Goal: Task Accomplishment & Management: Use online tool/utility

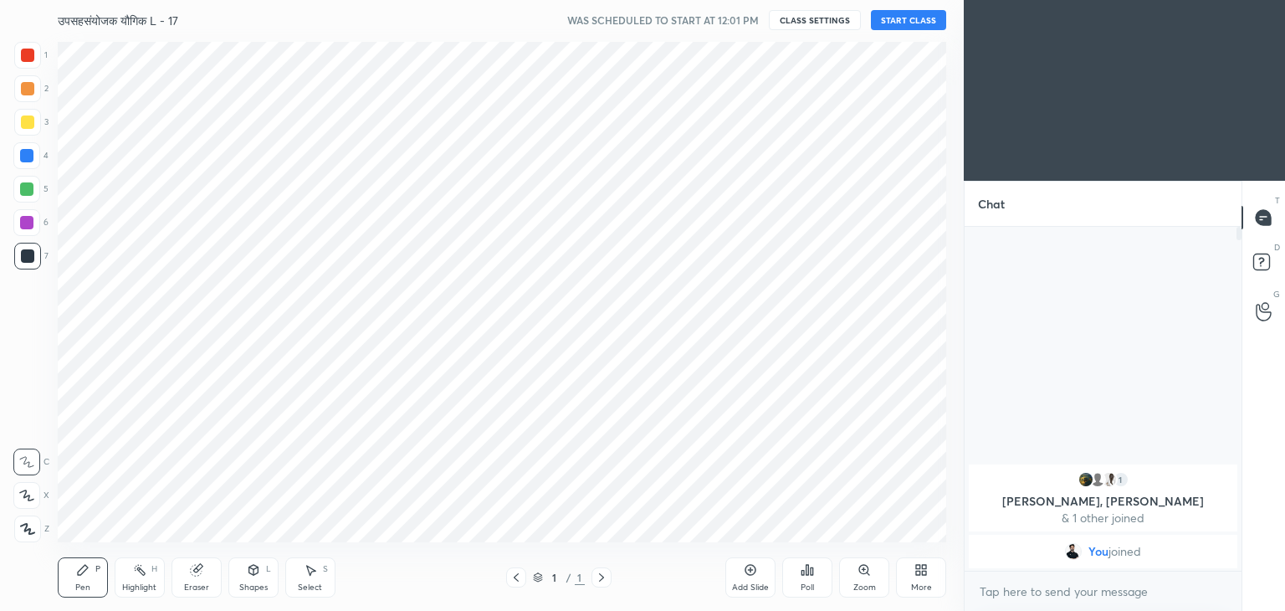
scroll to position [83160, 82767]
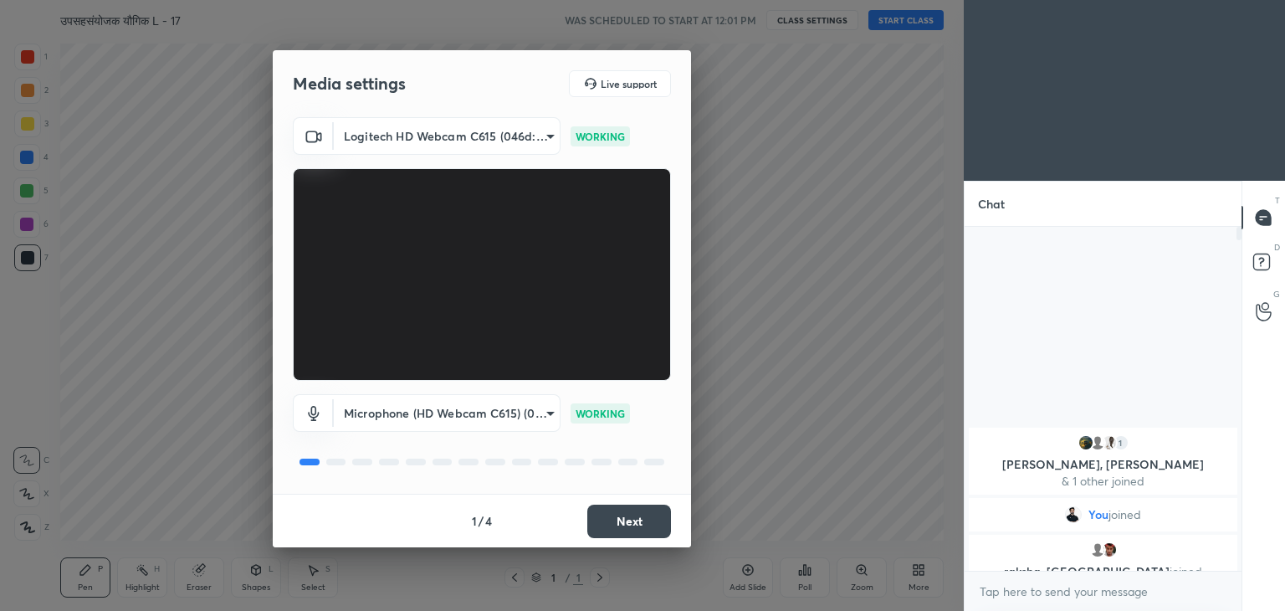
click at [1064, 566] on p "raksha, [PERSON_NAME] joined" at bounding box center [1103, 571] width 248 height 13
click at [1102, 460] on p "[PERSON_NAME], [PERSON_NAME]" at bounding box center [1103, 464] width 248 height 13
click at [1109, 571] on div at bounding box center [1103, 571] width 277 height 1
click at [621, 521] on button "Next" at bounding box center [629, 520] width 84 height 33
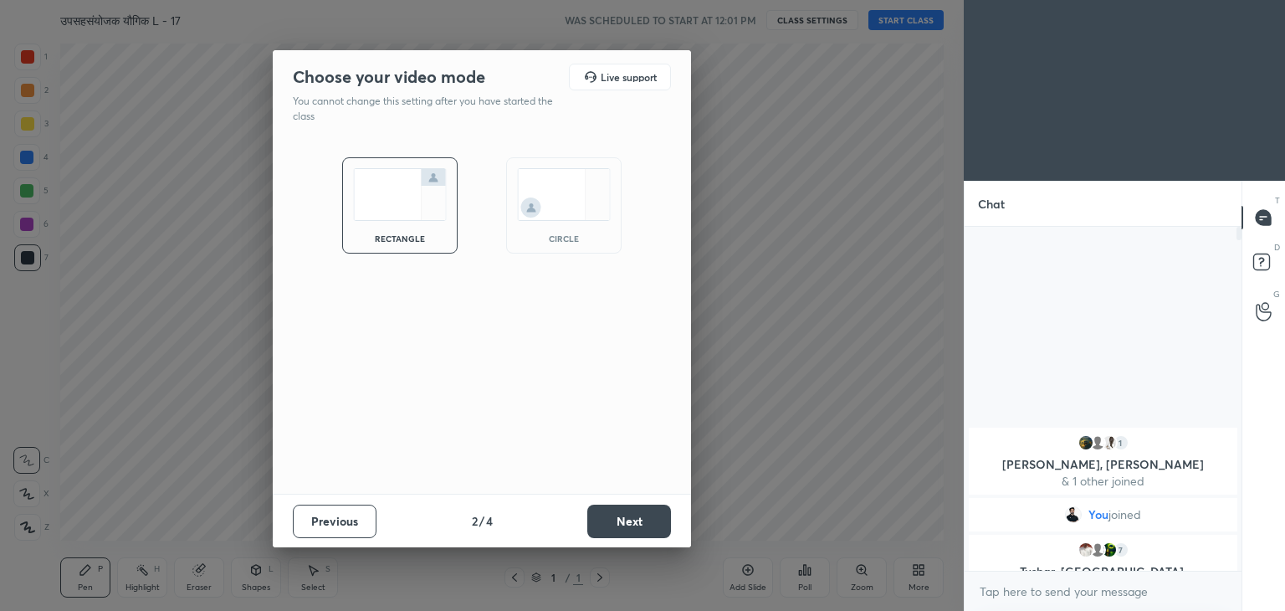
click at [621, 521] on button "Next" at bounding box center [629, 520] width 84 height 33
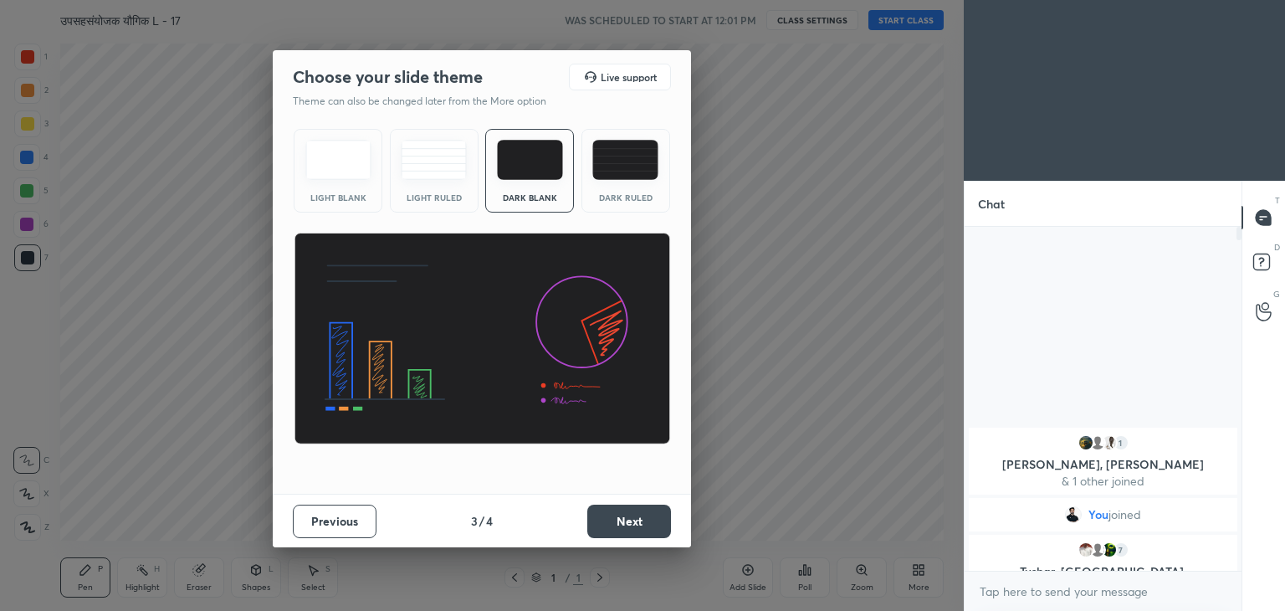
click at [650, 191] on div "Dark Ruled" at bounding box center [625, 171] width 89 height 84
click at [642, 535] on button "Next" at bounding box center [629, 520] width 84 height 33
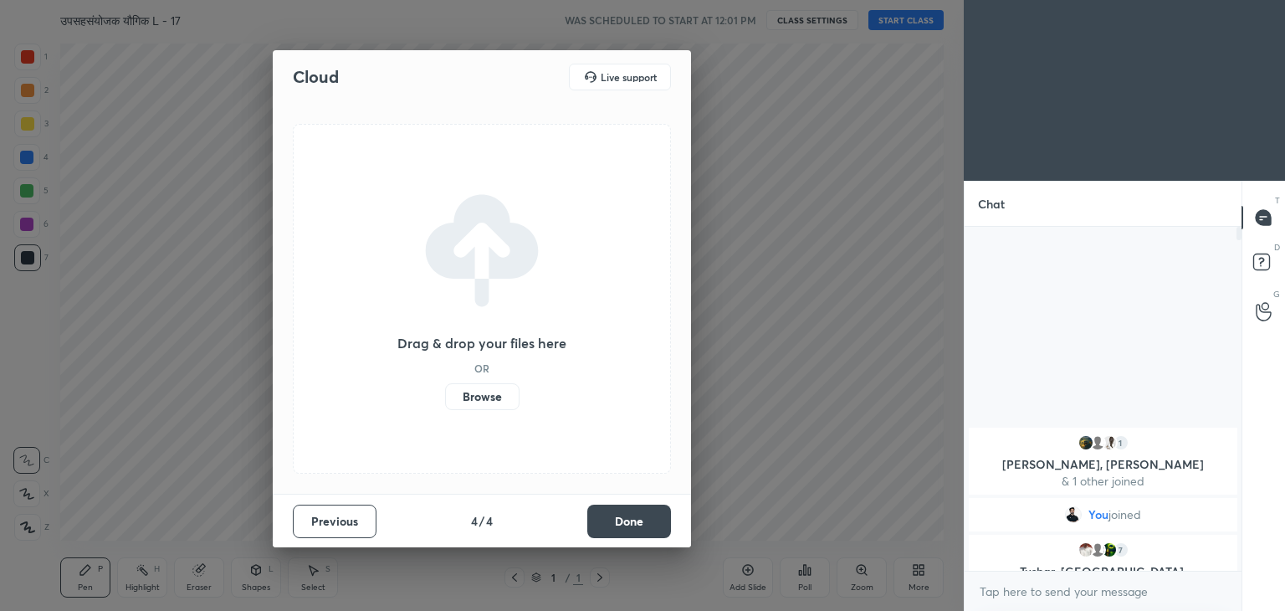
click at [643, 526] on button "Done" at bounding box center [629, 520] width 84 height 33
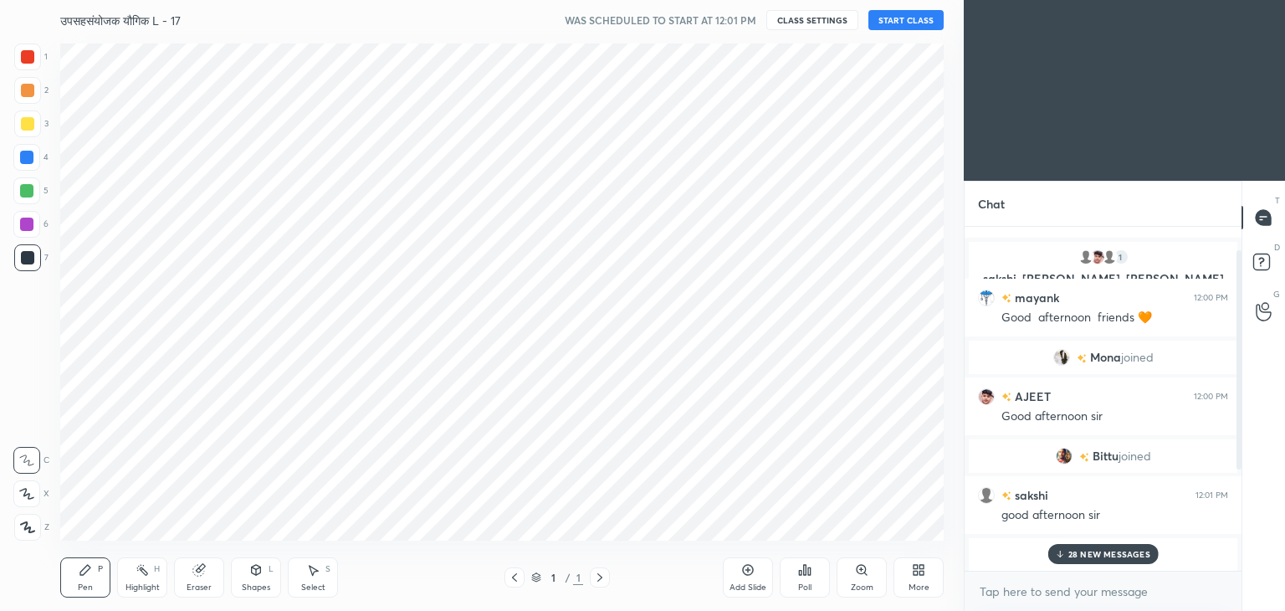
scroll to position [197, 0]
click at [902, 13] on button "START CLASS" at bounding box center [905, 20] width 75 height 20
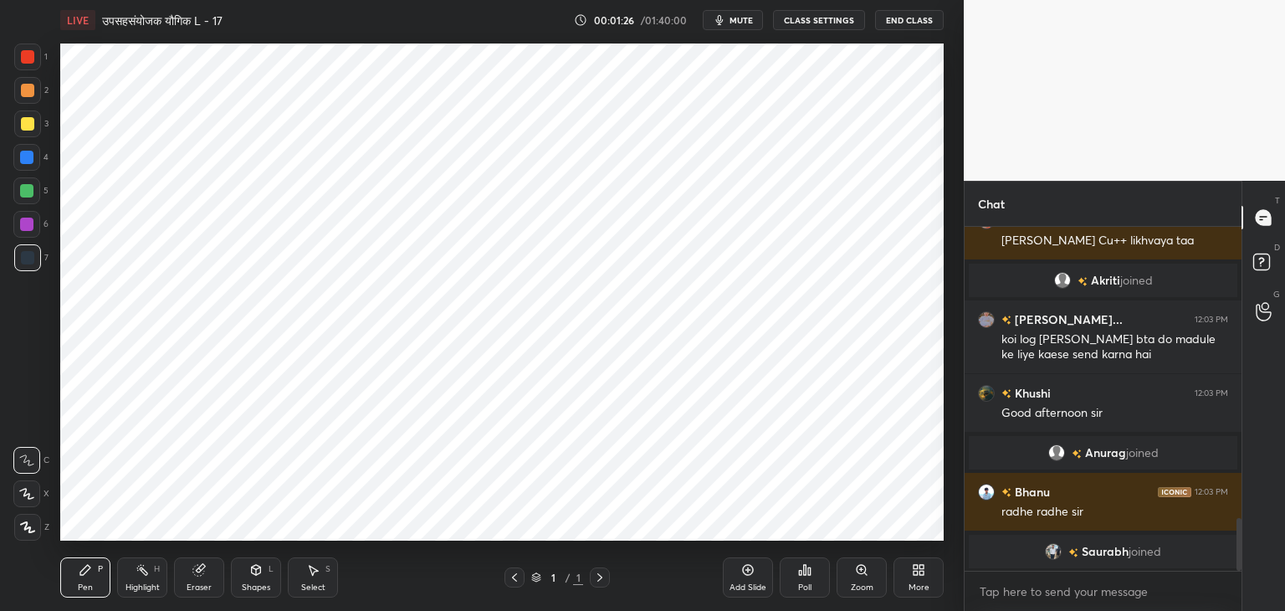
scroll to position [1919, 0]
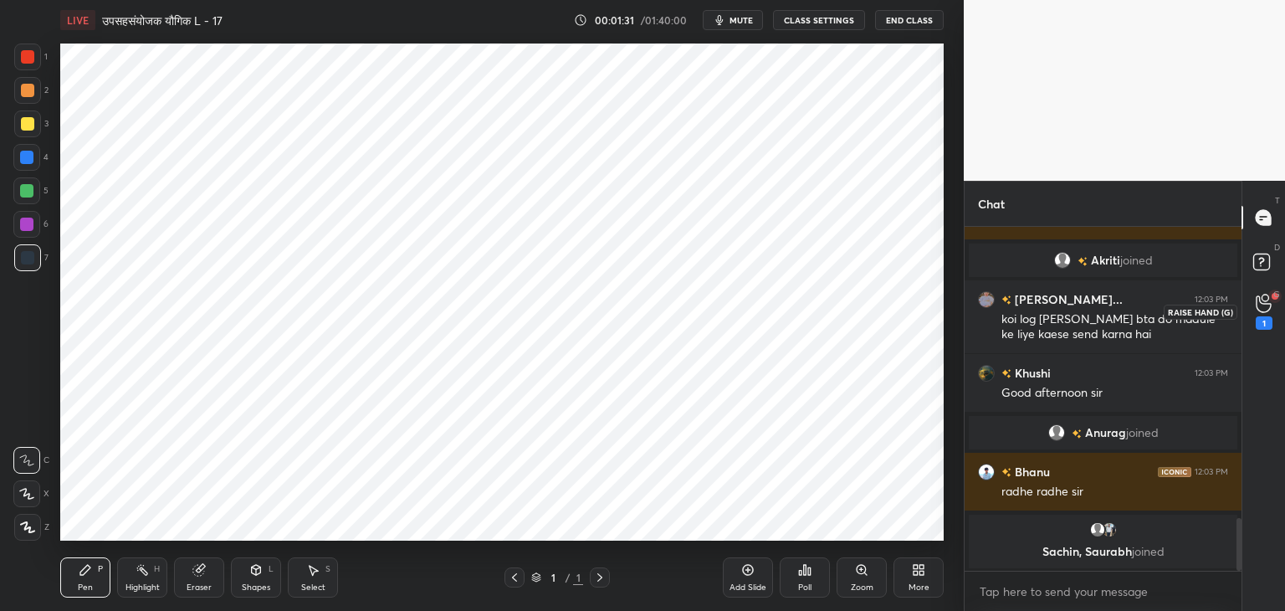
click at [1257, 308] on icon at bounding box center [1263, 303] width 15 height 17
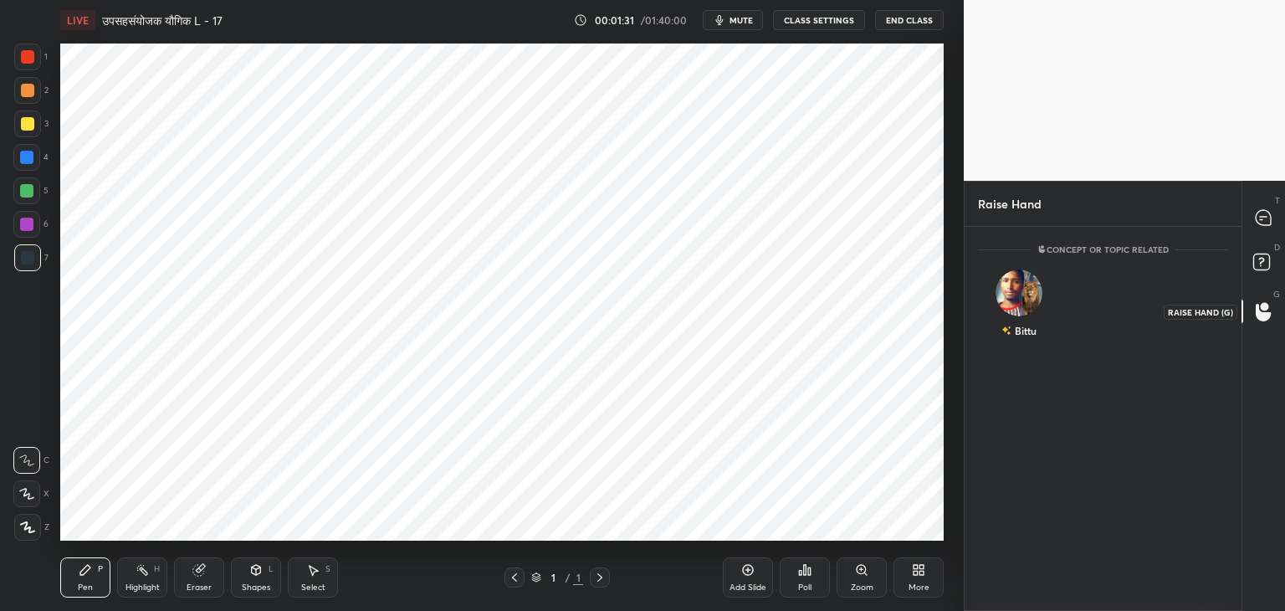
scroll to position [5, 5]
click at [1259, 214] on icon at bounding box center [1263, 217] width 15 height 15
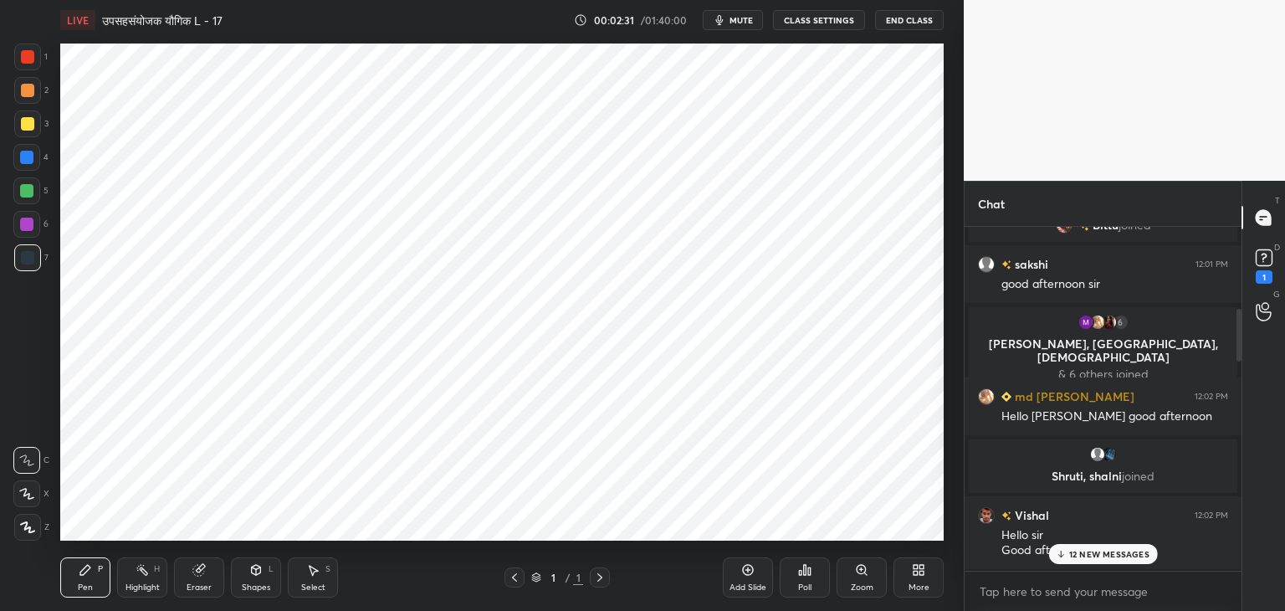
scroll to position [0, 0]
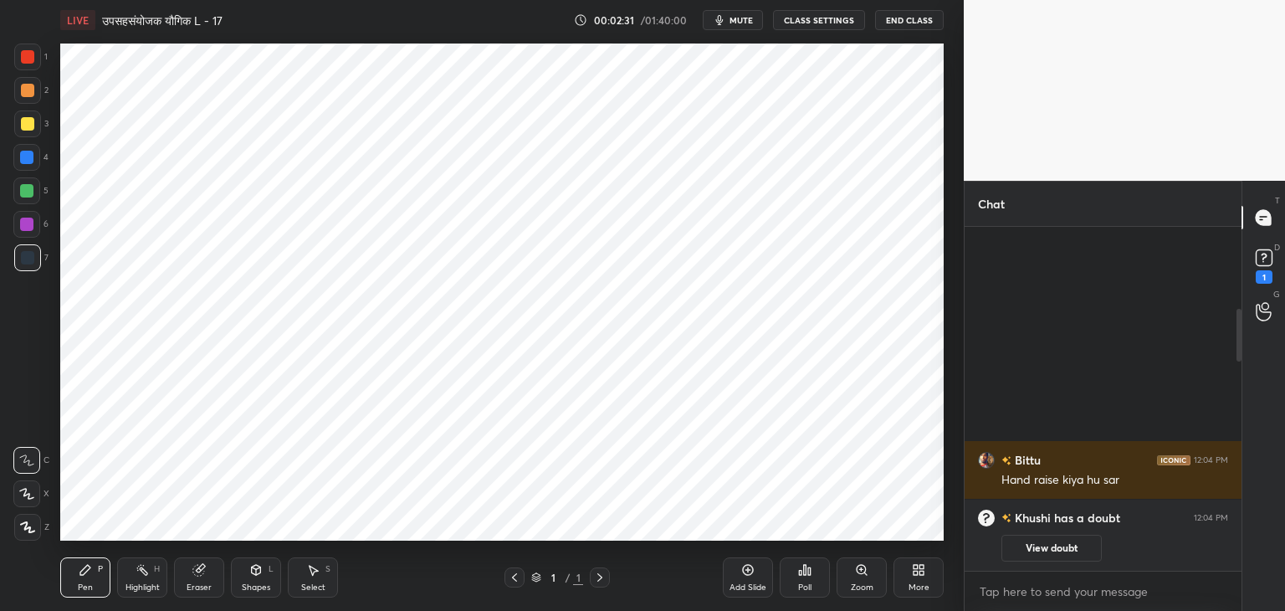
click at [918, 583] on div "More" at bounding box center [919, 587] width 21 height 8
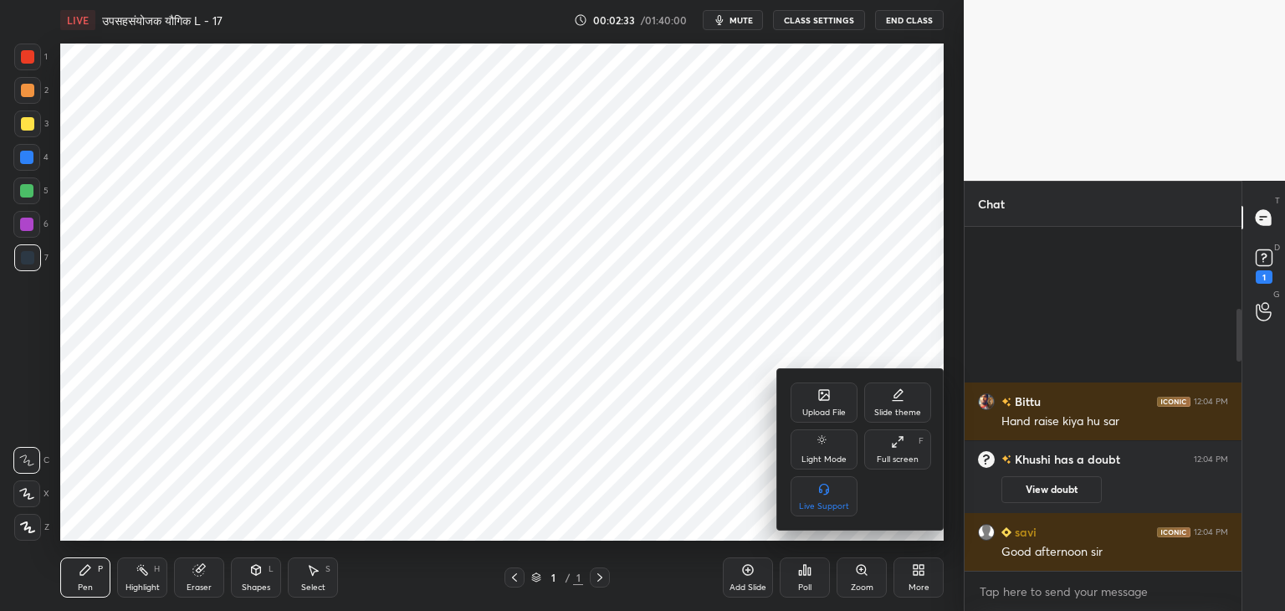
click at [831, 408] on div "Upload File" at bounding box center [824, 412] width 44 height 8
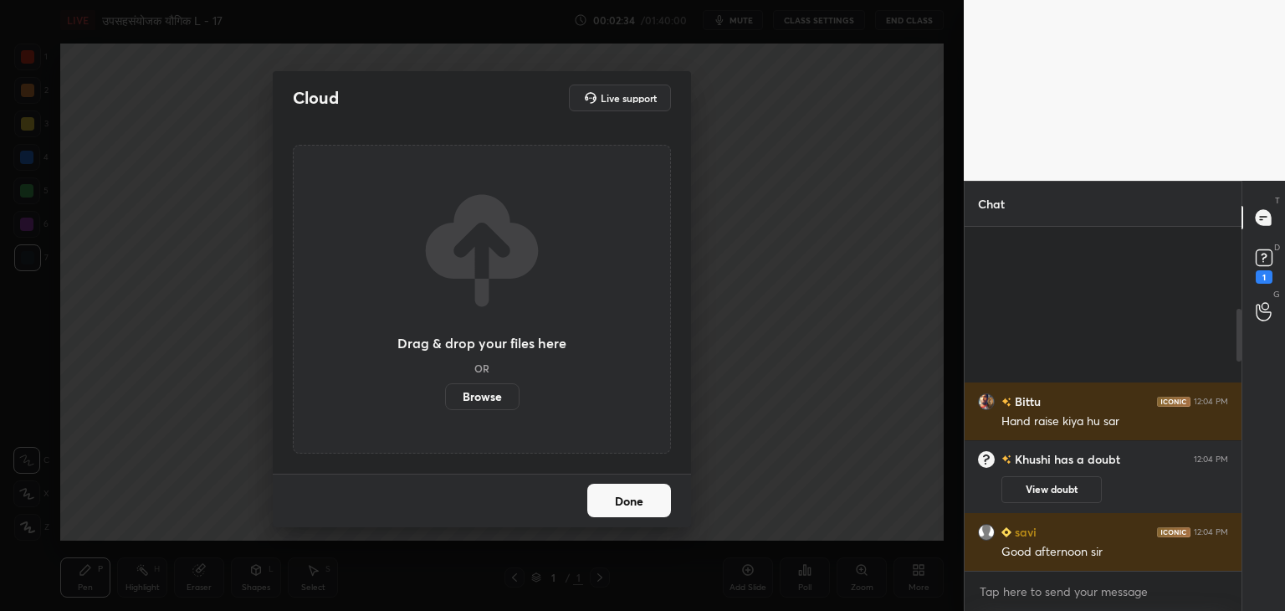
click at [476, 400] on label "Browse" at bounding box center [482, 396] width 74 height 27
click at [445, 400] on input "Browse" at bounding box center [445, 396] width 0 height 27
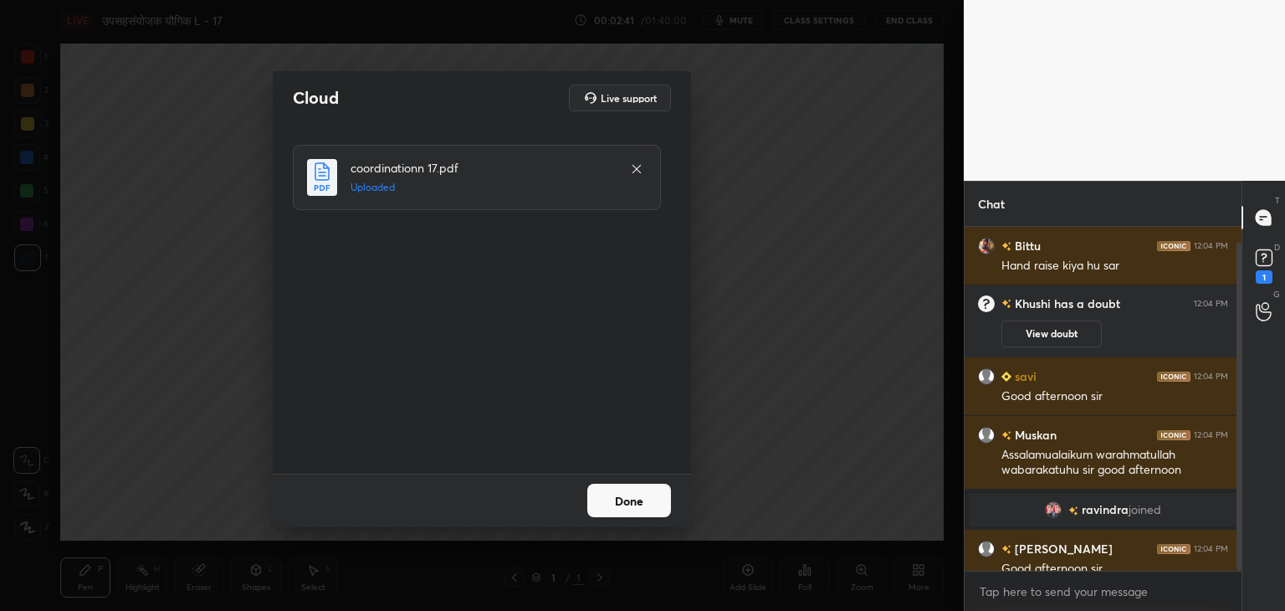
scroll to position [17, 0]
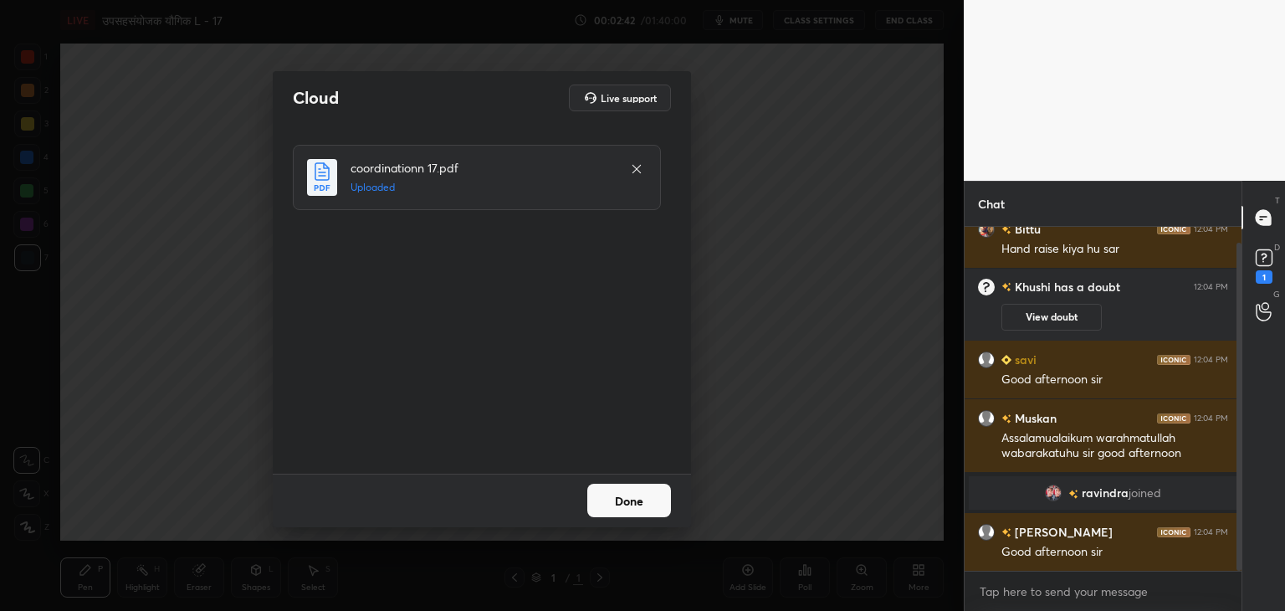
click at [638, 495] on button "Done" at bounding box center [629, 500] width 84 height 33
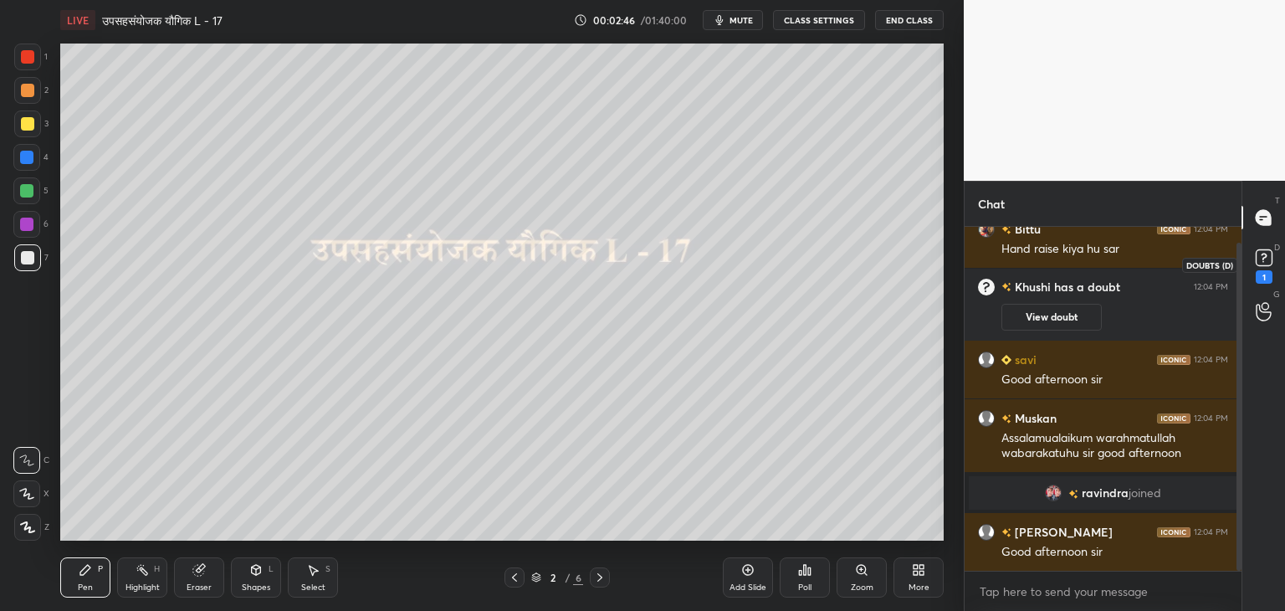
click at [1259, 256] on rect at bounding box center [1264, 258] width 16 height 16
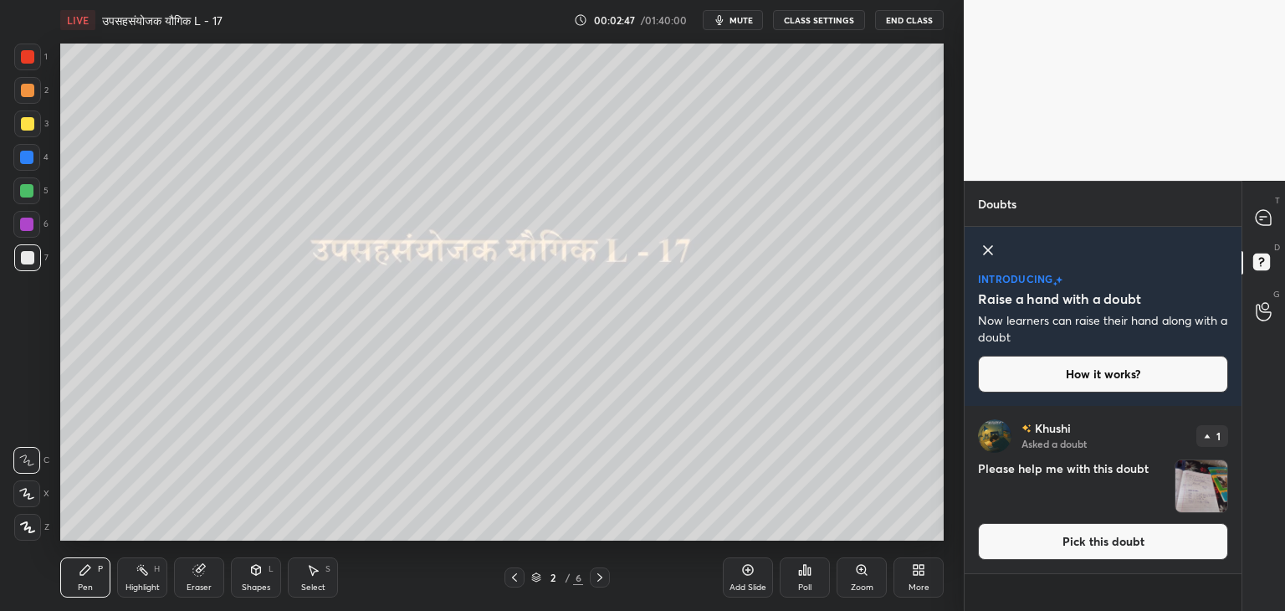
click at [1219, 485] on img "grid" at bounding box center [1201, 486] width 52 height 52
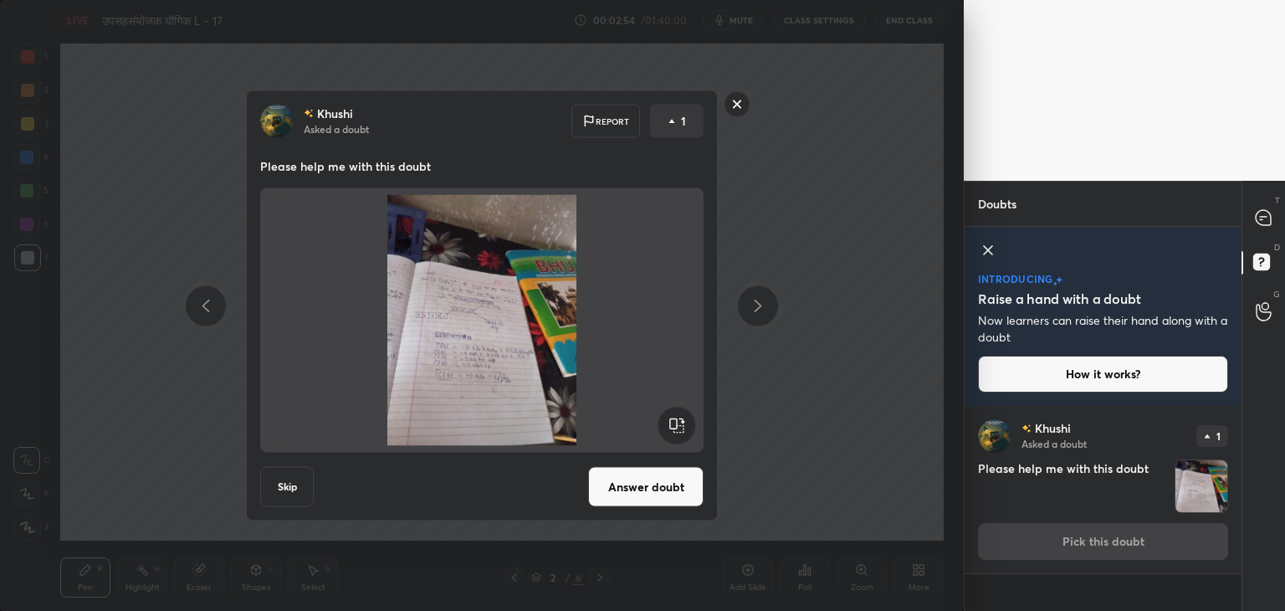
click at [744, 95] on rect at bounding box center [738, 104] width 26 height 26
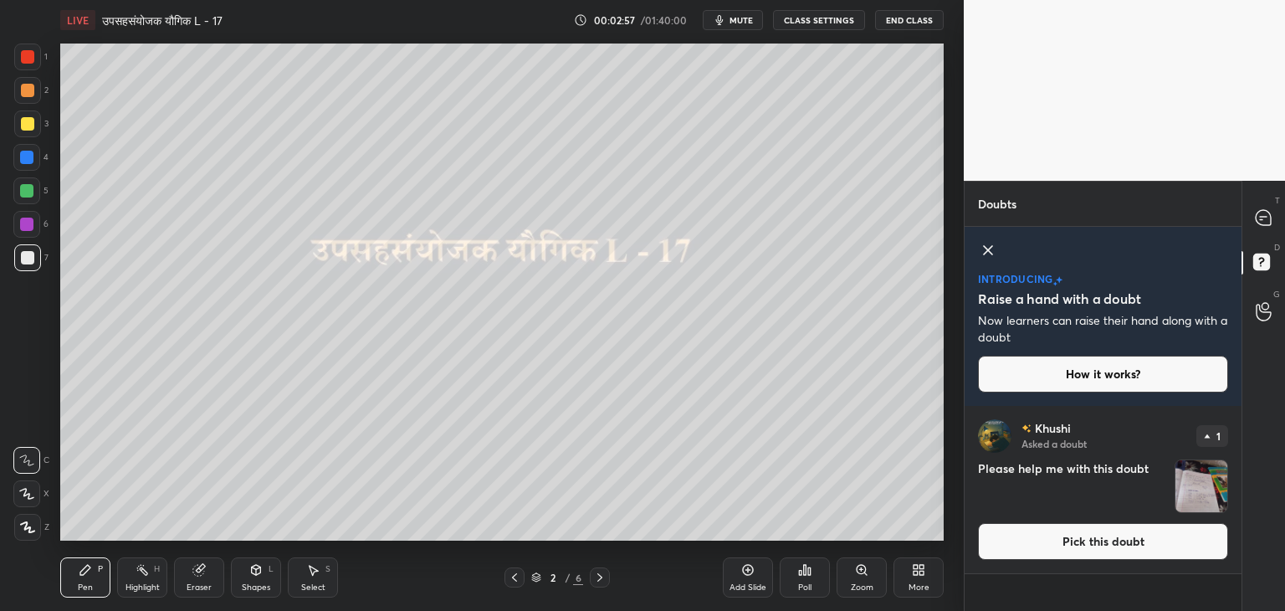
click at [993, 246] on icon at bounding box center [988, 250] width 20 height 20
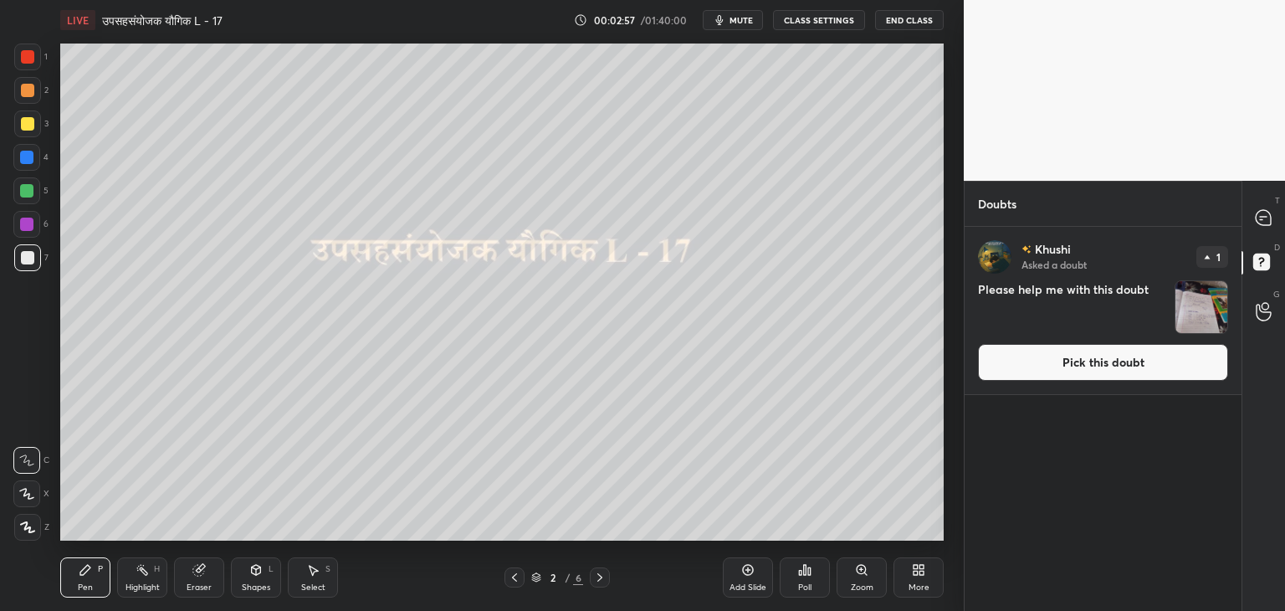
scroll to position [379, 272]
click at [1267, 317] on icon at bounding box center [1264, 311] width 16 height 19
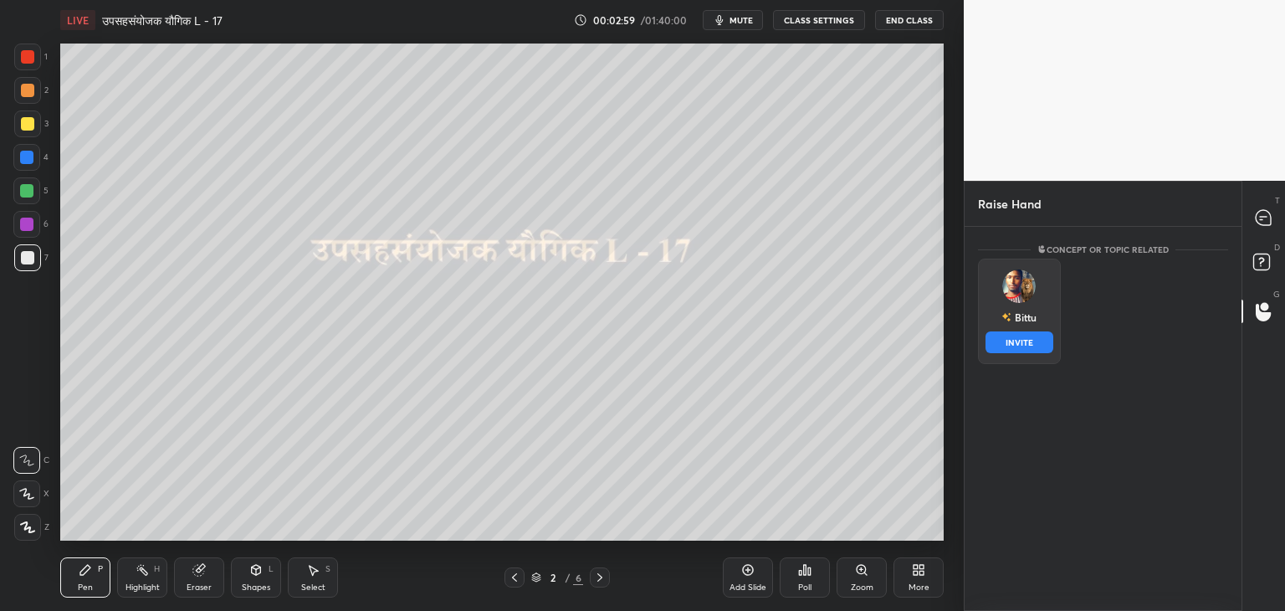
drag, startPoint x: 1045, startPoint y: 291, endPoint x: 1046, endPoint y: 323, distance: 31.8
click at [1044, 291] on div "[PERSON_NAME] INVITE" at bounding box center [1019, 311] width 83 height 105
click at [1035, 344] on button "INVITE" at bounding box center [1020, 342] width 68 height 22
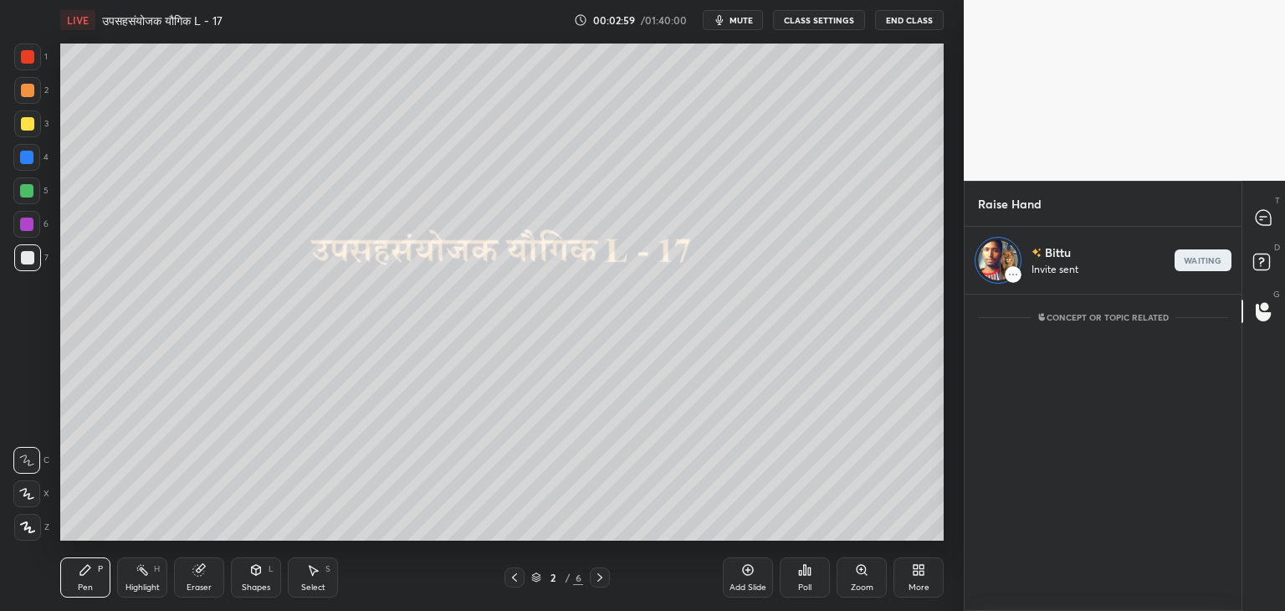
scroll to position [6, 5]
click at [1268, 222] on icon at bounding box center [1263, 217] width 15 height 15
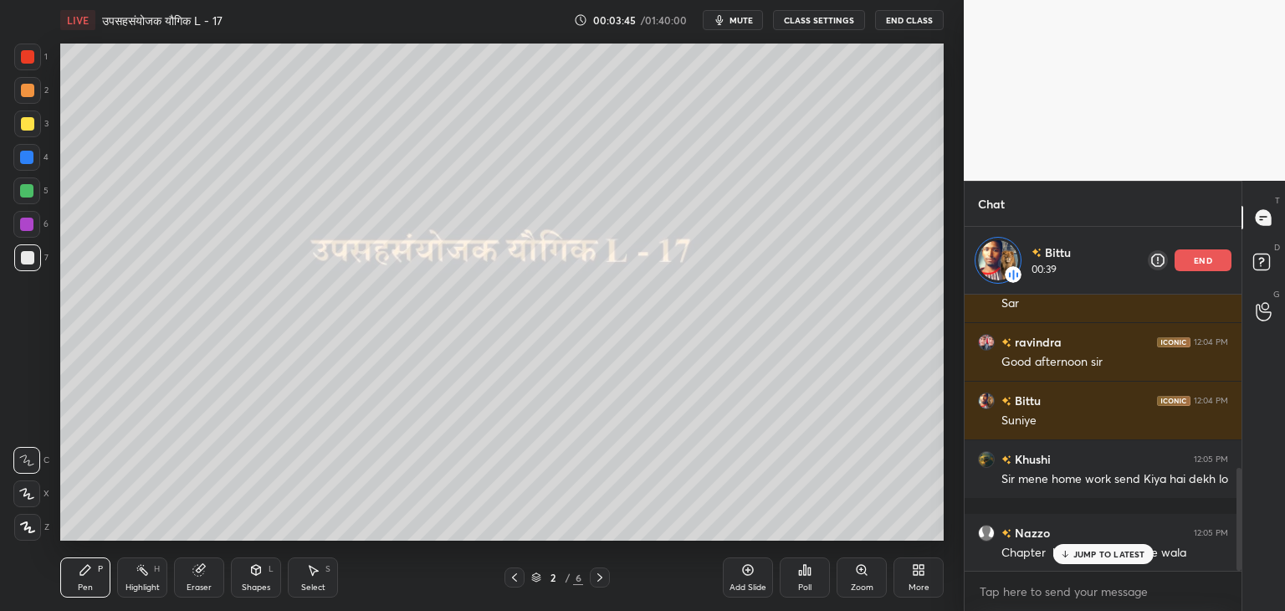
scroll to position [465, 0]
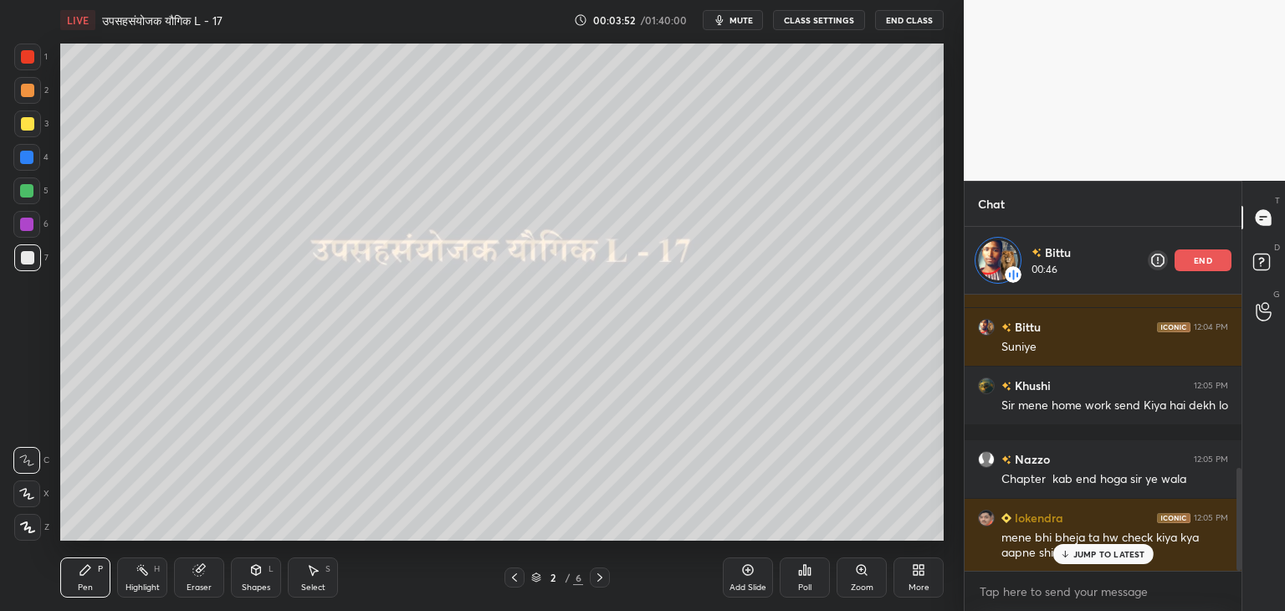
click at [1092, 551] on p "JUMP TO LATEST" at bounding box center [1109, 554] width 72 height 10
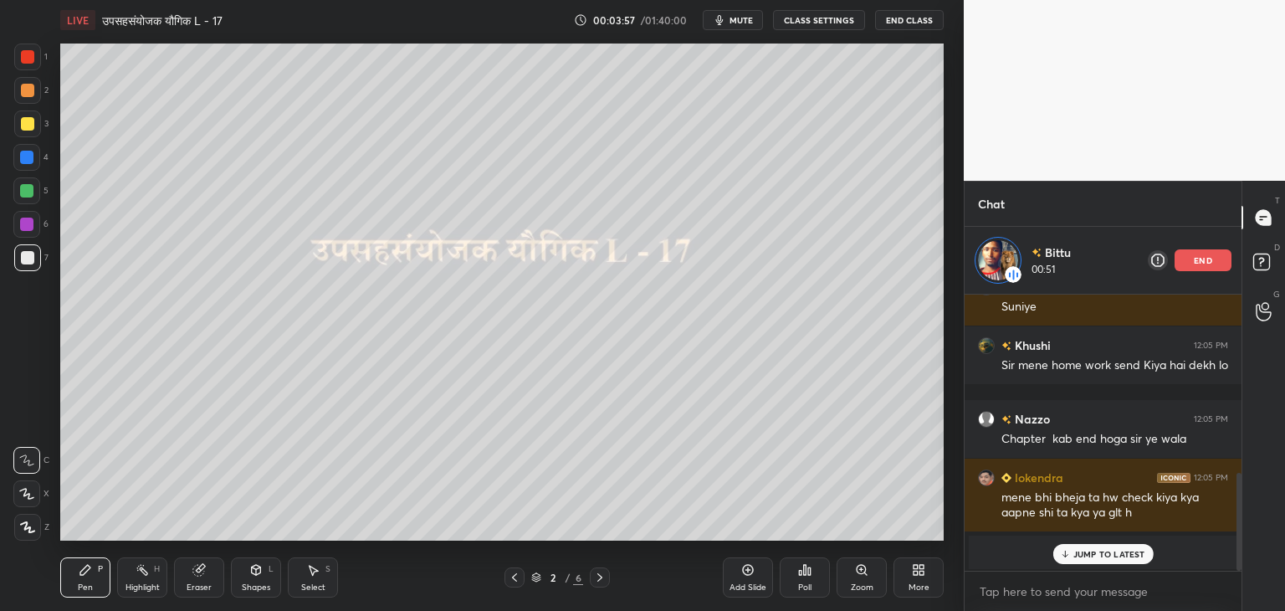
click at [1094, 555] on p "JUMP TO LATEST" at bounding box center [1109, 554] width 72 height 10
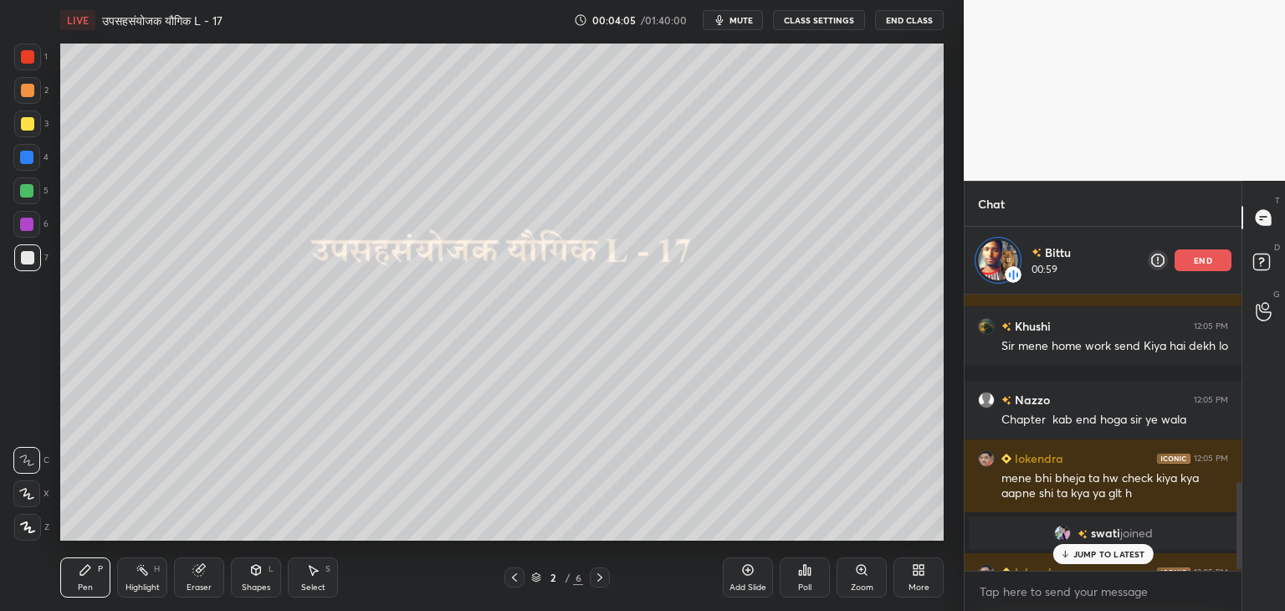
scroll to position [605, 0]
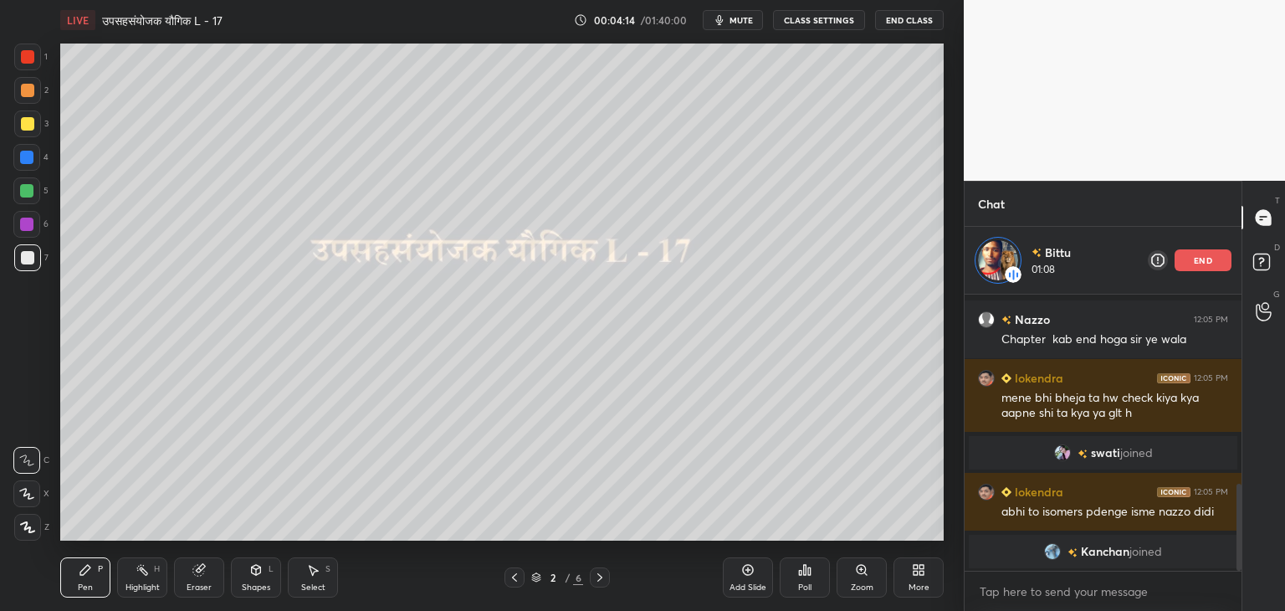
click at [1084, 550] on span "Kanchan" at bounding box center [1105, 551] width 49 height 13
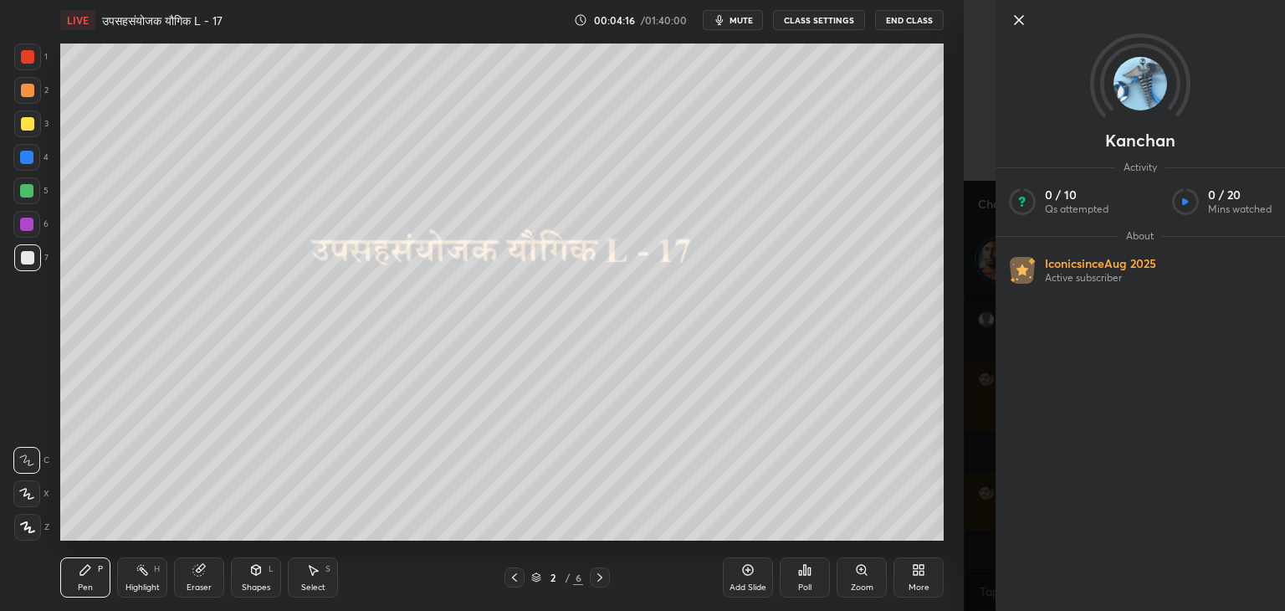
click at [1015, 19] on icon at bounding box center [1019, 20] width 20 height 20
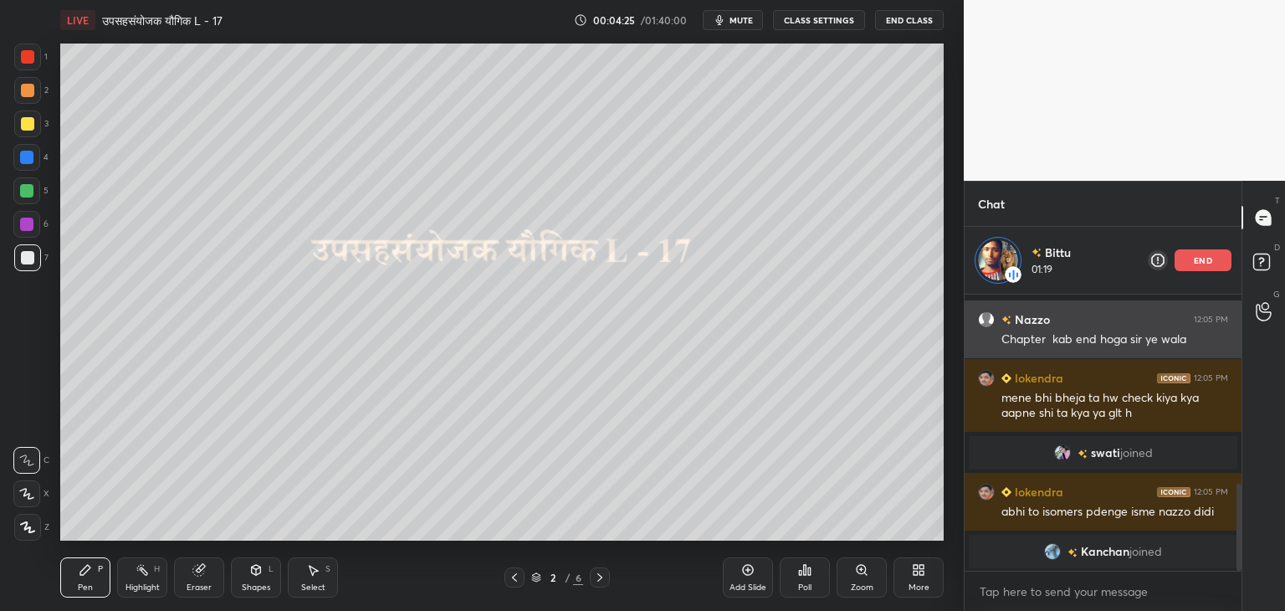
scroll to position [663, 0]
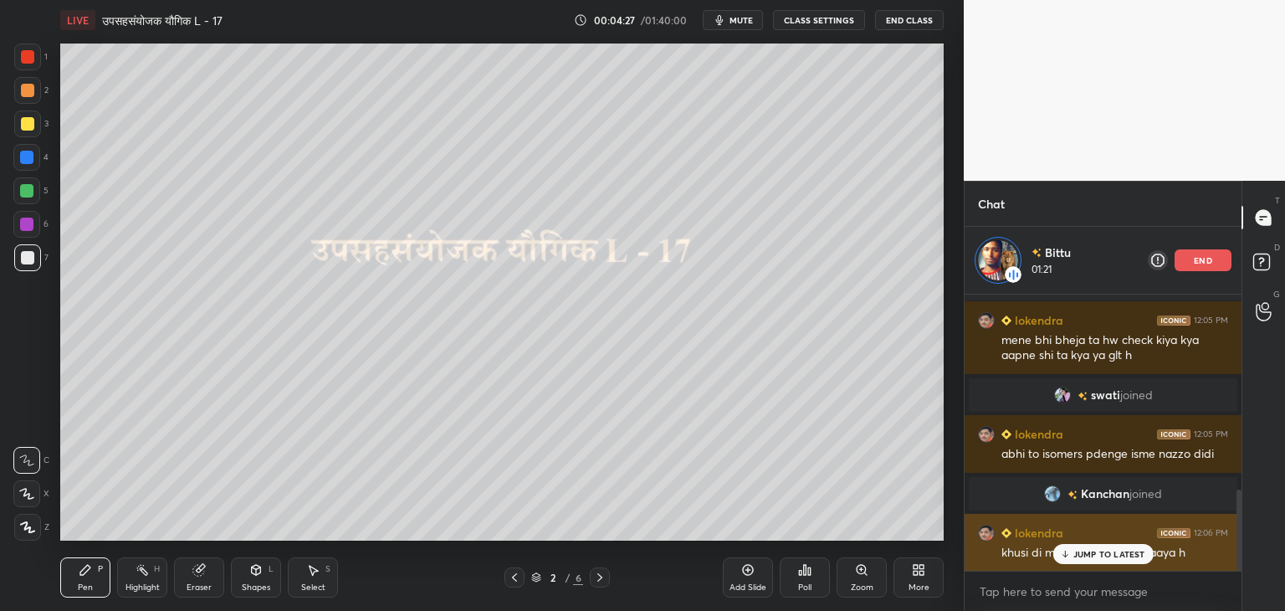
click at [1096, 556] on p "JUMP TO LATEST" at bounding box center [1109, 554] width 72 height 10
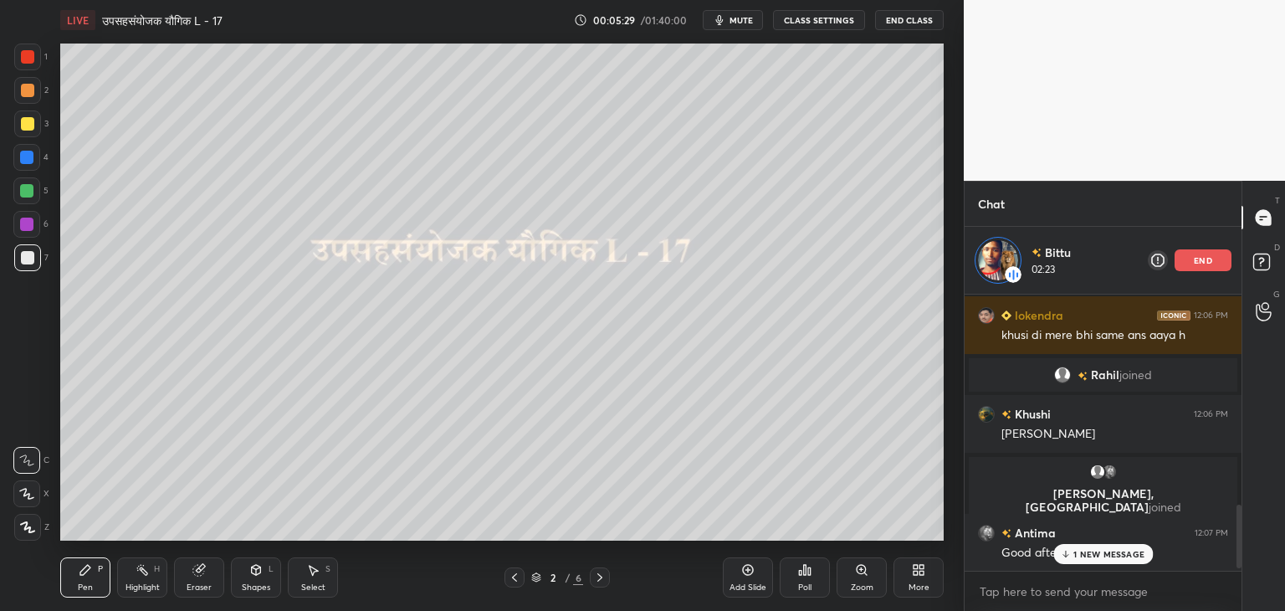
scroll to position [940, 0]
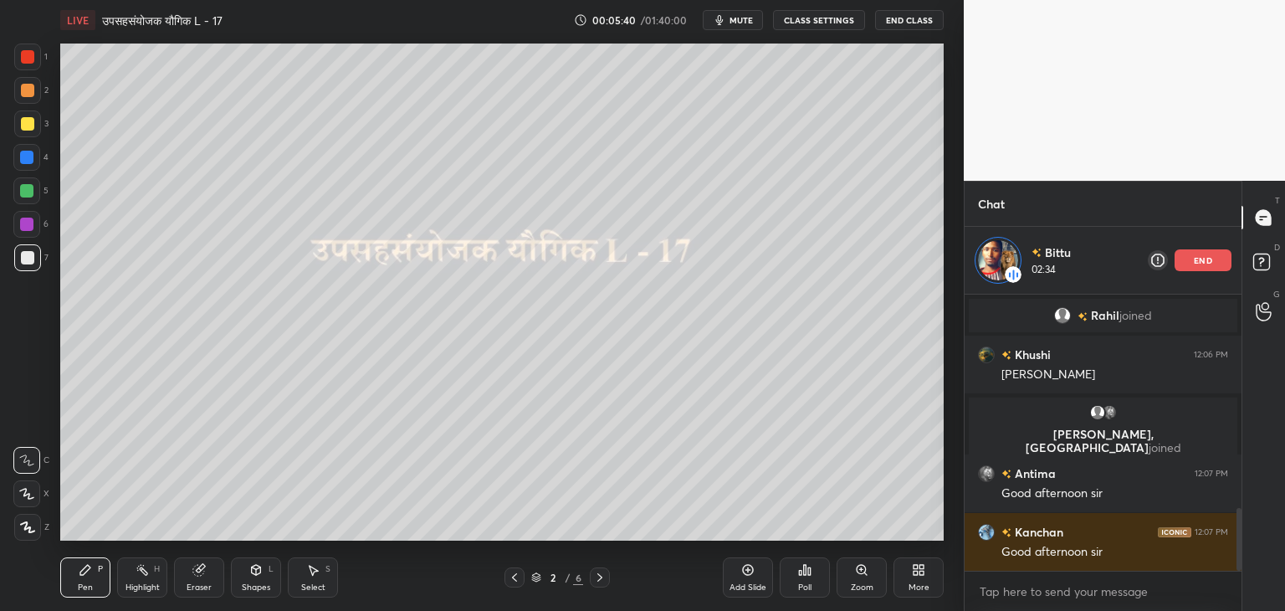
click at [1210, 256] on p "end" at bounding box center [1203, 260] width 18 height 8
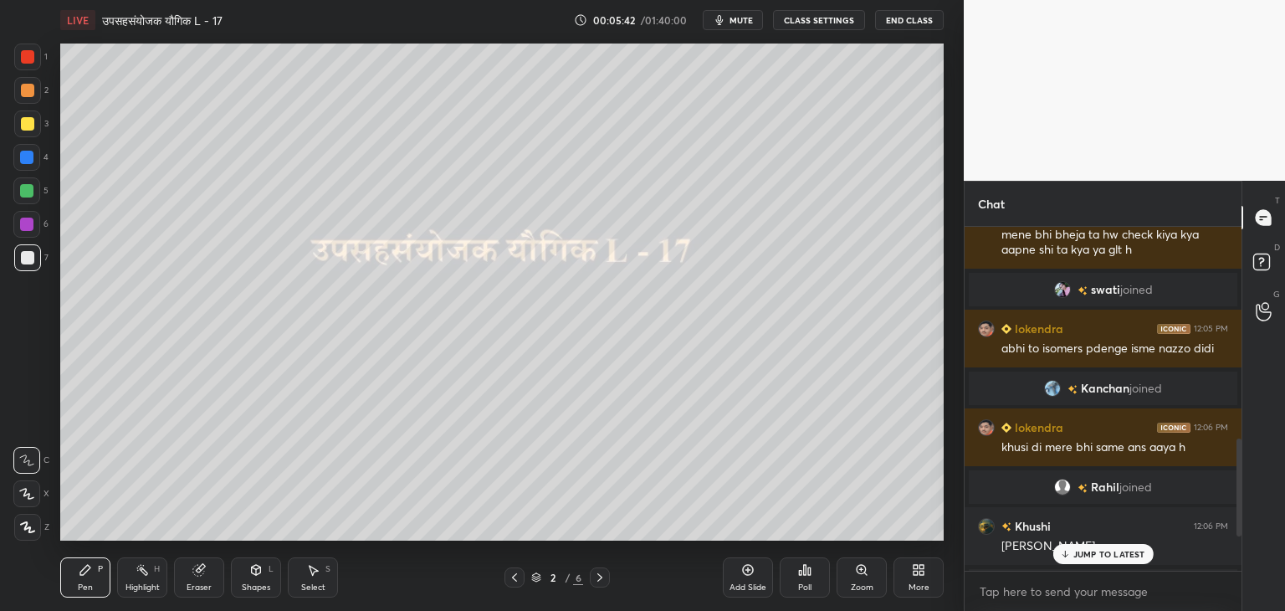
scroll to position [872, 0]
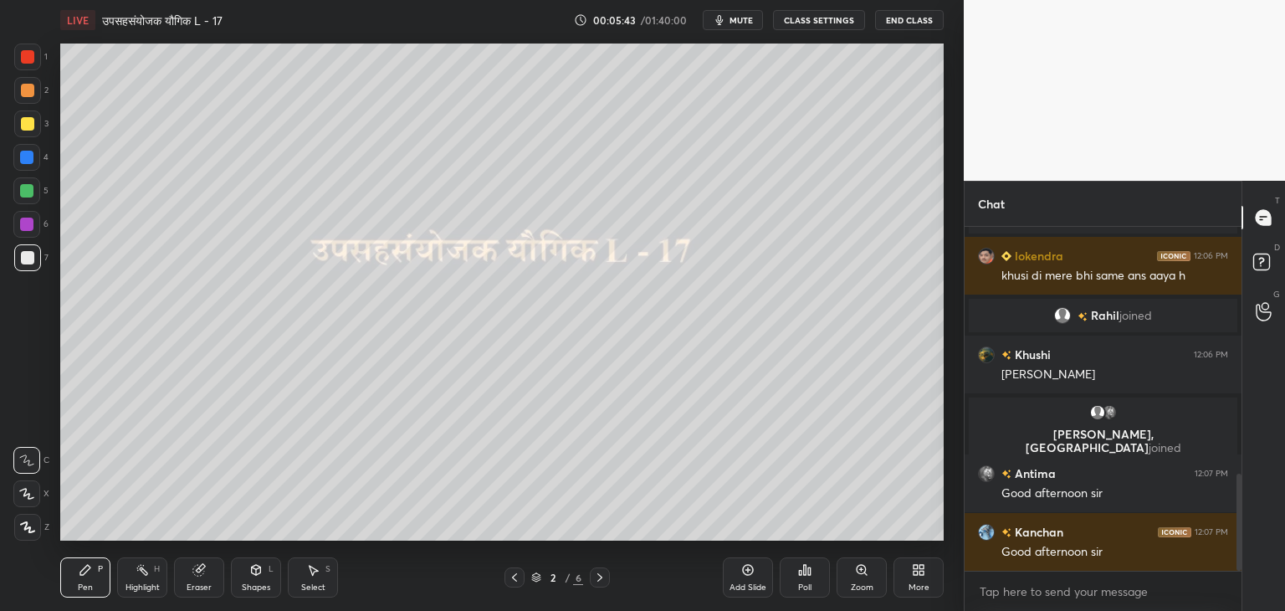
click at [602, 574] on icon at bounding box center [599, 577] width 13 height 13
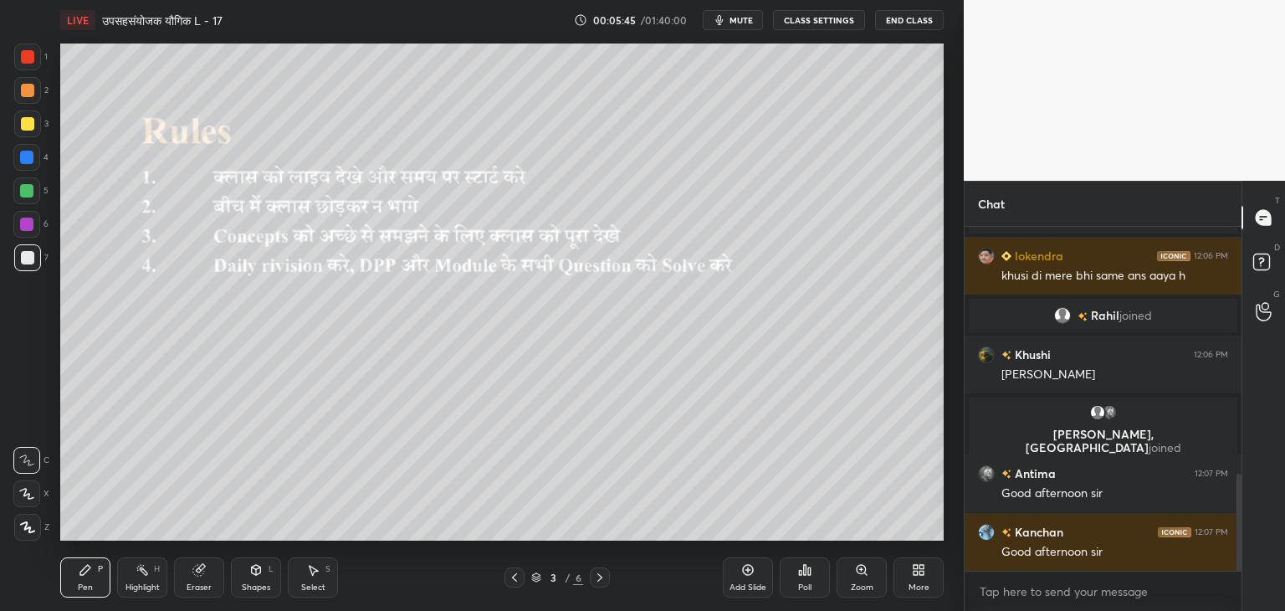
click at [750, 580] on div "Add Slide" at bounding box center [748, 577] width 50 height 40
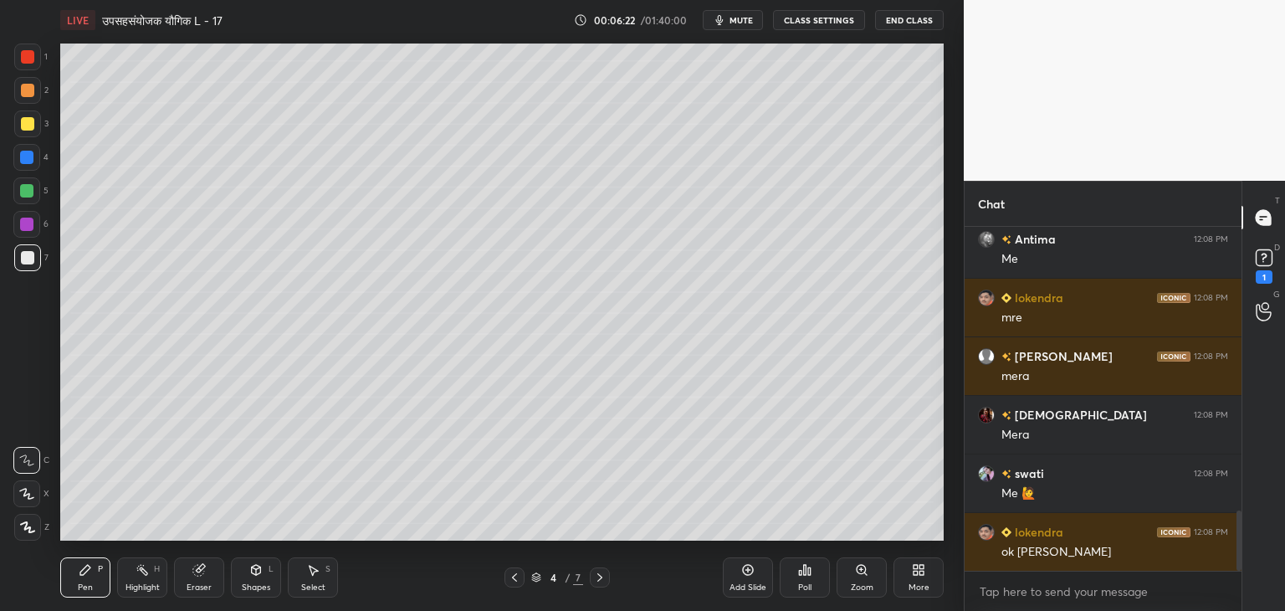
scroll to position [1618, 0]
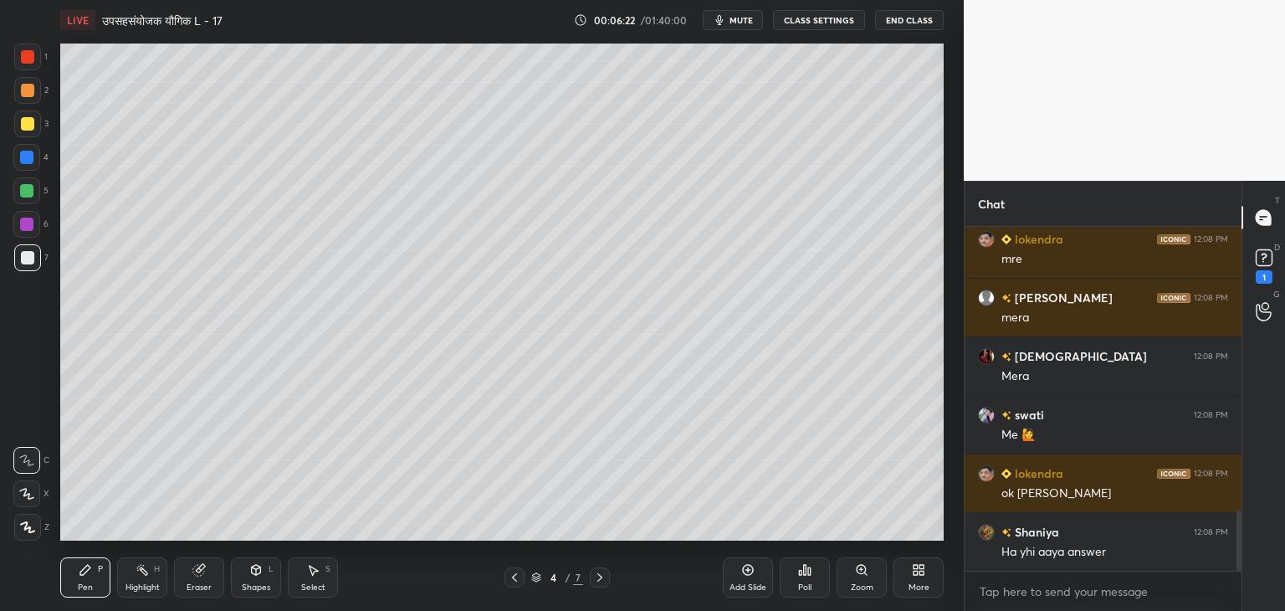
click at [740, 24] on span "mute" at bounding box center [741, 20] width 23 height 12
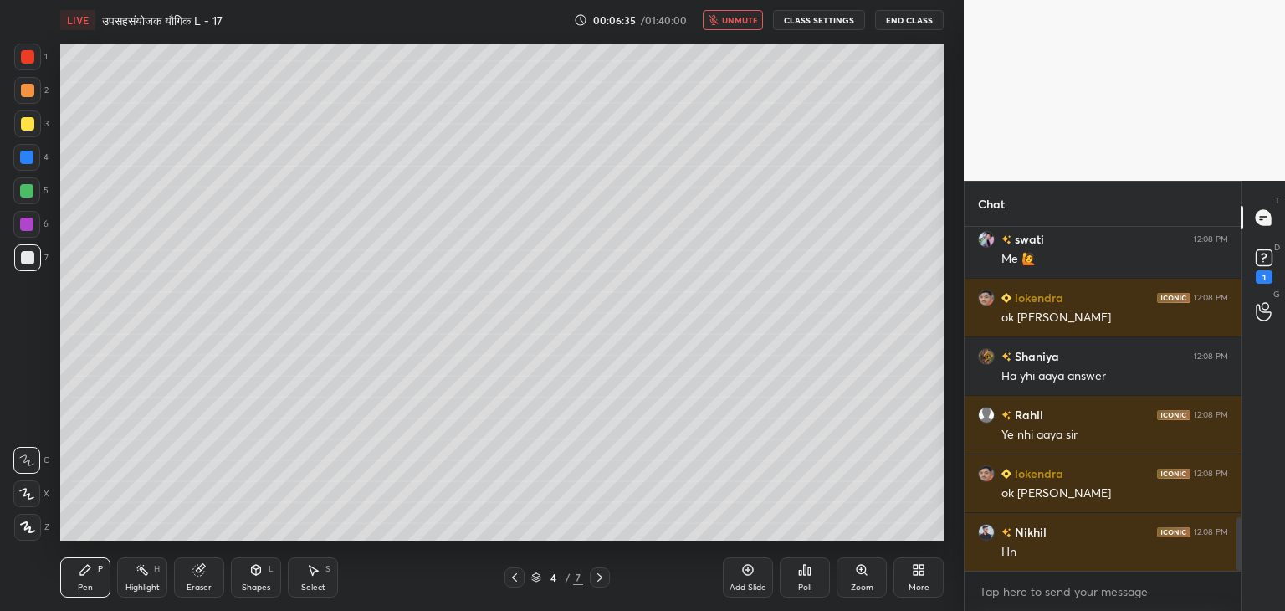
scroll to position [1852, 0]
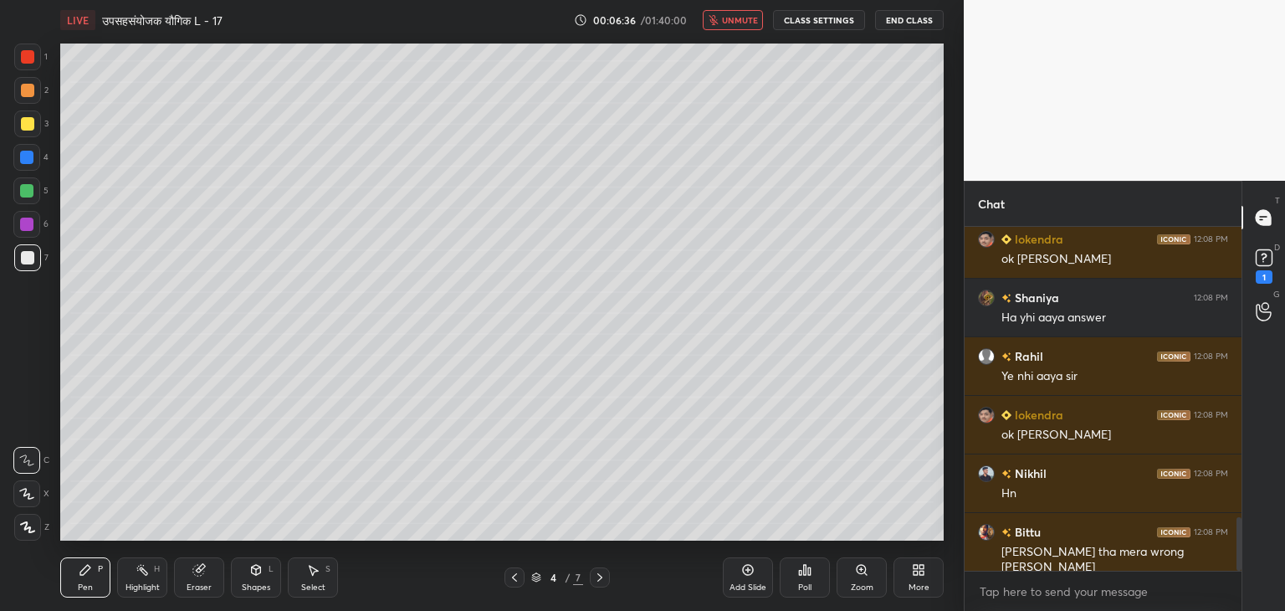
click at [740, 24] on span "unmute" at bounding box center [740, 20] width 36 height 12
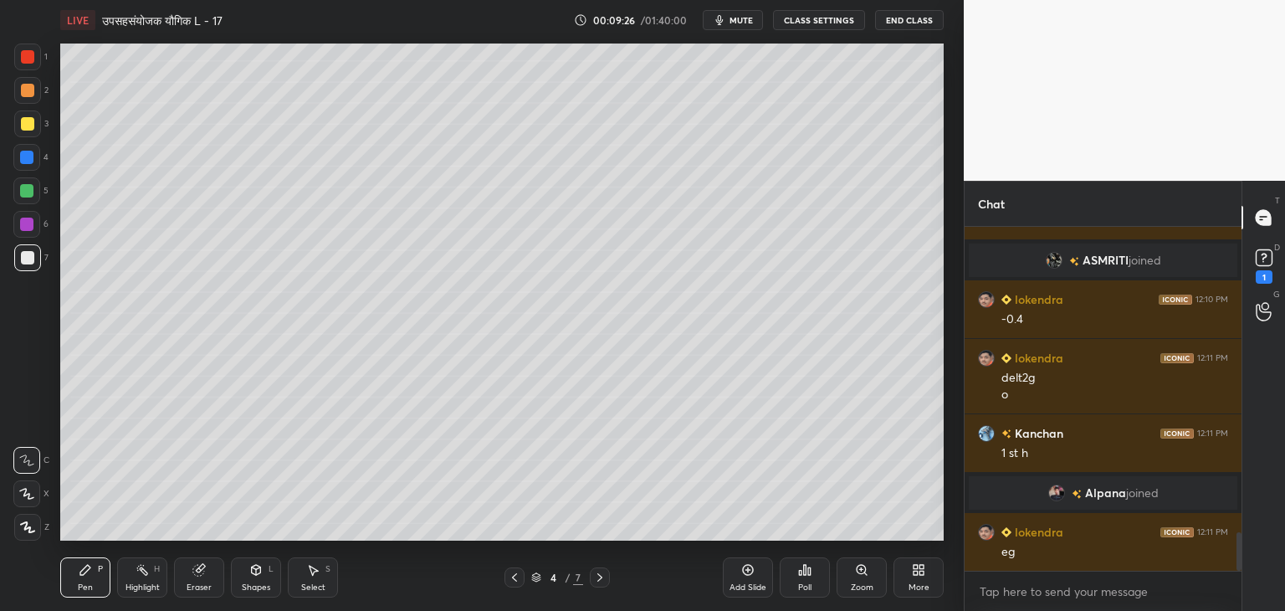
scroll to position [2731, 0]
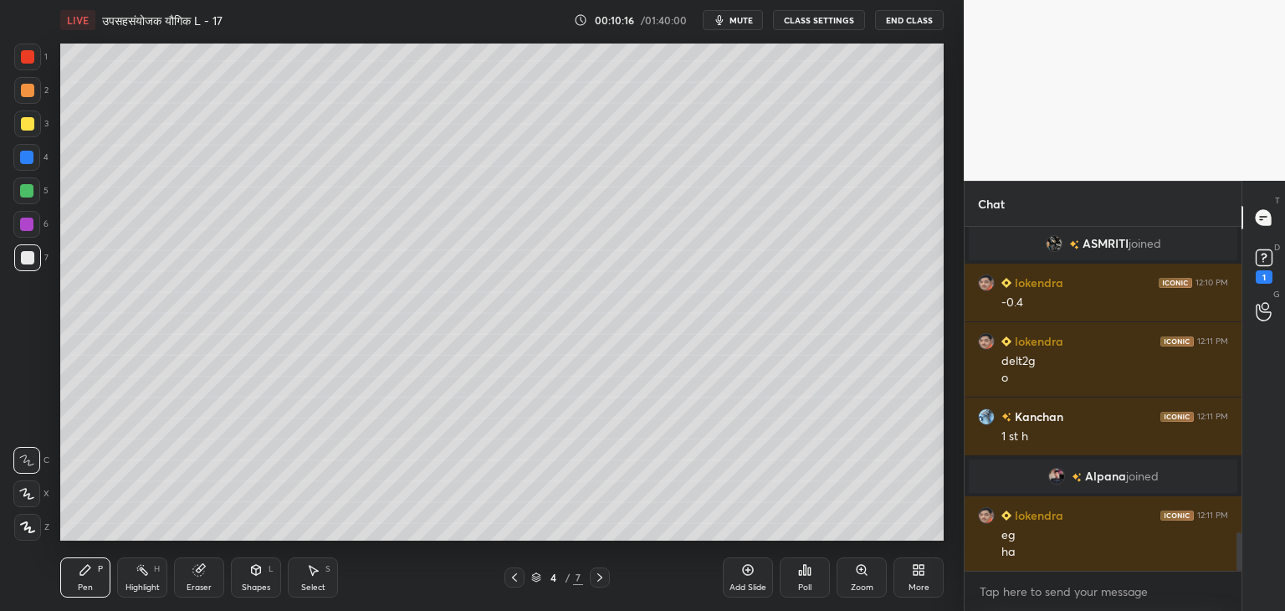
click at [268, 571] on div "Shapes L" at bounding box center [256, 577] width 50 height 40
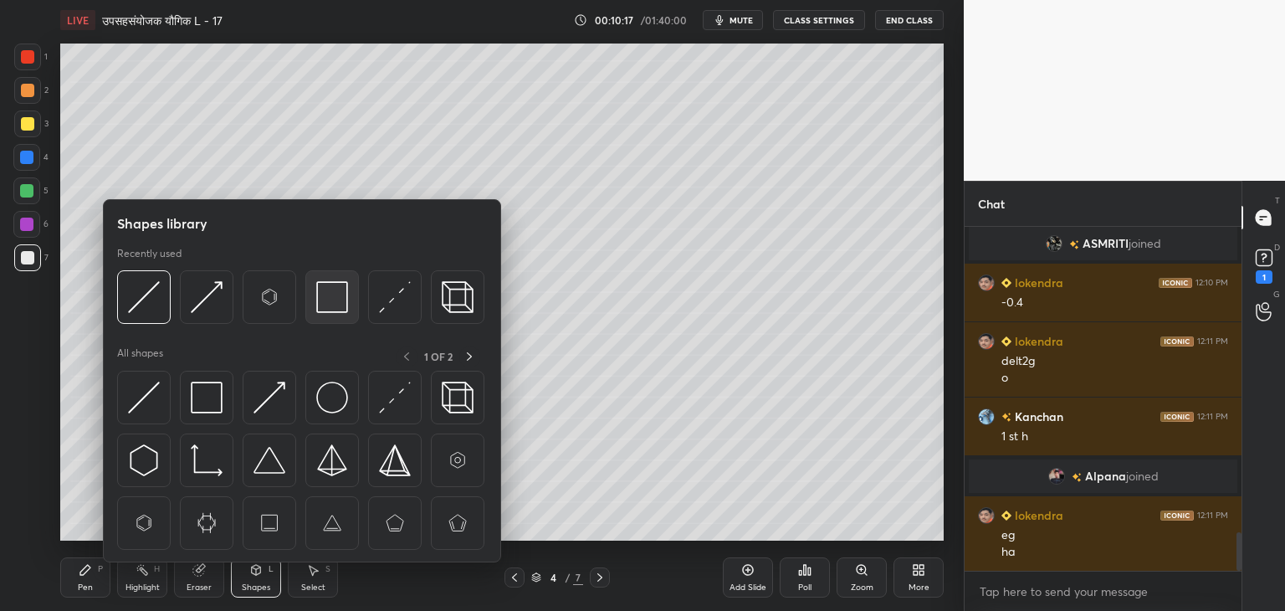
click at [329, 308] on img at bounding box center [332, 297] width 32 height 32
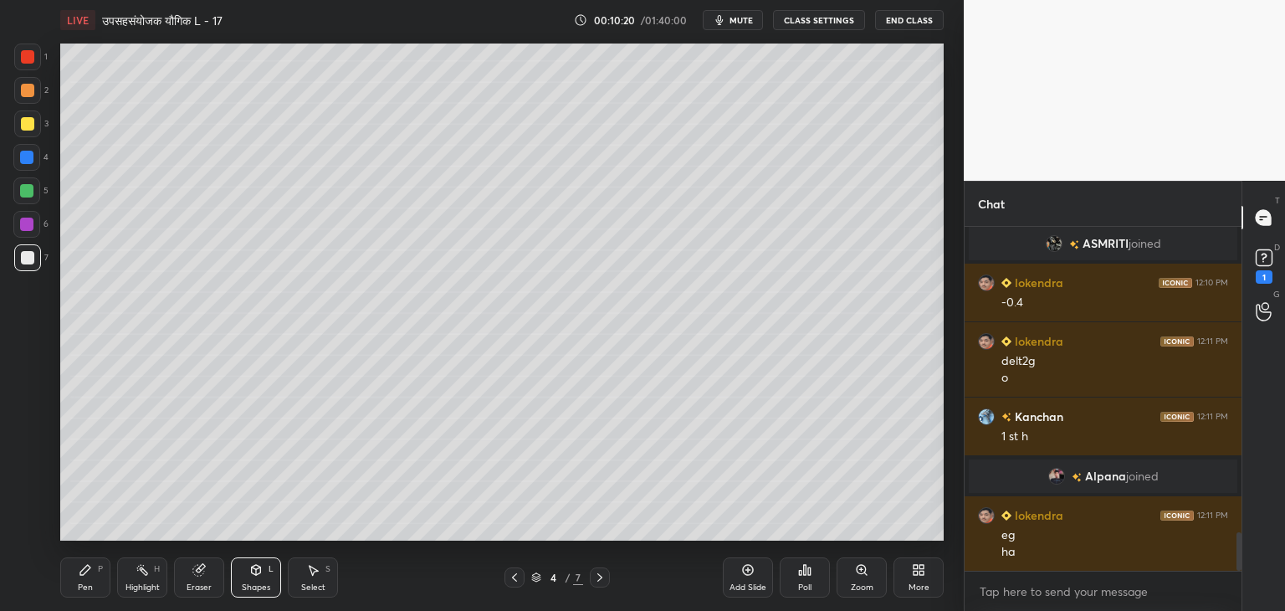
scroll to position [2789, 0]
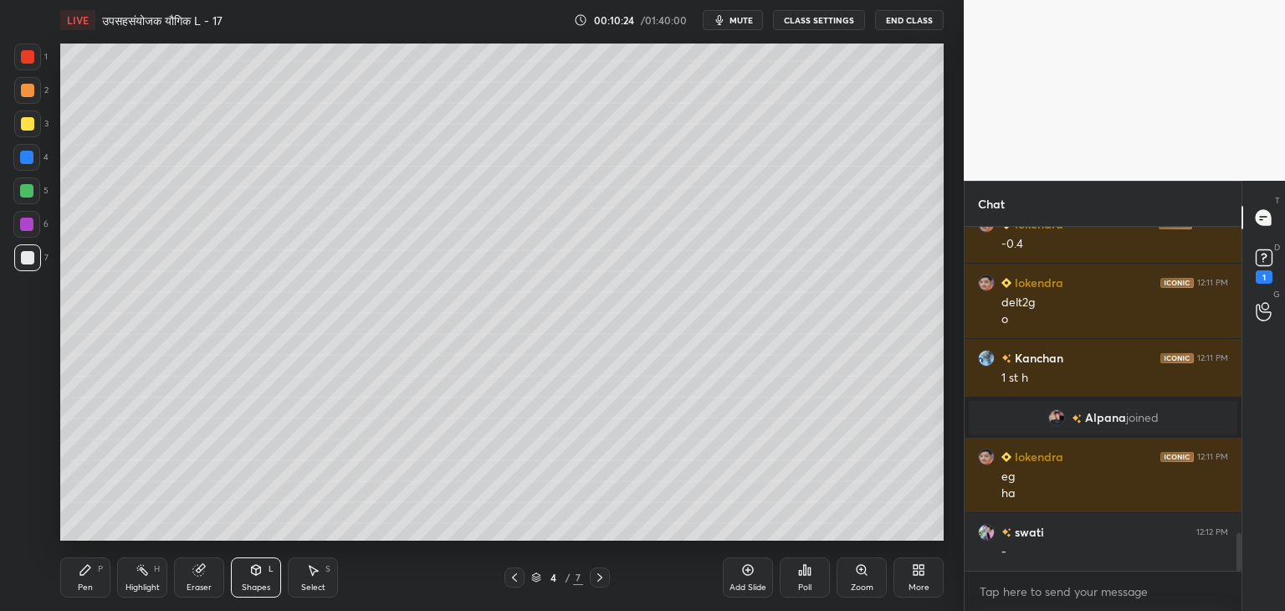
click at [87, 581] on div "Pen P" at bounding box center [85, 577] width 50 height 40
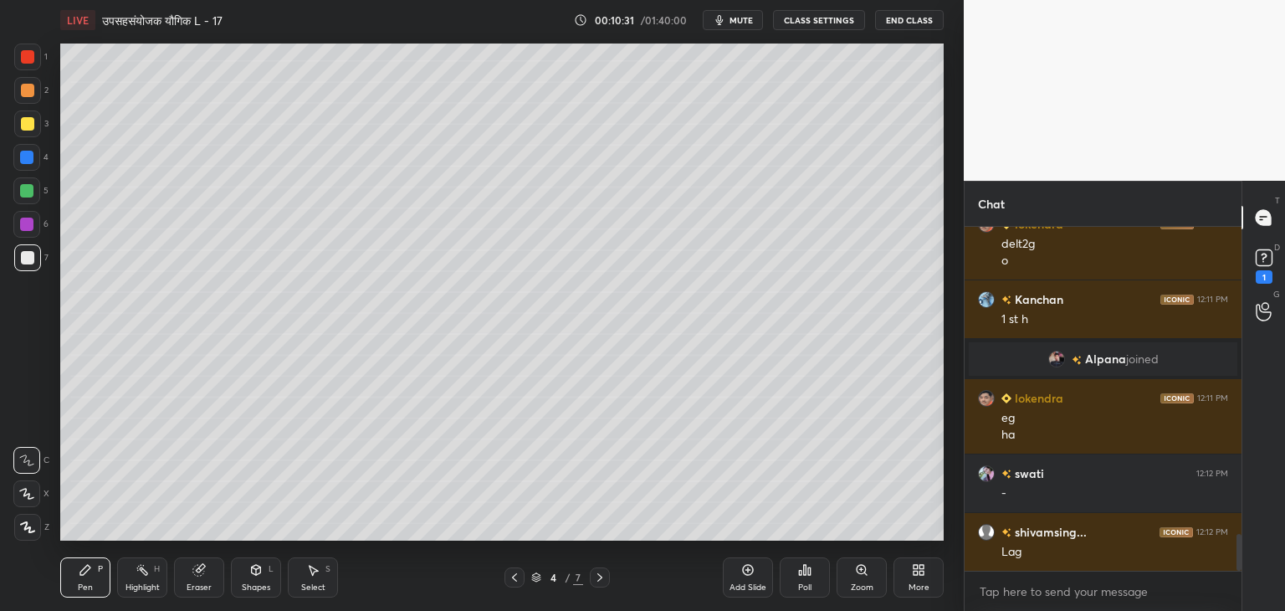
click at [598, 576] on icon at bounding box center [599, 577] width 13 height 13
click at [516, 579] on icon at bounding box center [514, 577] width 13 height 13
click at [734, 581] on div "Add Slide" at bounding box center [748, 577] width 50 height 40
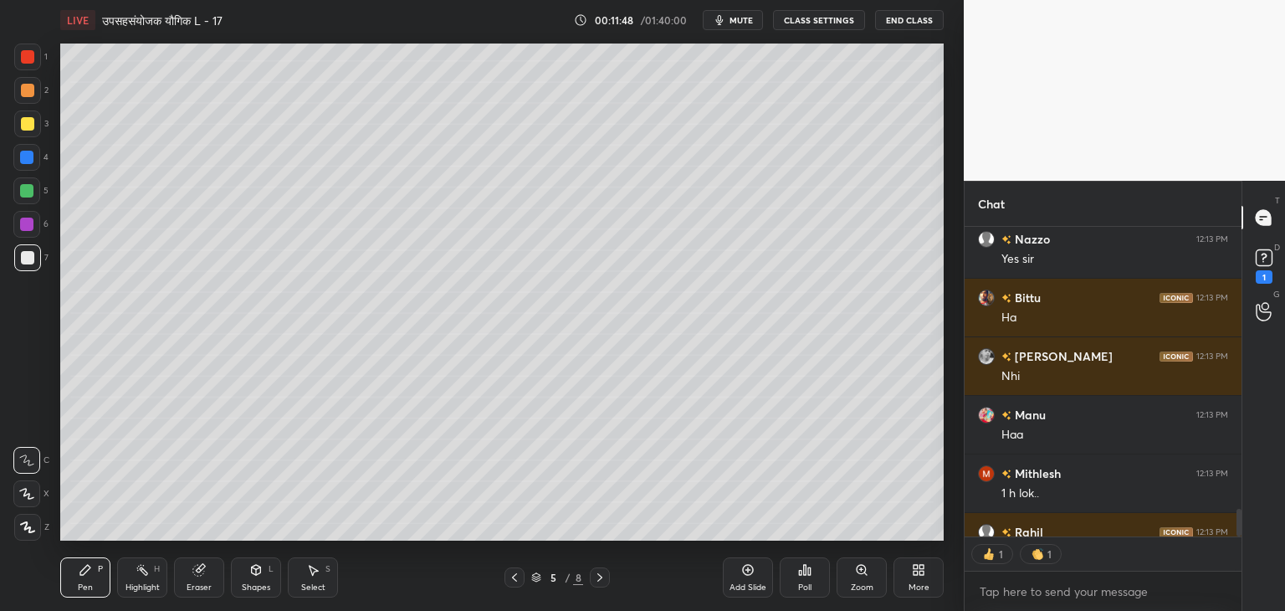
scroll to position [3617, 0]
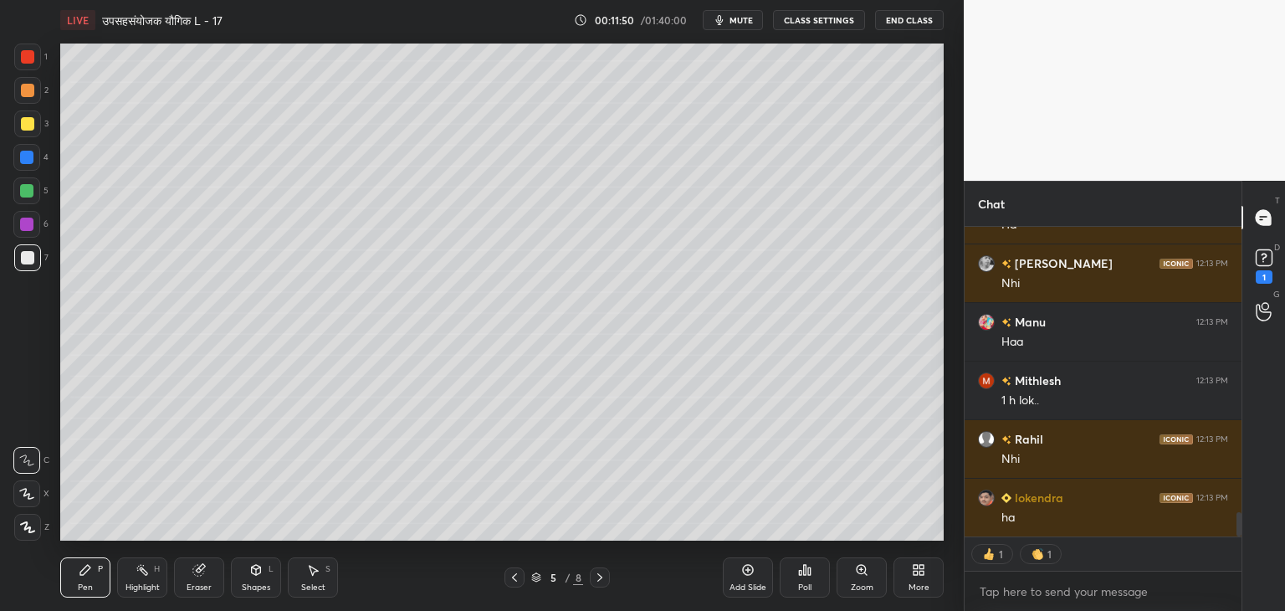
click at [259, 585] on div "Shapes" at bounding box center [256, 587] width 28 height 8
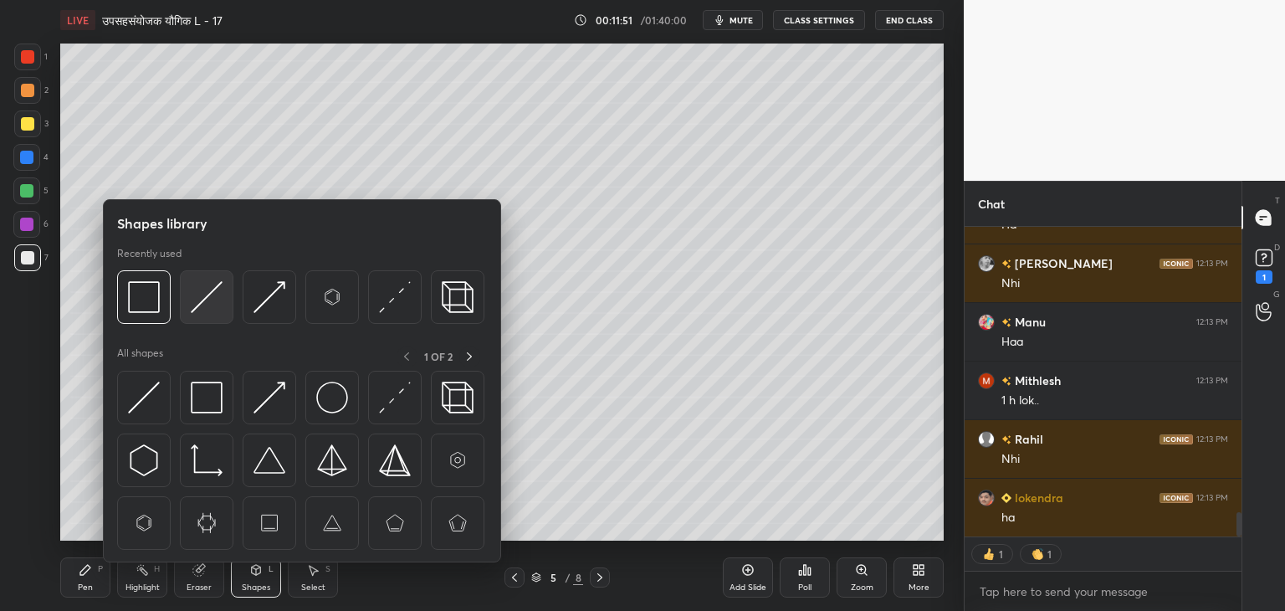
click at [207, 291] on img at bounding box center [207, 297] width 32 height 32
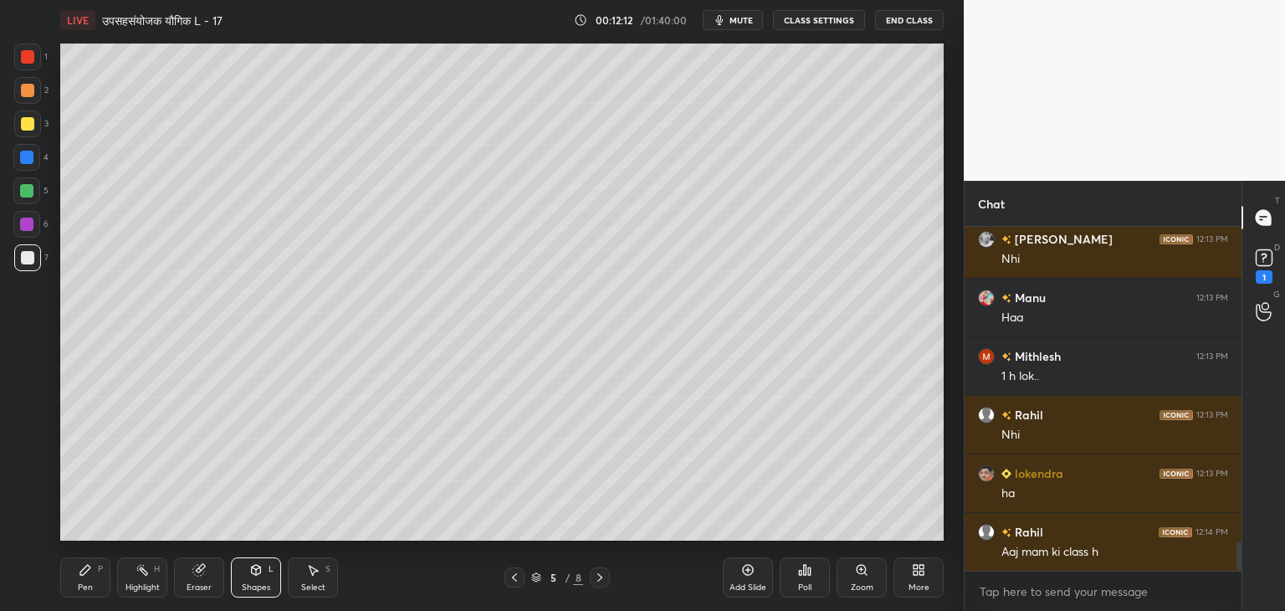
scroll to position [3700, 0]
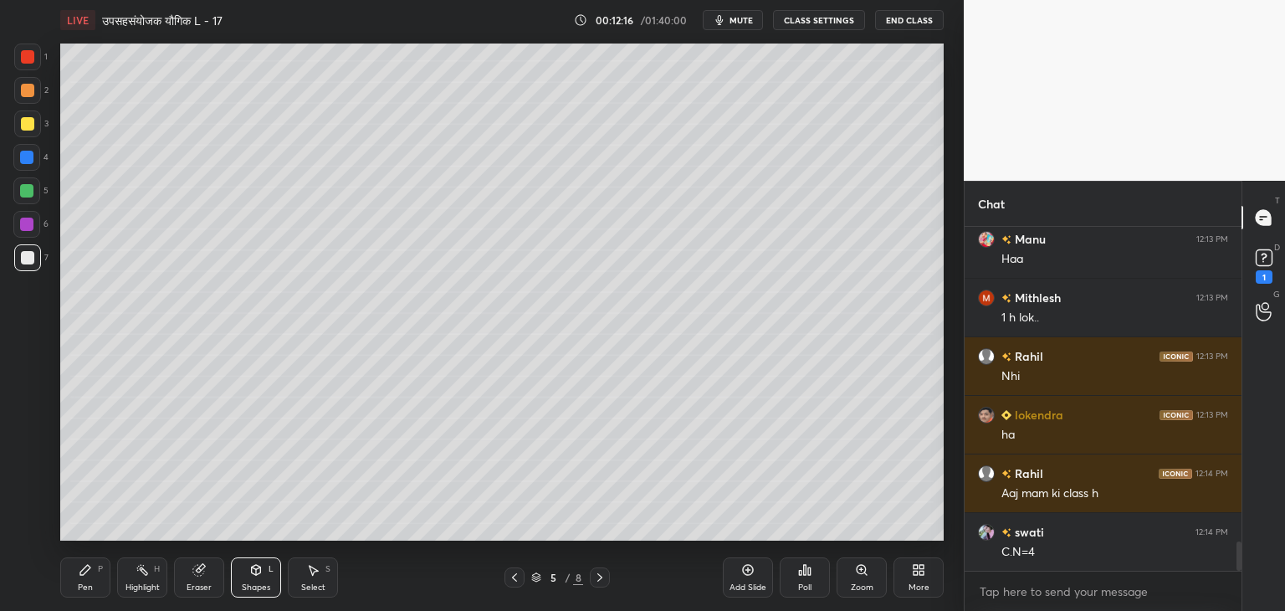
click at [85, 580] on div "Pen P" at bounding box center [85, 577] width 50 height 40
click at [28, 193] on div at bounding box center [26, 190] width 13 height 13
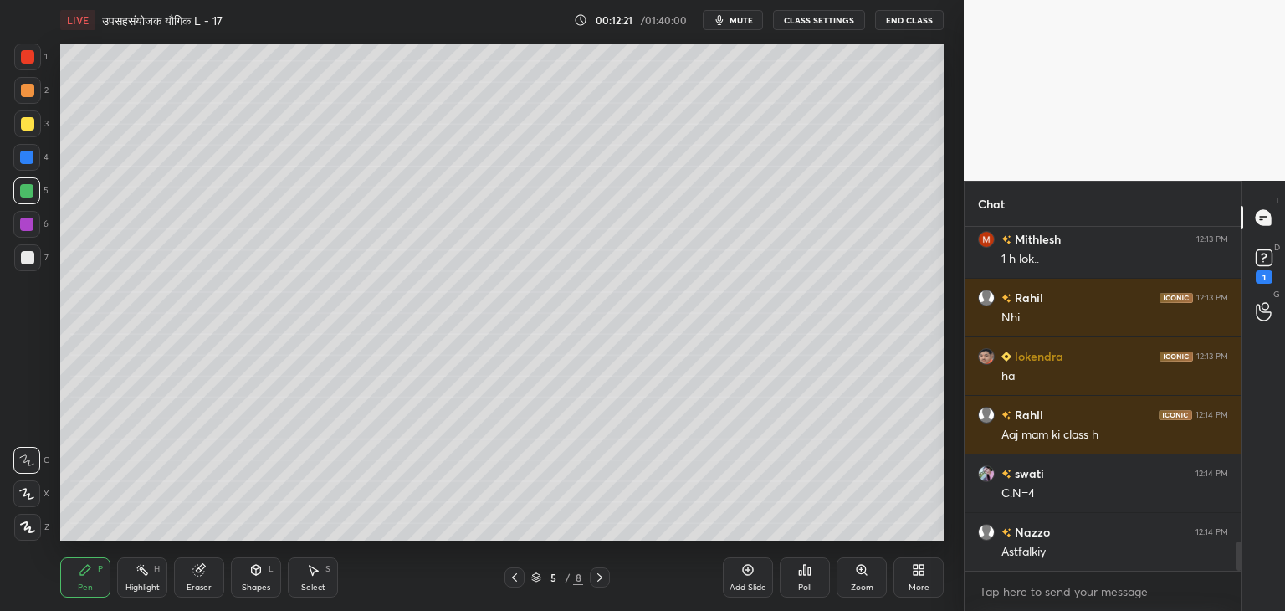
click at [268, 589] on div "Shapes" at bounding box center [256, 587] width 28 height 8
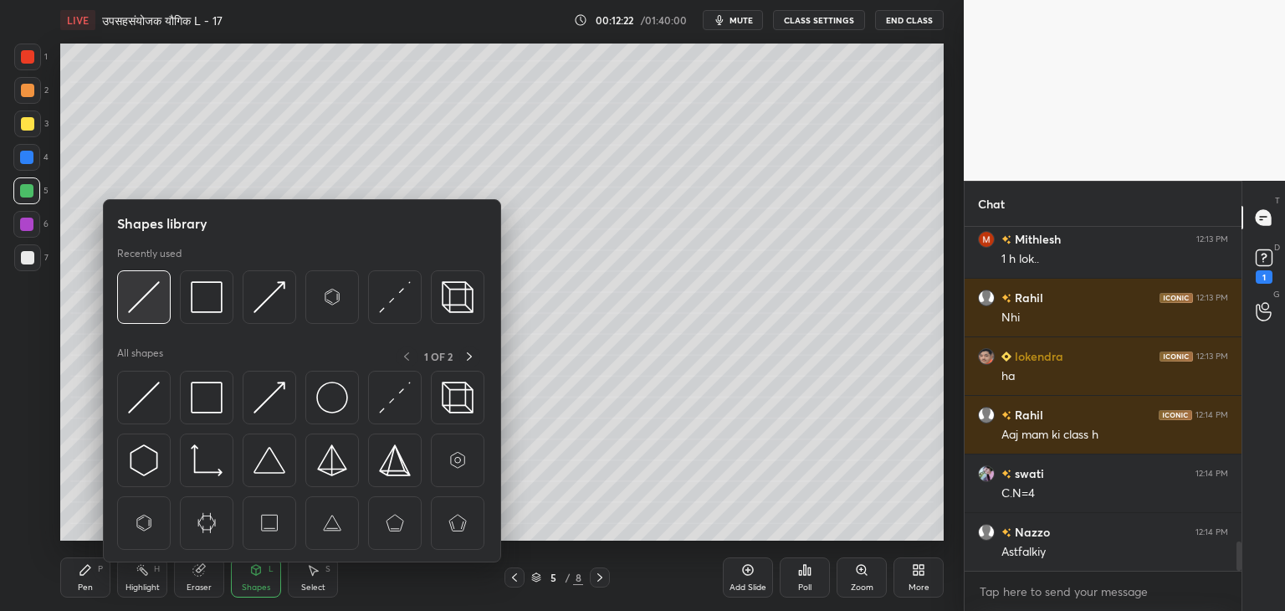
click at [159, 301] on img at bounding box center [144, 297] width 32 height 32
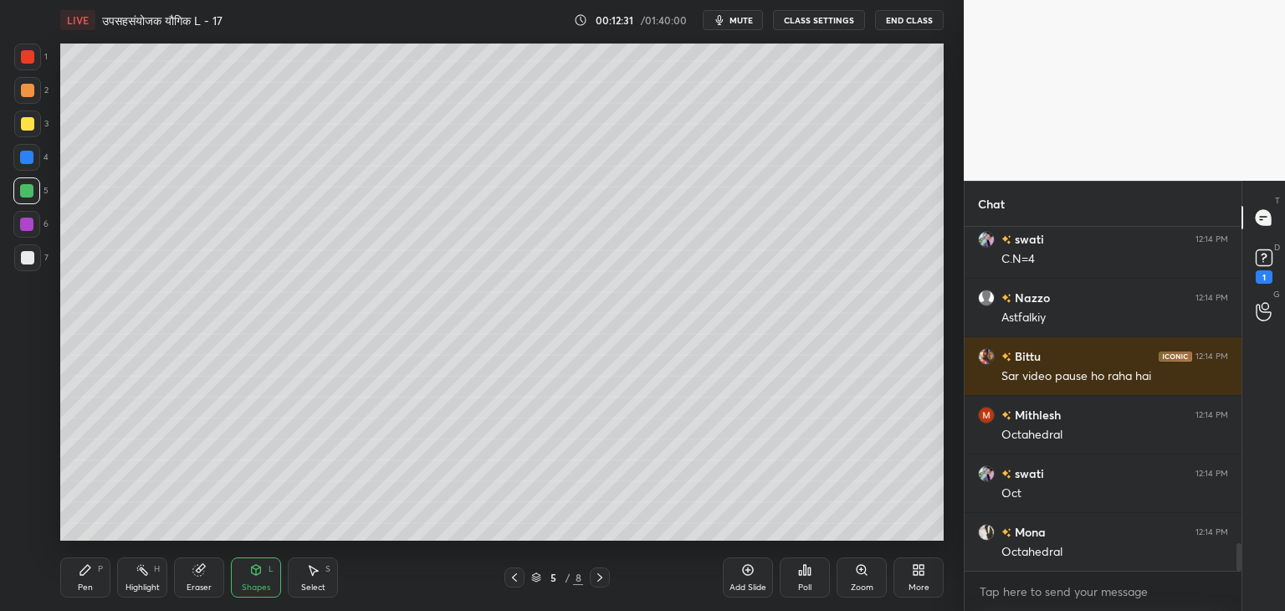
scroll to position [4051, 0]
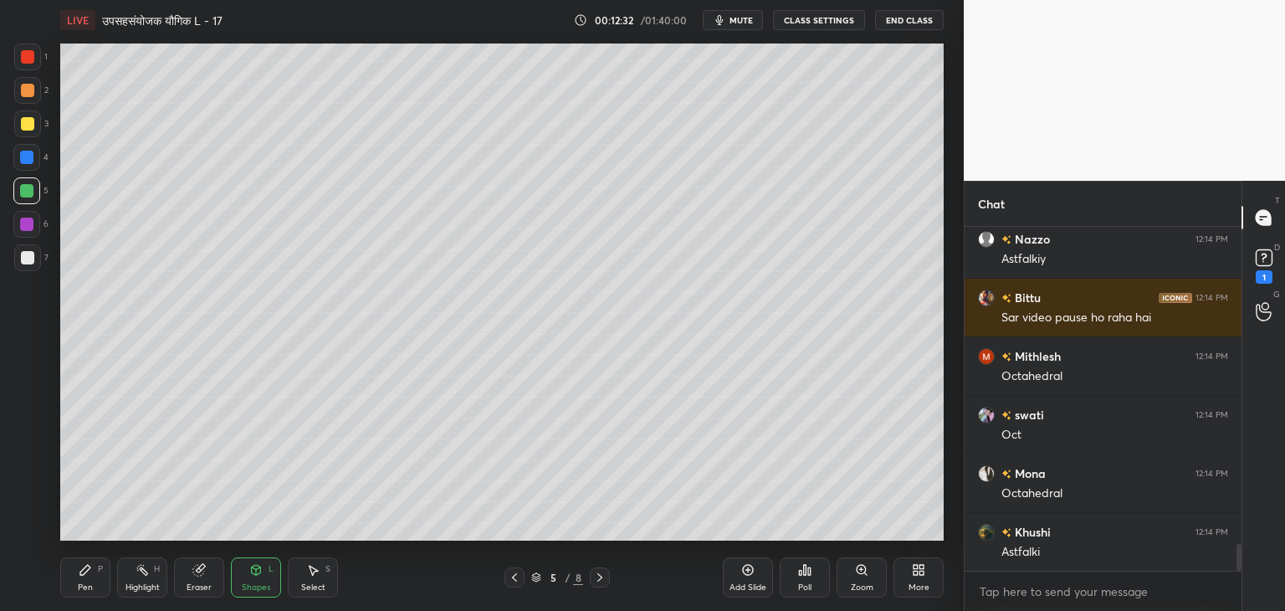
click at [25, 122] on div at bounding box center [27, 123] width 13 height 13
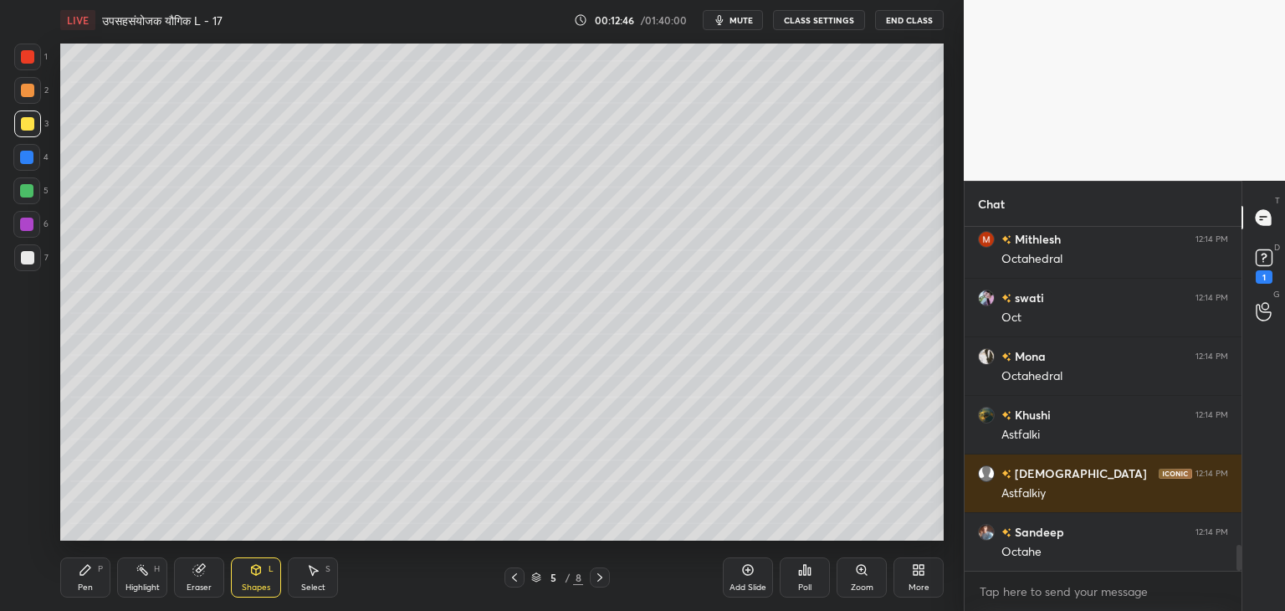
scroll to position [4227, 0]
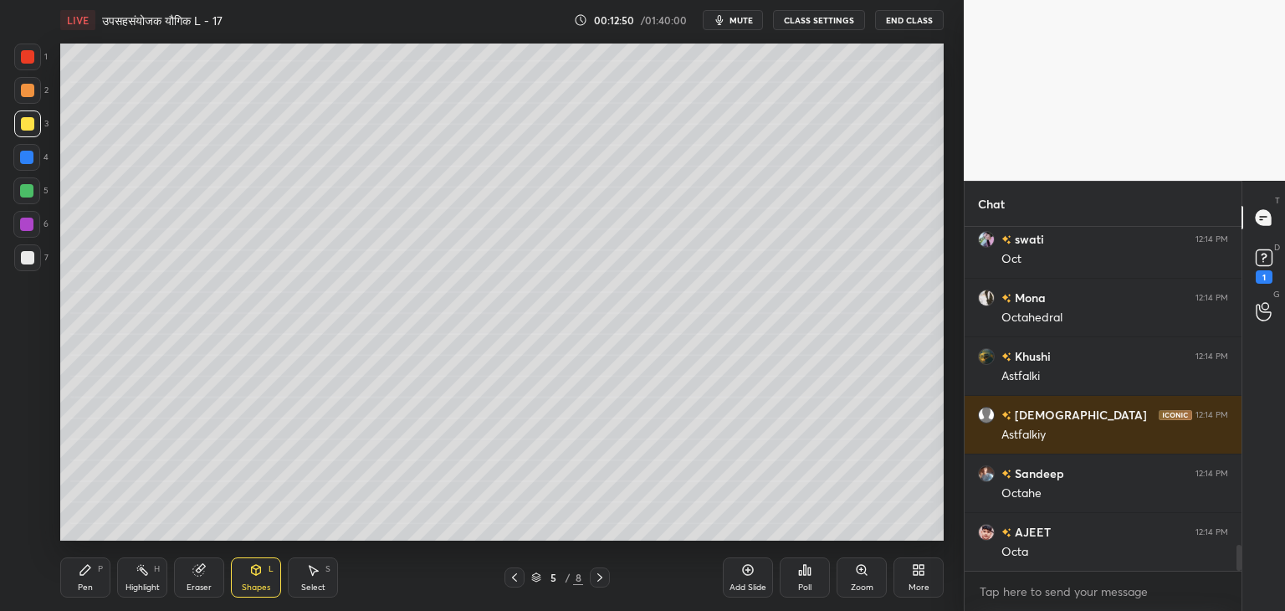
click at [82, 584] on div "Pen" at bounding box center [85, 587] width 15 height 8
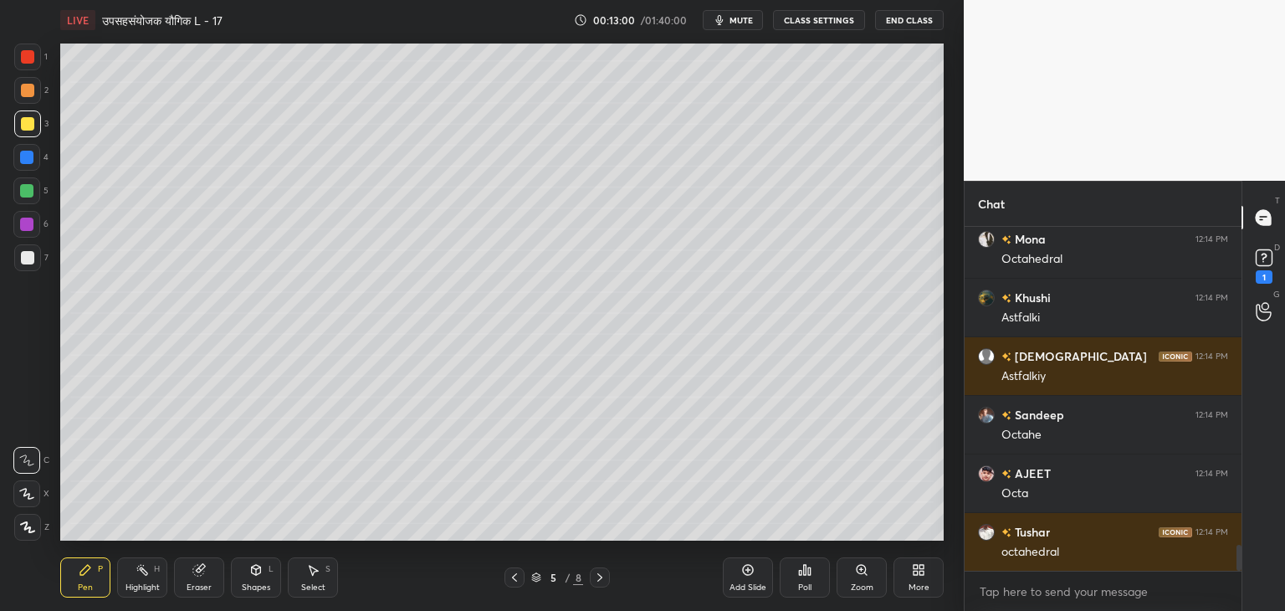
click at [268, 568] on div "Shapes L" at bounding box center [256, 577] width 50 height 40
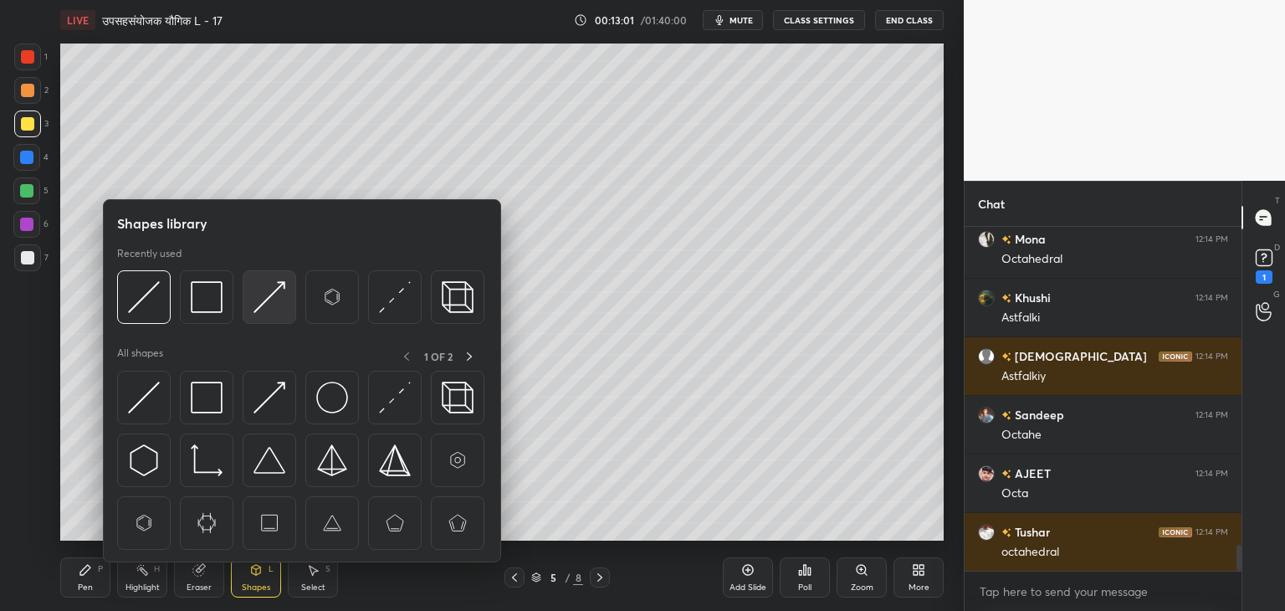
click at [257, 296] on img at bounding box center [270, 297] width 32 height 32
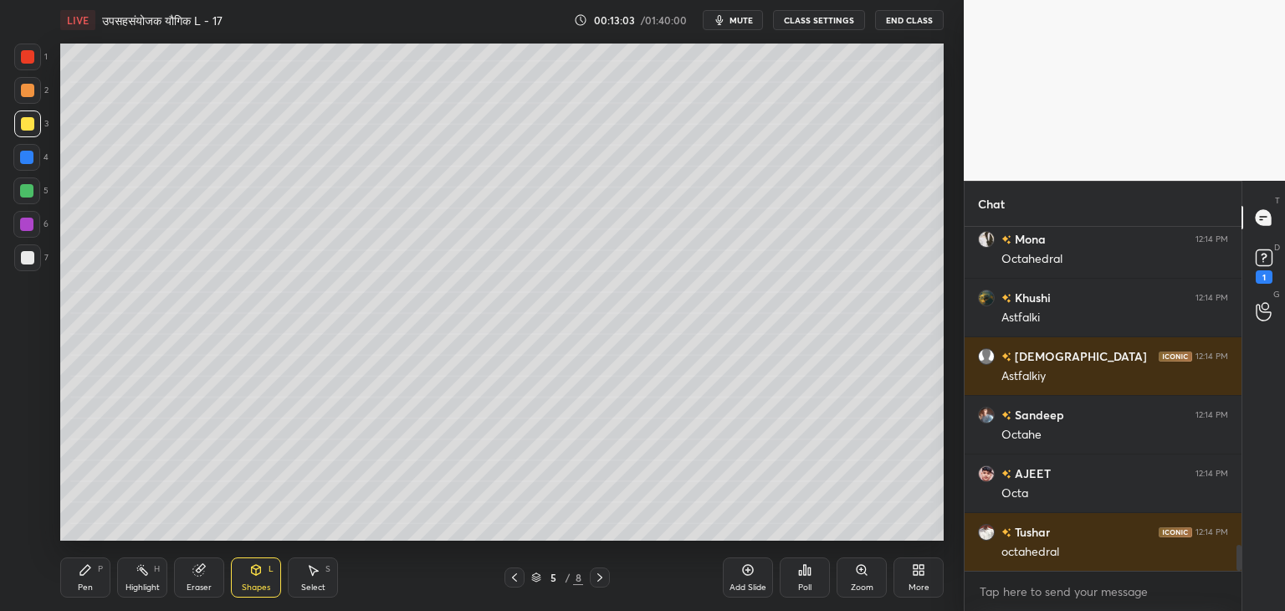
scroll to position [4344, 0]
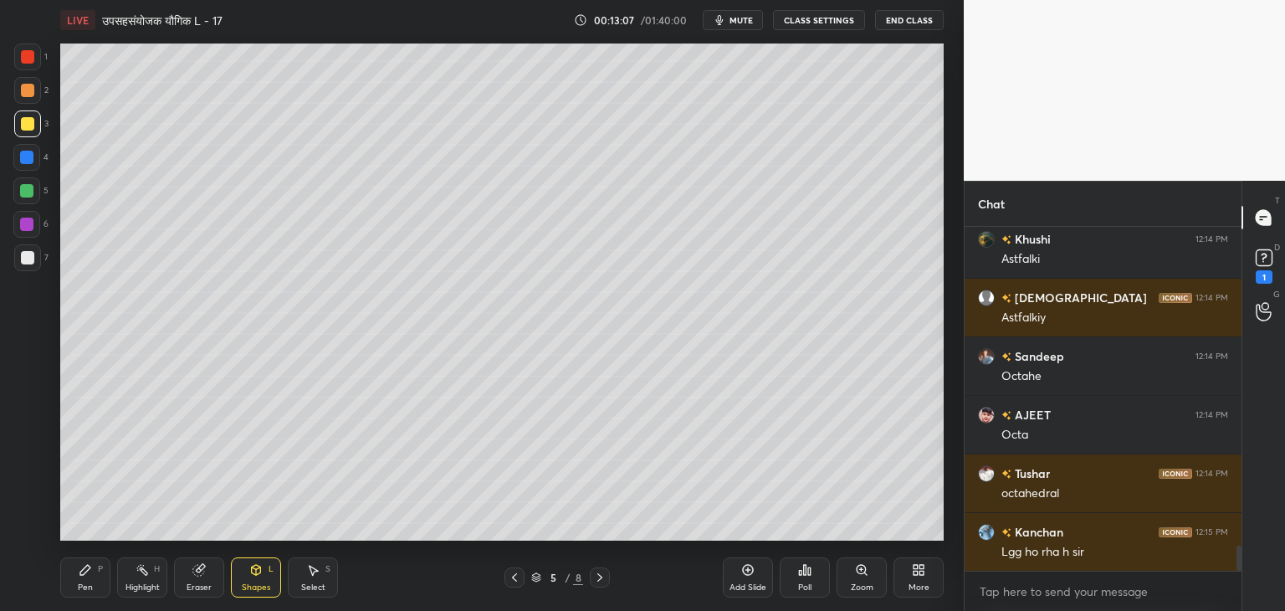
click at [95, 585] on div "Pen P" at bounding box center [85, 577] width 50 height 40
click at [254, 576] on div "Shapes L" at bounding box center [256, 577] width 50 height 40
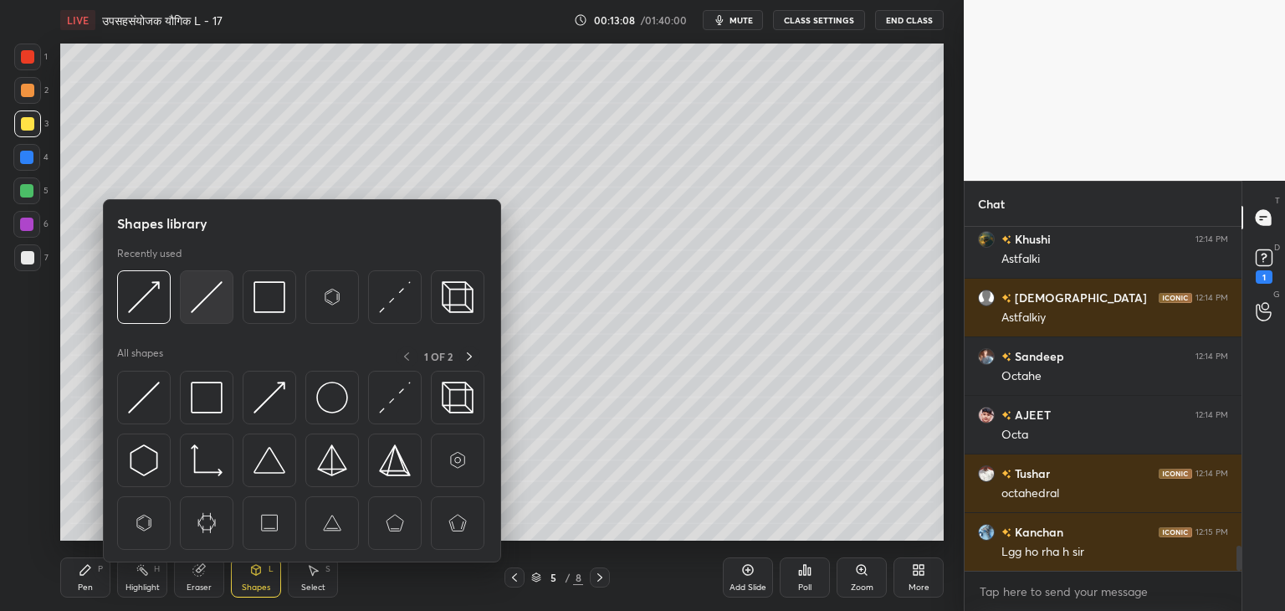
click at [203, 292] on img at bounding box center [207, 297] width 32 height 32
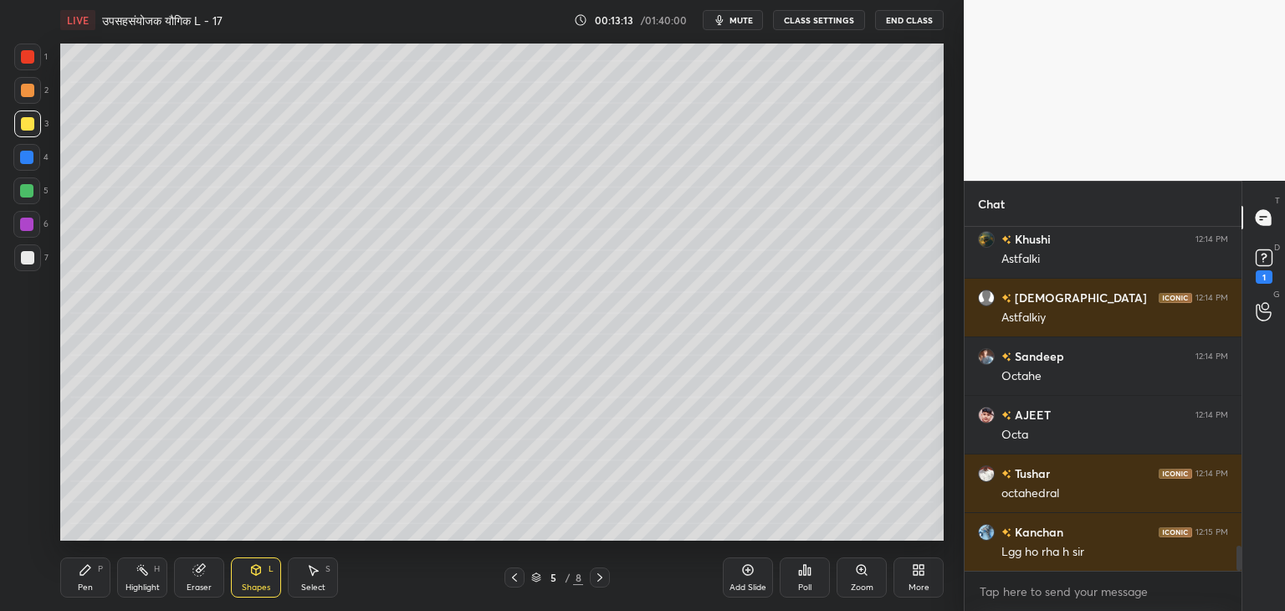
click at [28, 262] on div at bounding box center [27, 257] width 13 height 13
click at [207, 571] on div "Eraser" at bounding box center [199, 577] width 50 height 40
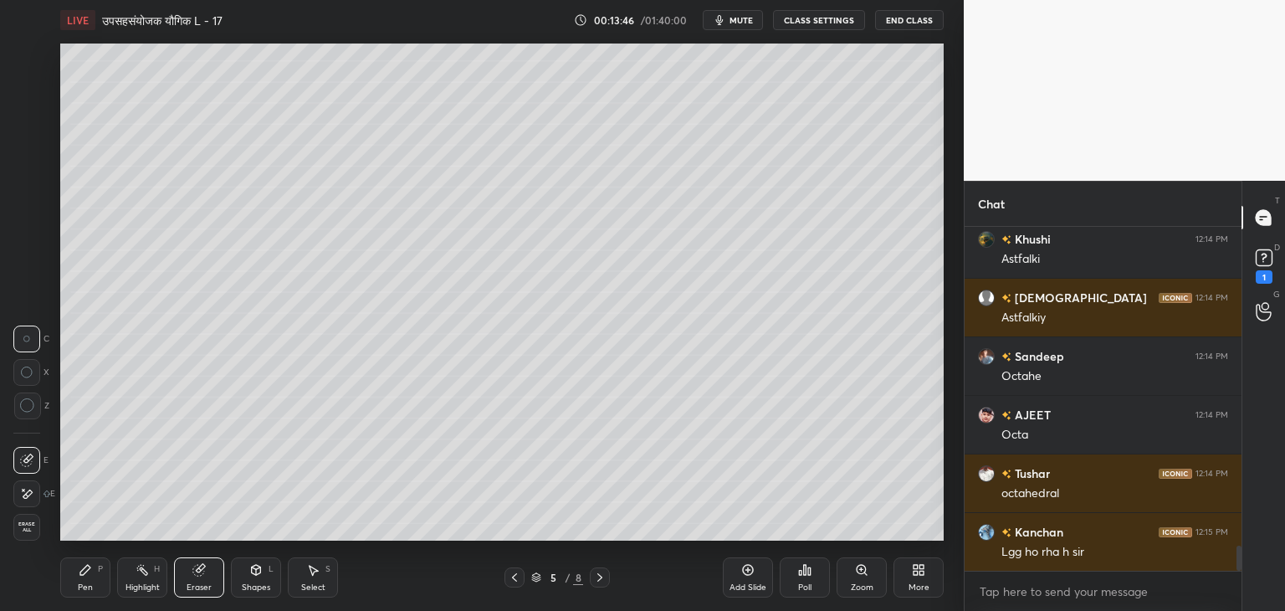
scroll to position [4402, 0]
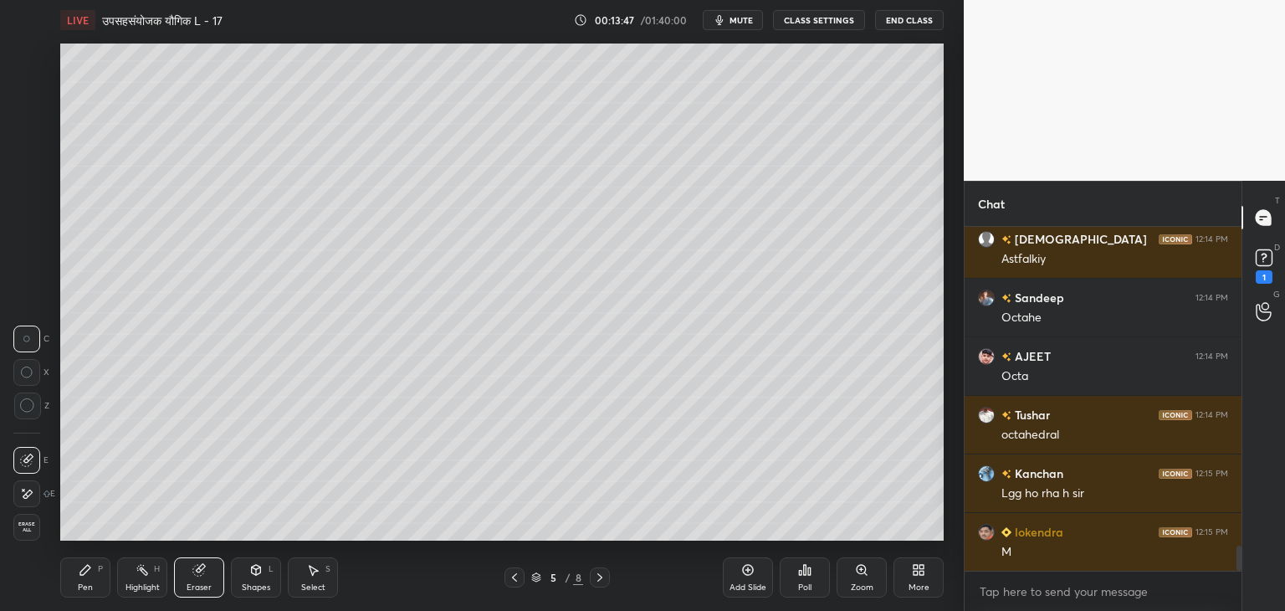
click at [98, 576] on div "Pen P" at bounding box center [85, 577] width 50 height 40
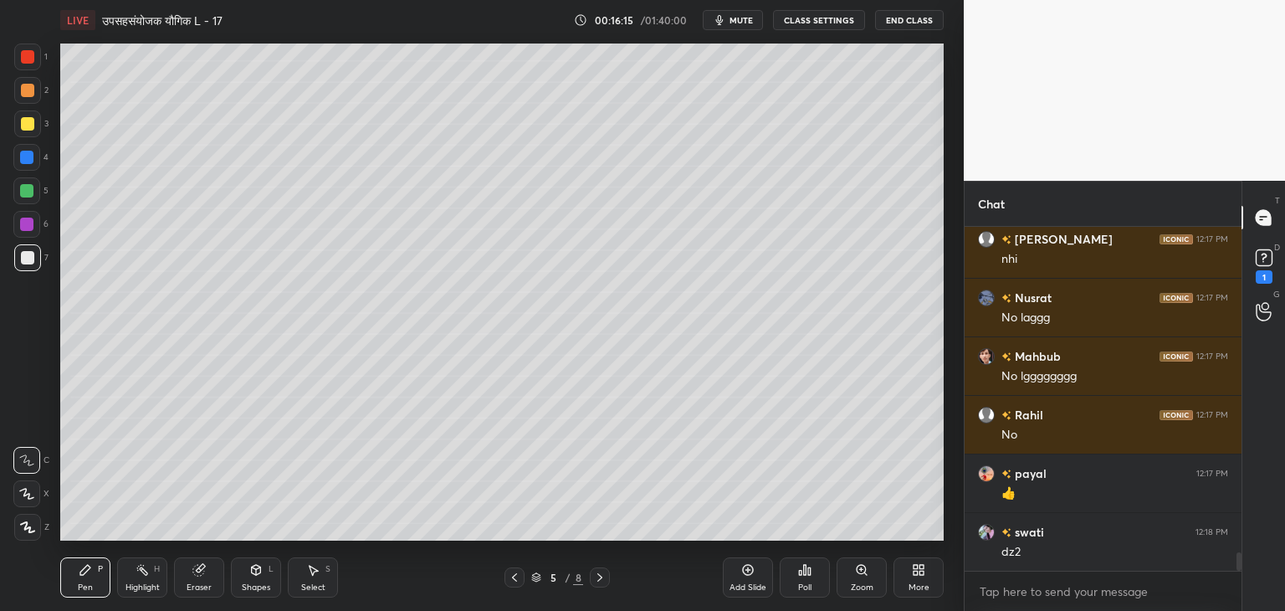
scroll to position [6101, 0]
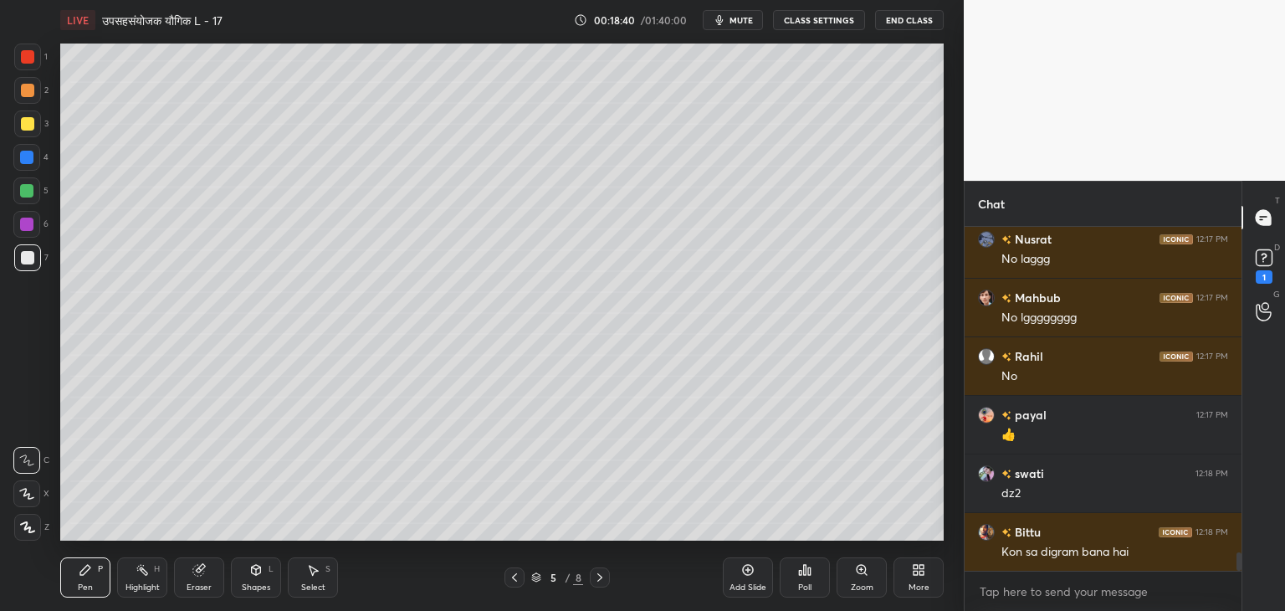
click at [750, 581] on div "Add Slide" at bounding box center [748, 577] width 50 height 40
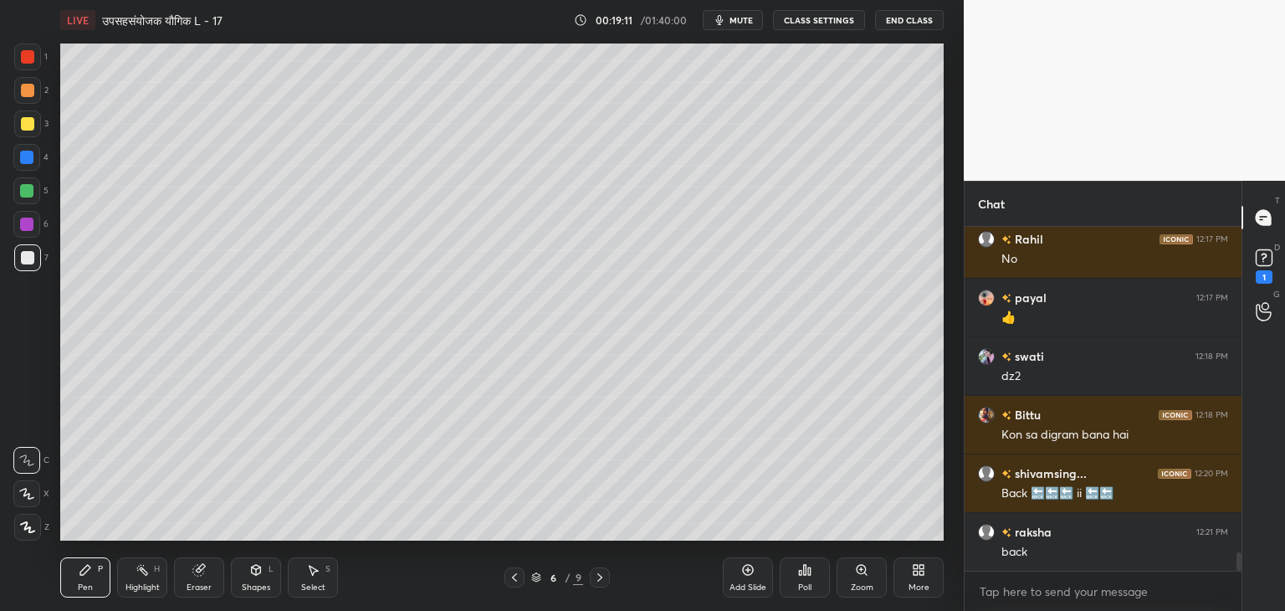
scroll to position [6276, 0]
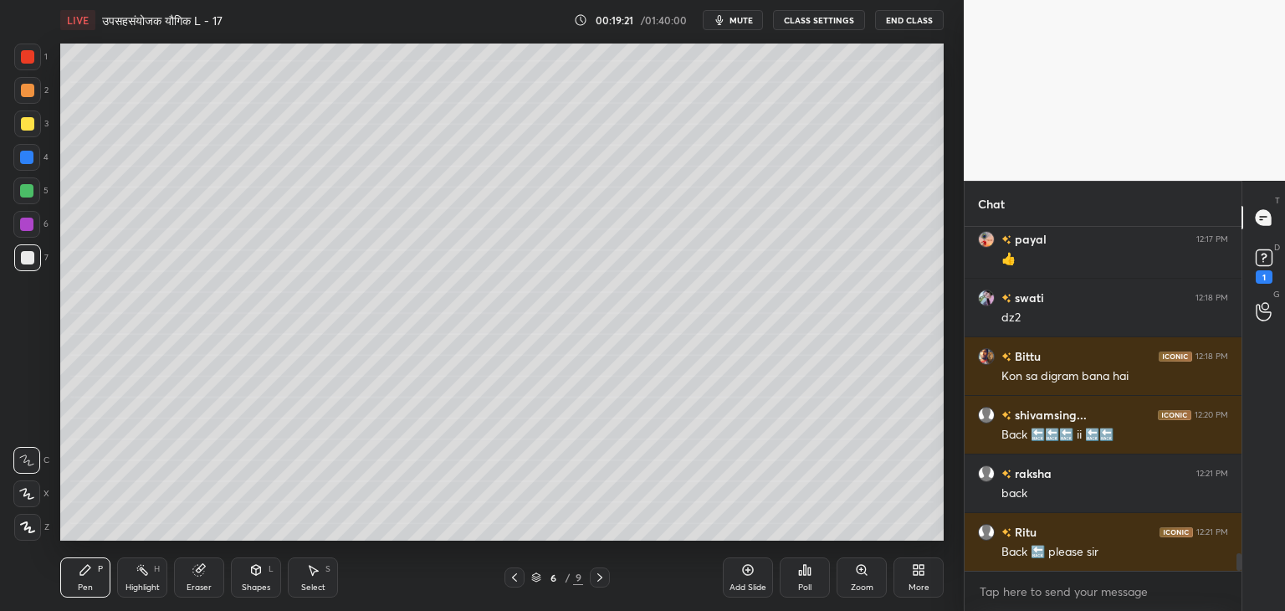
click at [515, 583] on icon at bounding box center [514, 577] width 13 height 13
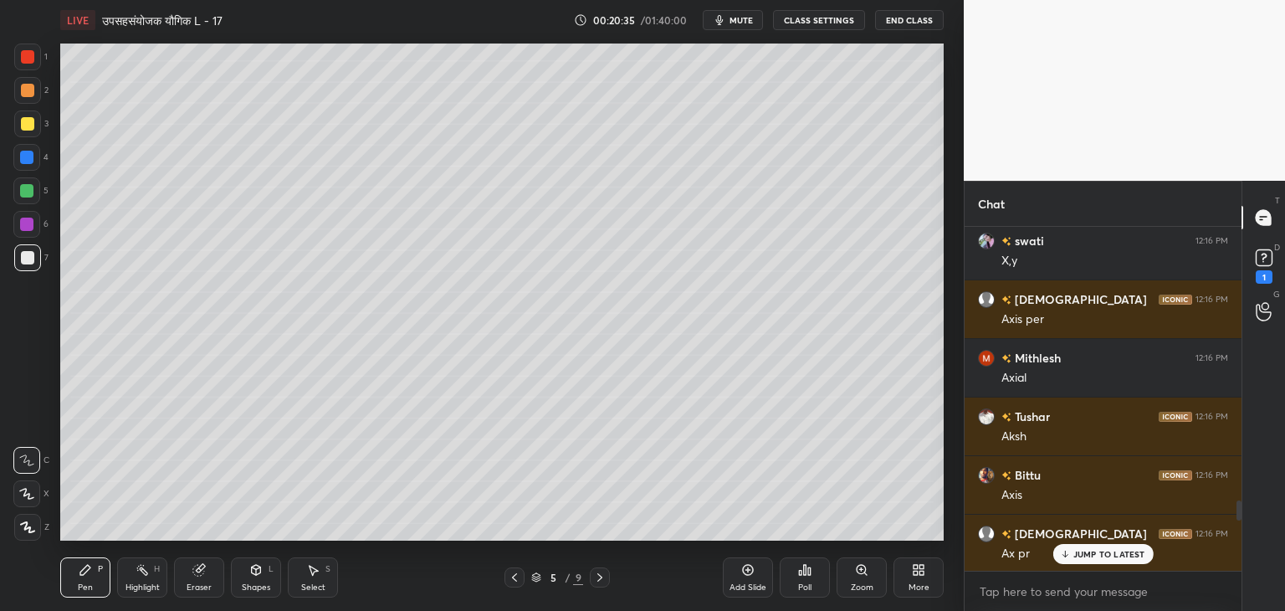
scroll to position [5798, 0]
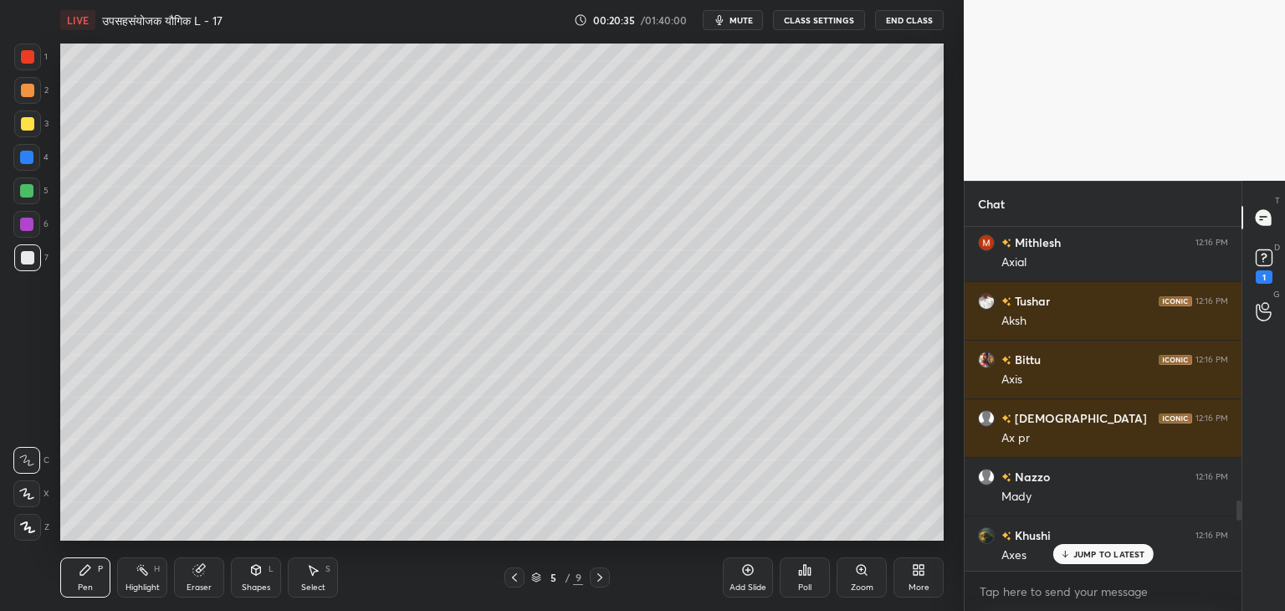
drag, startPoint x: 1240, startPoint y: 418, endPoint x: 1262, endPoint y: 611, distance: 193.7
click at [1262, 0] on html "1 2 3 4 5 6 7 C X Z C X Z E E Erase all H H LIVE उपसहसंयोजक यौगिक L - 17 00:20:…" at bounding box center [642, 0] width 1285 height 0
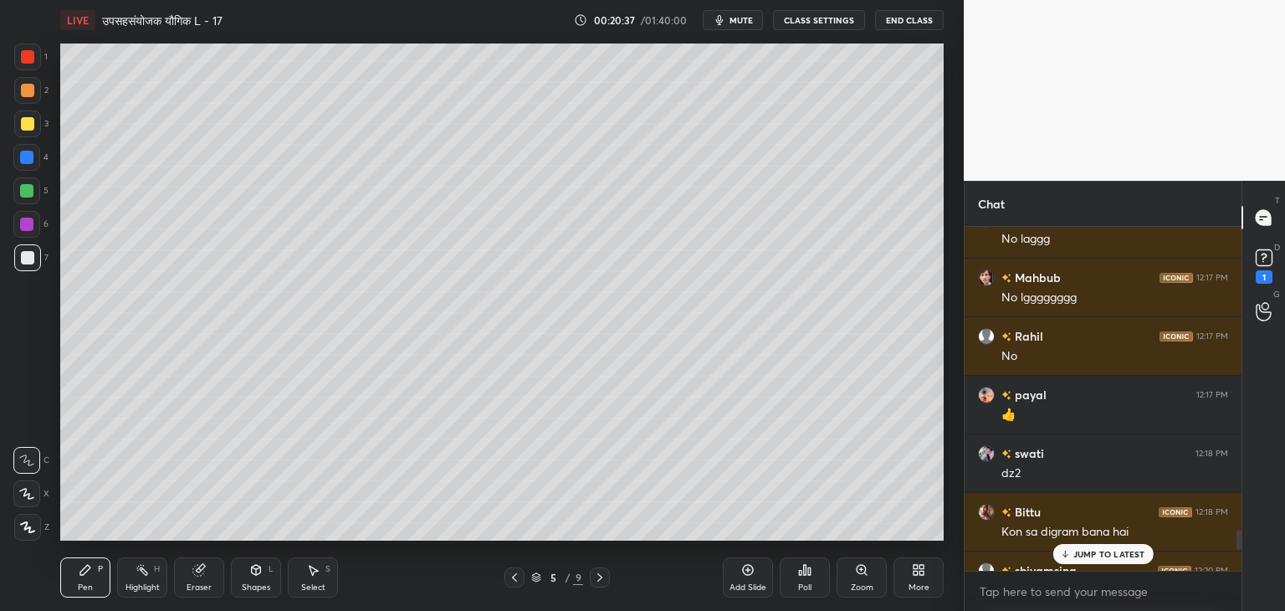
drag, startPoint x: 1239, startPoint y: 509, endPoint x: 1252, endPoint y: 576, distance: 68.9
click at [1252, 576] on div "Chat [PERSON_NAME] 12:17 PM shi chl rha h [PERSON_NAME] 12:17 PM nhi Nusrat 12:…" at bounding box center [1124, 396] width 321 height 430
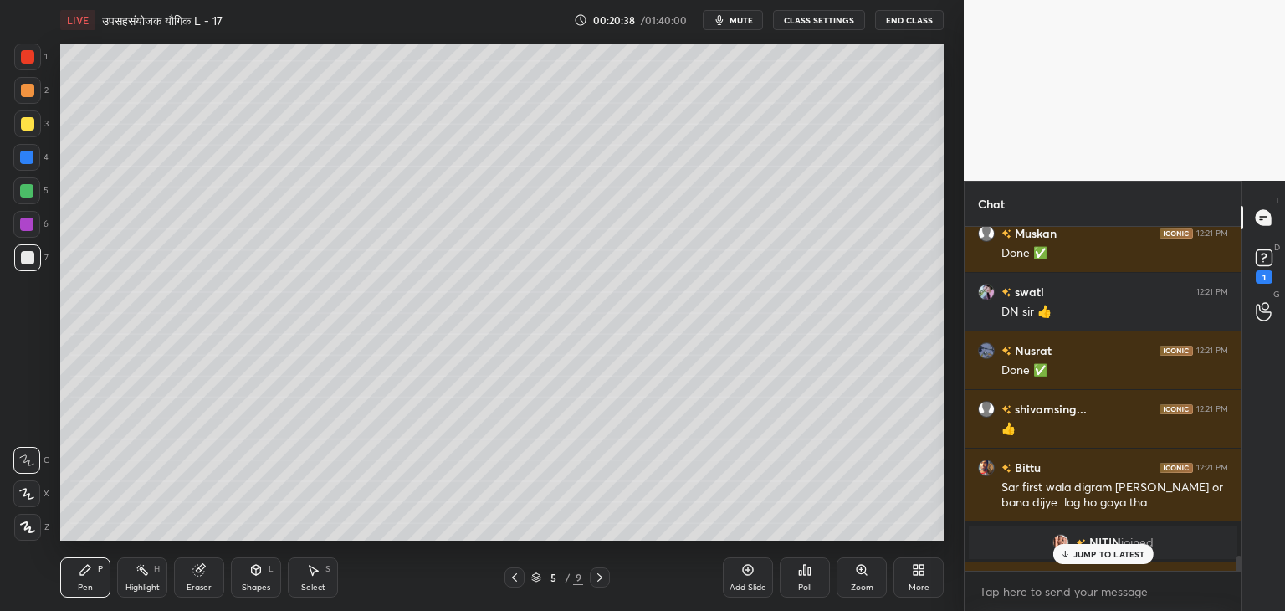
scroll to position [7496, 0]
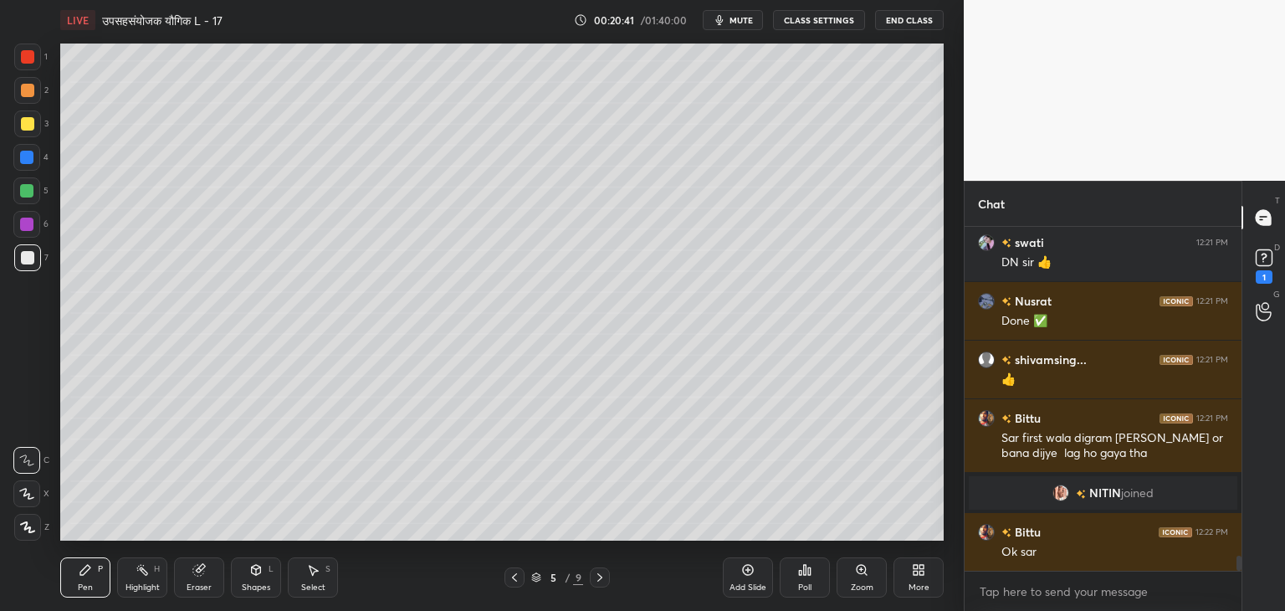
click at [592, 577] on div at bounding box center [600, 577] width 20 height 20
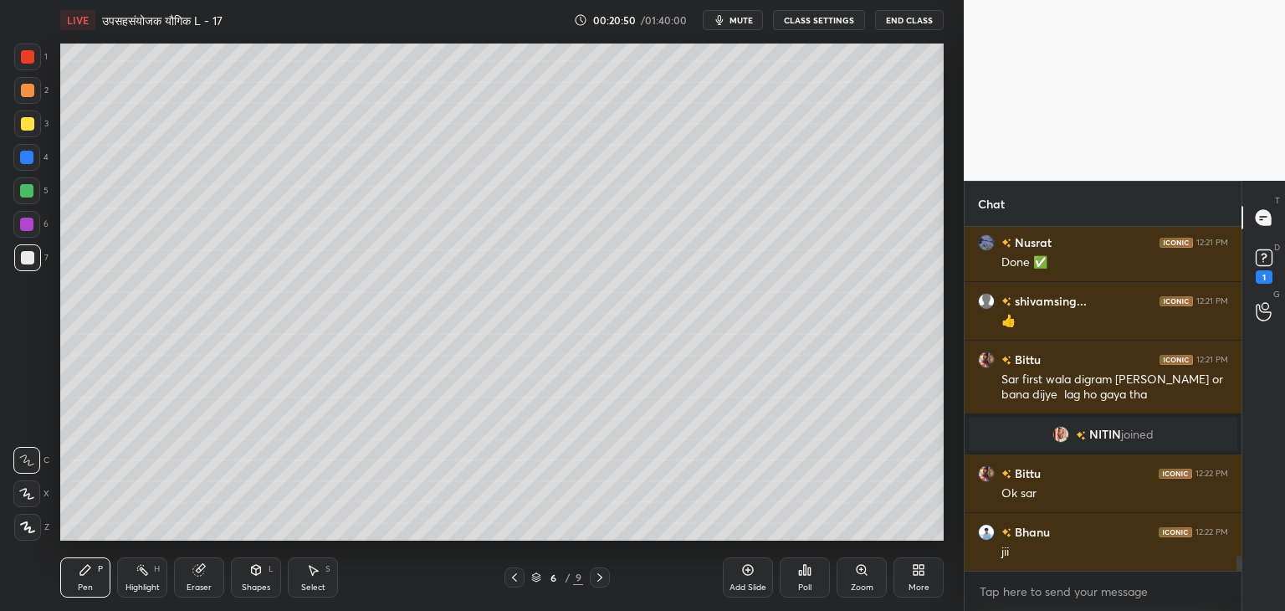
click at [264, 583] on div "Shapes" at bounding box center [256, 587] width 28 height 8
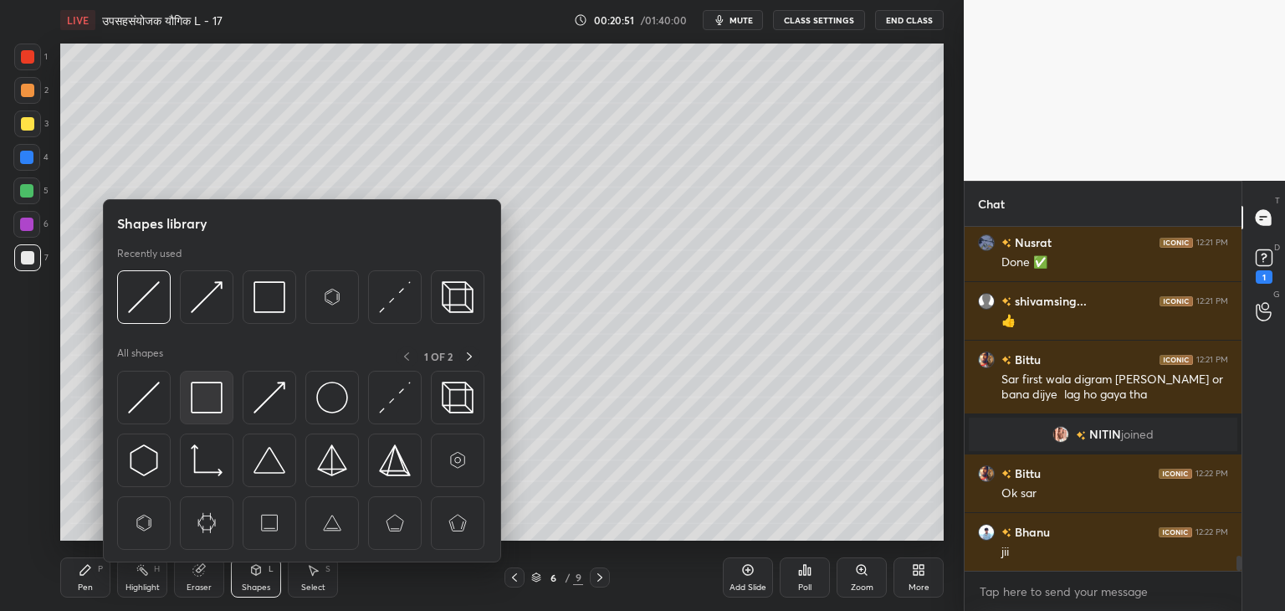
click at [198, 388] on img at bounding box center [207, 398] width 32 height 32
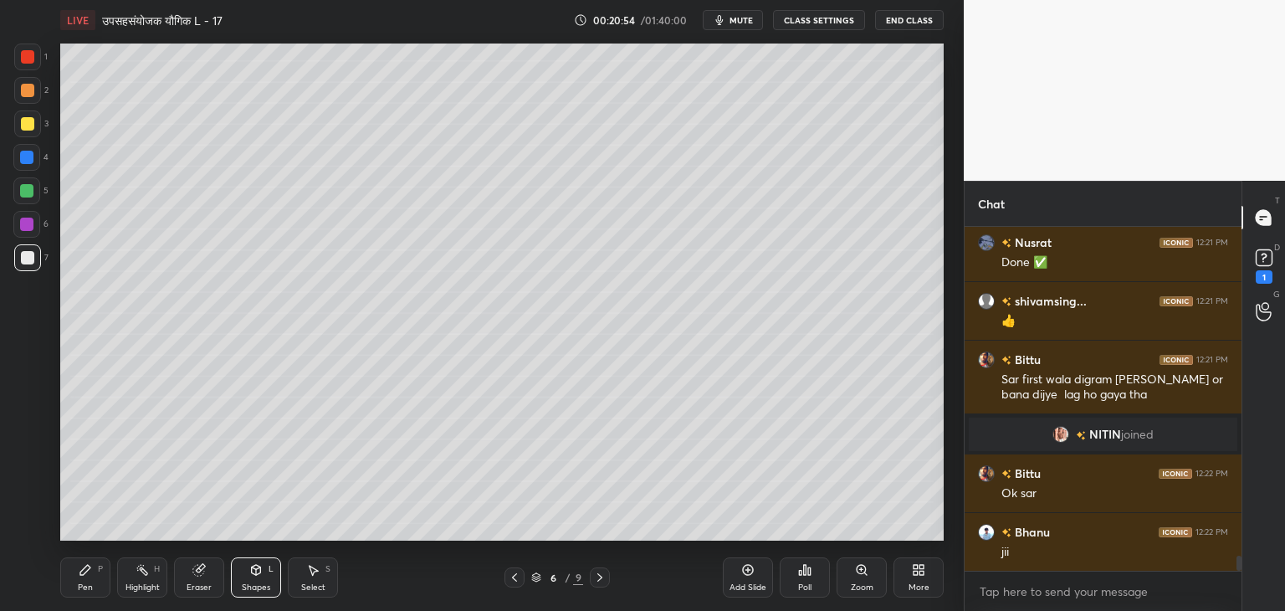
scroll to position [7613, 0]
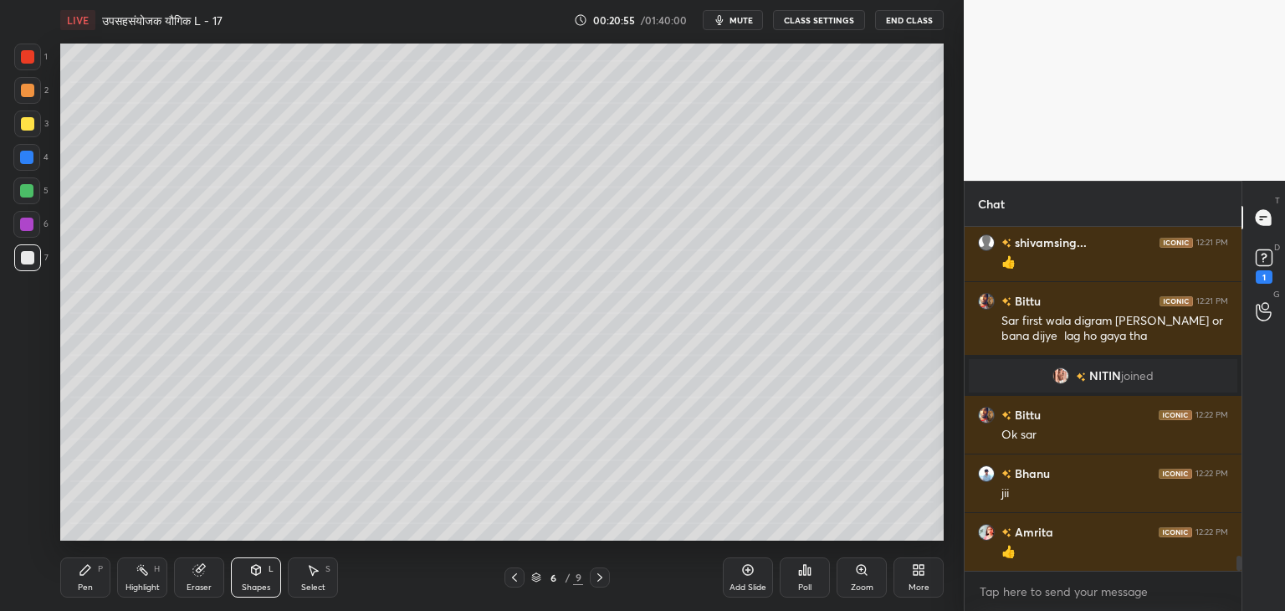
click at [90, 586] on div "Pen" at bounding box center [85, 587] width 15 height 8
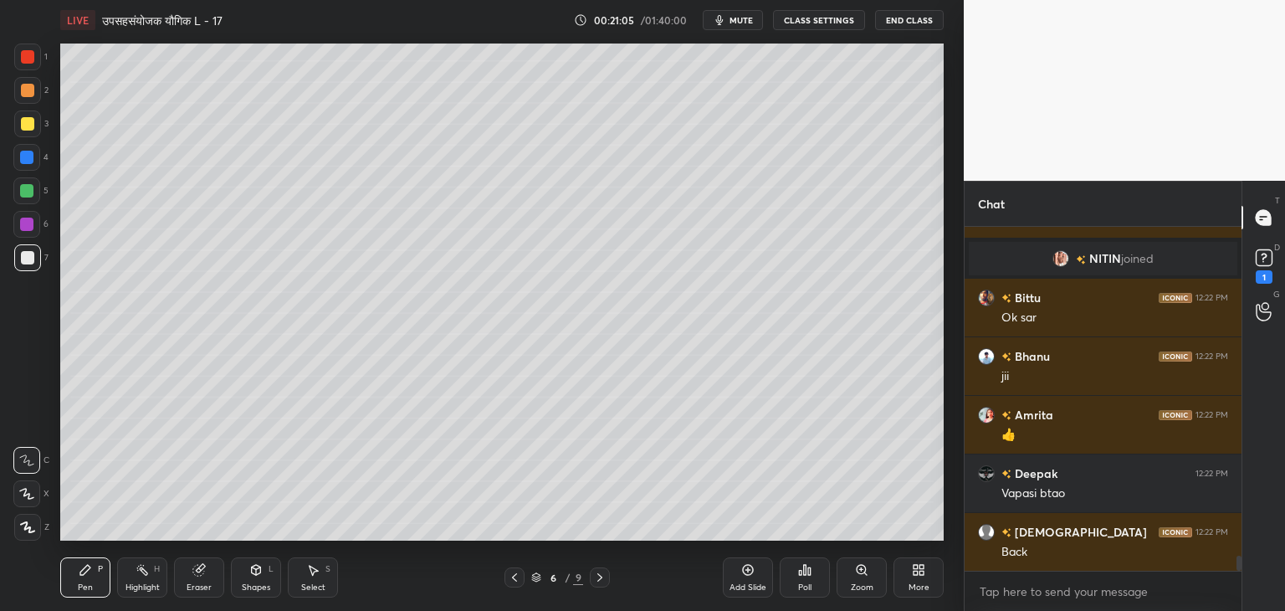
scroll to position [7789, 0]
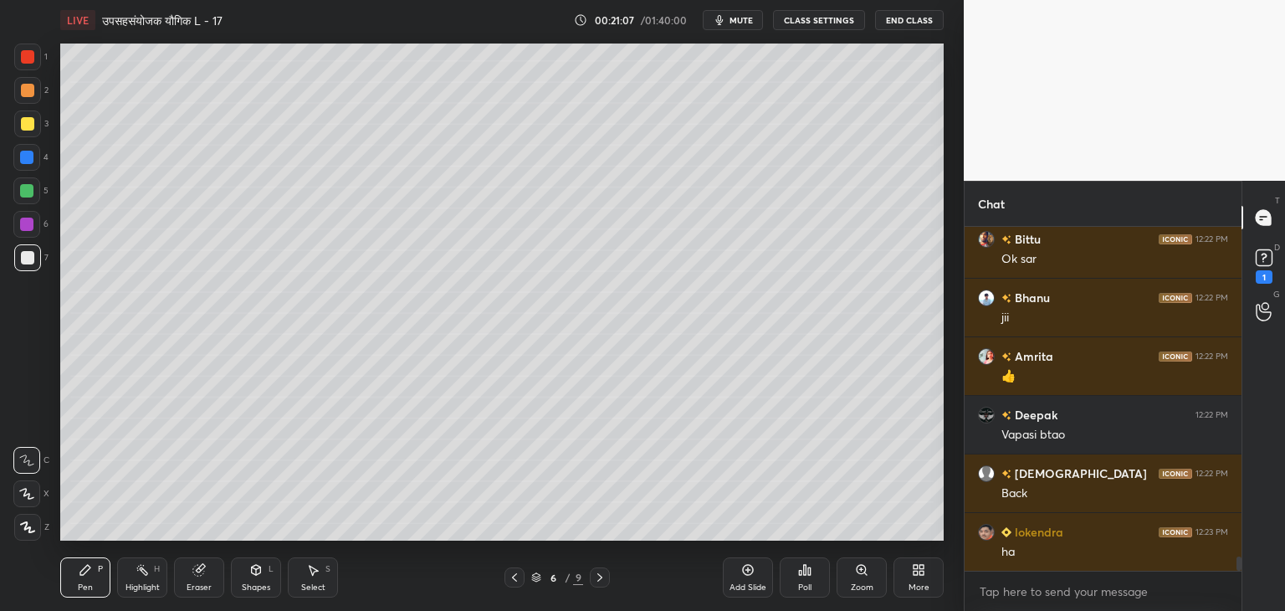
click at [242, 580] on div "Shapes L" at bounding box center [256, 577] width 50 height 40
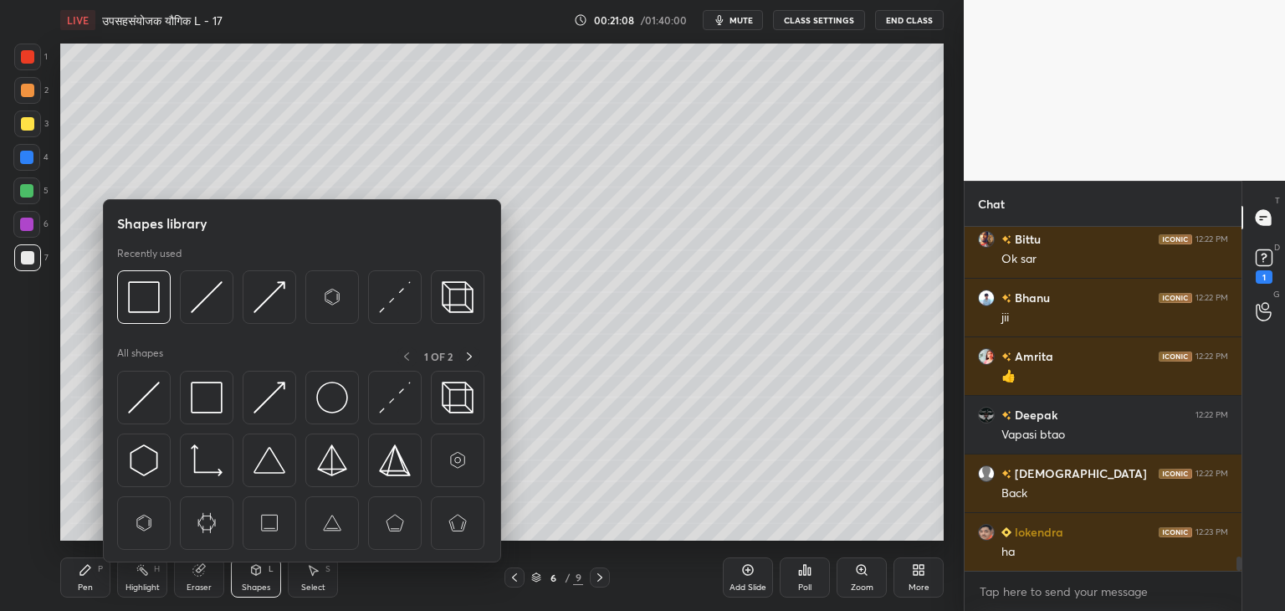
click at [203, 581] on div "Eraser" at bounding box center [199, 577] width 50 height 40
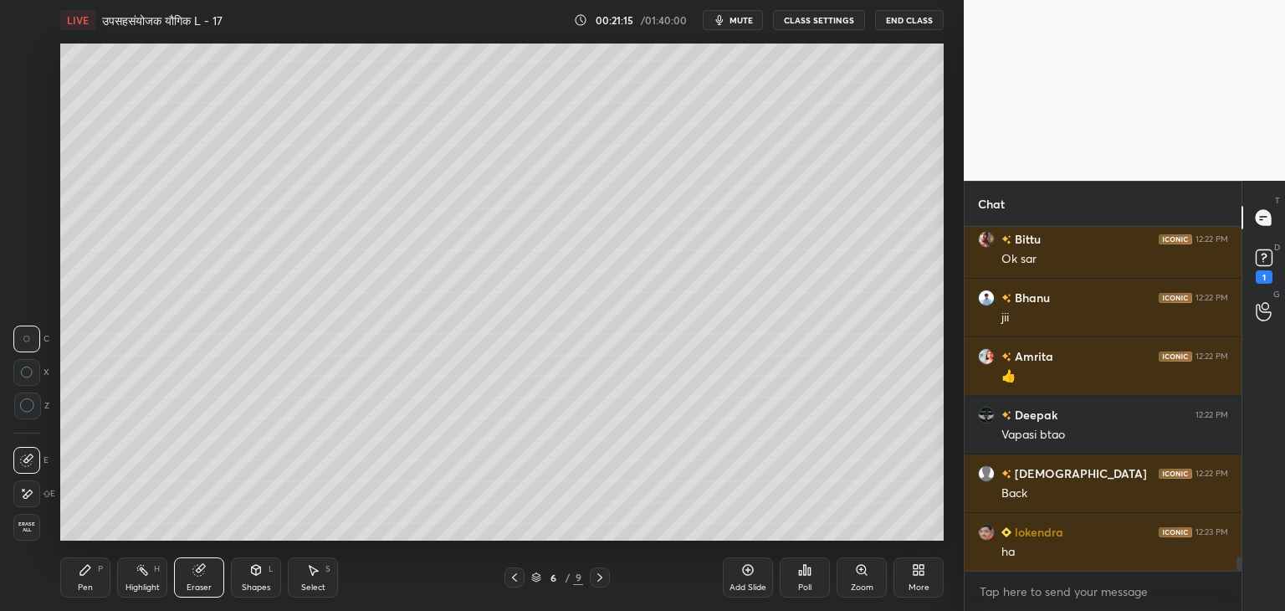
click at [87, 589] on div "Pen" at bounding box center [85, 587] width 15 height 8
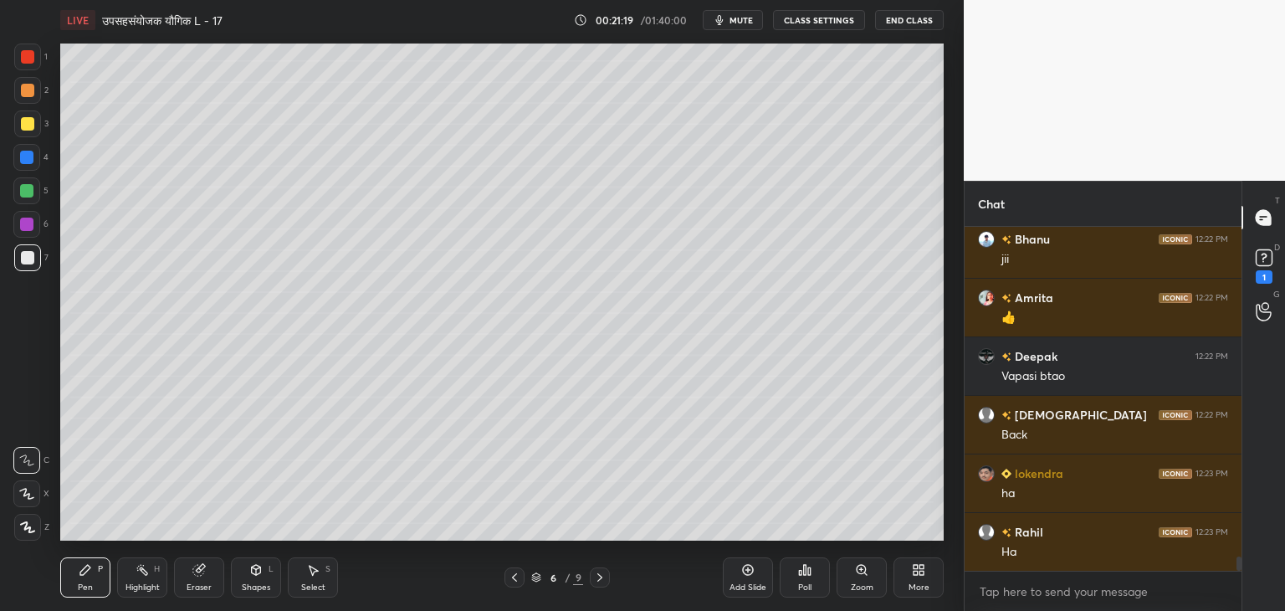
click at [258, 575] on icon at bounding box center [256, 570] width 9 height 10
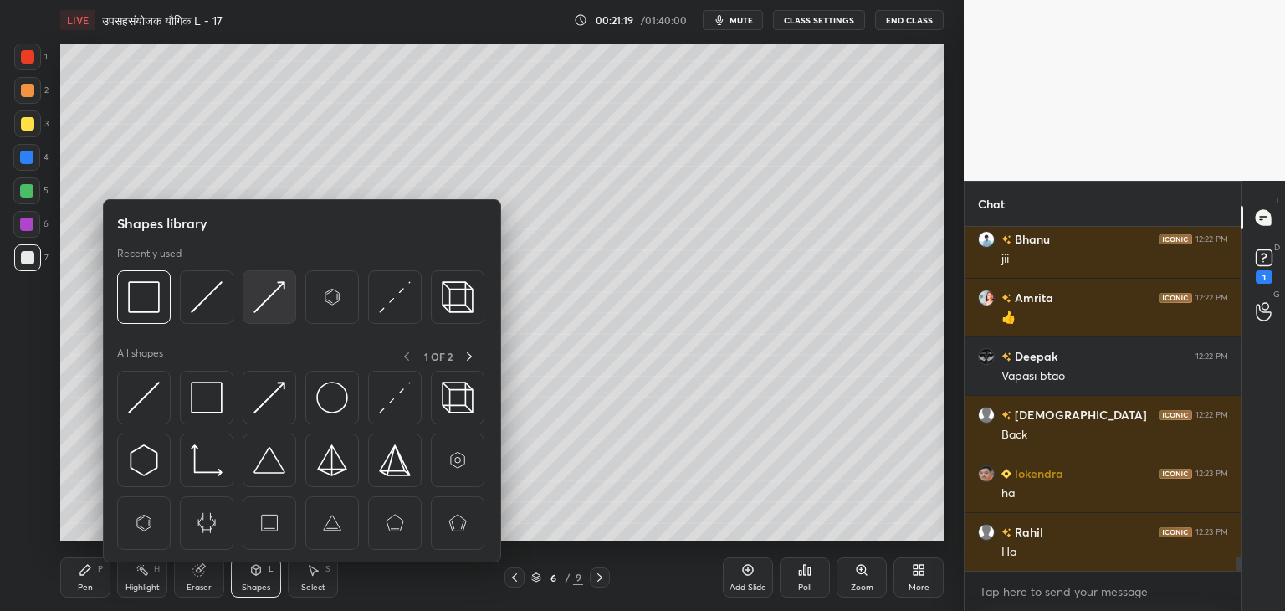
click at [259, 305] on img at bounding box center [270, 297] width 32 height 32
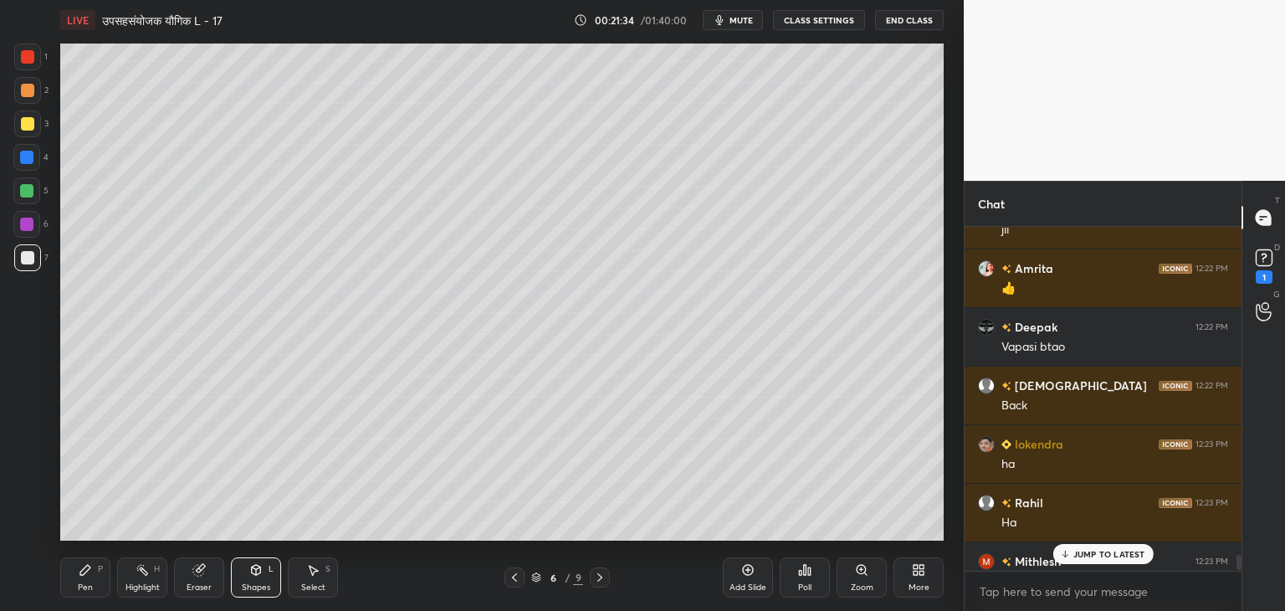
scroll to position [7906, 0]
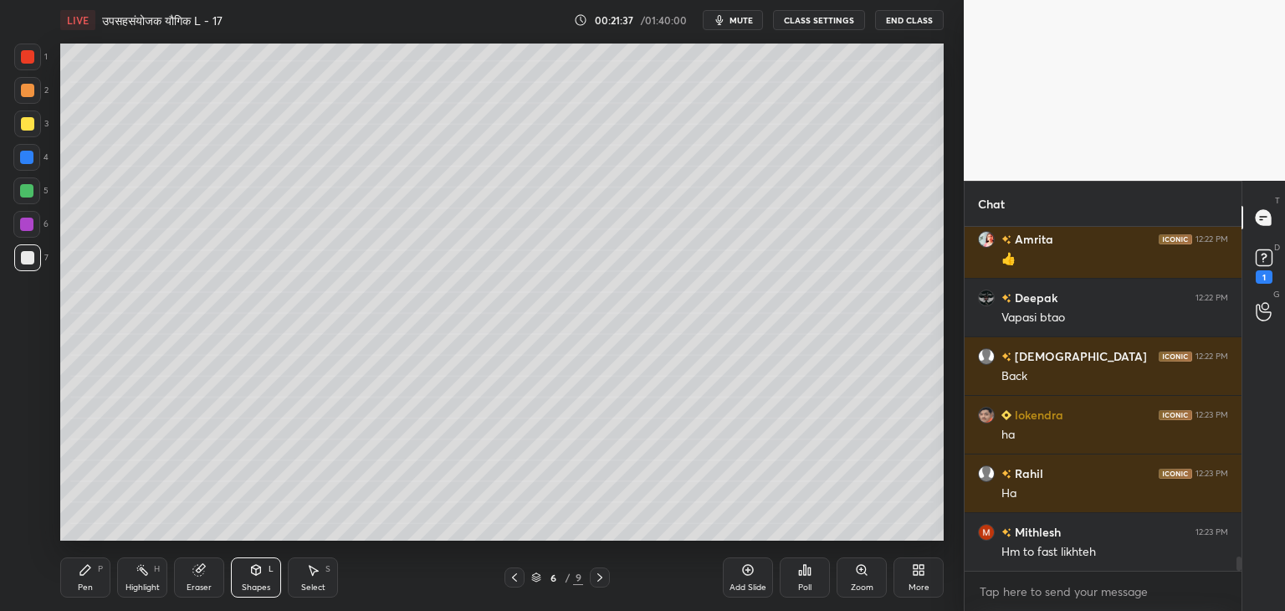
click at [513, 574] on icon at bounding box center [514, 577] width 13 height 13
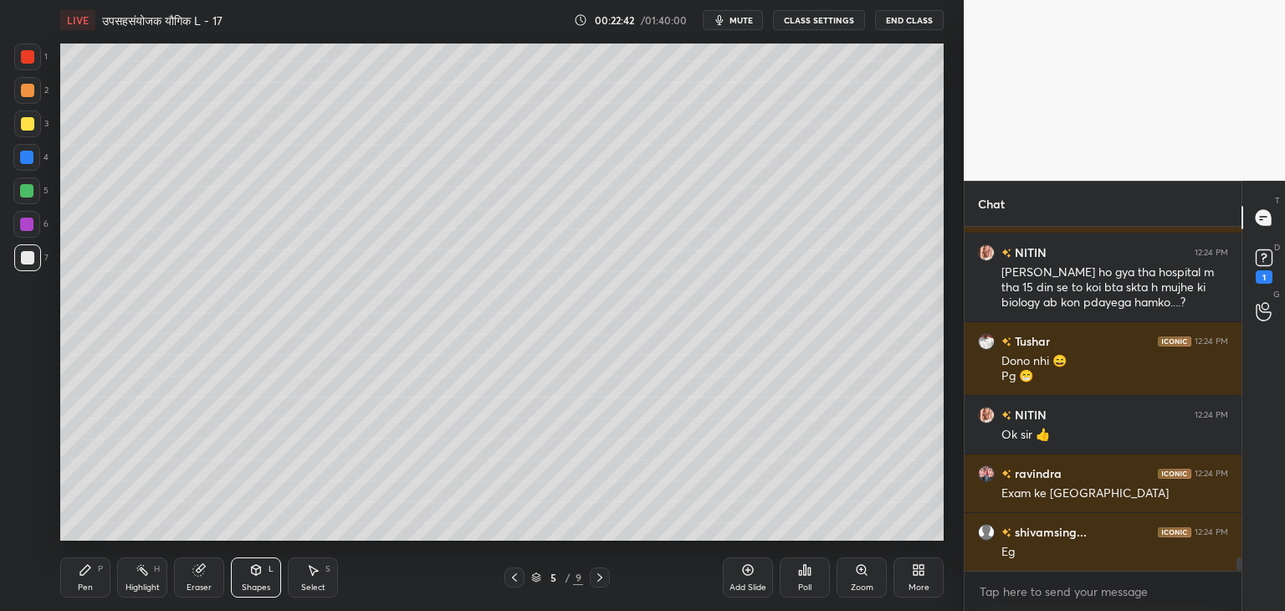
scroll to position [8361, 0]
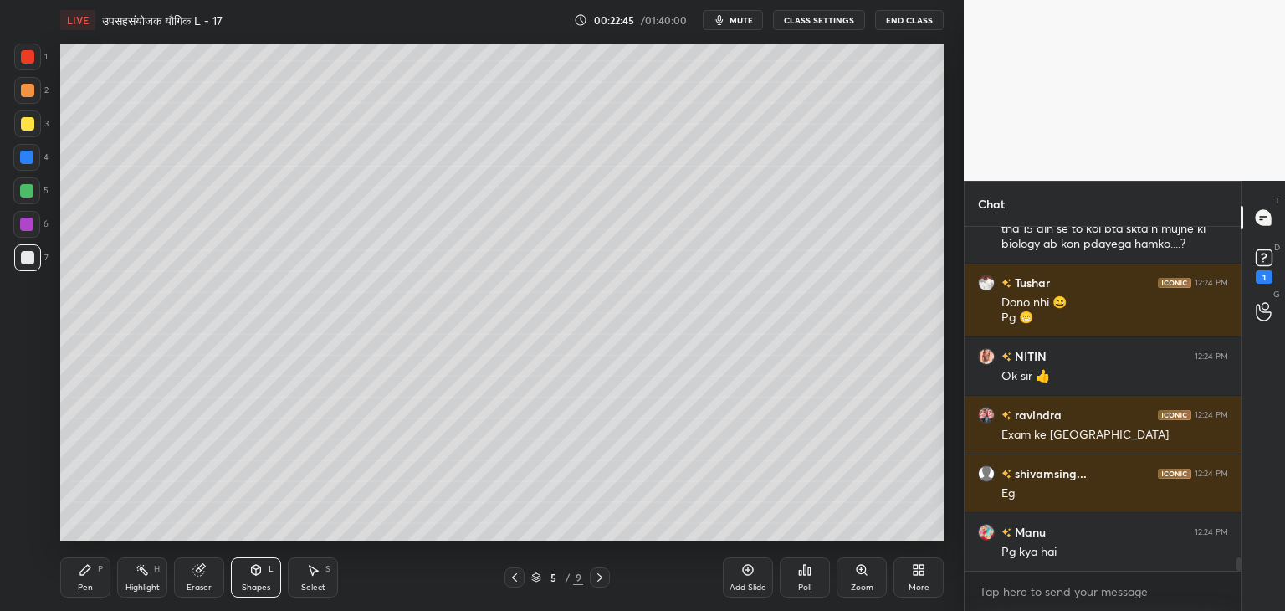
click at [594, 575] on icon at bounding box center [599, 577] width 13 height 13
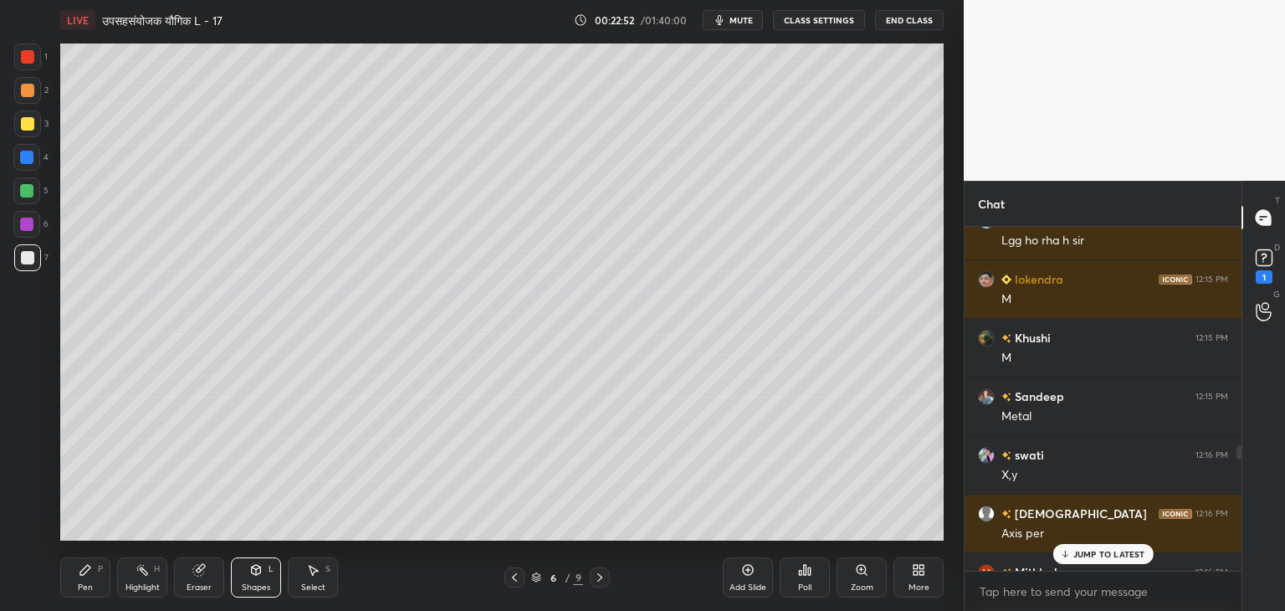
scroll to position [5433, 0]
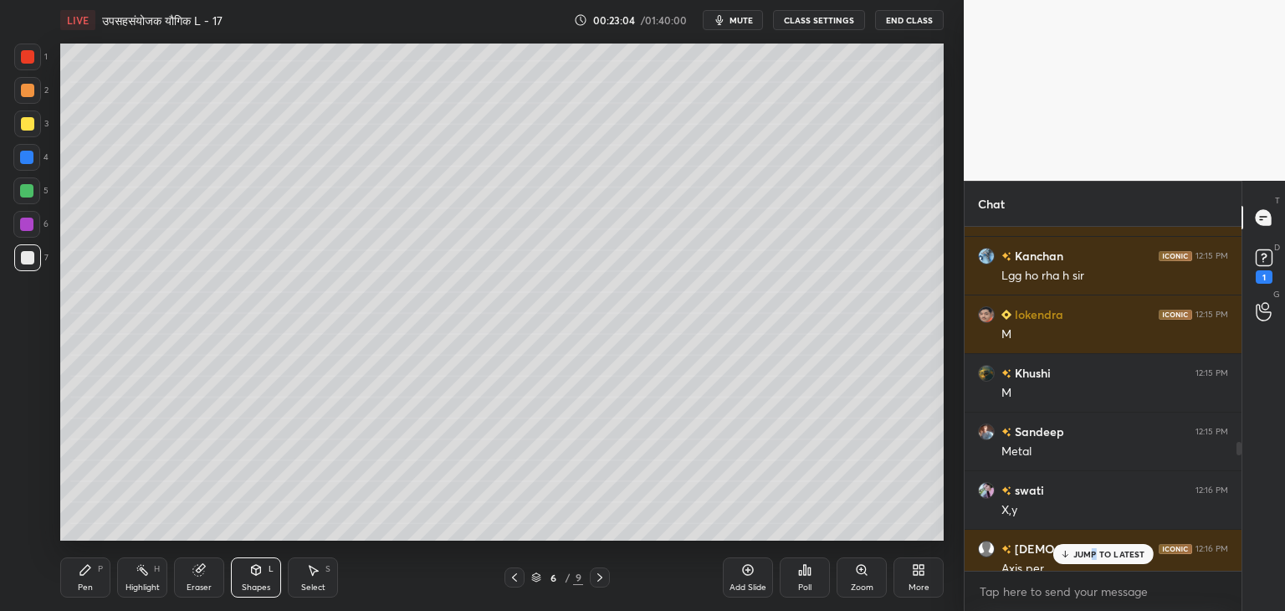
click at [1095, 555] on p "JUMP TO LATEST" at bounding box center [1109, 554] width 72 height 10
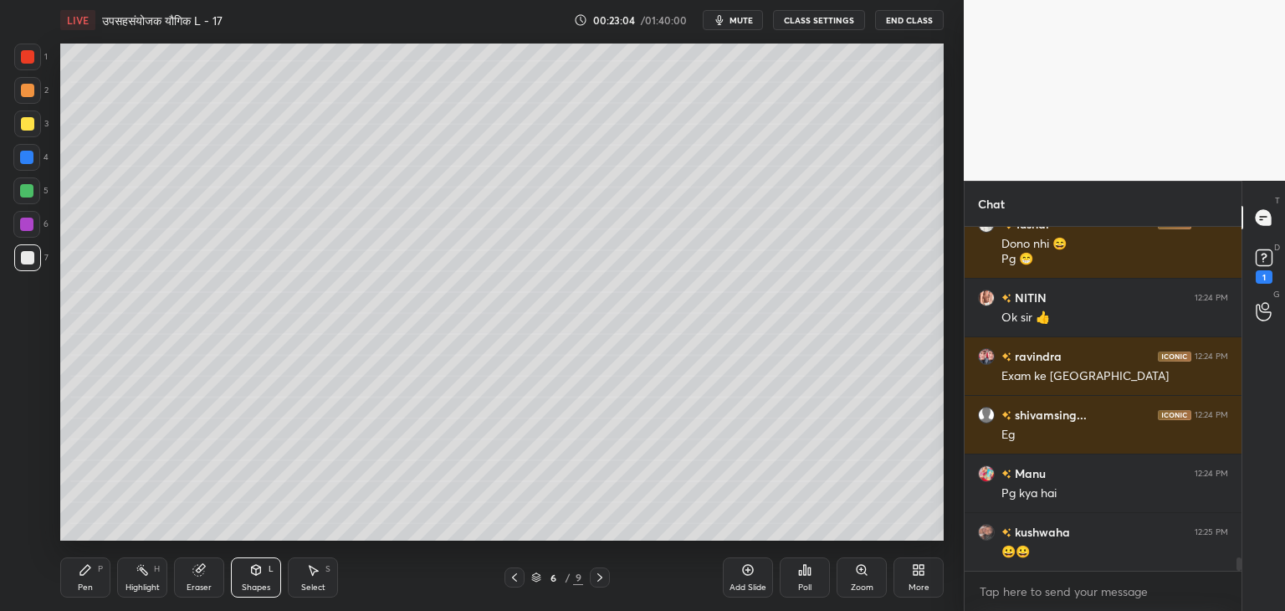
scroll to position [8420, 0]
click at [256, 573] on icon at bounding box center [256, 572] width 0 height 6
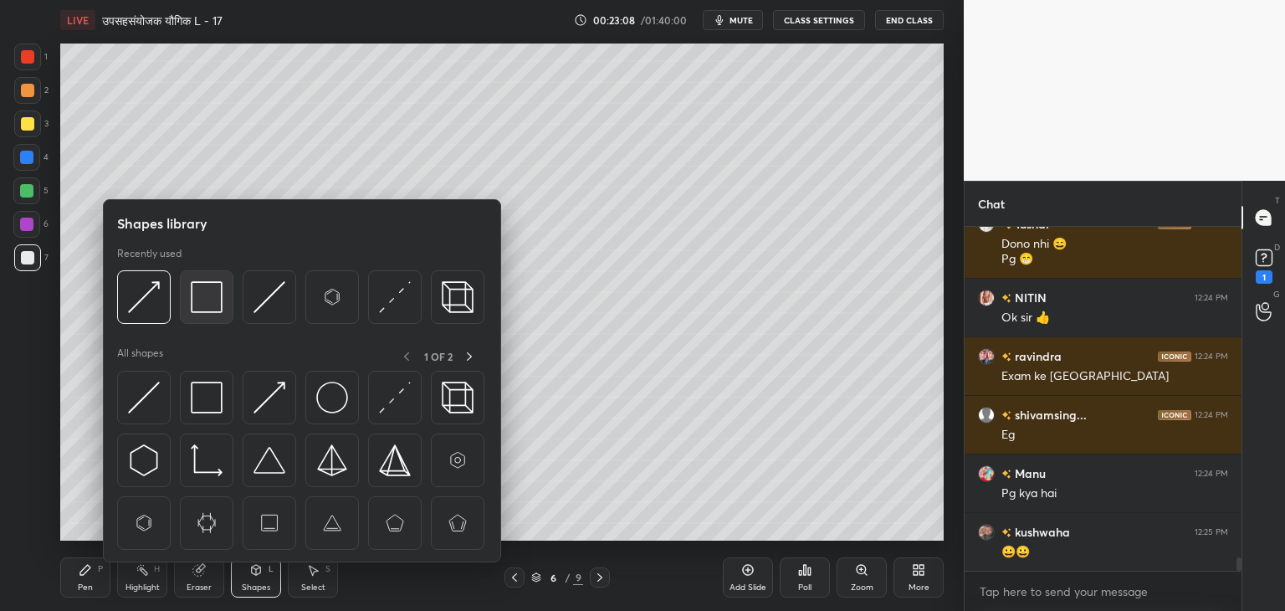
click at [199, 297] on img at bounding box center [207, 297] width 32 height 32
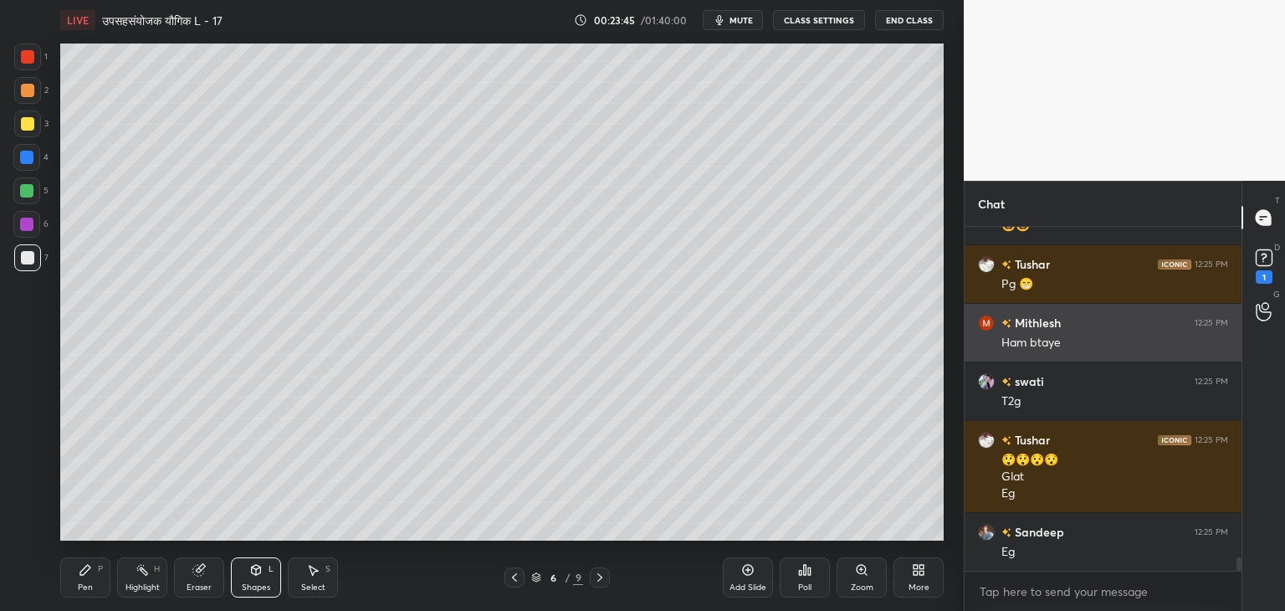
scroll to position [8805, 0]
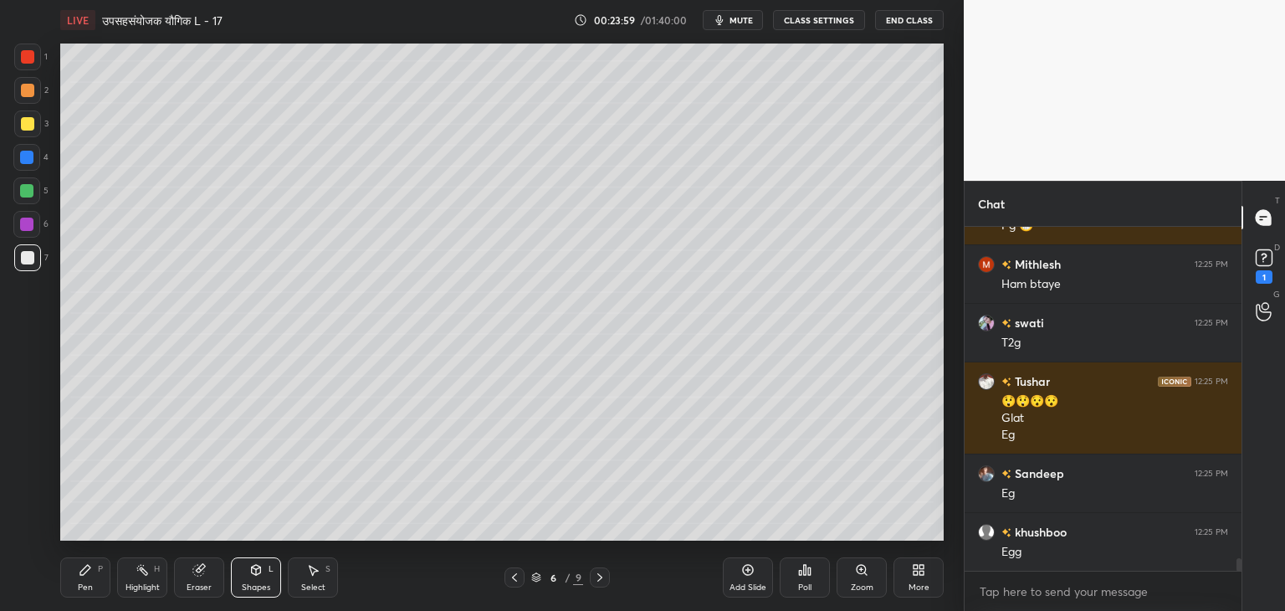
click at [86, 577] on div "Pen P" at bounding box center [85, 577] width 50 height 40
click at [257, 571] on icon at bounding box center [256, 570] width 9 height 10
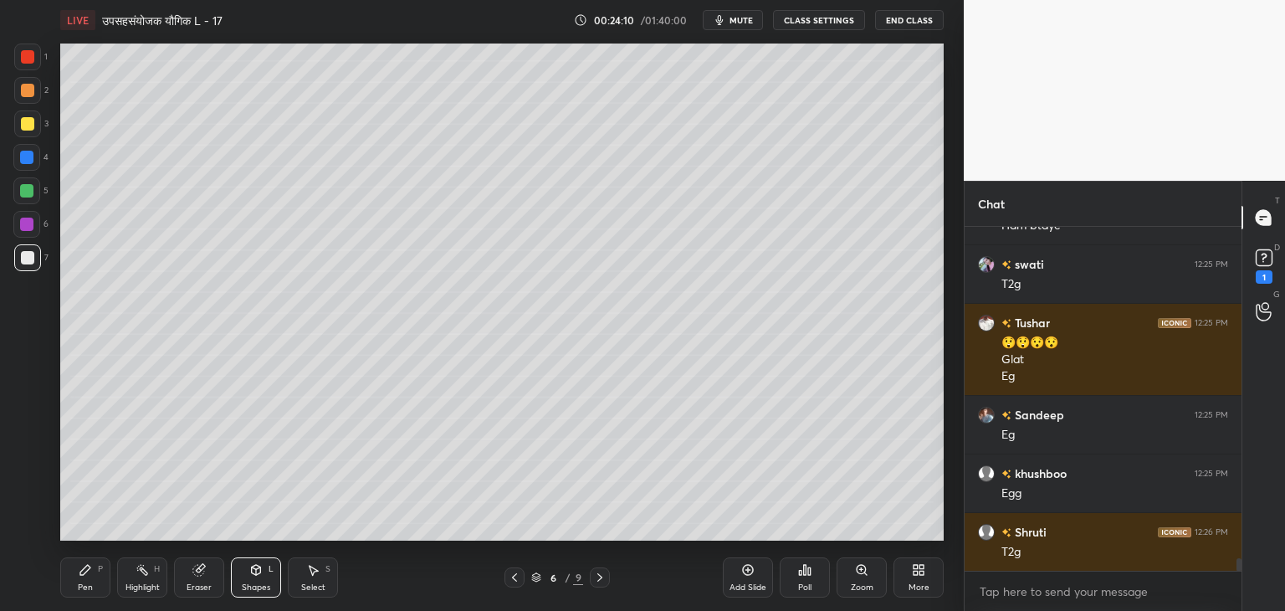
click at [100, 579] on div "Pen P" at bounding box center [85, 577] width 50 height 40
click at [205, 575] on icon at bounding box center [198, 569] width 13 height 13
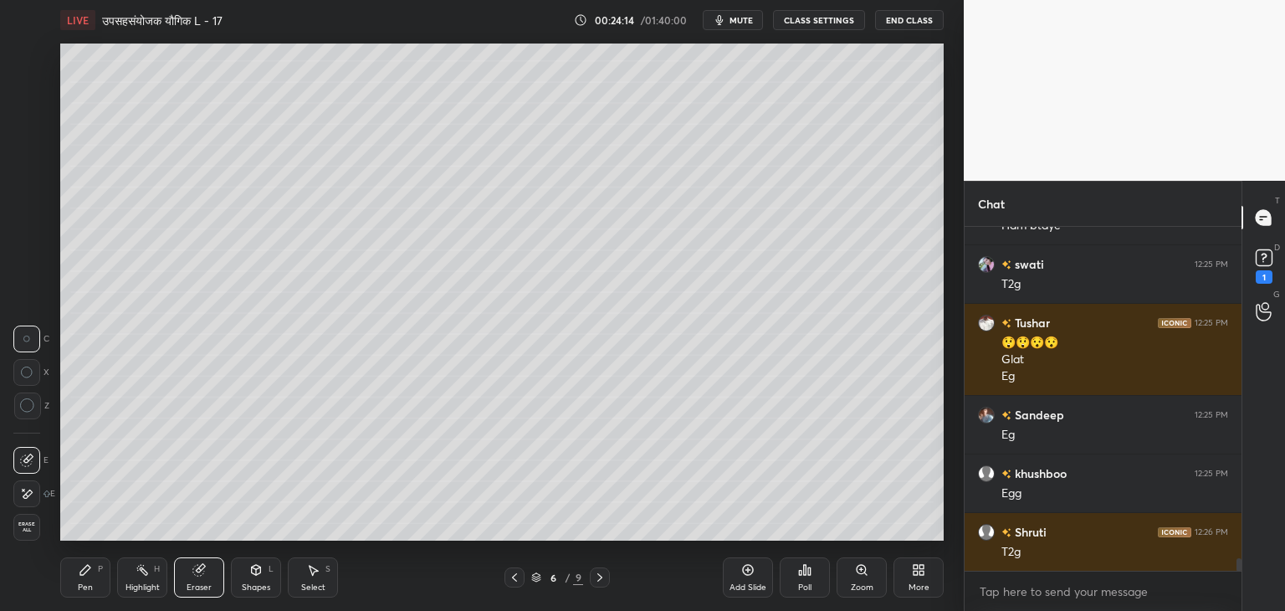
scroll to position [8922, 0]
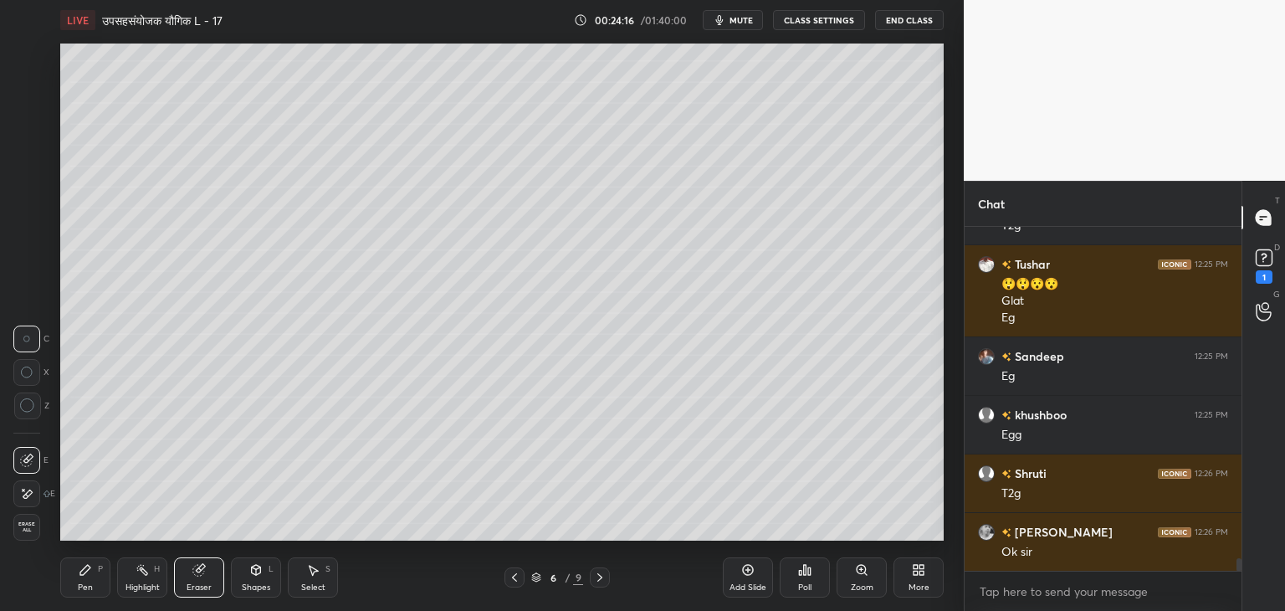
click at [91, 572] on icon at bounding box center [85, 569] width 13 height 13
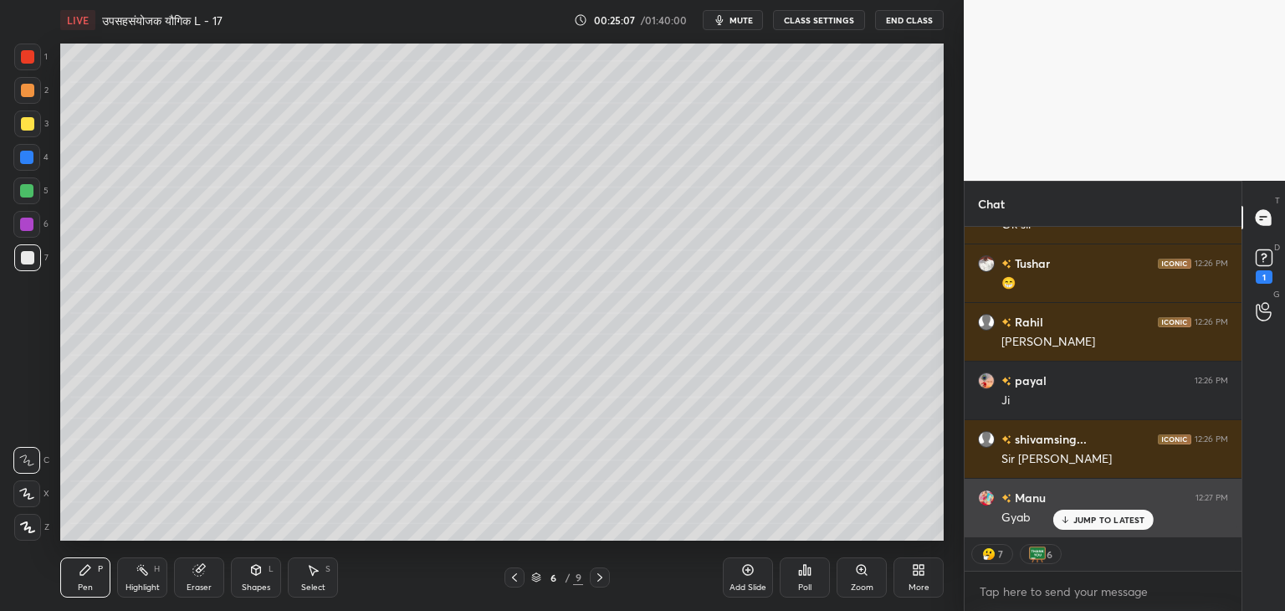
scroll to position [9307, 0]
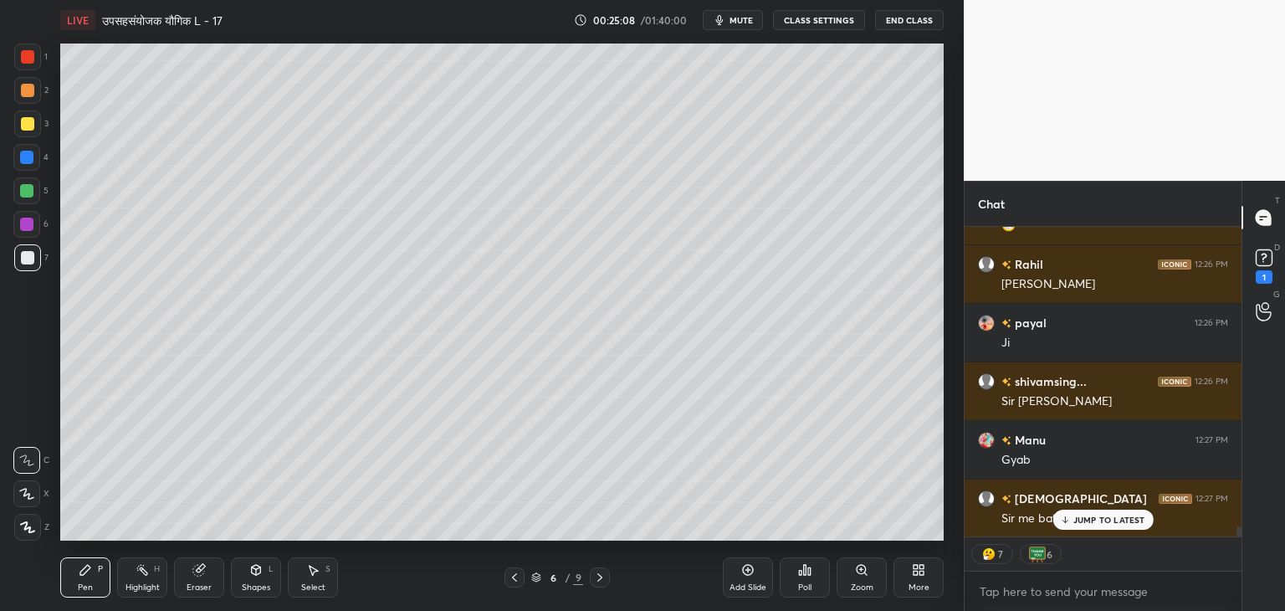
click at [1112, 520] on p "JUMP TO LATEST" at bounding box center [1109, 520] width 72 height 10
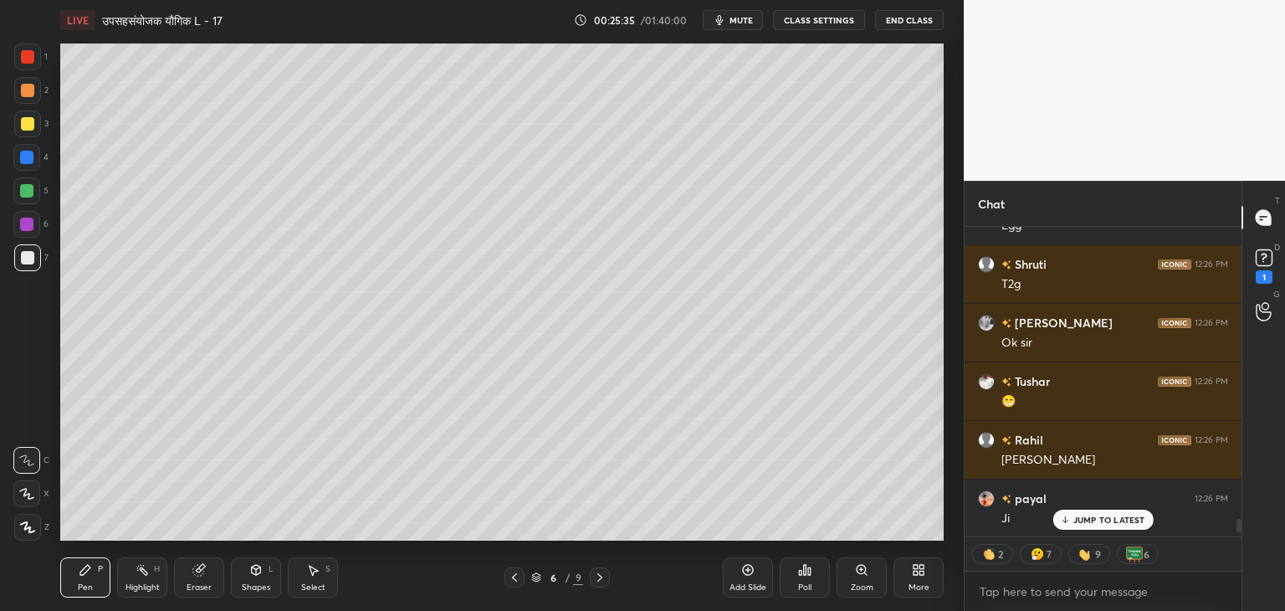
scroll to position [9366, 0]
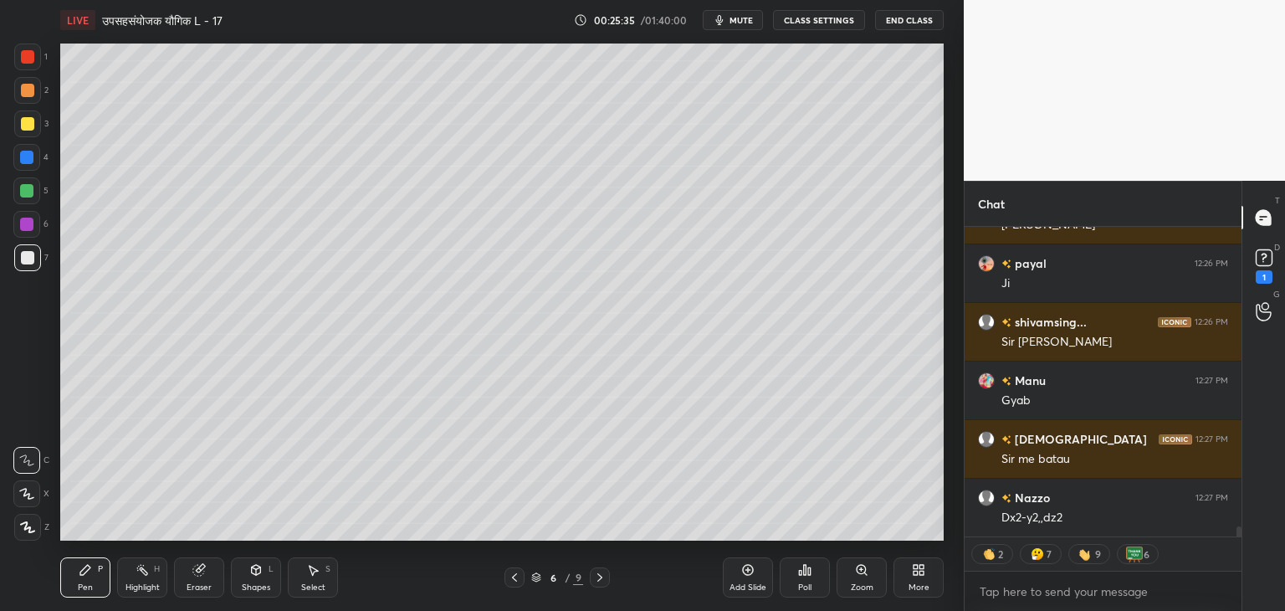
click at [1237, 535] on div at bounding box center [1239, 532] width 5 height 13
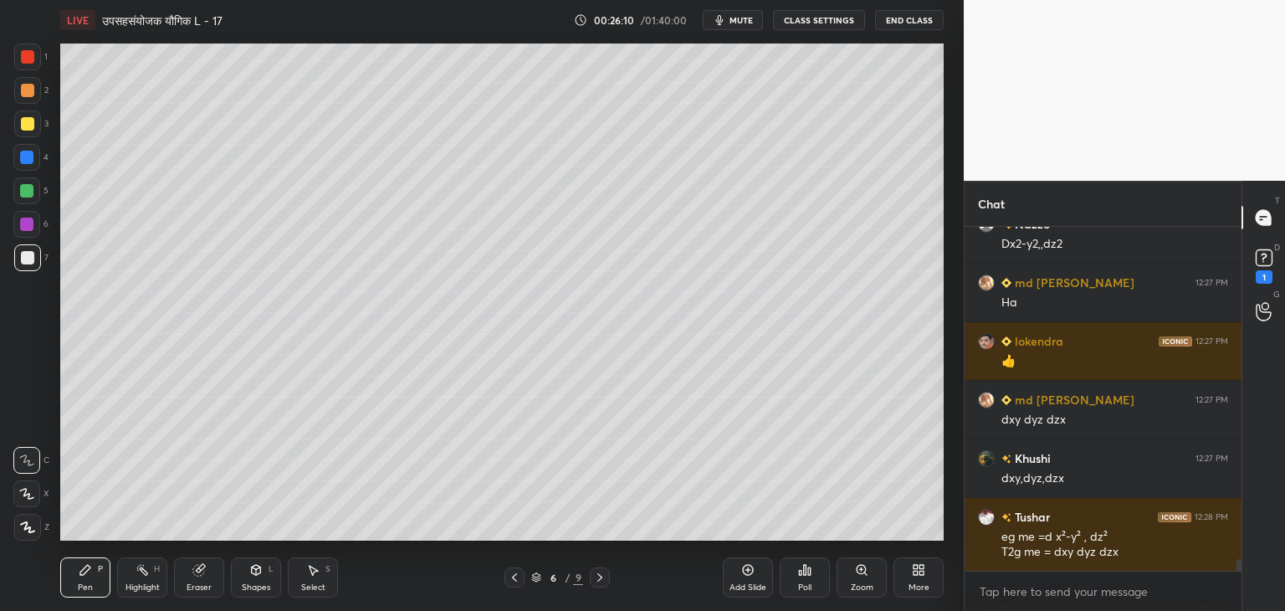
scroll to position [9698, 0]
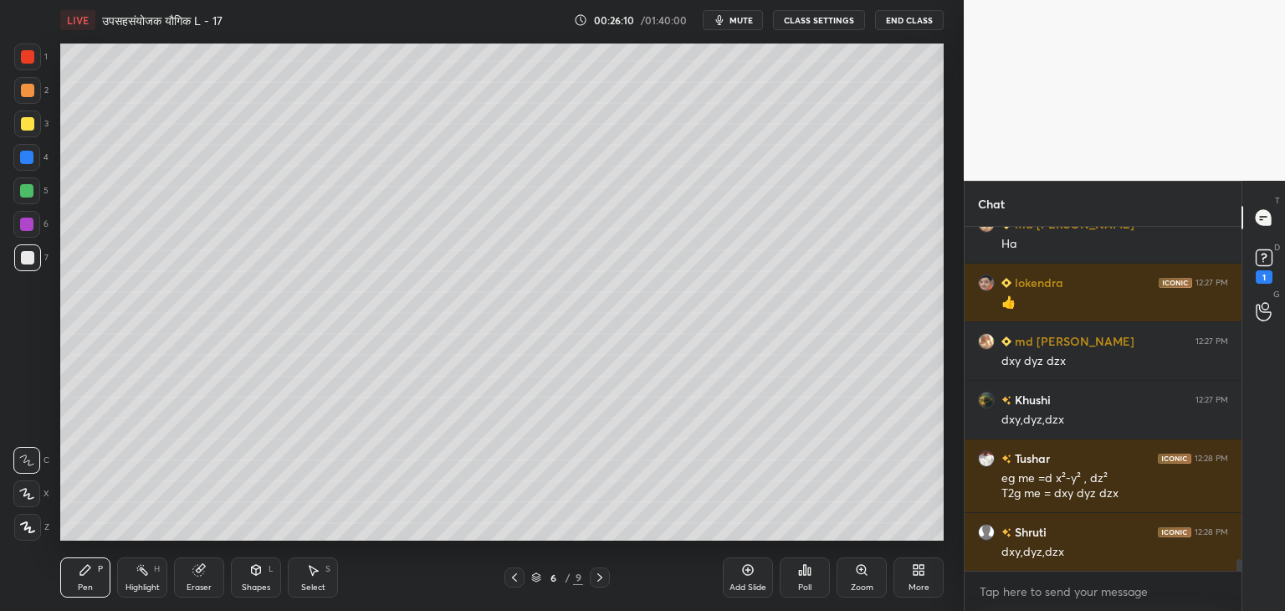
click at [254, 577] on div "Shapes L" at bounding box center [256, 577] width 50 height 40
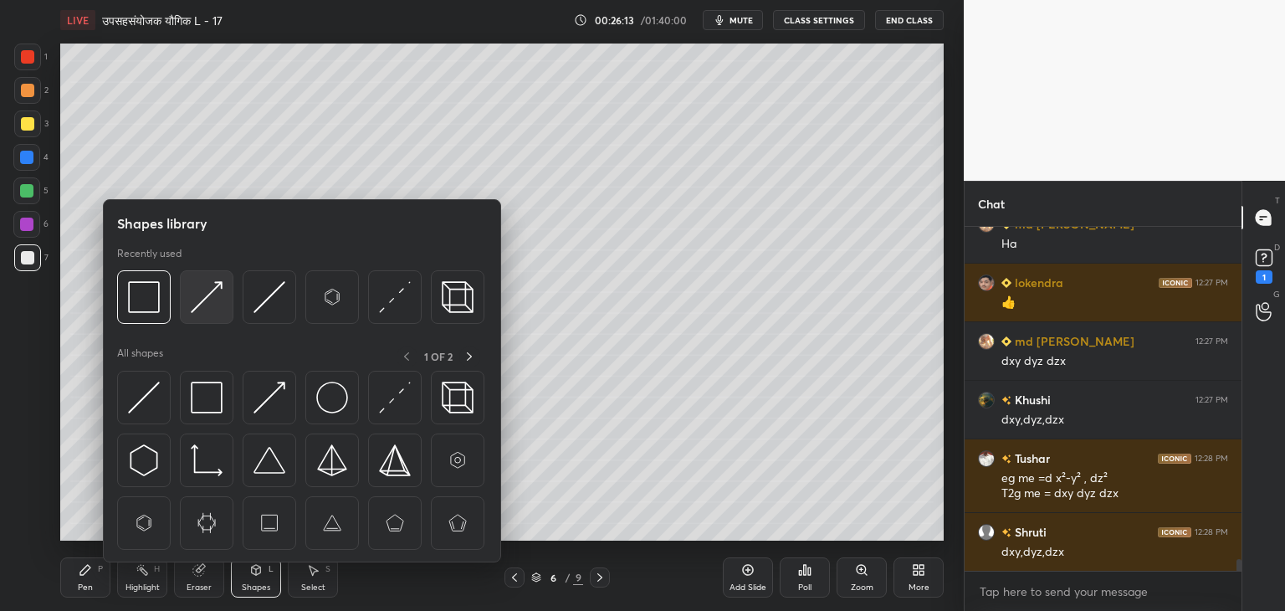
click at [208, 307] on img at bounding box center [207, 297] width 32 height 32
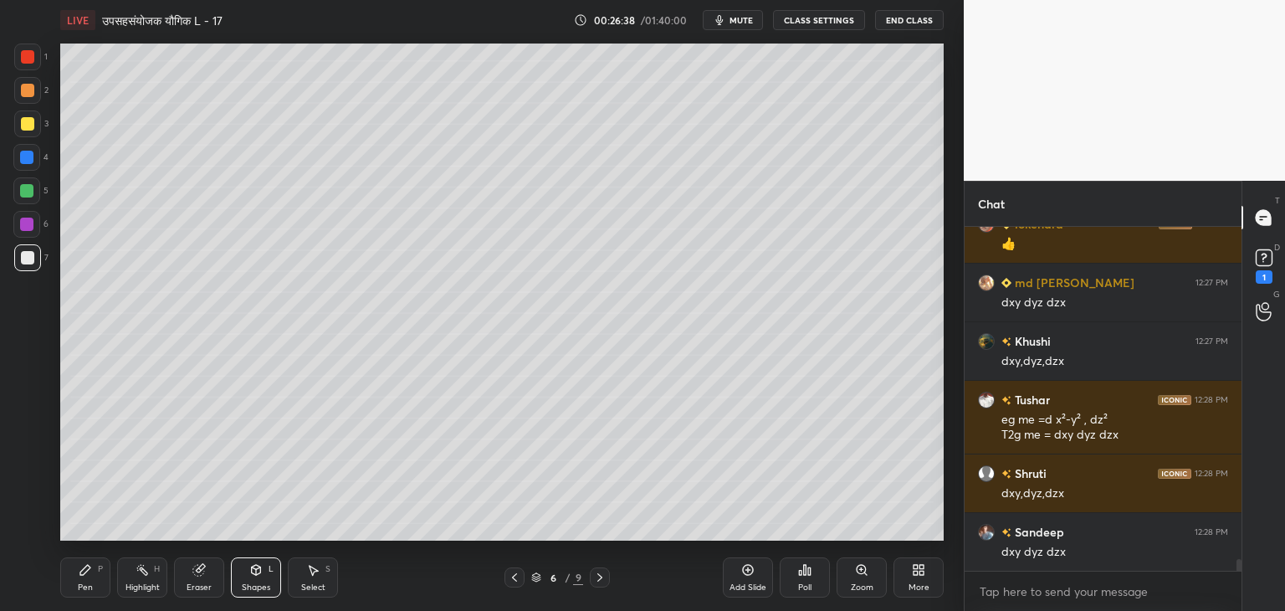
scroll to position [9815, 0]
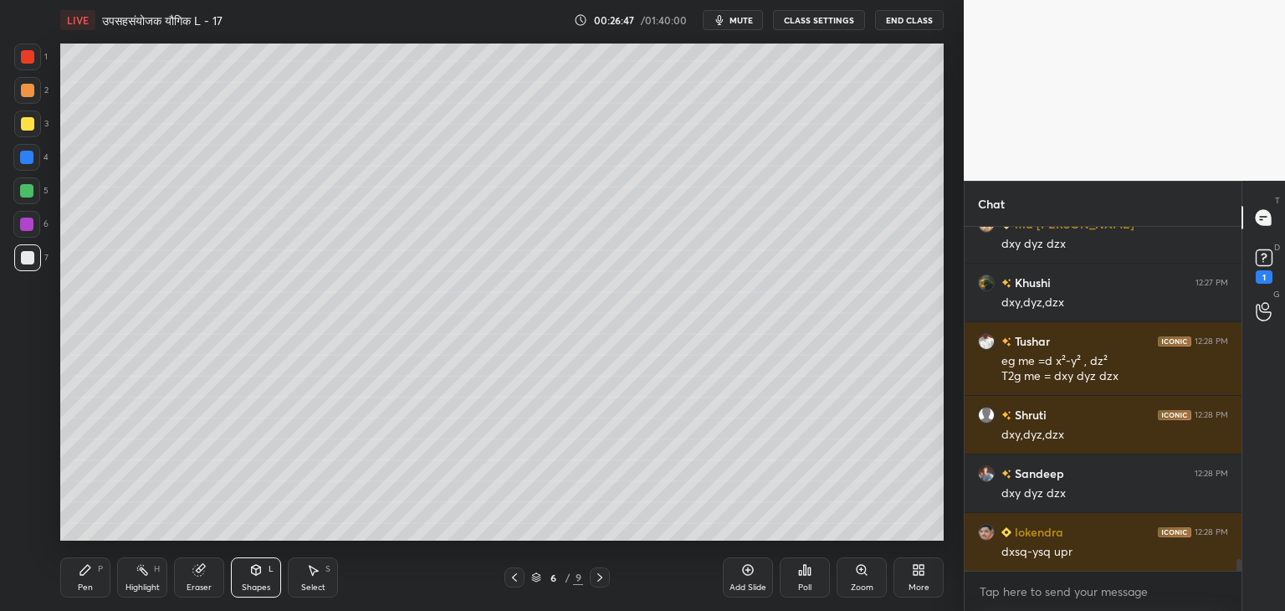
click at [90, 580] on div "Pen P" at bounding box center [85, 577] width 50 height 40
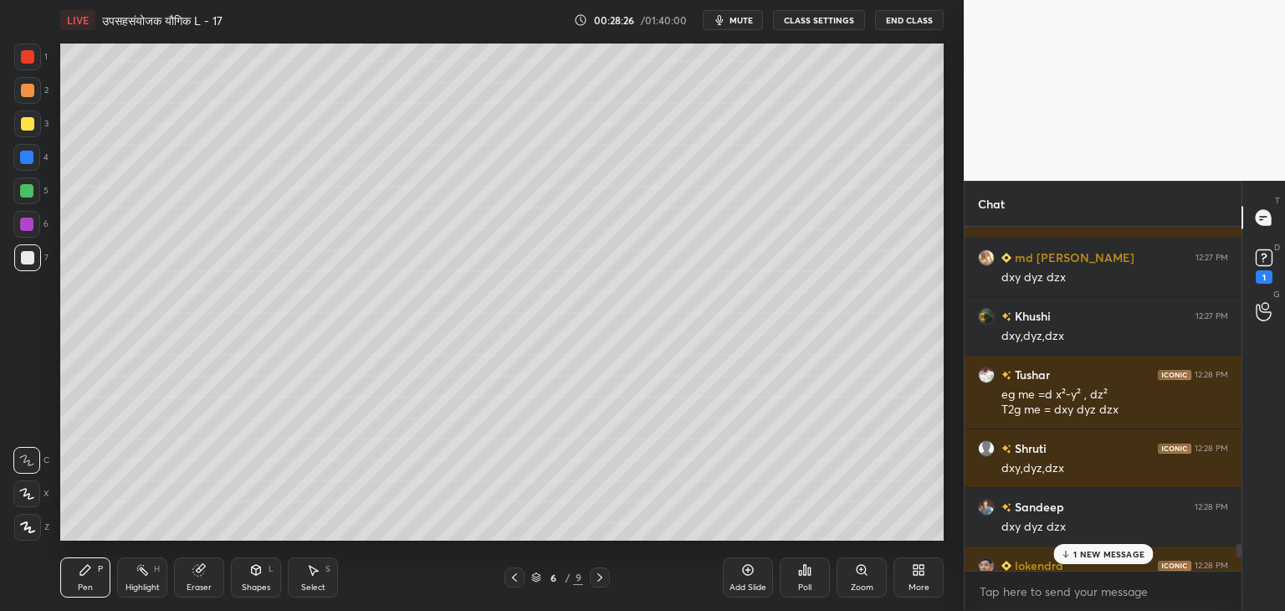
scroll to position [10259, 0]
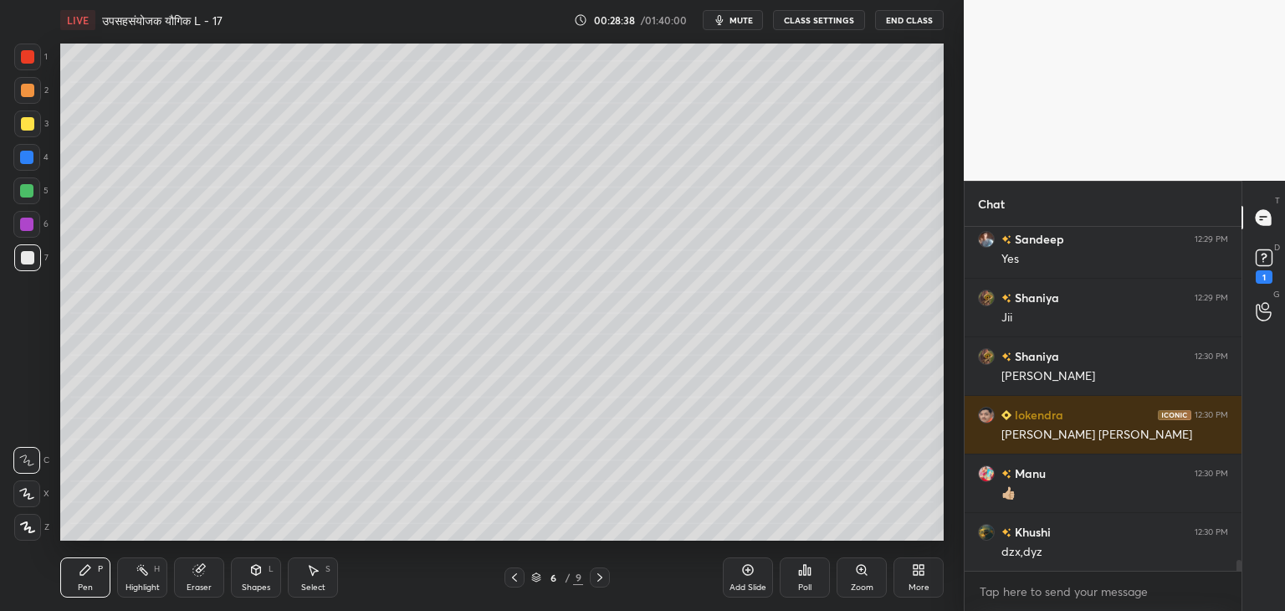
click at [199, 583] on div "Eraser" at bounding box center [199, 587] width 25 height 8
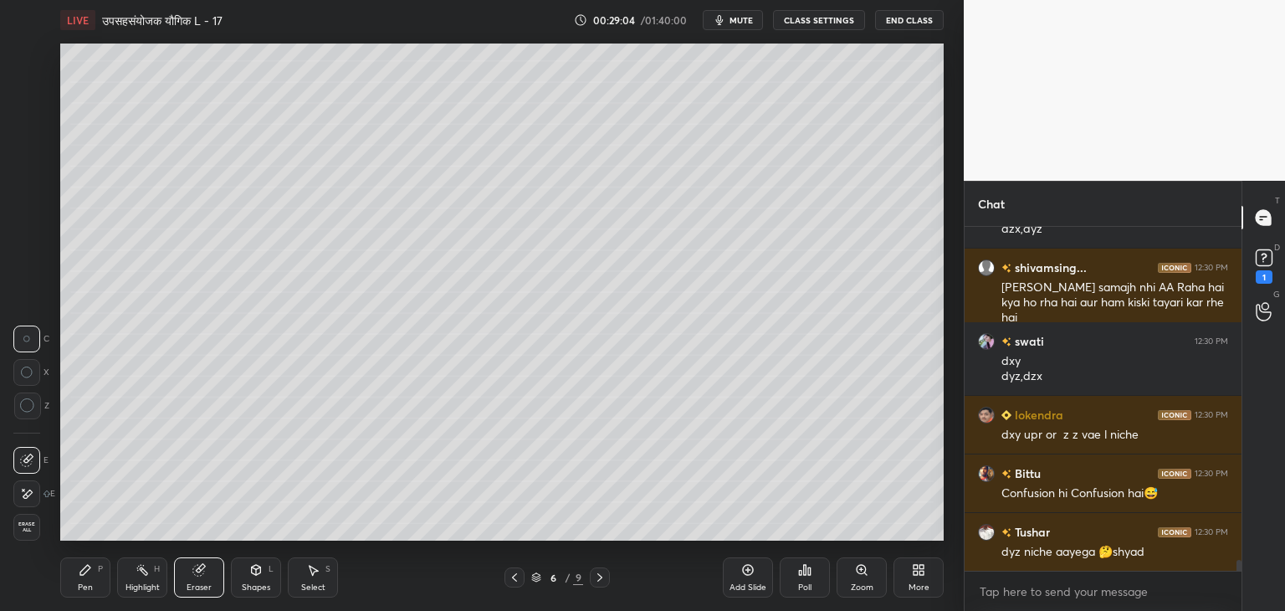
scroll to position [10640, 0]
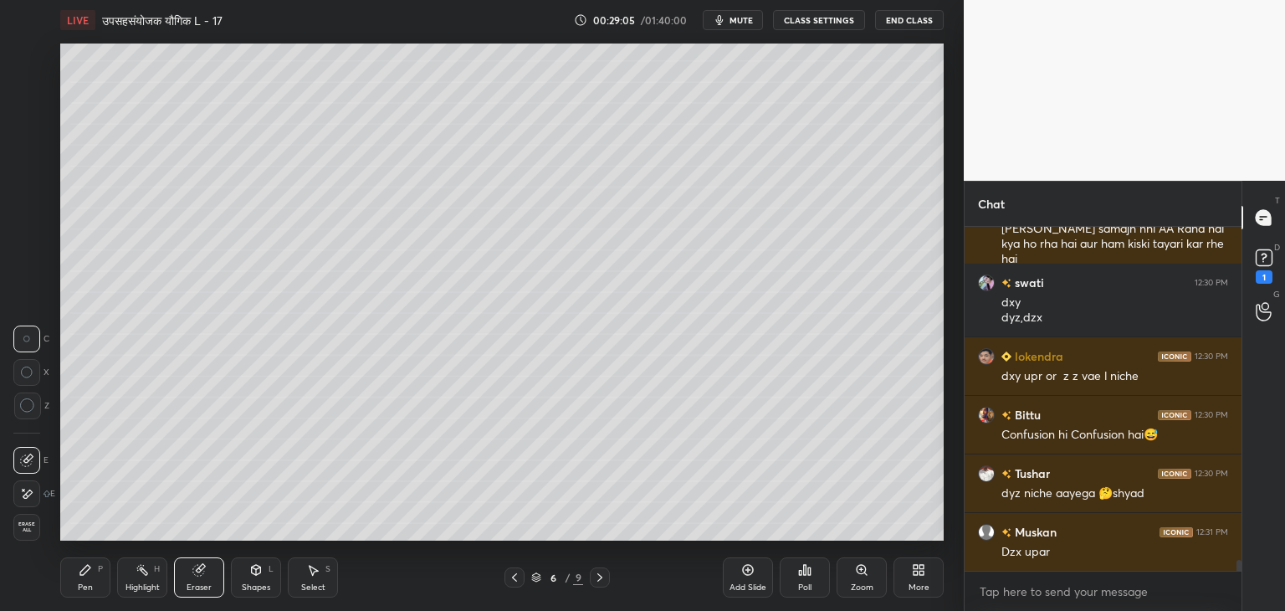
click at [91, 572] on icon at bounding box center [85, 569] width 13 height 13
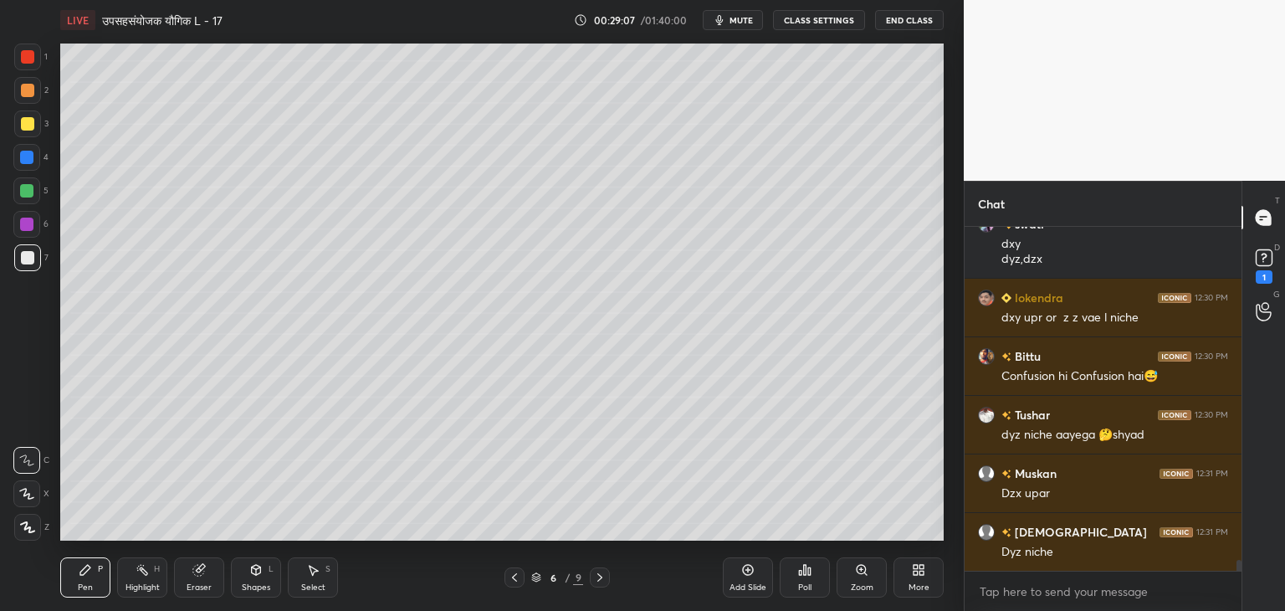
scroll to position [10758, 0]
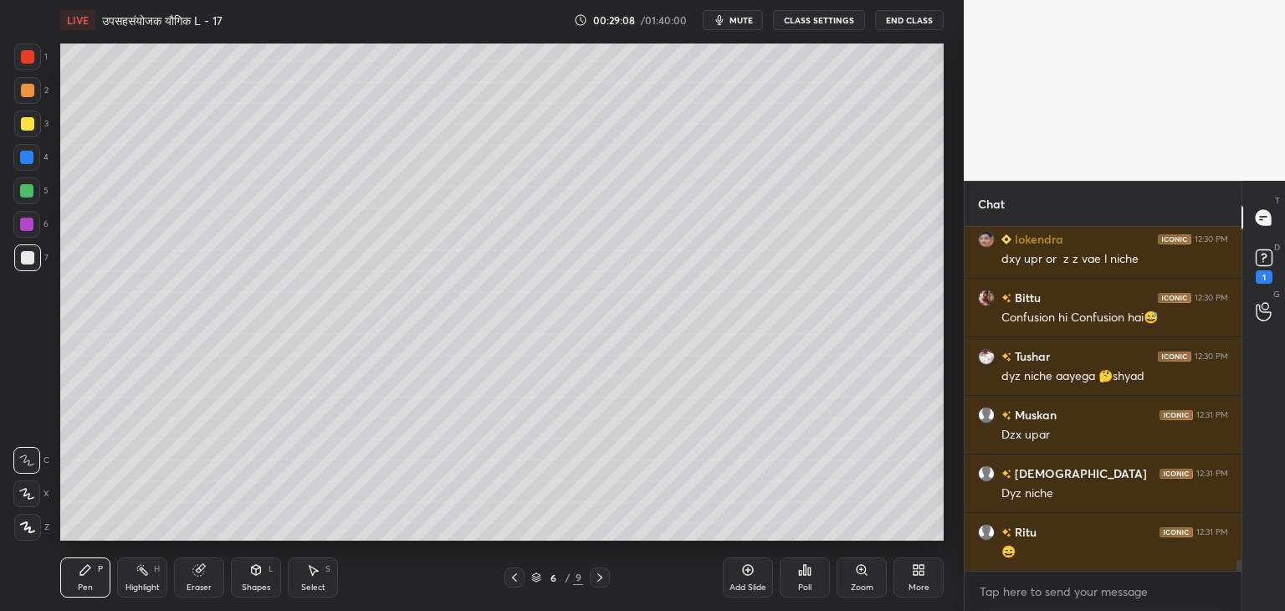
click at [198, 570] on icon at bounding box center [198, 570] width 11 height 11
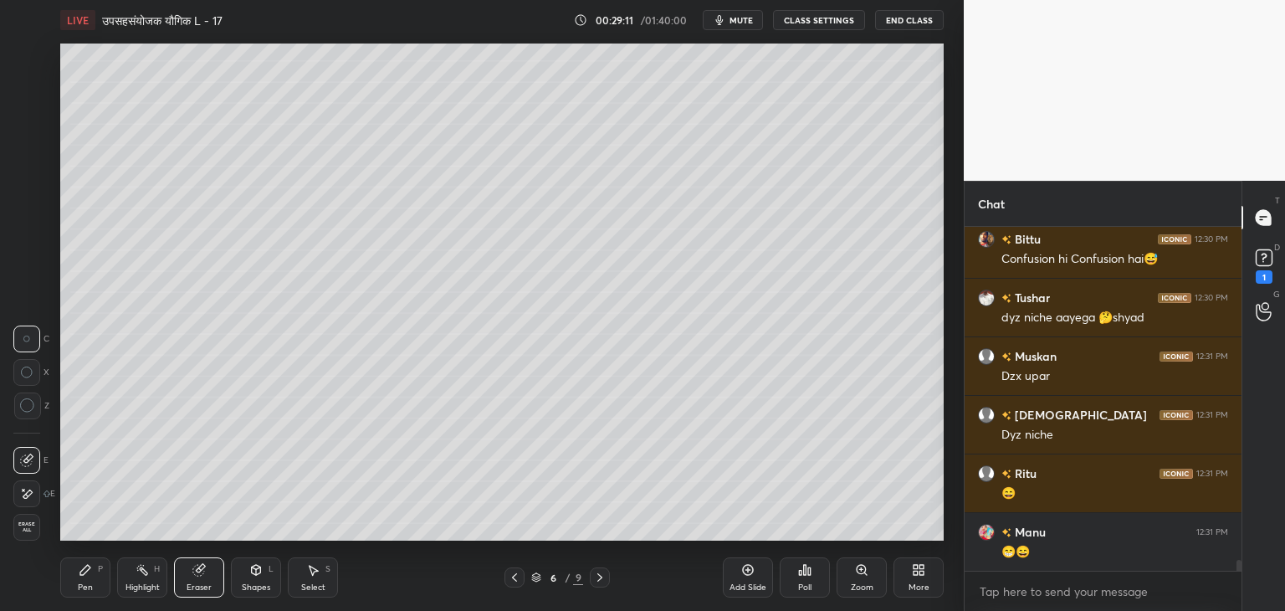
click at [69, 579] on div "Pen P" at bounding box center [85, 577] width 50 height 40
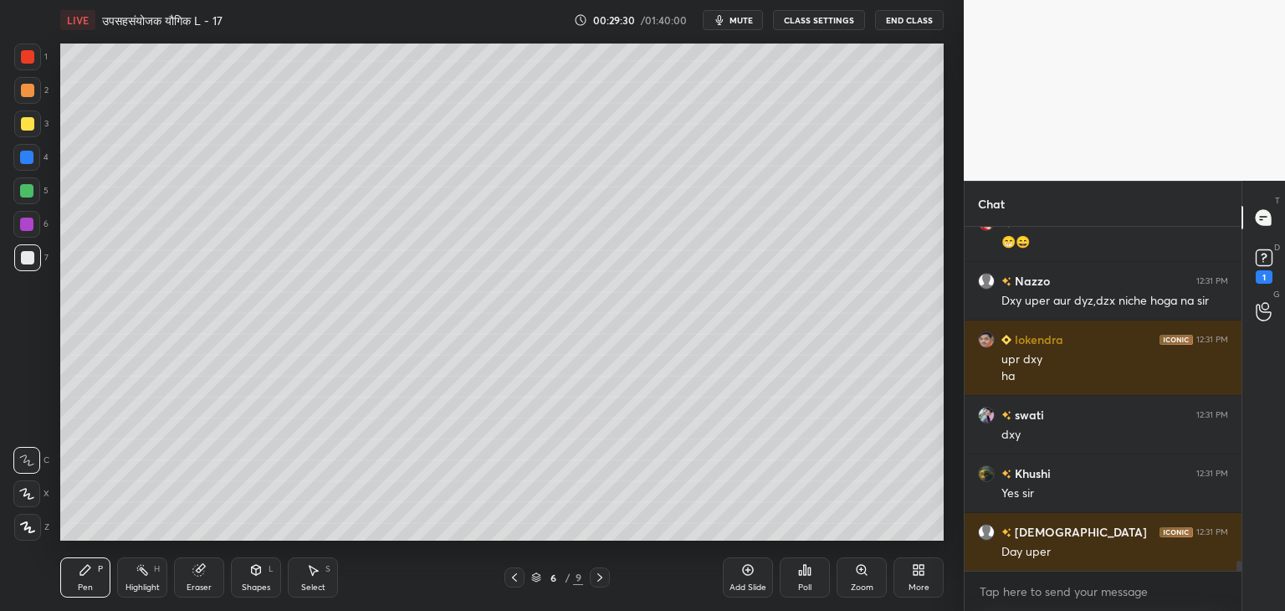
scroll to position [11184, 0]
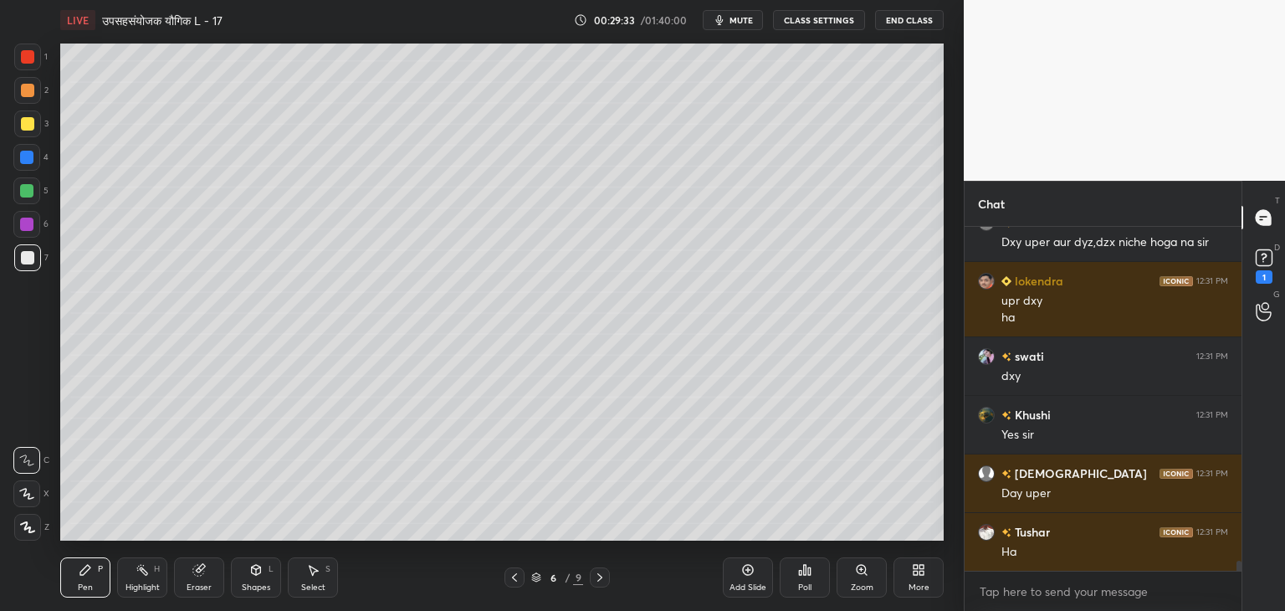
click at [304, 576] on div "Select S" at bounding box center [313, 577] width 50 height 40
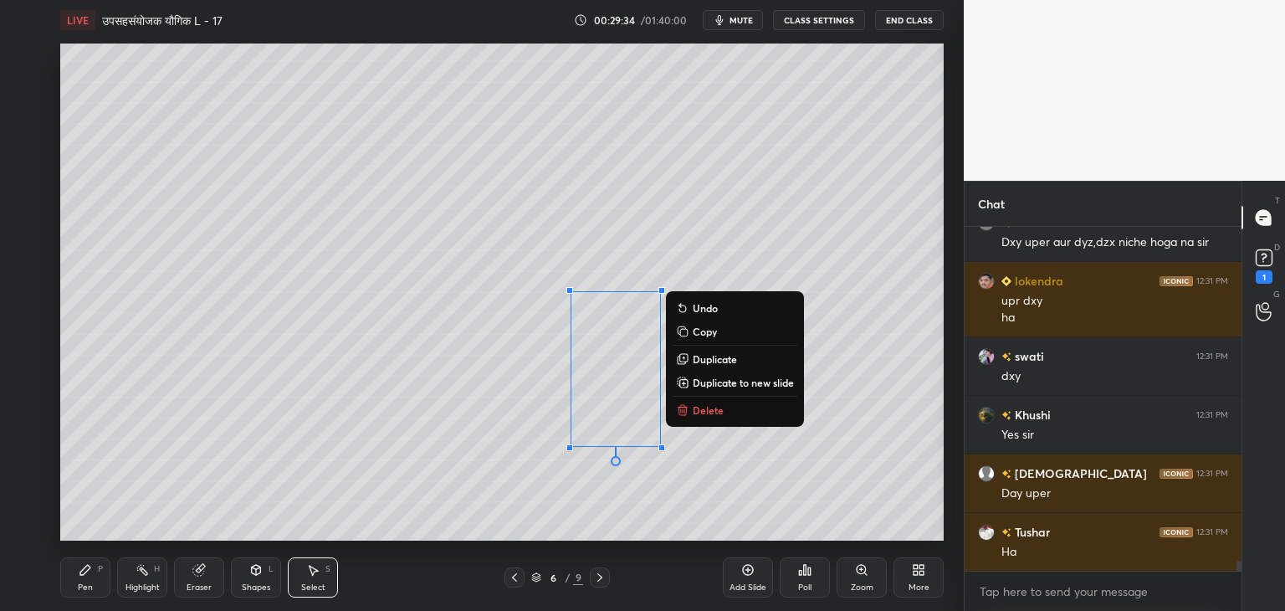
click at [718, 415] on p "Delete" at bounding box center [708, 409] width 31 height 13
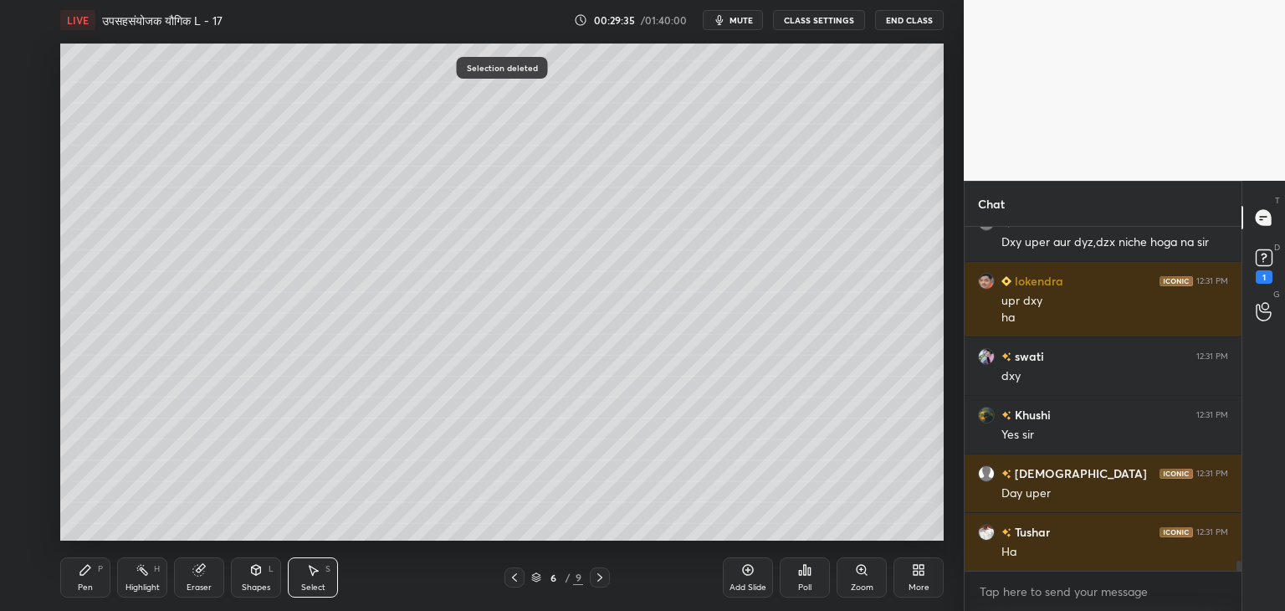
click at [94, 579] on div "Pen P" at bounding box center [85, 577] width 50 height 40
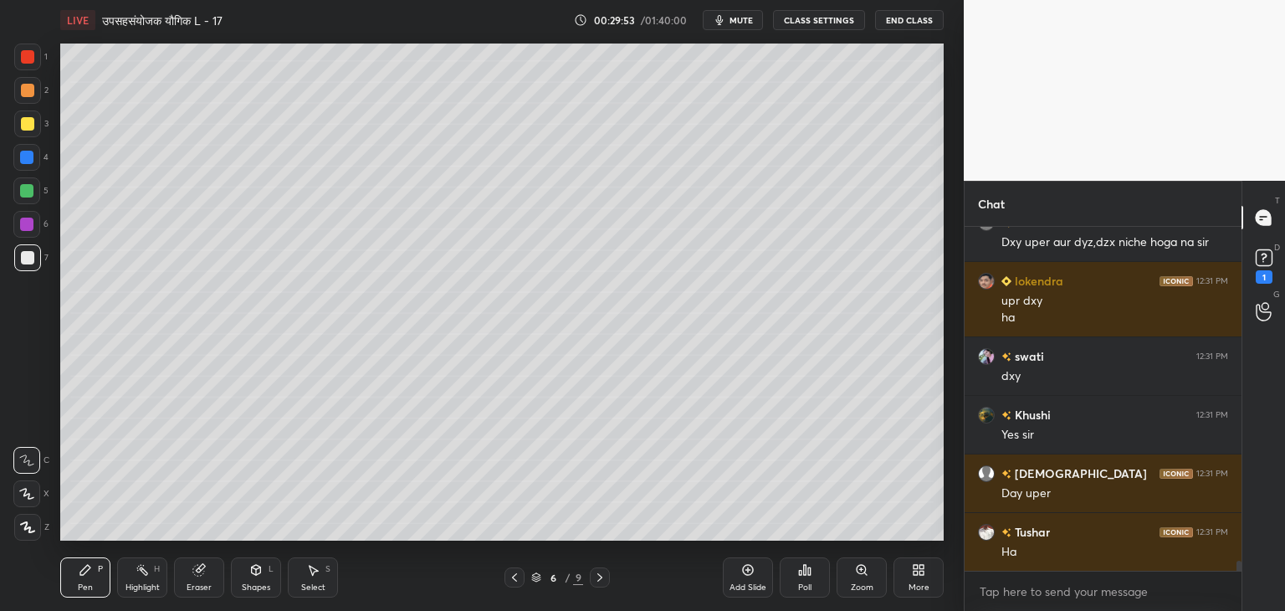
scroll to position [11243, 0]
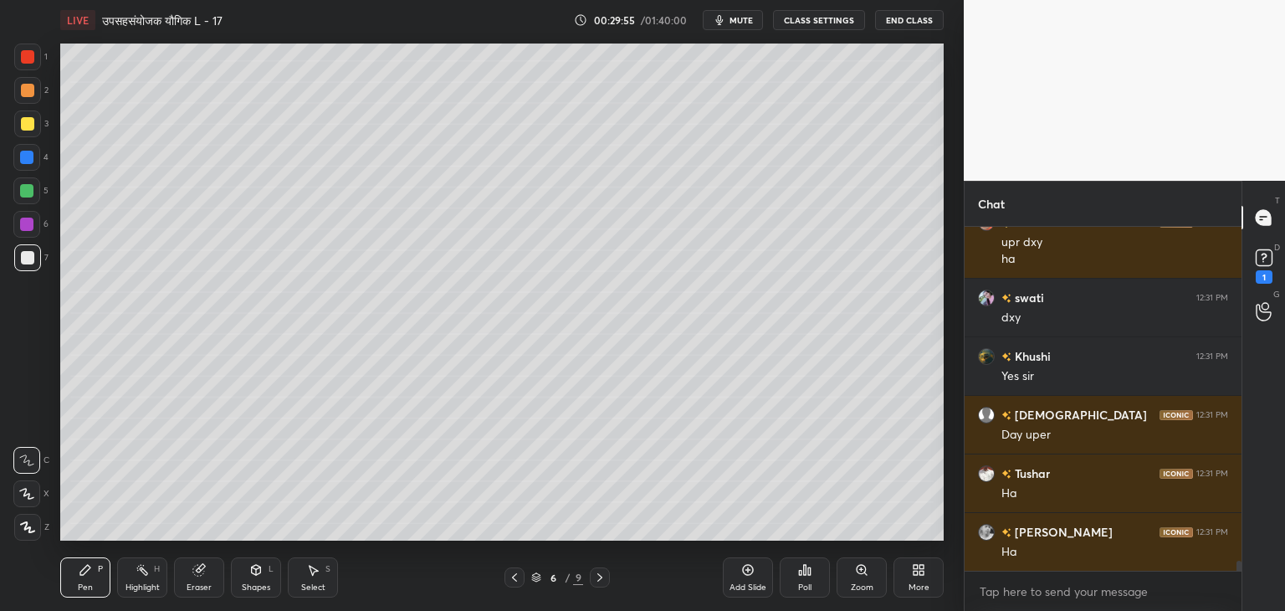
click at [515, 581] on icon at bounding box center [514, 577] width 13 height 13
click at [602, 576] on icon at bounding box center [599, 577] width 13 height 13
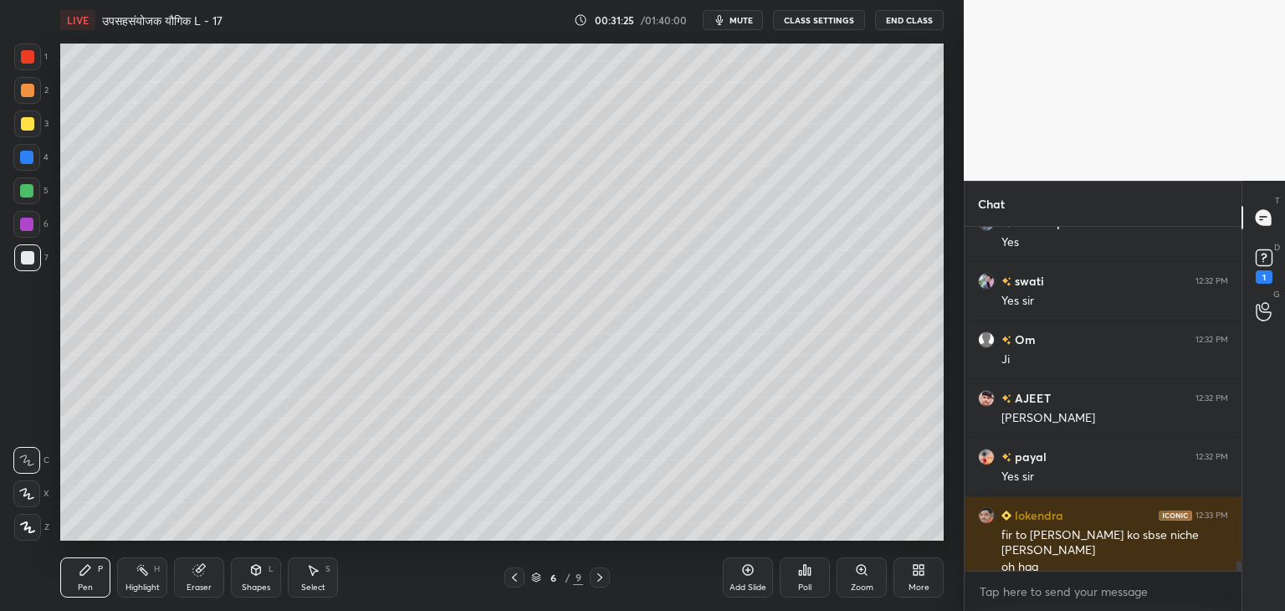
scroll to position [11686, 0]
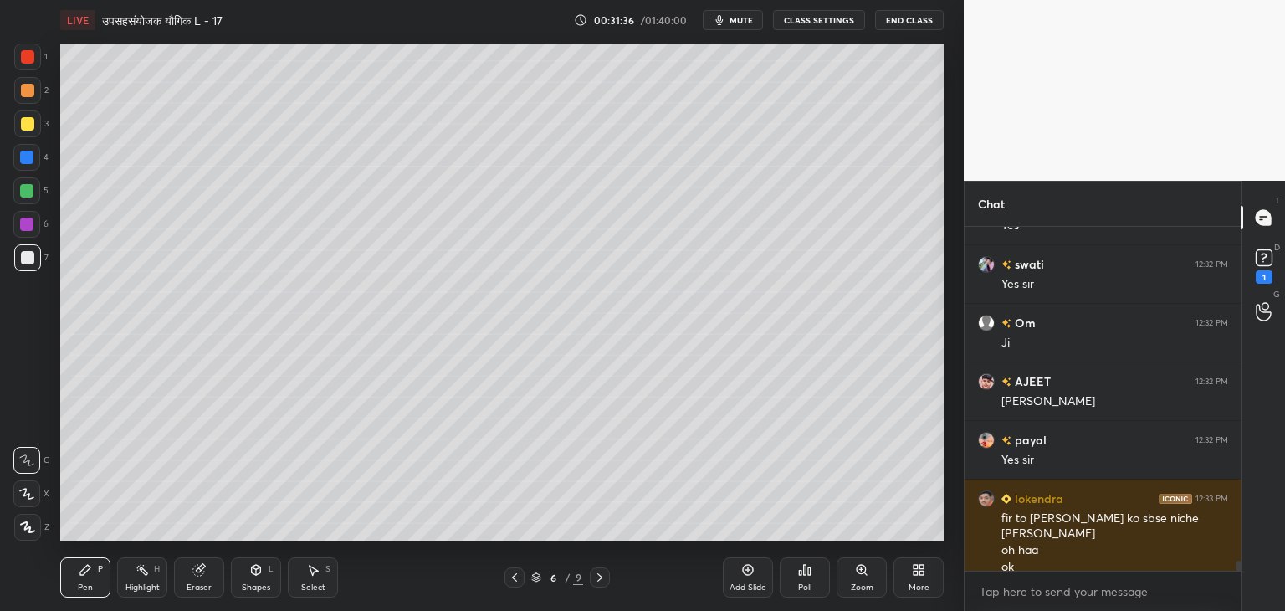
click at [597, 580] on icon at bounding box center [599, 577] width 13 height 13
click at [518, 584] on div at bounding box center [514, 577] width 20 height 20
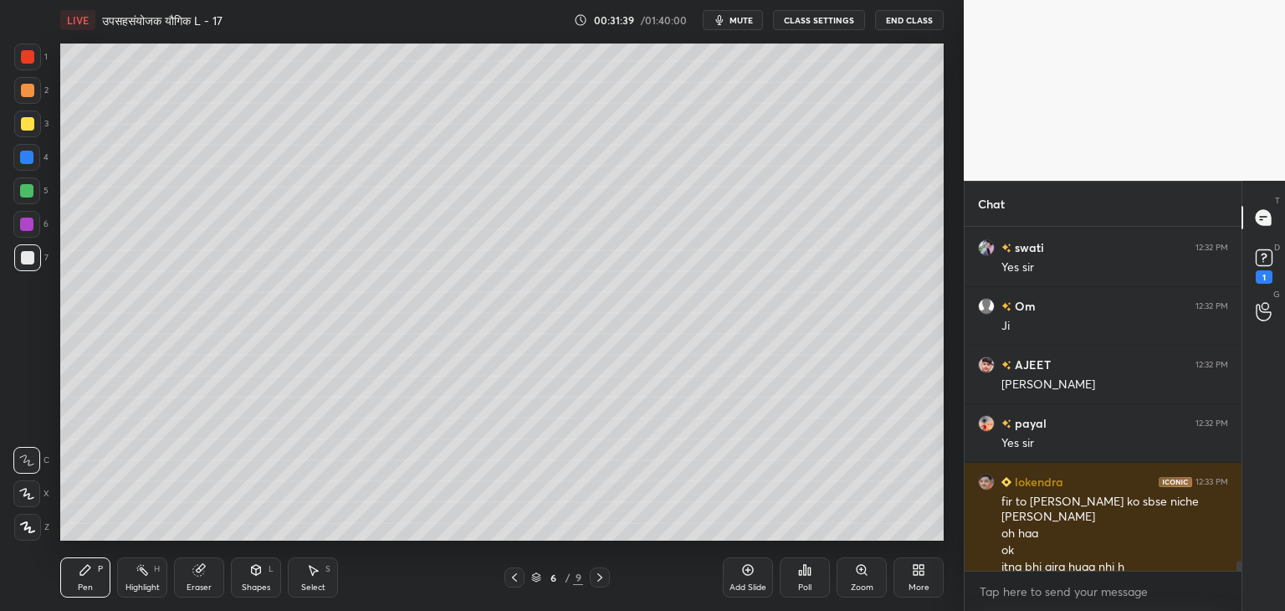
drag, startPoint x: 744, startPoint y: 566, endPoint x: 735, endPoint y: 569, distance: 8.7
click at [745, 566] on icon at bounding box center [747, 569] width 13 height 13
click at [32, 120] on div at bounding box center [27, 123] width 13 height 13
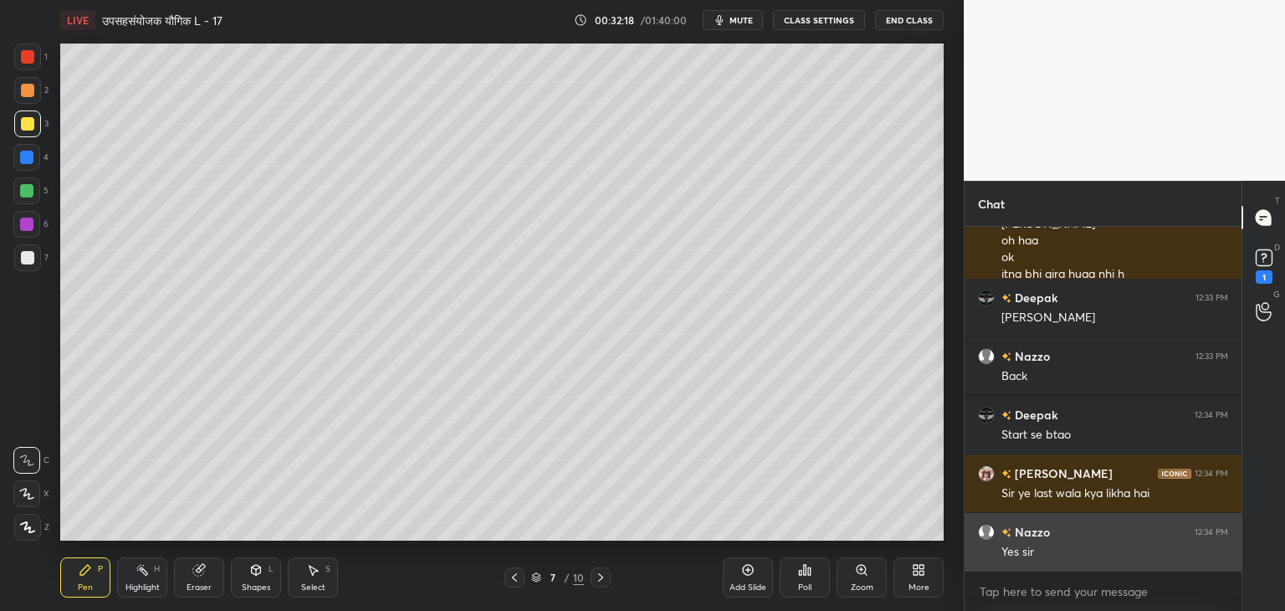
scroll to position [12054, 0]
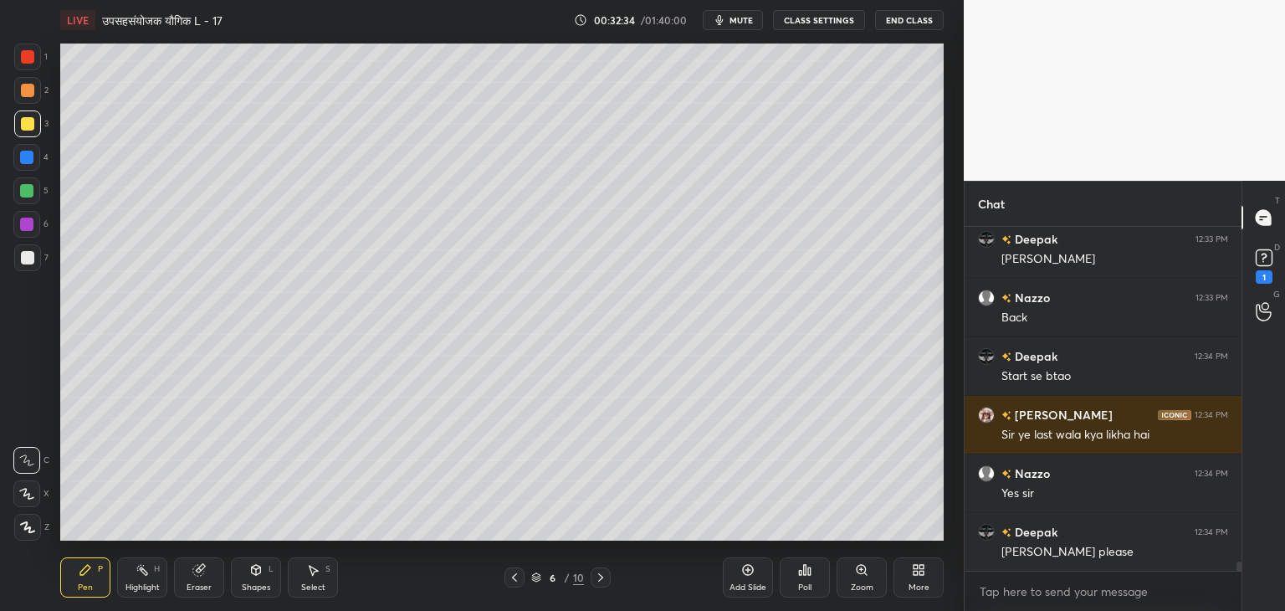
click at [602, 580] on icon at bounding box center [600, 577] width 13 height 13
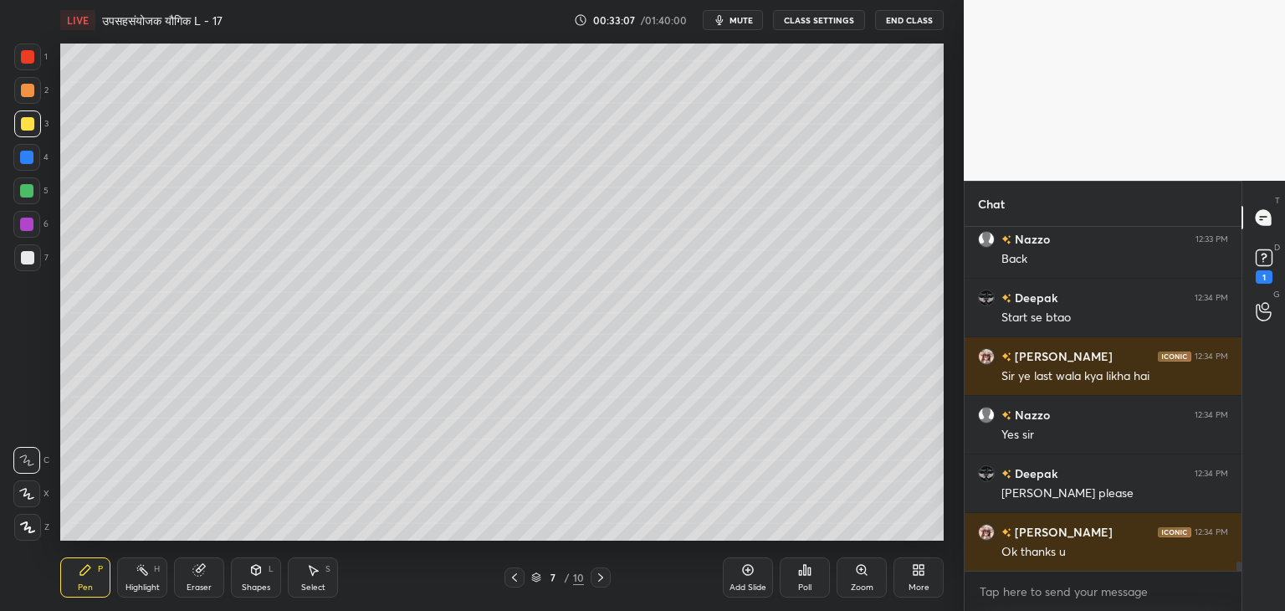
click at [268, 583] on div "Shapes" at bounding box center [256, 587] width 28 height 8
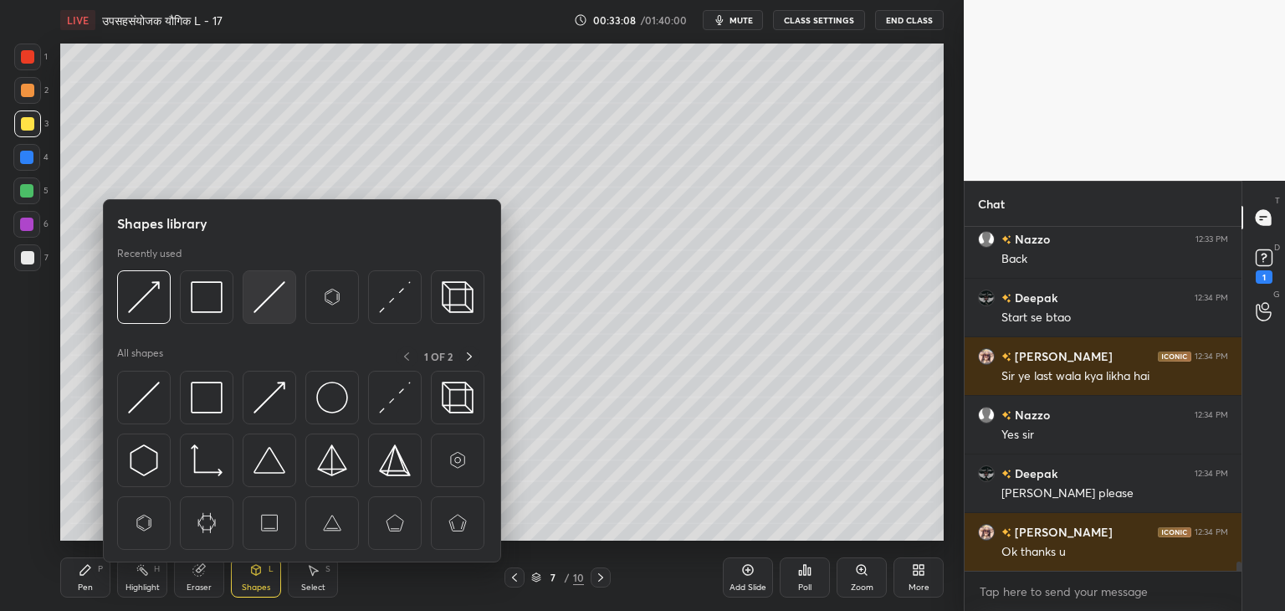
click at [256, 305] on img at bounding box center [270, 297] width 32 height 32
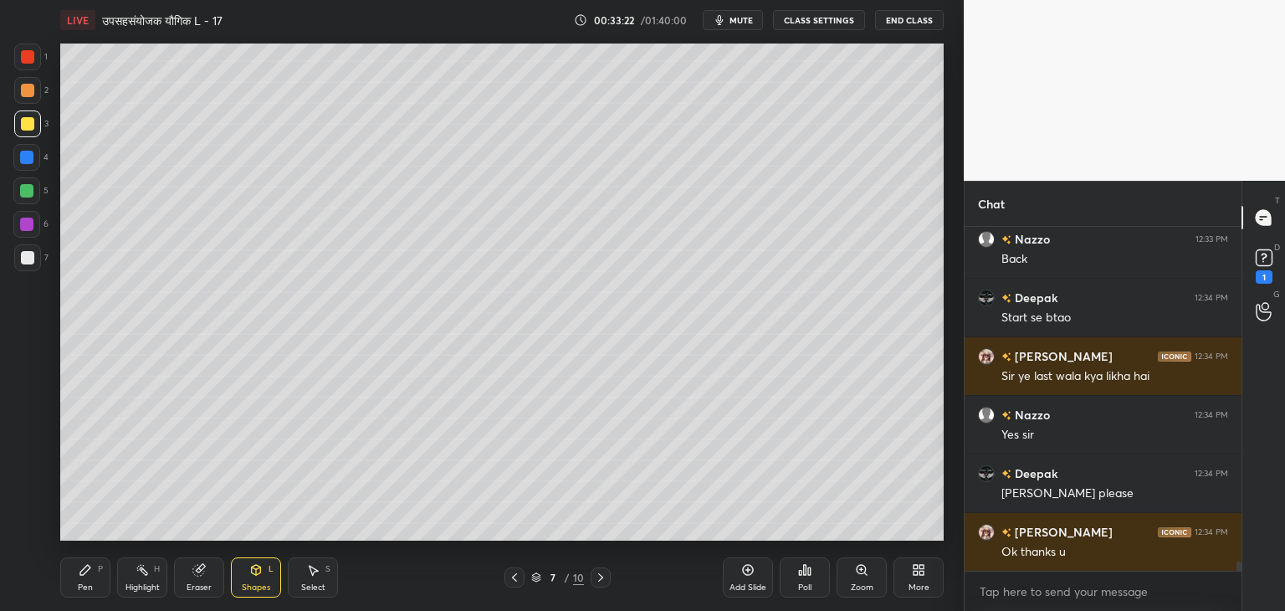
scroll to position [12171, 0]
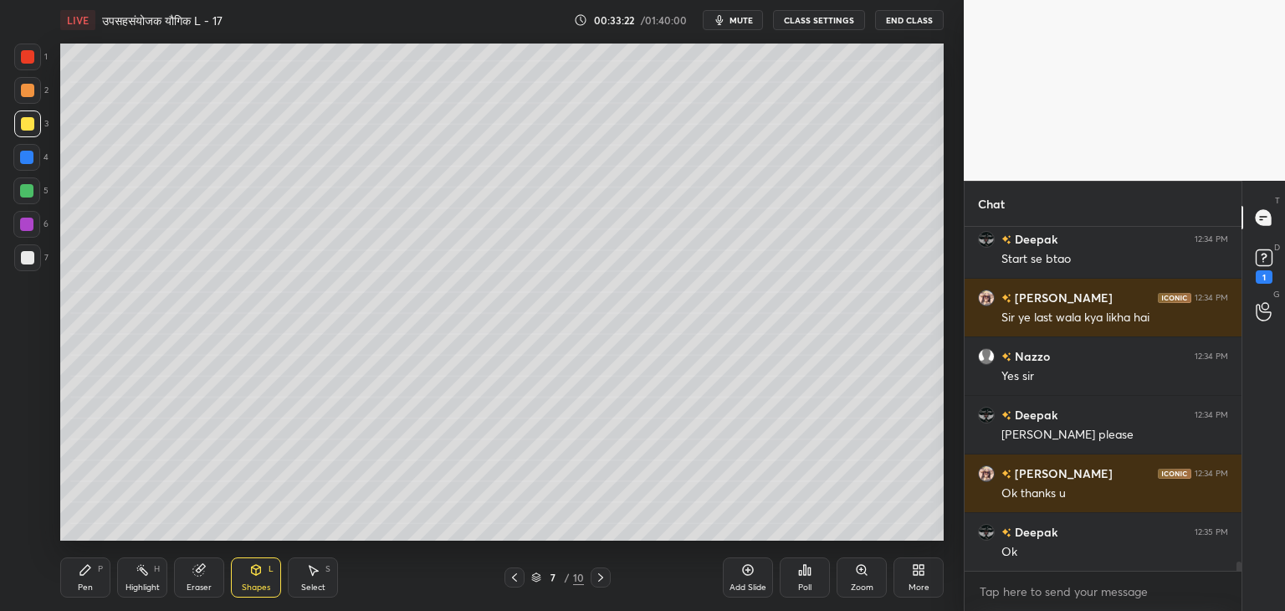
click at [95, 581] on div "Pen P" at bounding box center [85, 577] width 50 height 40
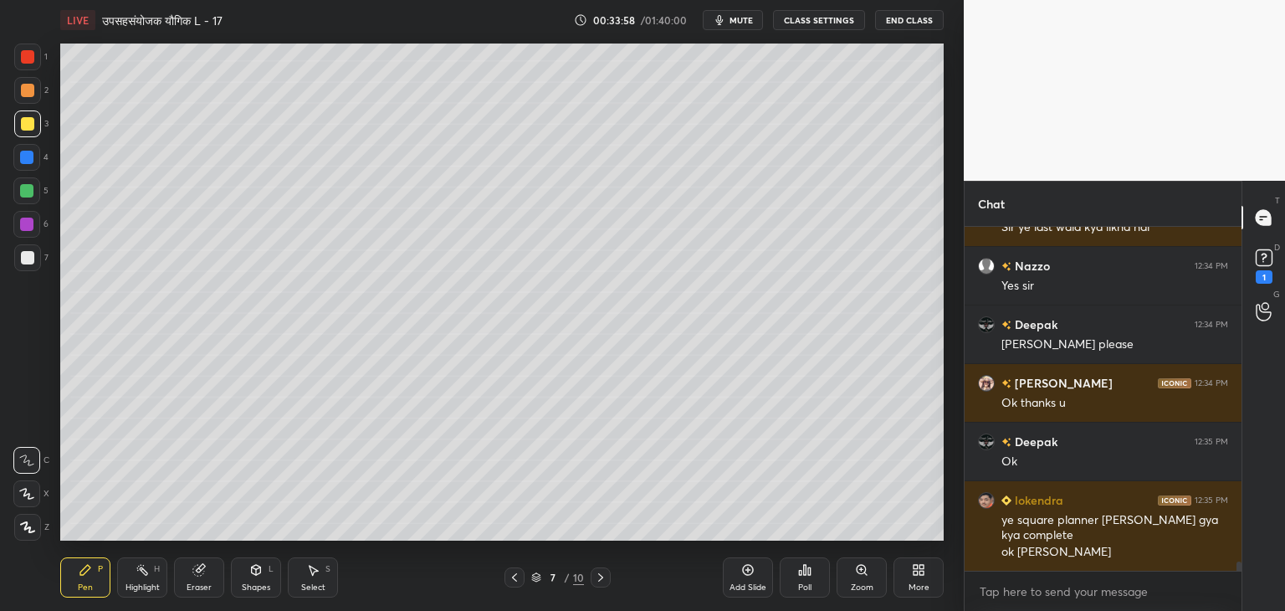
scroll to position [12320, 0]
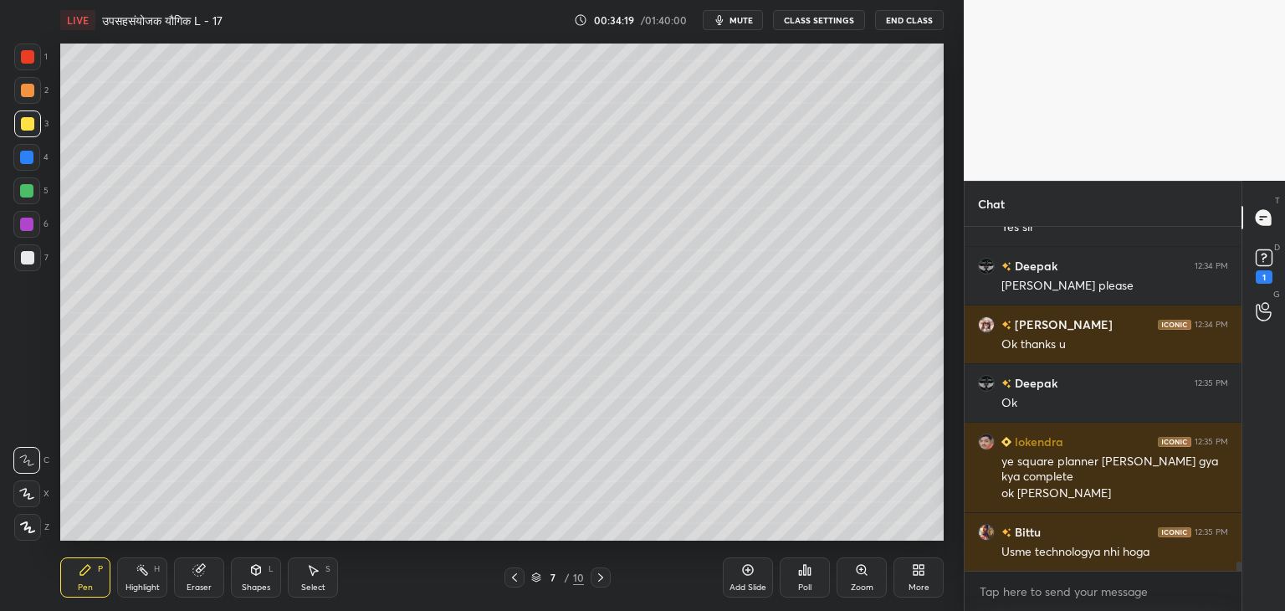
click at [268, 572] on div "Shapes L" at bounding box center [256, 577] width 50 height 40
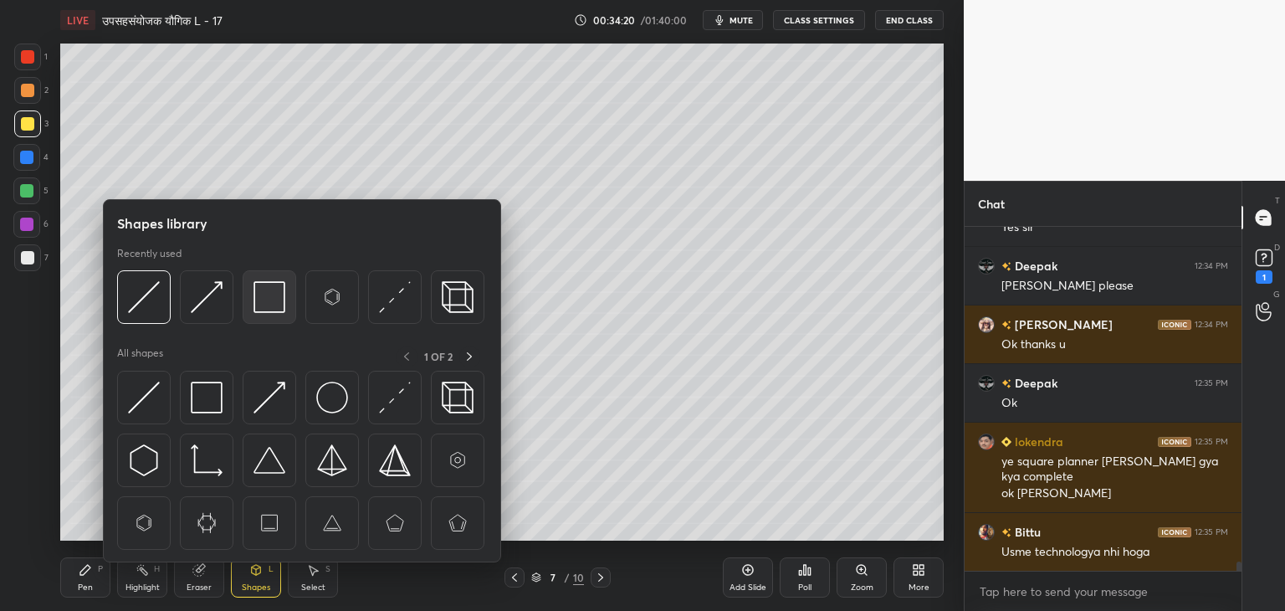
click at [274, 309] on img at bounding box center [270, 297] width 32 height 32
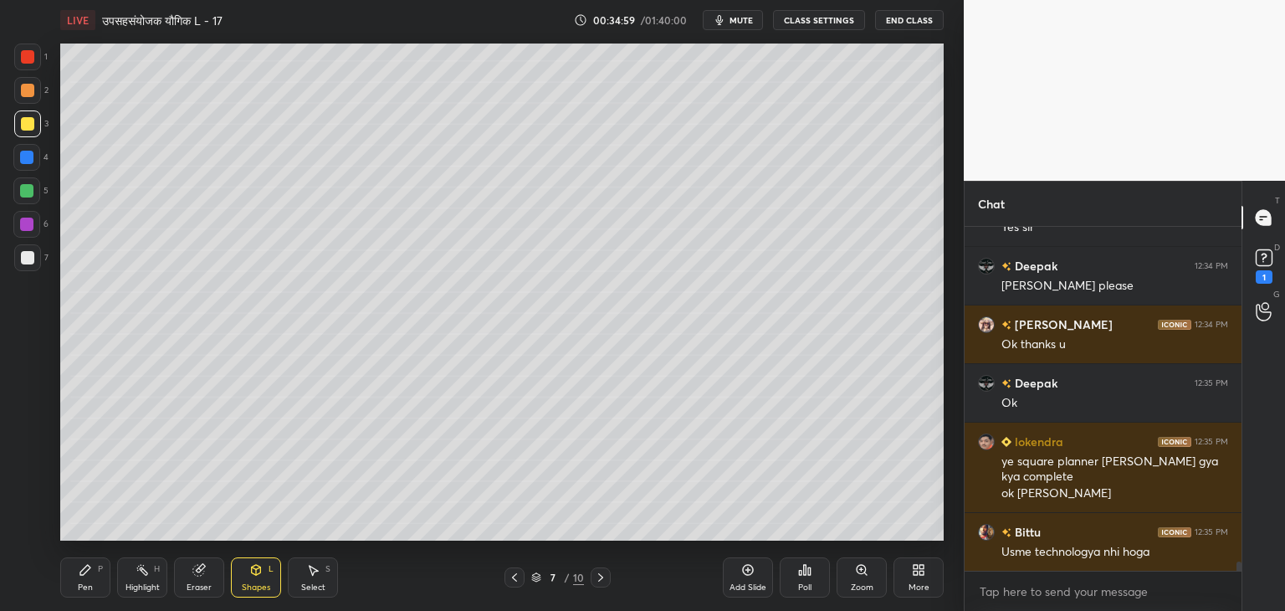
scroll to position [12379, 0]
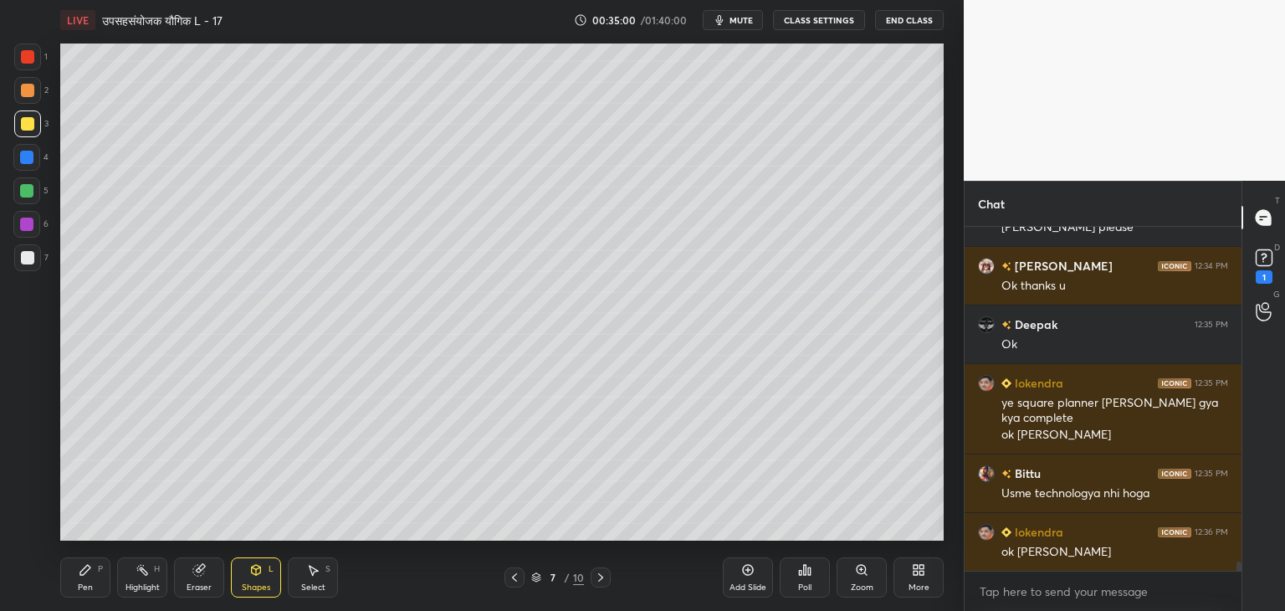
click at [80, 600] on div "Pen P Highlight H Eraser Shapes L Select S 7 / 10 Add Slide Poll Zoom More" at bounding box center [501, 577] width 883 height 67
click at [89, 571] on icon at bounding box center [85, 569] width 13 height 13
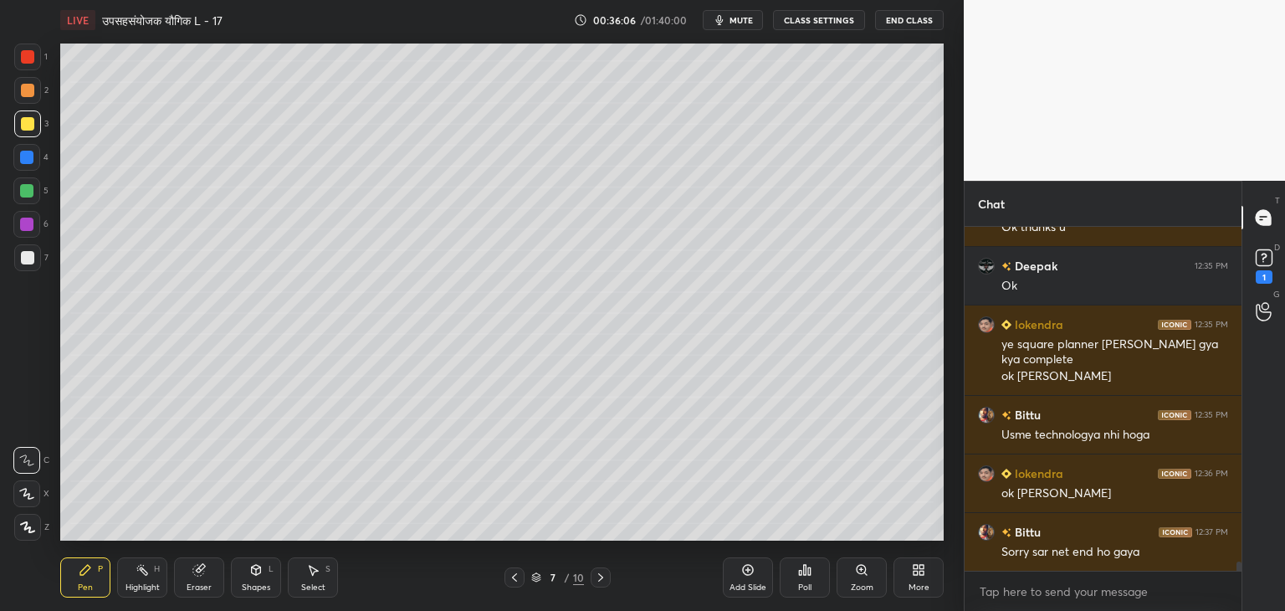
scroll to position [12496, 0]
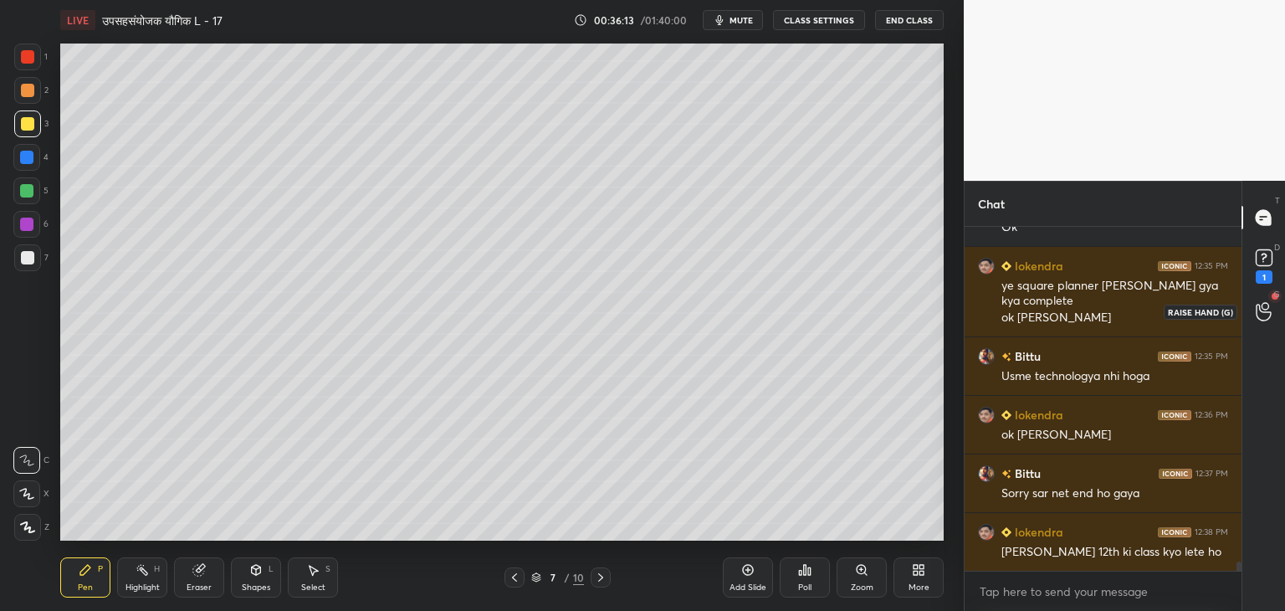
click at [1275, 309] on div at bounding box center [1263, 311] width 33 height 30
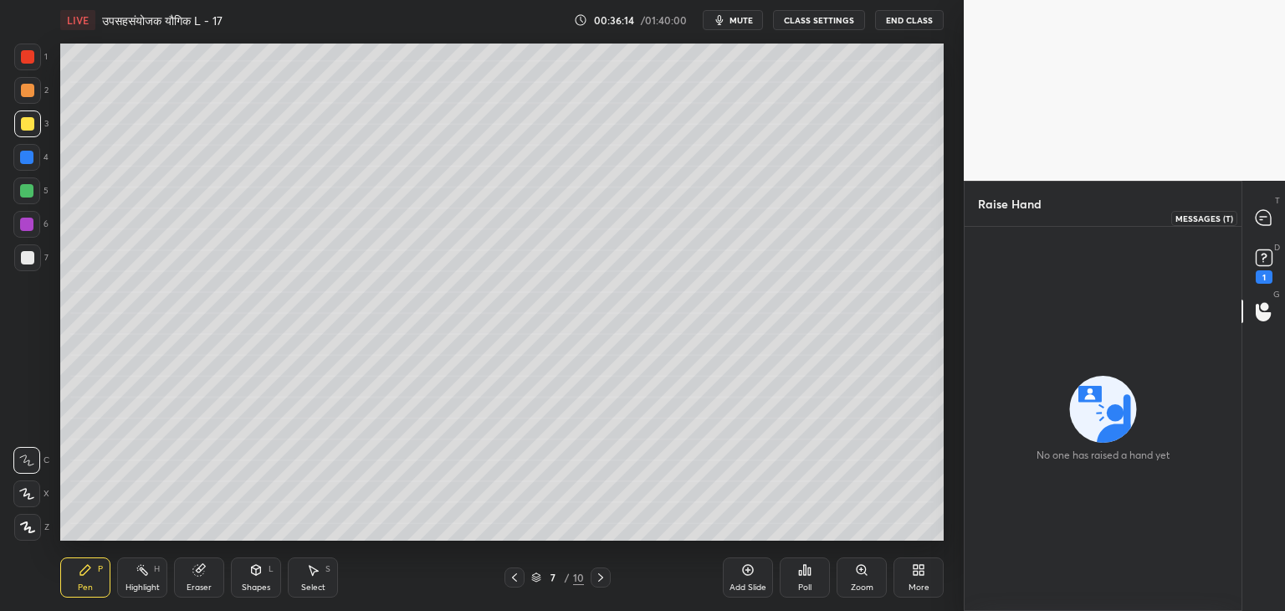
click at [1262, 223] on icon at bounding box center [1263, 217] width 15 height 15
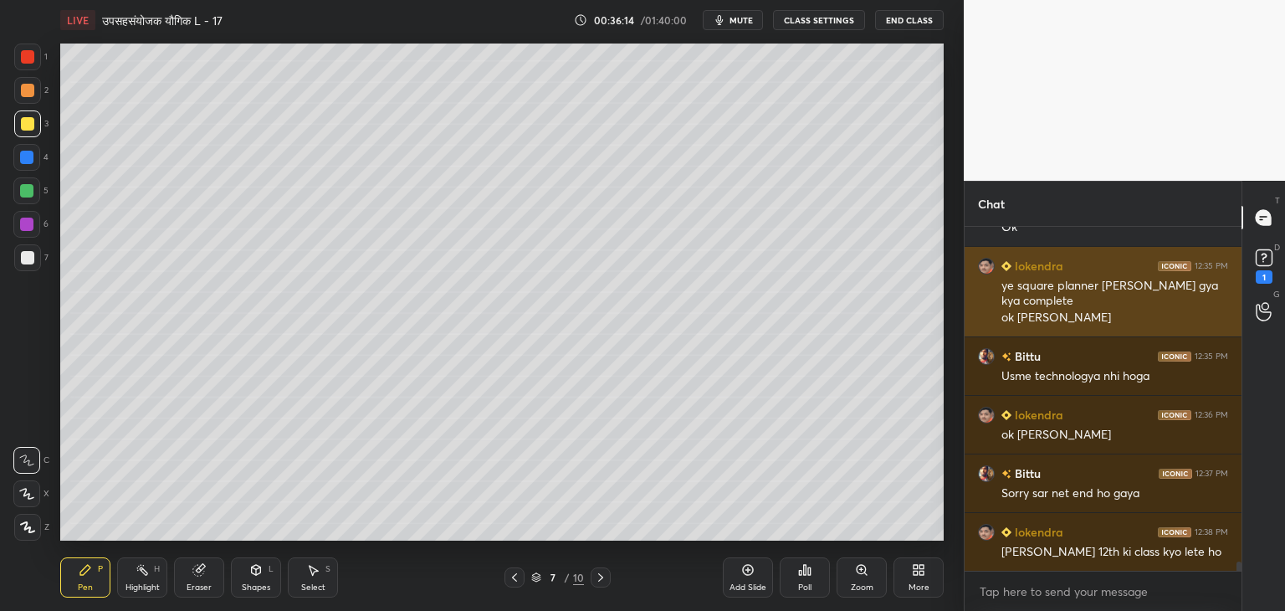
scroll to position [339, 272]
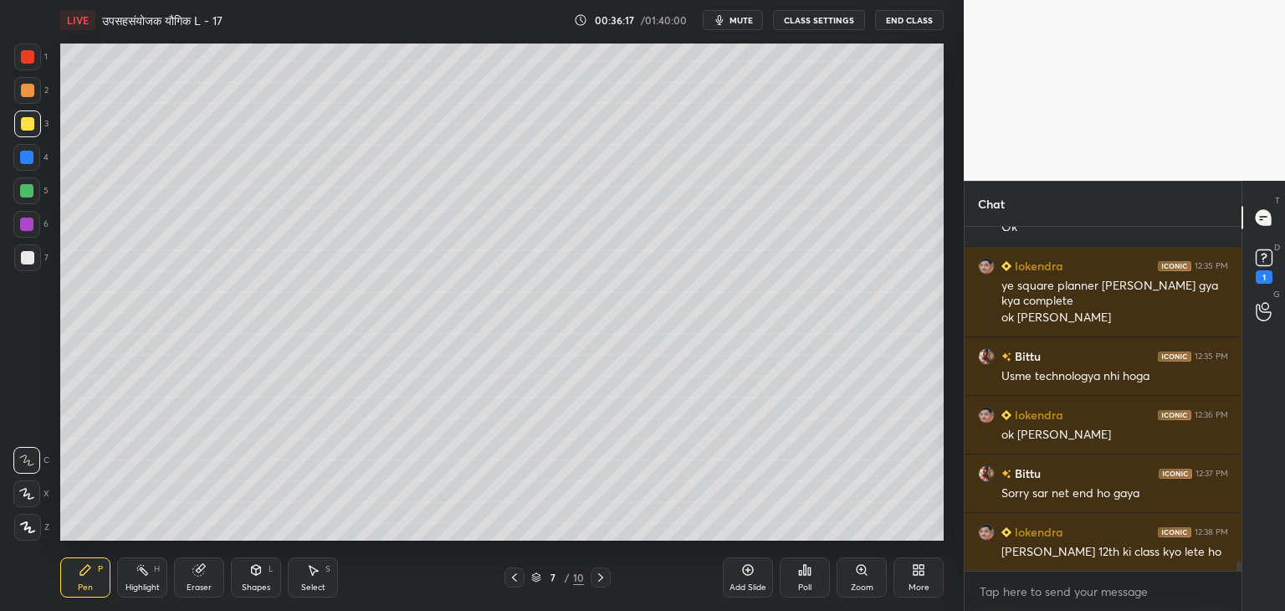
click at [28, 264] on div at bounding box center [27, 257] width 13 height 13
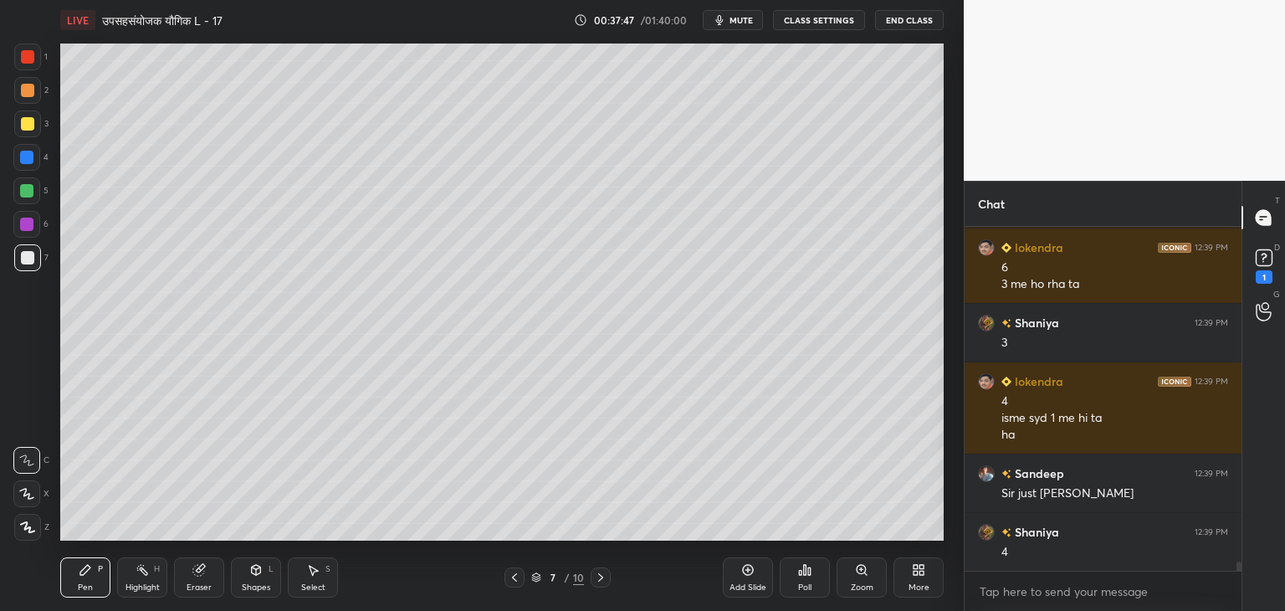
scroll to position [13015, 0]
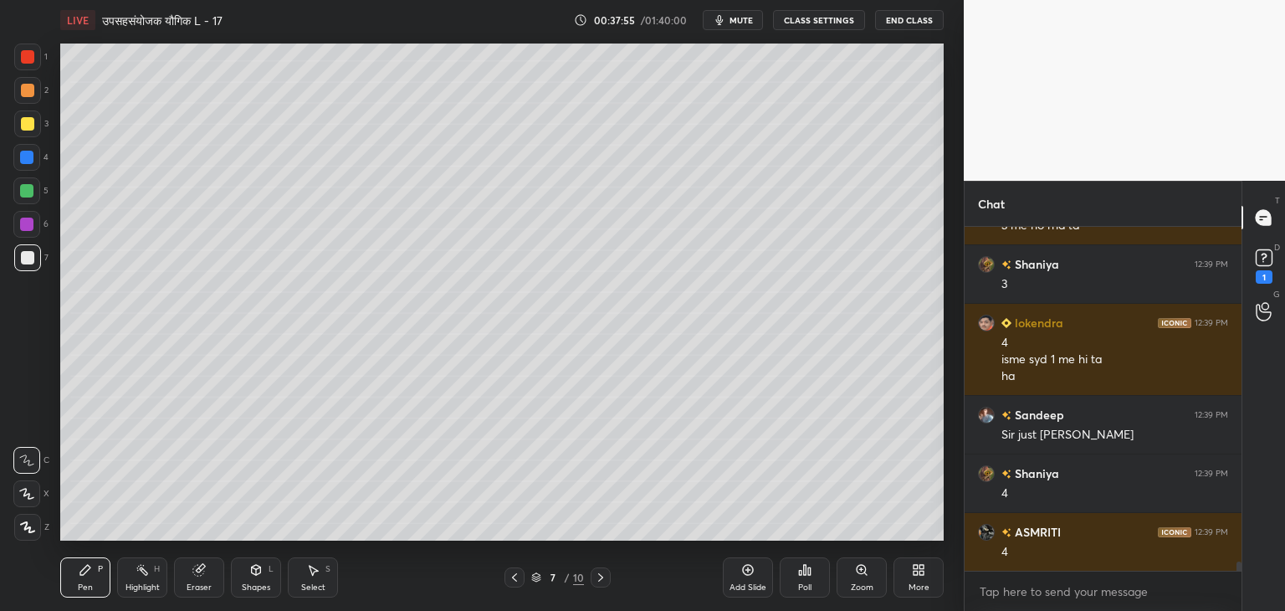
click at [760, 571] on div "Add Slide" at bounding box center [748, 577] width 50 height 40
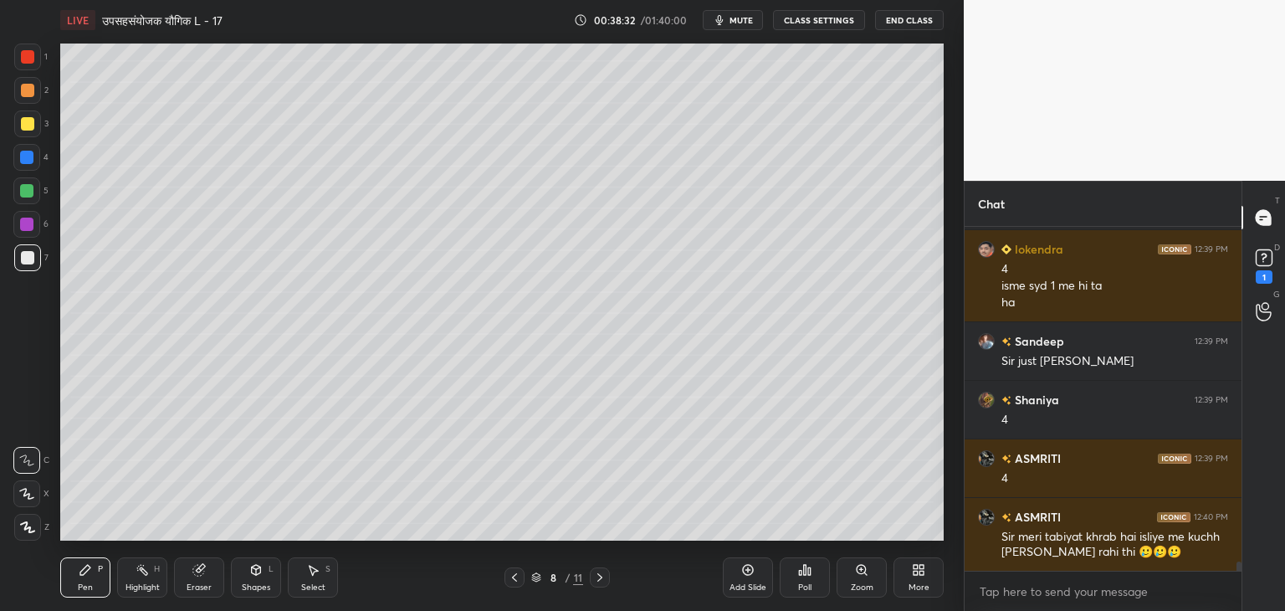
click at [264, 586] on div "Shapes" at bounding box center [256, 587] width 28 height 8
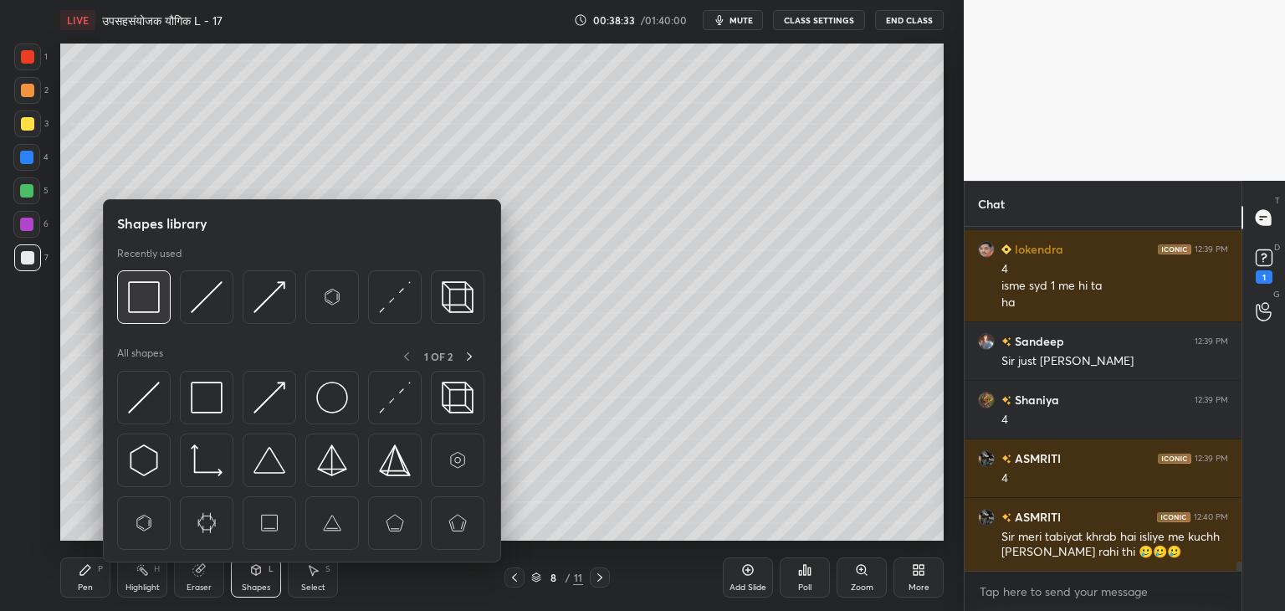
click at [155, 296] on img at bounding box center [144, 297] width 32 height 32
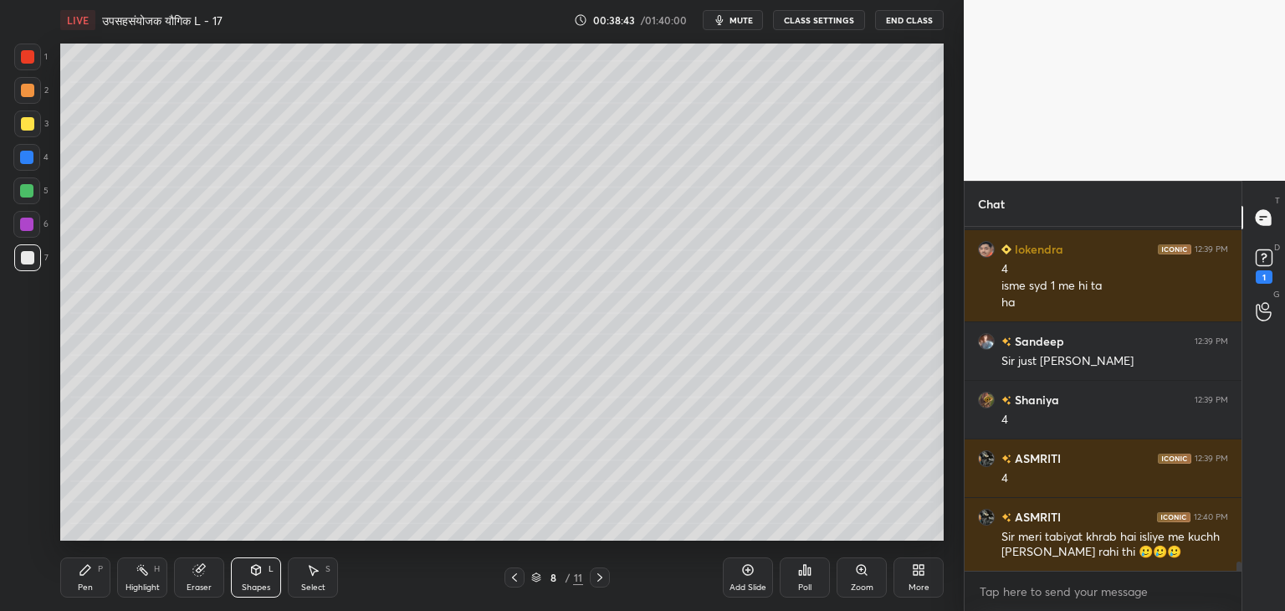
click at [93, 585] on div "Pen P" at bounding box center [85, 577] width 50 height 40
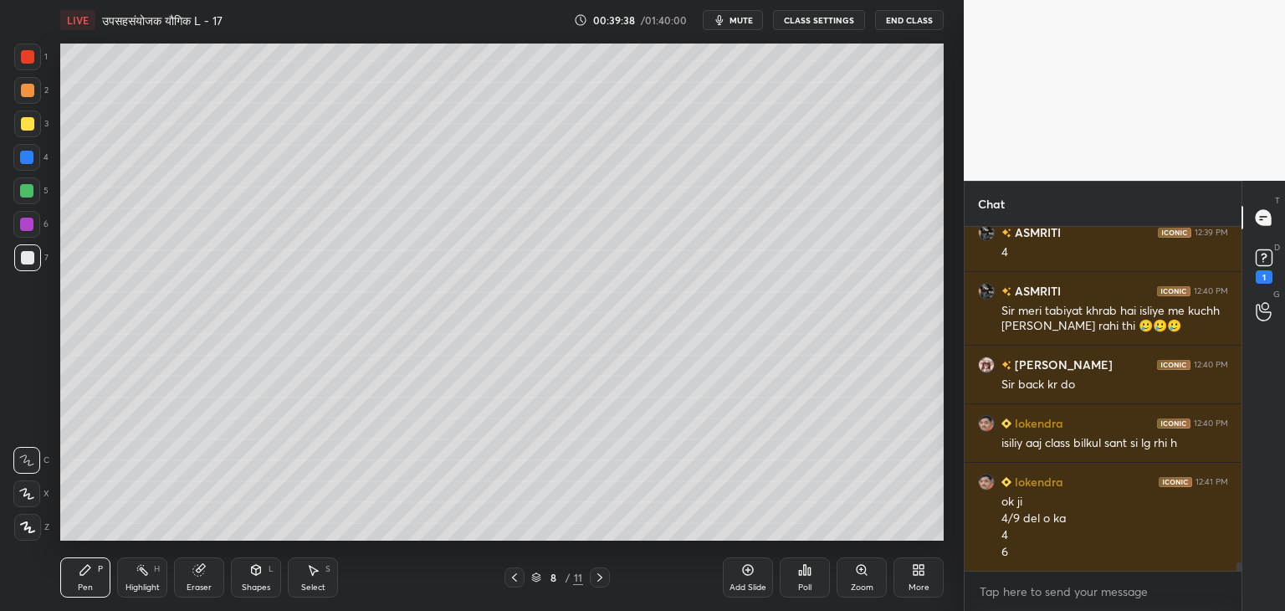
scroll to position [13331, 0]
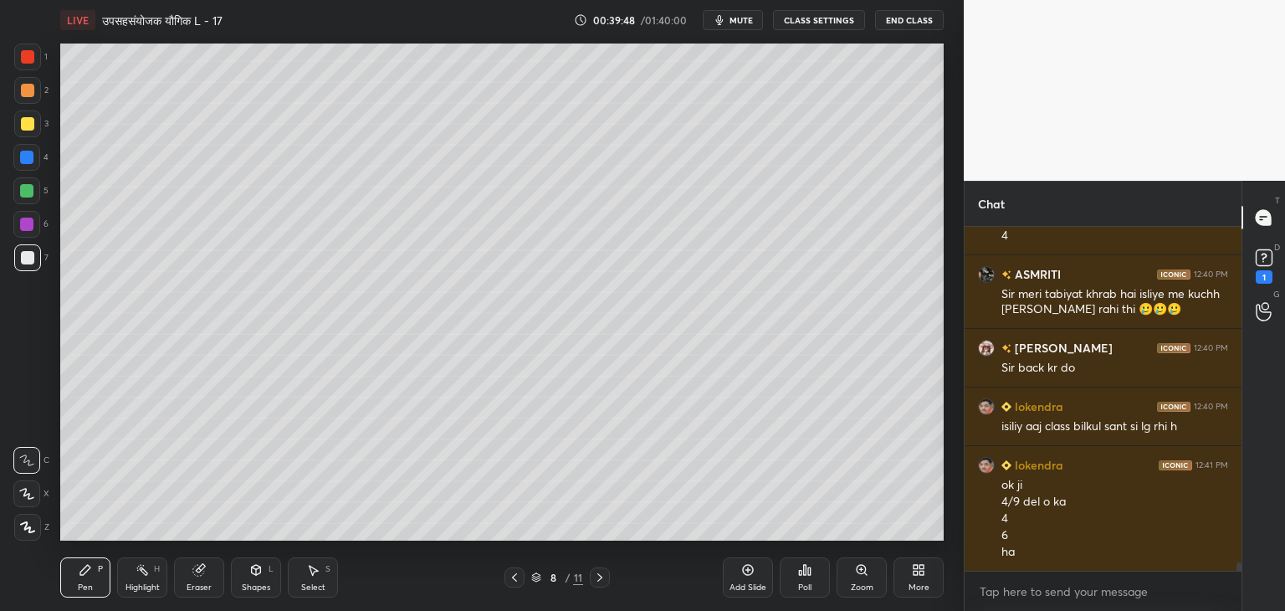
click at [253, 583] on div "Shapes" at bounding box center [256, 587] width 28 height 8
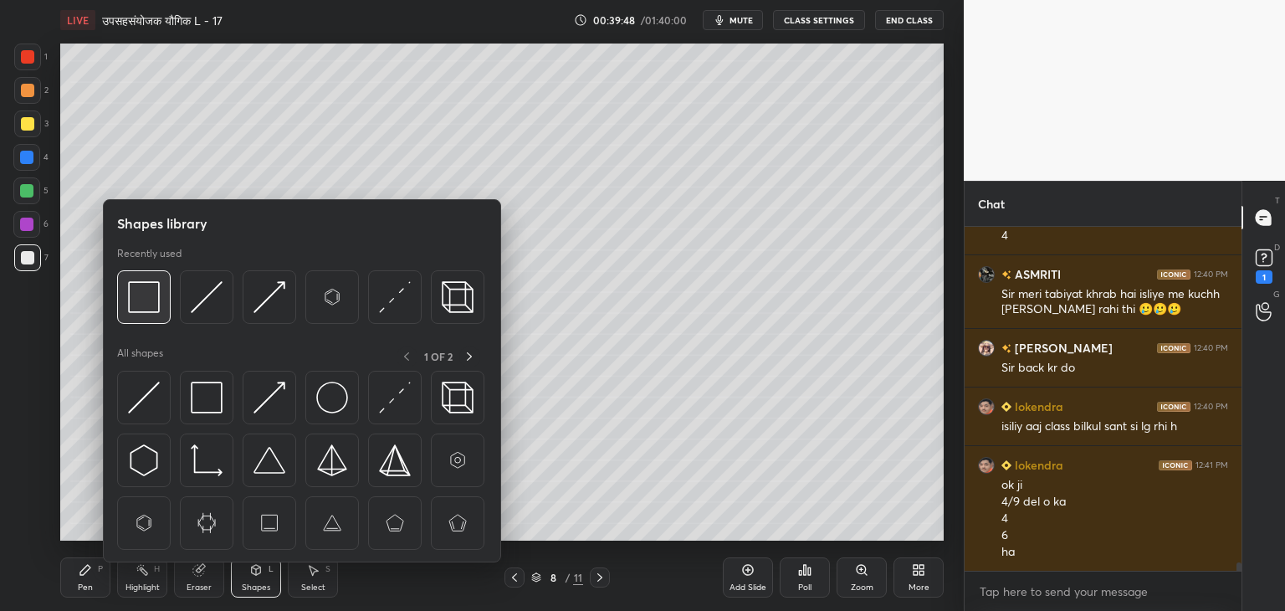
click at [138, 310] on img at bounding box center [144, 297] width 32 height 32
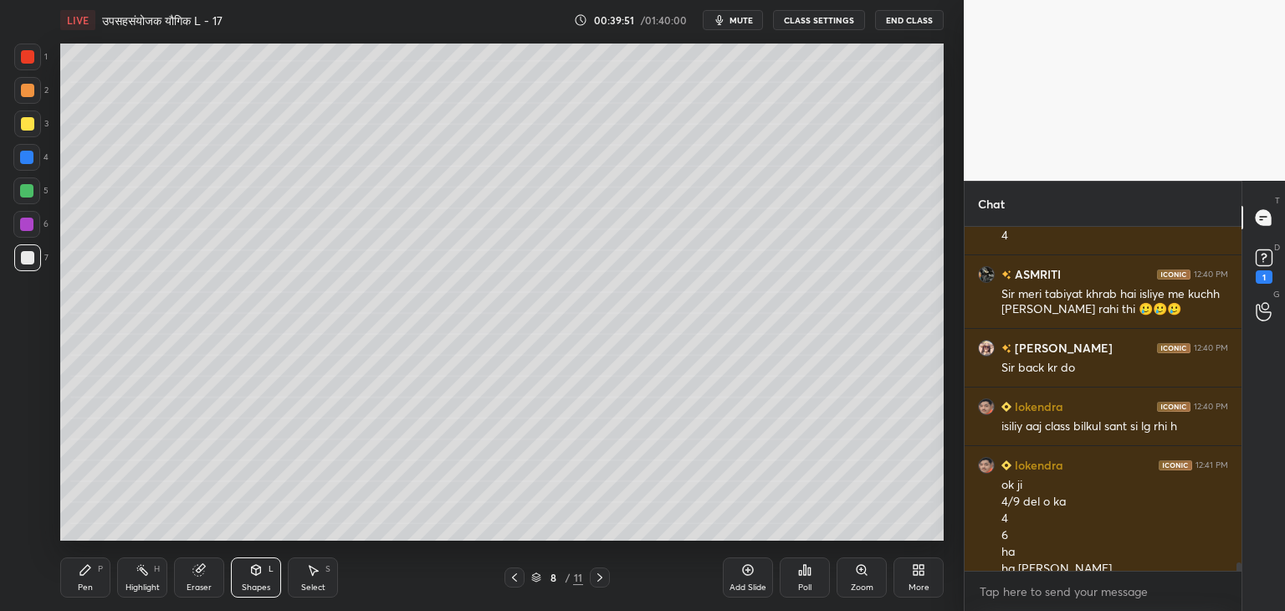
scroll to position [13348, 0]
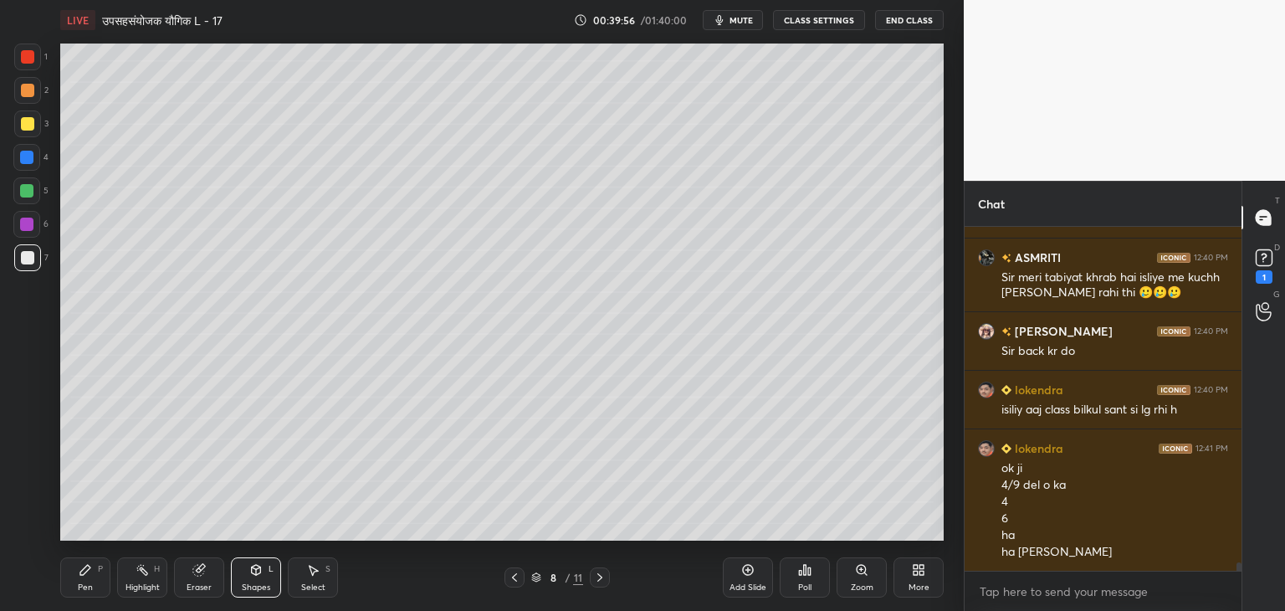
click at [509, 572] on icon at bounding box center [514, 577] width 13 height 13
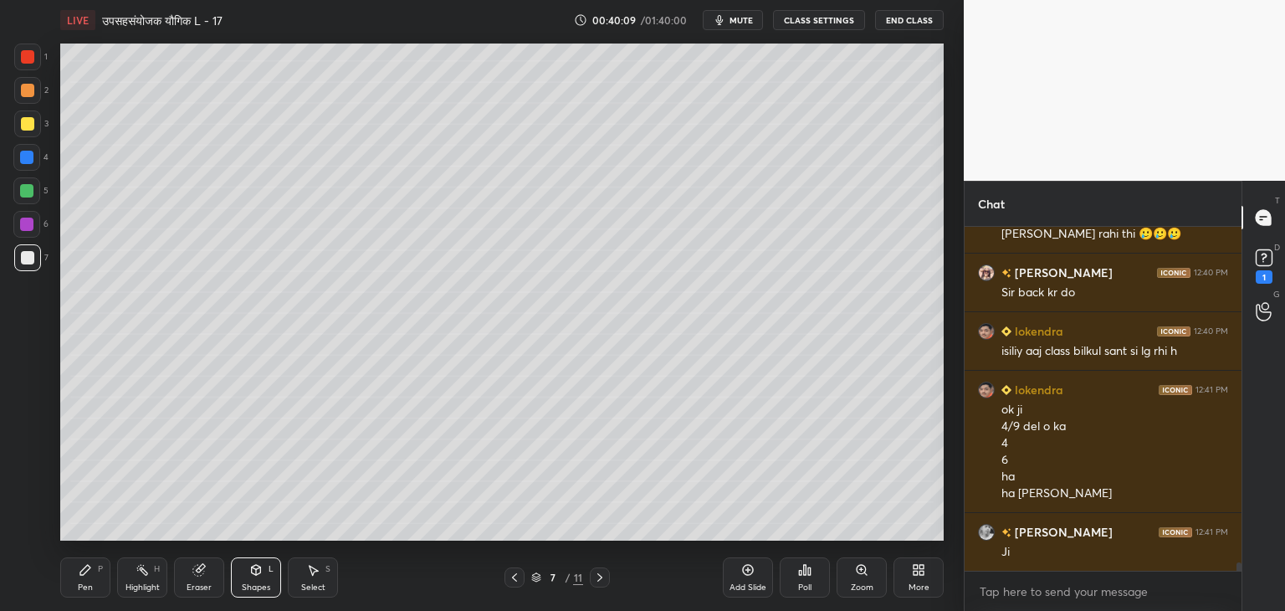
click at [601, 576] on icon at bounding box center [599, 577] width 5 height 8
click at [84, 590] on div "Pen" at bounding box center [85, 587] width 15 height 8
click at [252, 581] on div "Shapes L" at bounding box center [256, 577] width 50 height 40
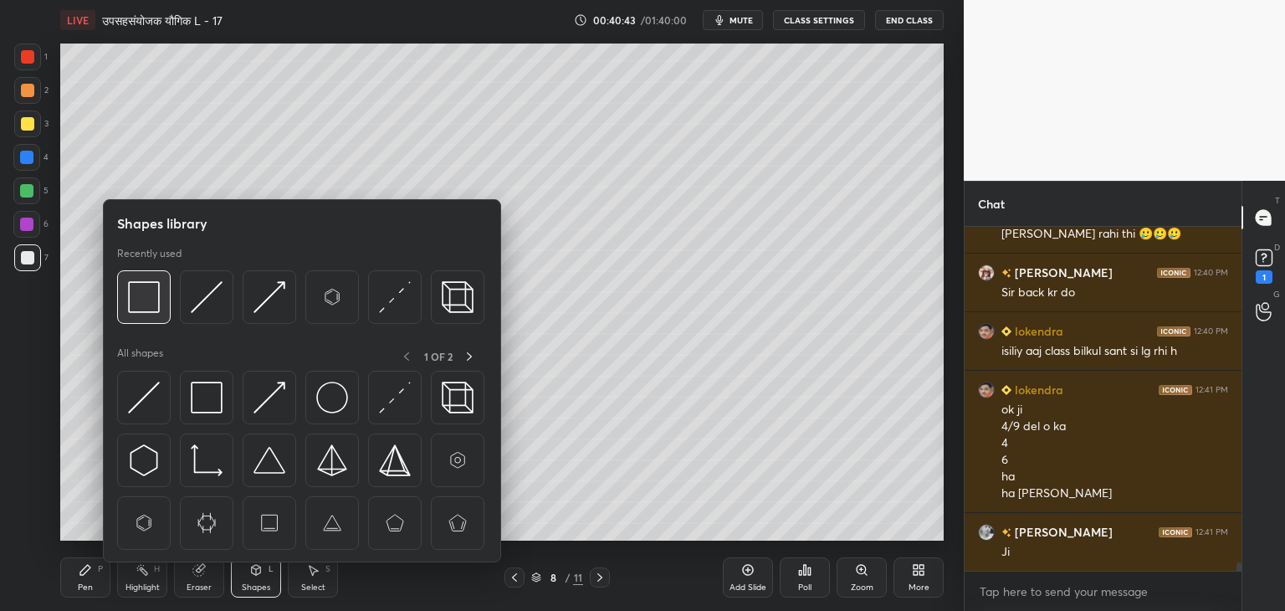
click at [154, 294] on img at bounding box center [144, 297] width 32 height 32
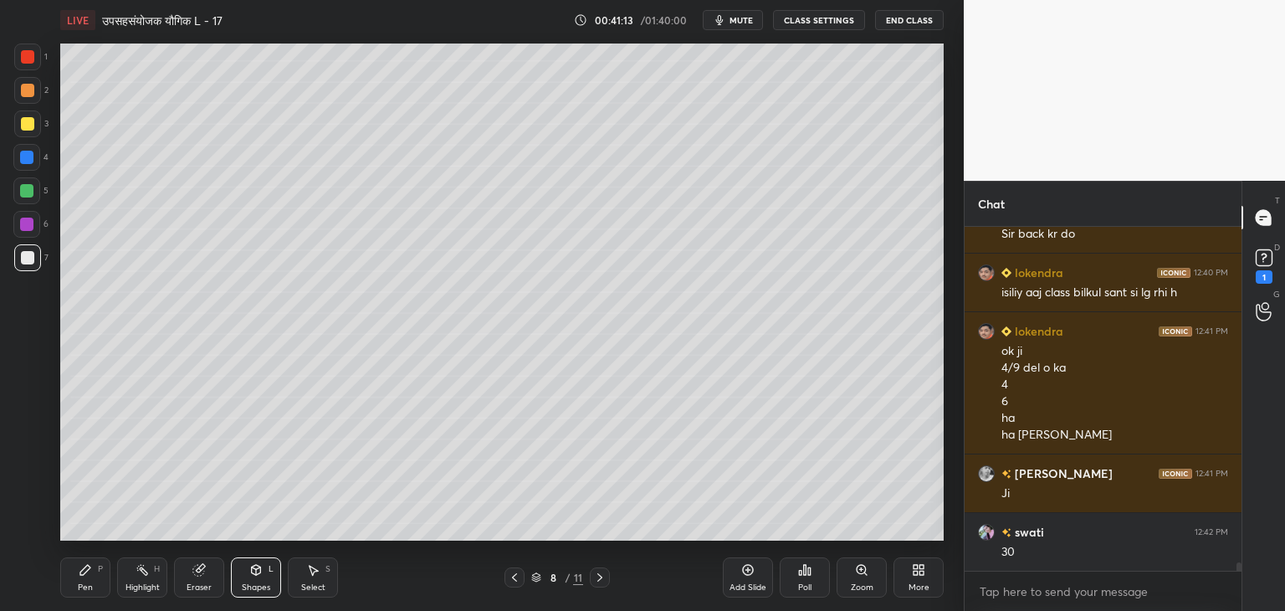
scroll to position [13523, 0]
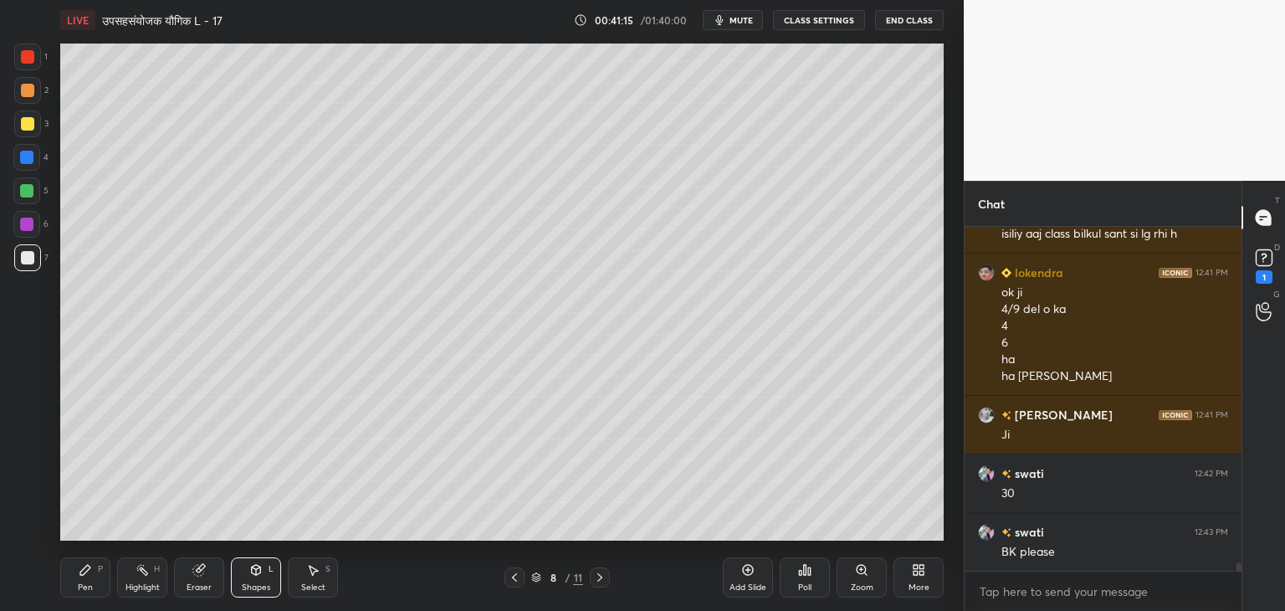
click at [520, 576] on icon at bounding box center [514, 577] width 13 height 13
click at [602, 570] on div at bounding box center [600, 577] width 20 height 20
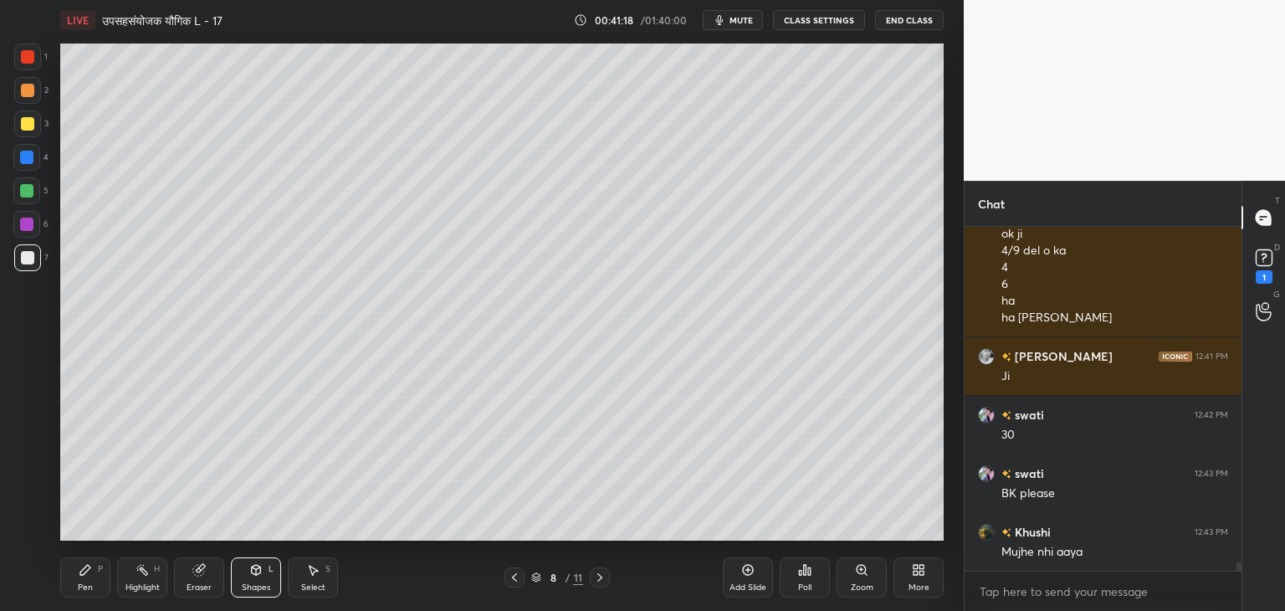
click at [598, 570] on div at bounding box center [600, 577] width 20 height 20
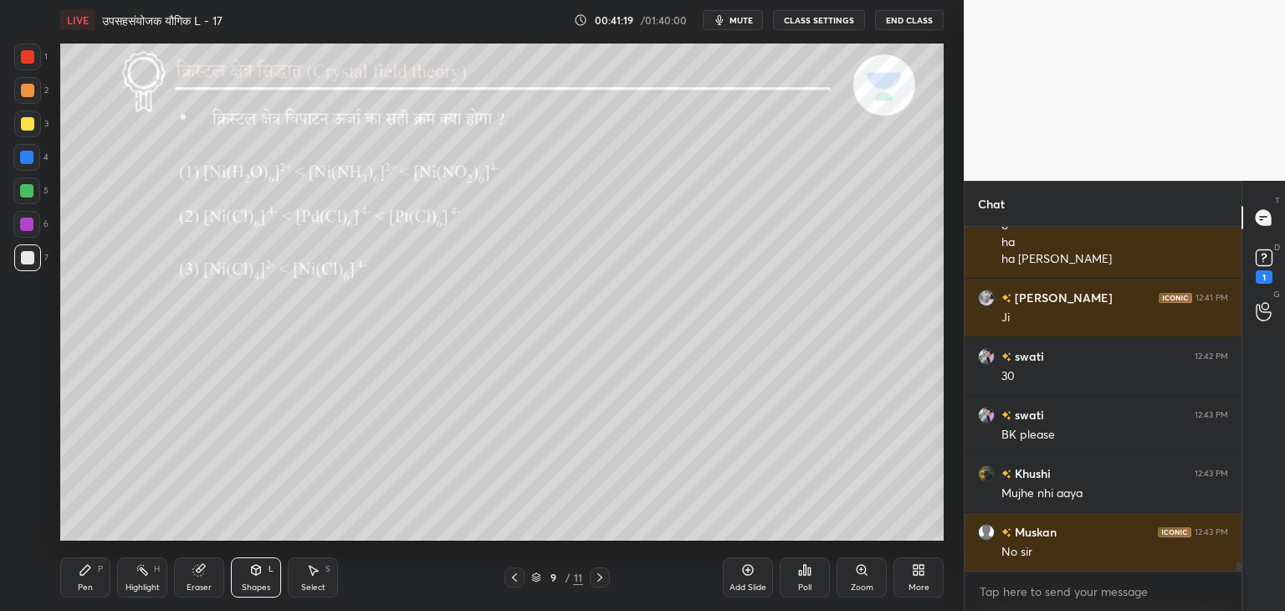
click at [516, 579] on icon at bounding box center [514, 577] width 13 height 13
click at [743, 573] on icon at bounding box center [747, 569] width 13 height 13
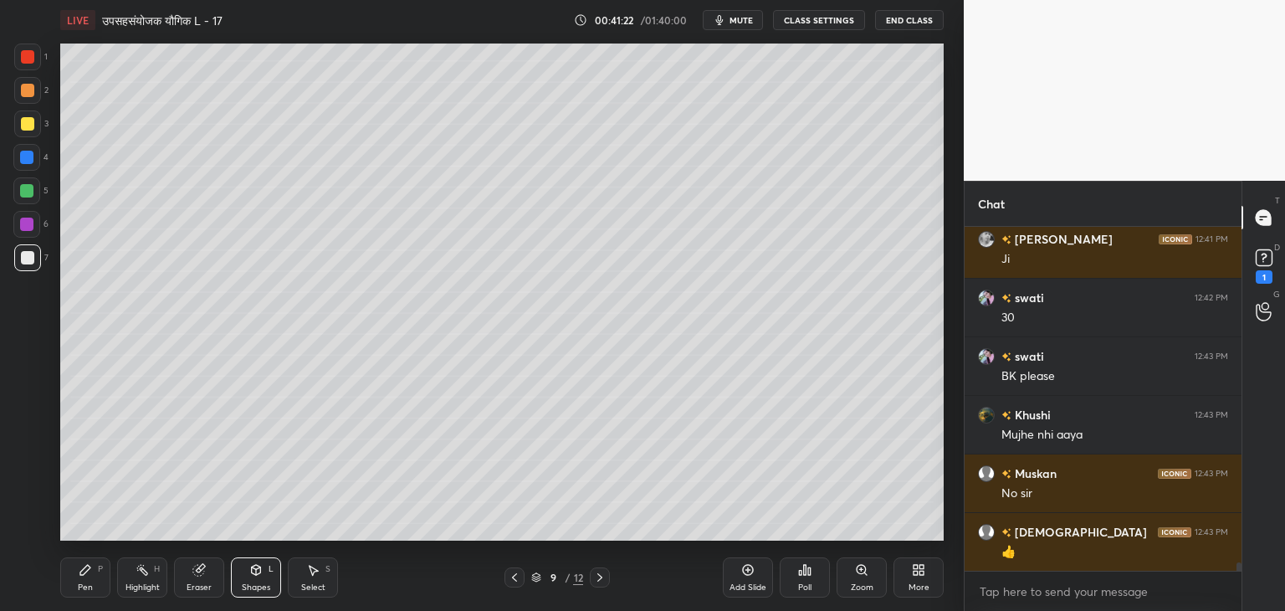
scroll to position [13758, 0]
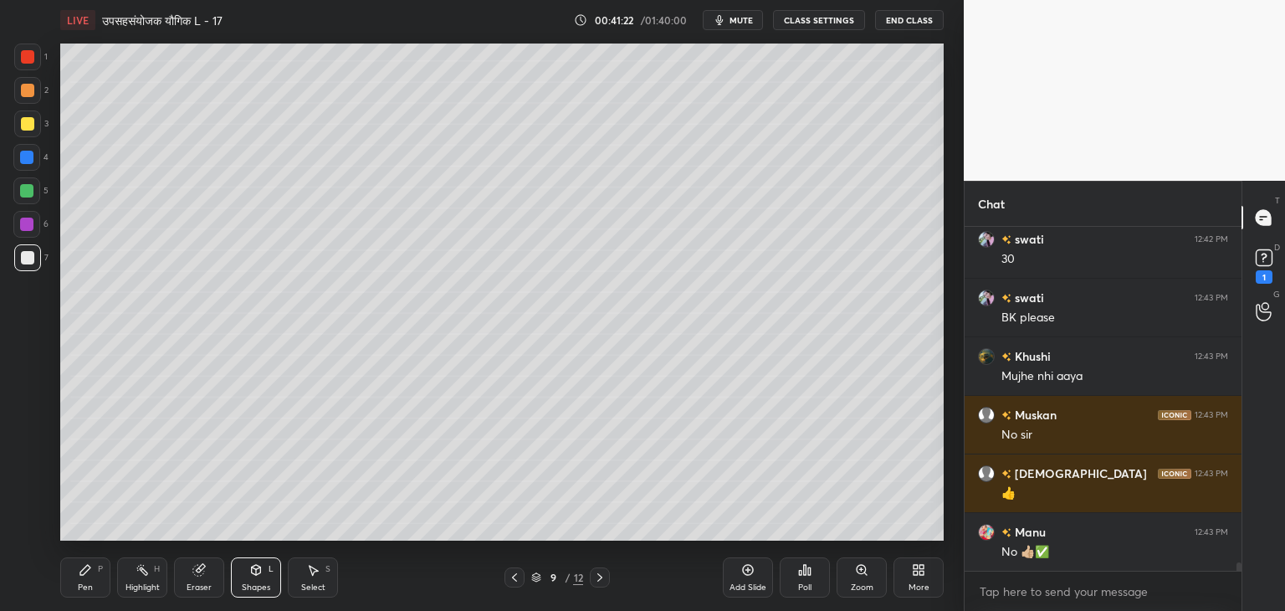
click at [79, 570] on icon at bounding box center [85, 569] width 13 height 13
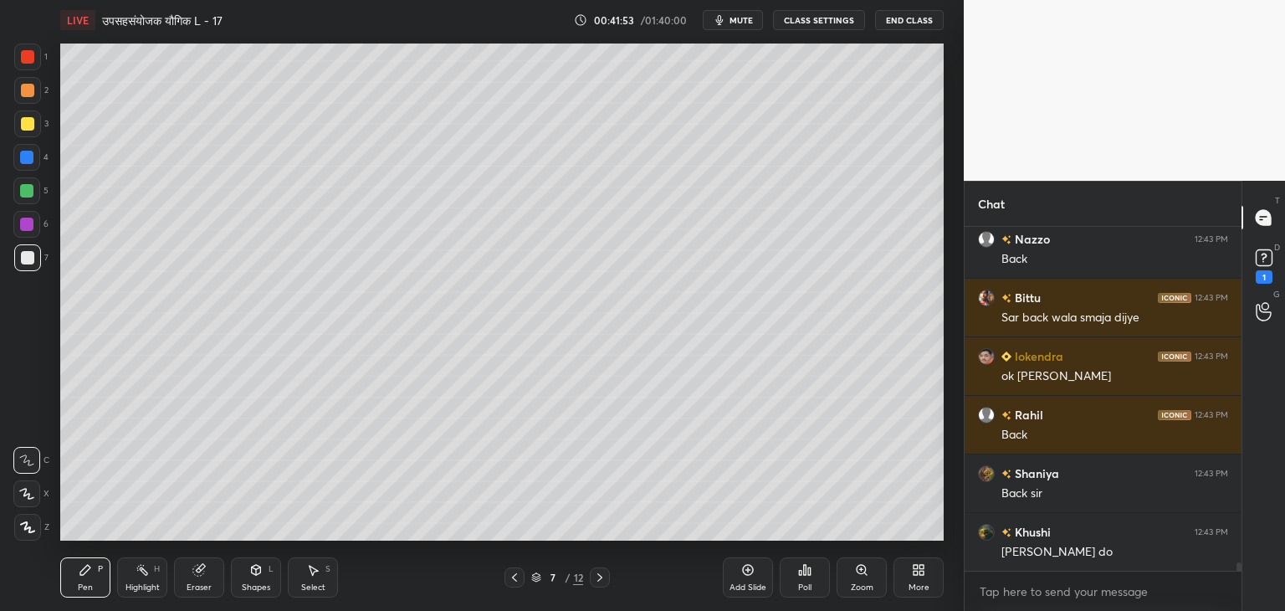
scroll to position [14168, 0]
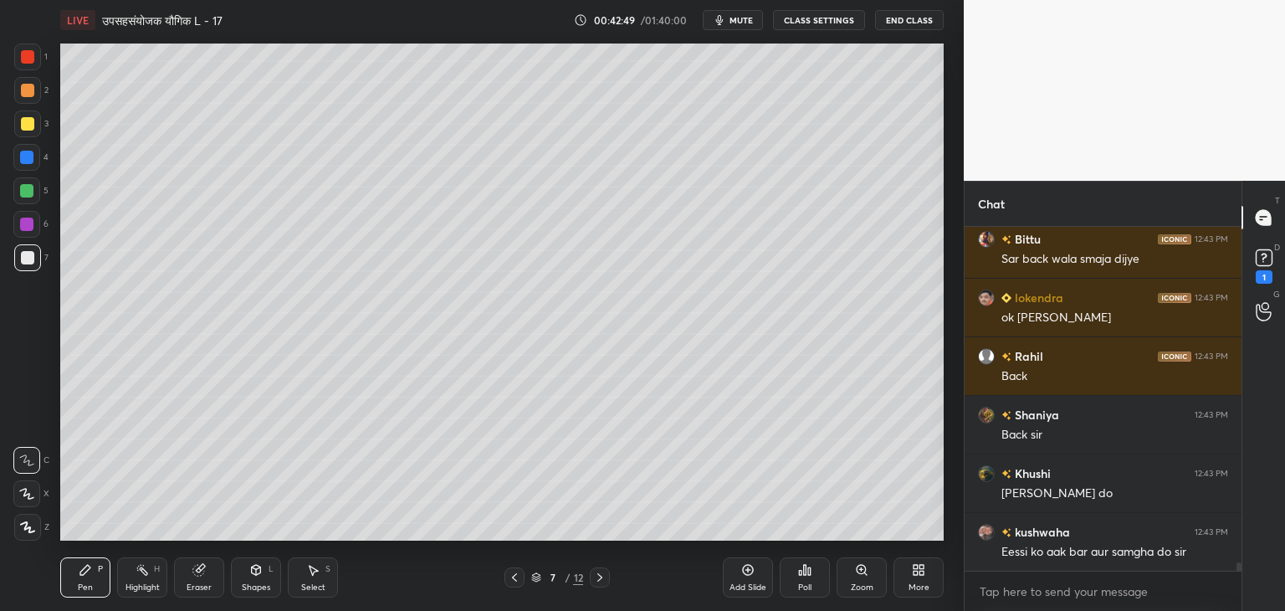
click at [262, 583] on div "Shapes" at bounding box center [256, 587] width 28 height 8
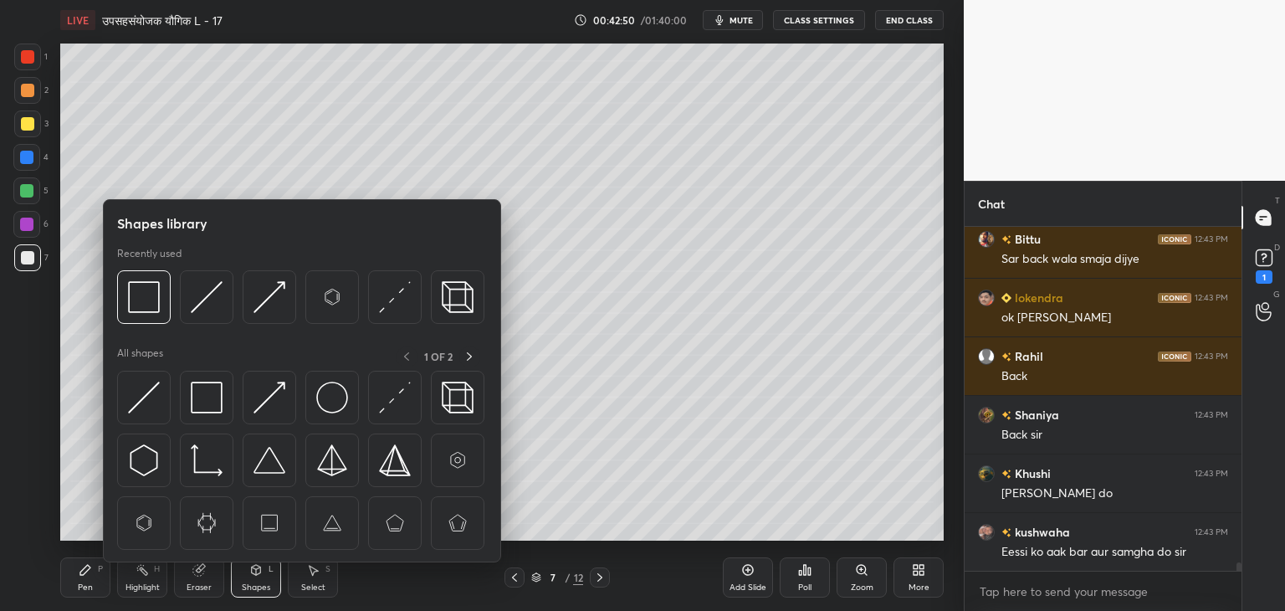
click at [193, 591] on div "Eraser" at bounding box center [199, 587] width 25 height 8
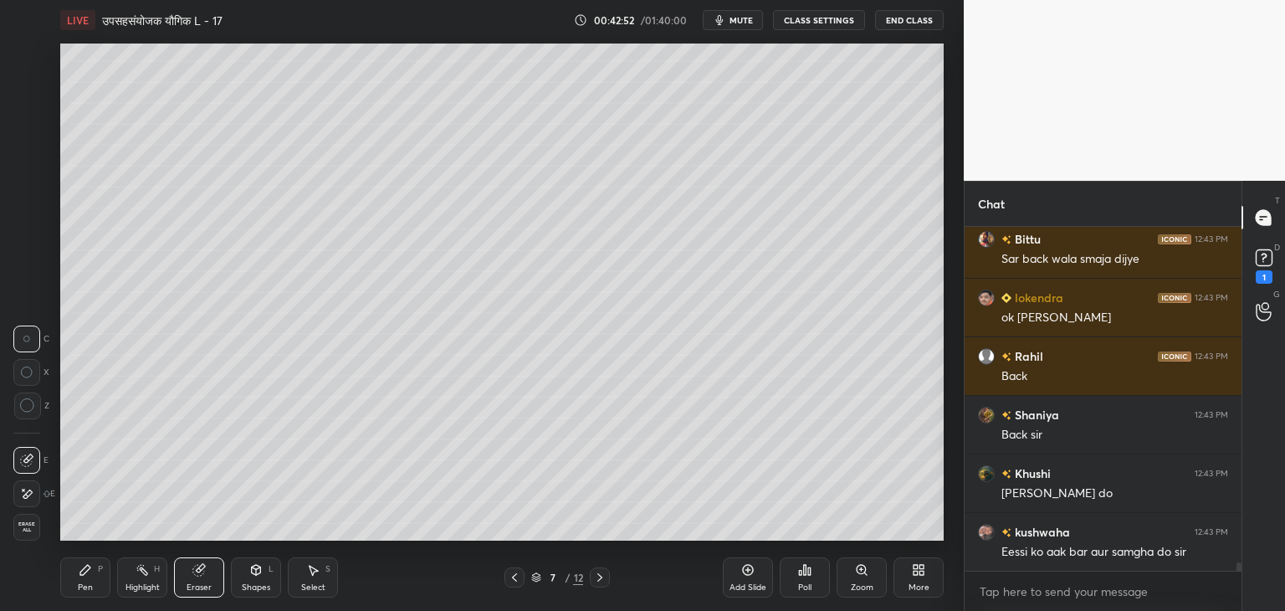
click at [600, 573] on icon at bounding box center [599, 577] width 13 height 13
click at [99, 576] on div "Pen P" at bounding box center [85, 577] width 50 height 40
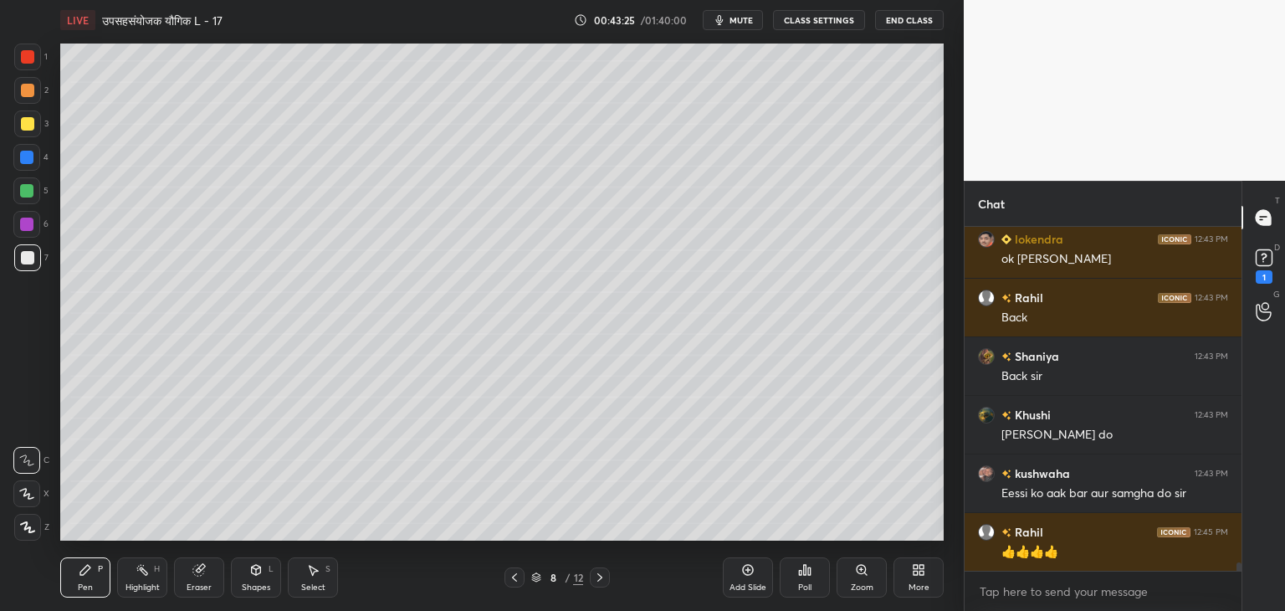
click at [604, 578] on icon at bounding box center [599, 577] width 13 height 13
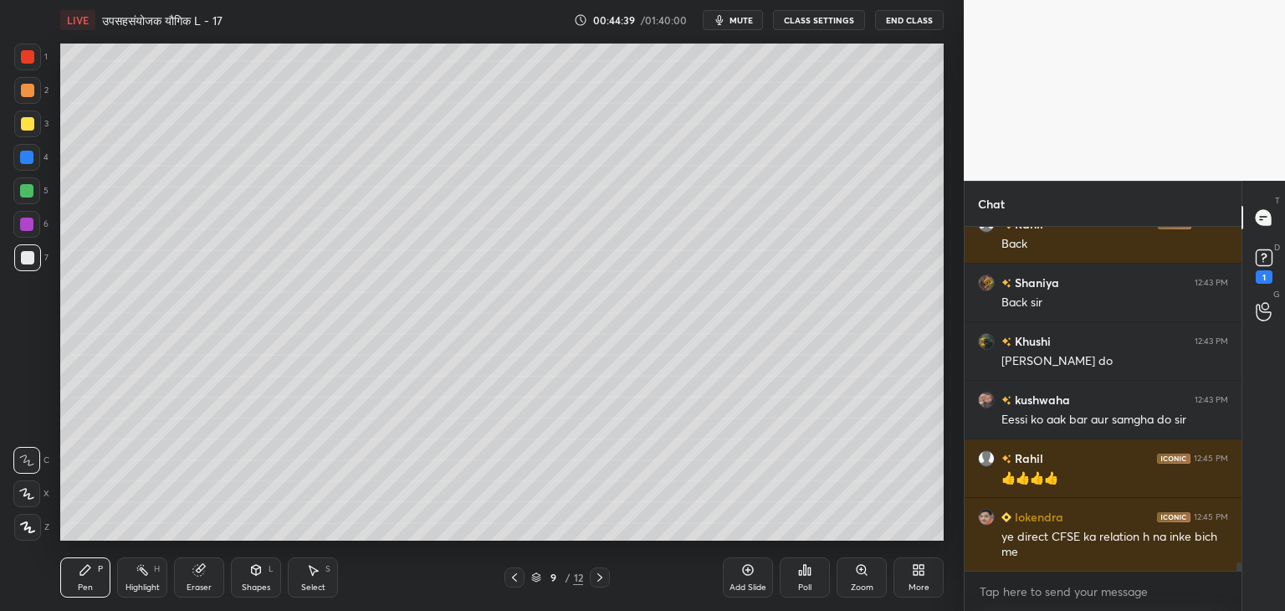
click at [251, 586] on div "Shapes" at bounding box center [256, 587] width 28 height 8
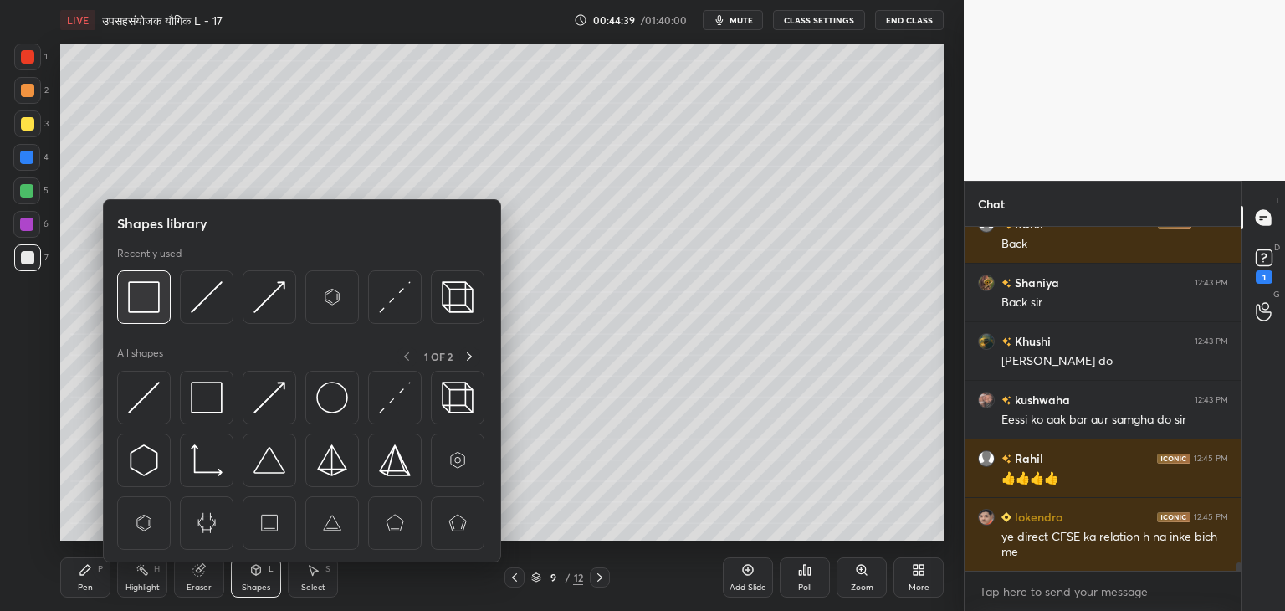
click at [144, 279] on div at bounding box center [144, 297] width 54 height 54
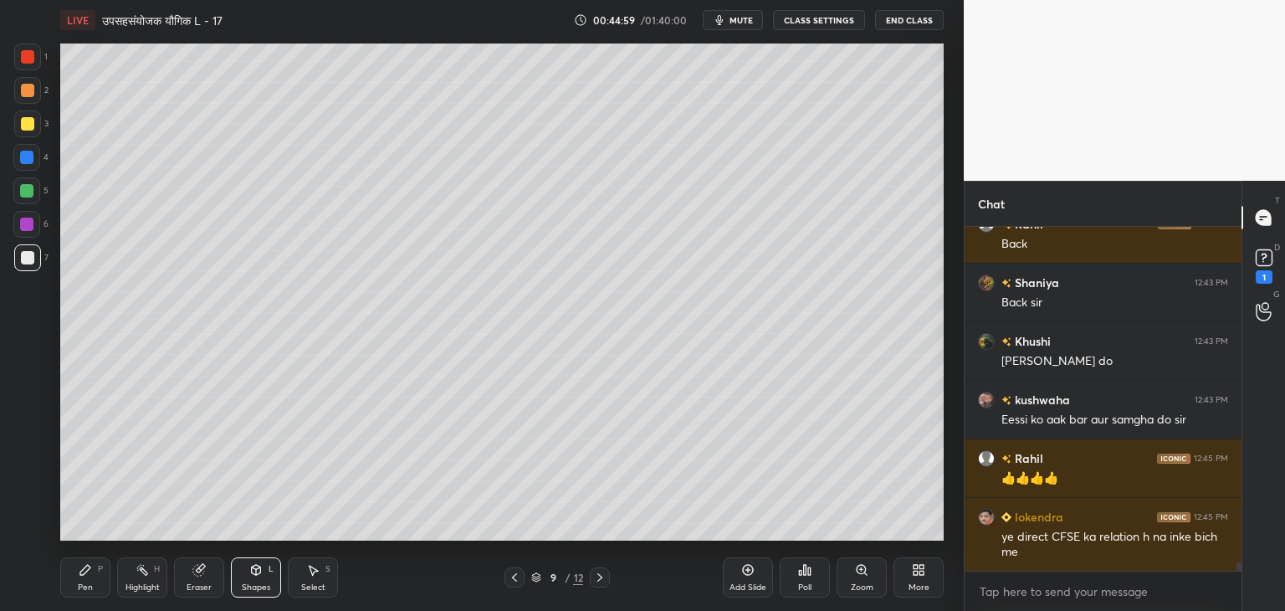
scroll to position [14358, 0]
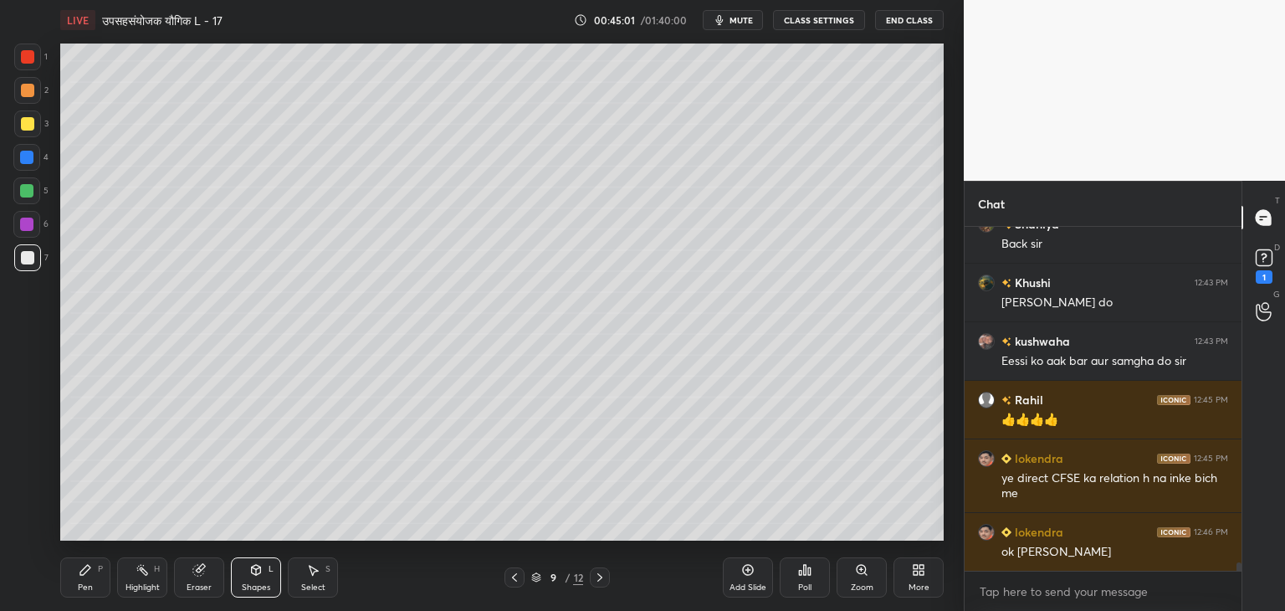
click at [79, 568] on icon at bounding box center [85, 569] width 13 height 13
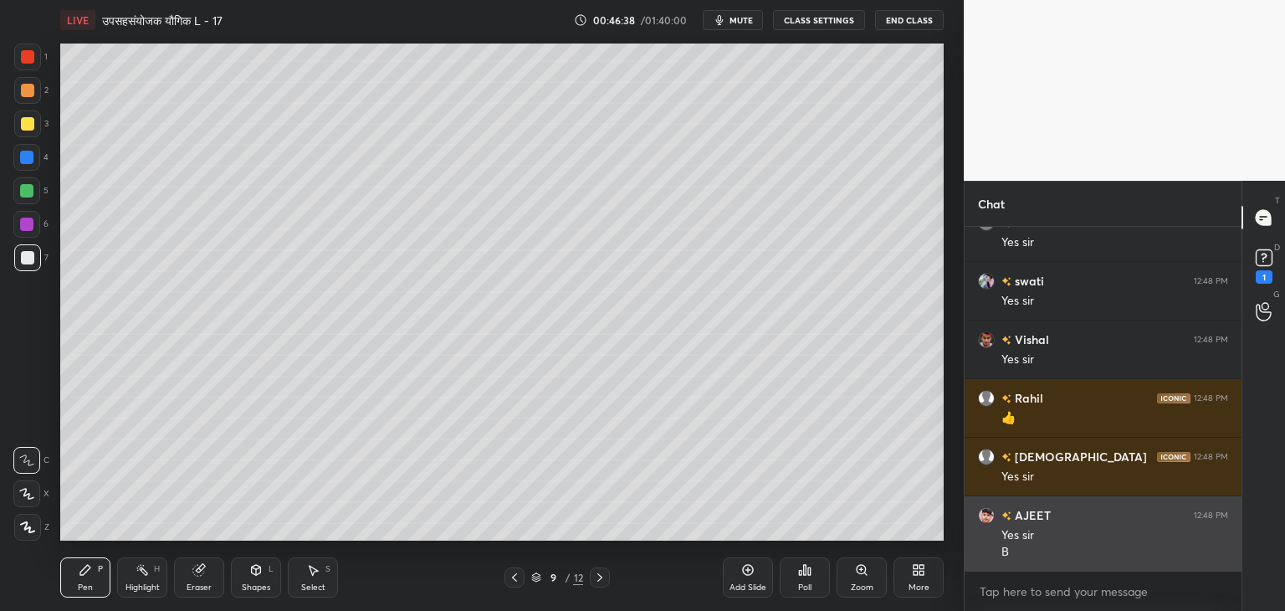
scroll to position [14934, 0]
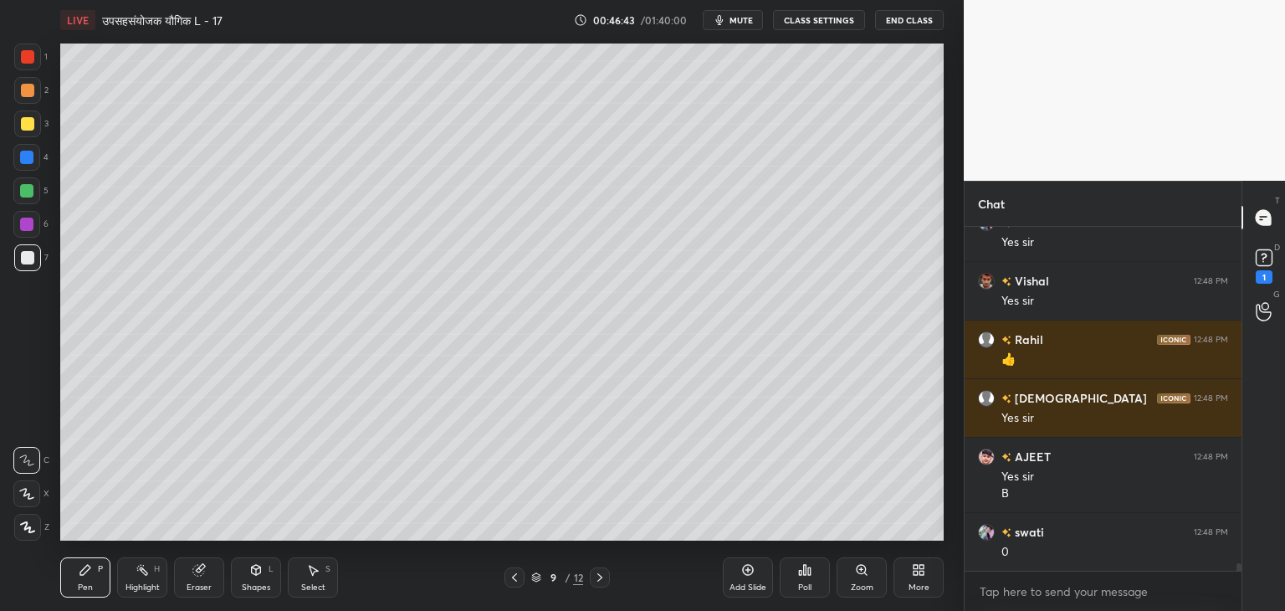
click at [214, 581] on div "Eraser" at bounding box center [199, 577] width 50 height 40
click at [97, 580] on div "Pen P" at bounding box center [85, 577] width 50 height 40
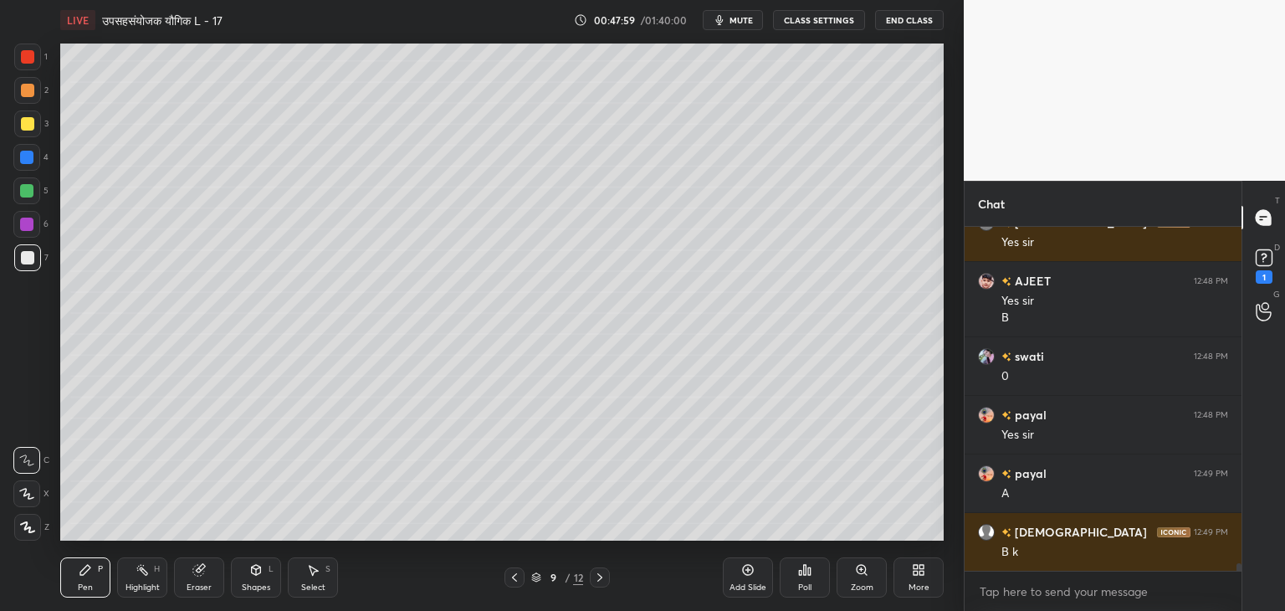
scroll to position [15168, 0]
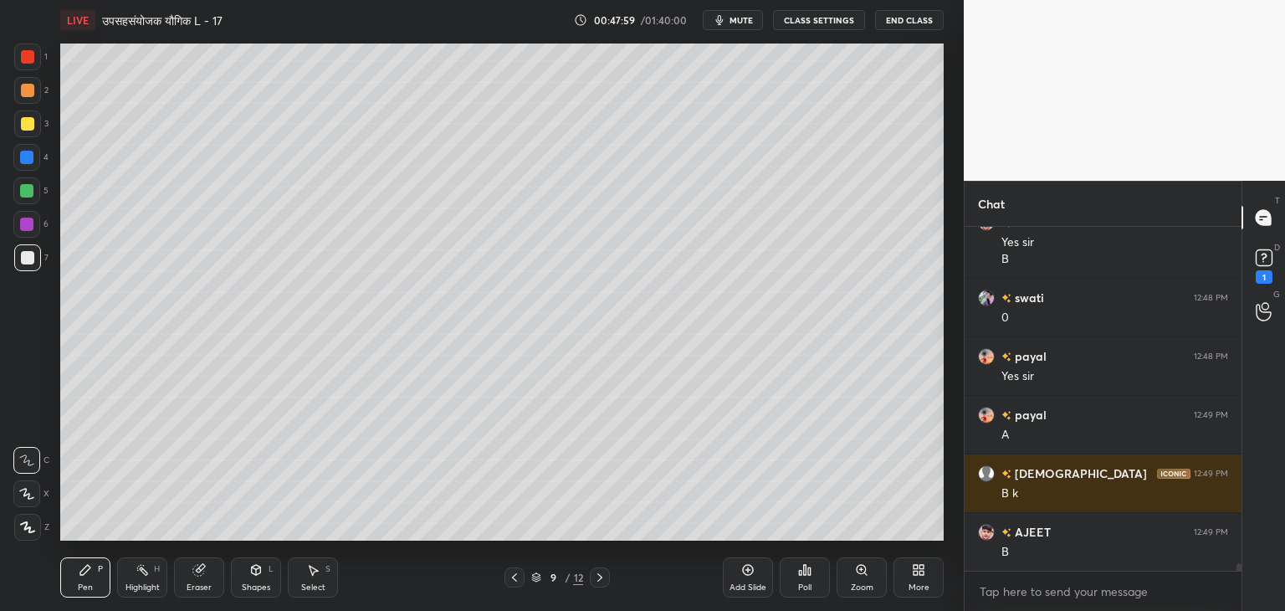
click at [198, 577] on div "Eraser" at bounding box center [199, 577] width 50 height 40
click at [77, 576] on div "Pen P" at bounding box center [85, 577] width 50 height 40
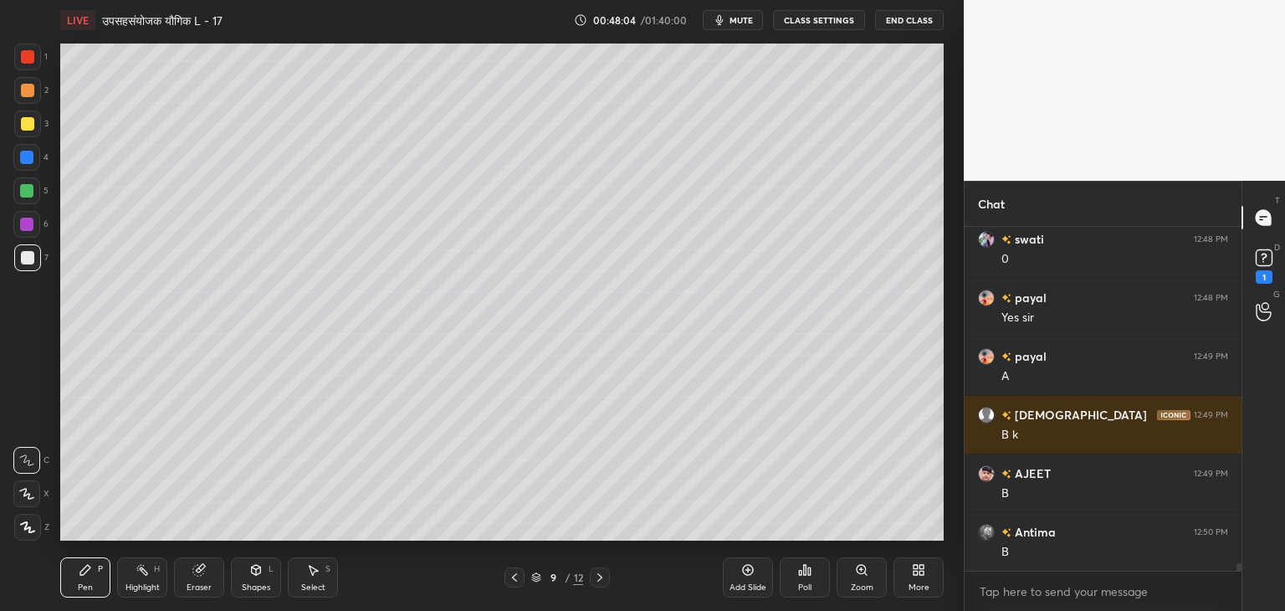
scroll to position [15285, 0]
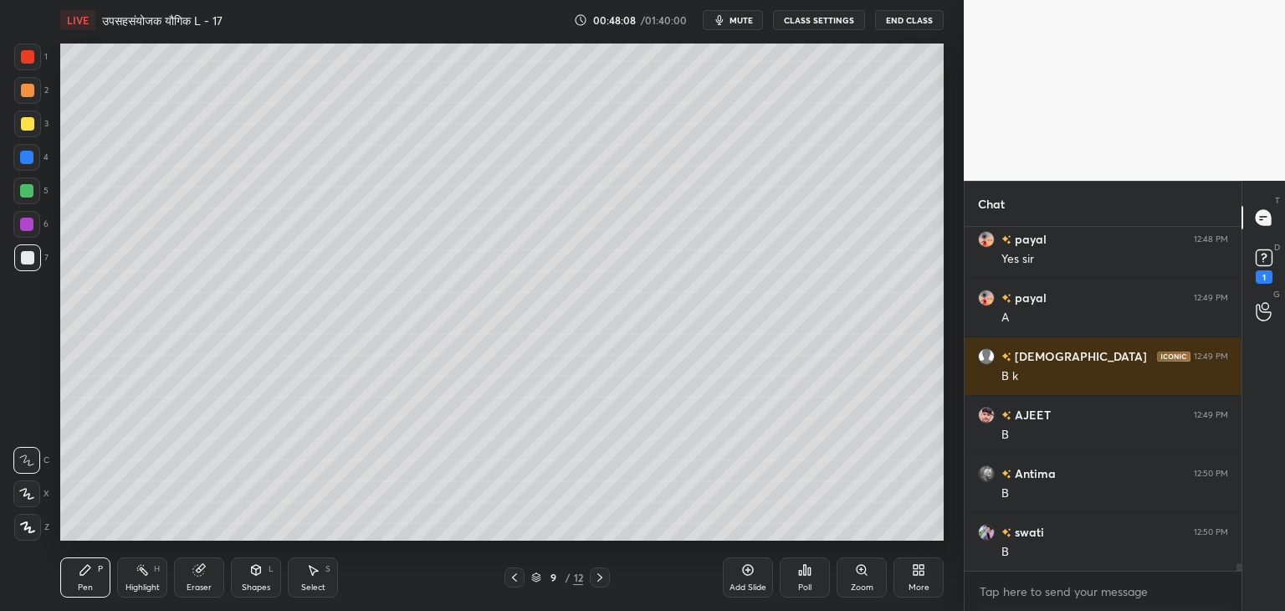
click at [747, 580] on div "Add Slide" at bounding box center [748, 577] width 50 height 40
click at [517, 581] on icon at bounding box center [514, 577] width 13 height 13
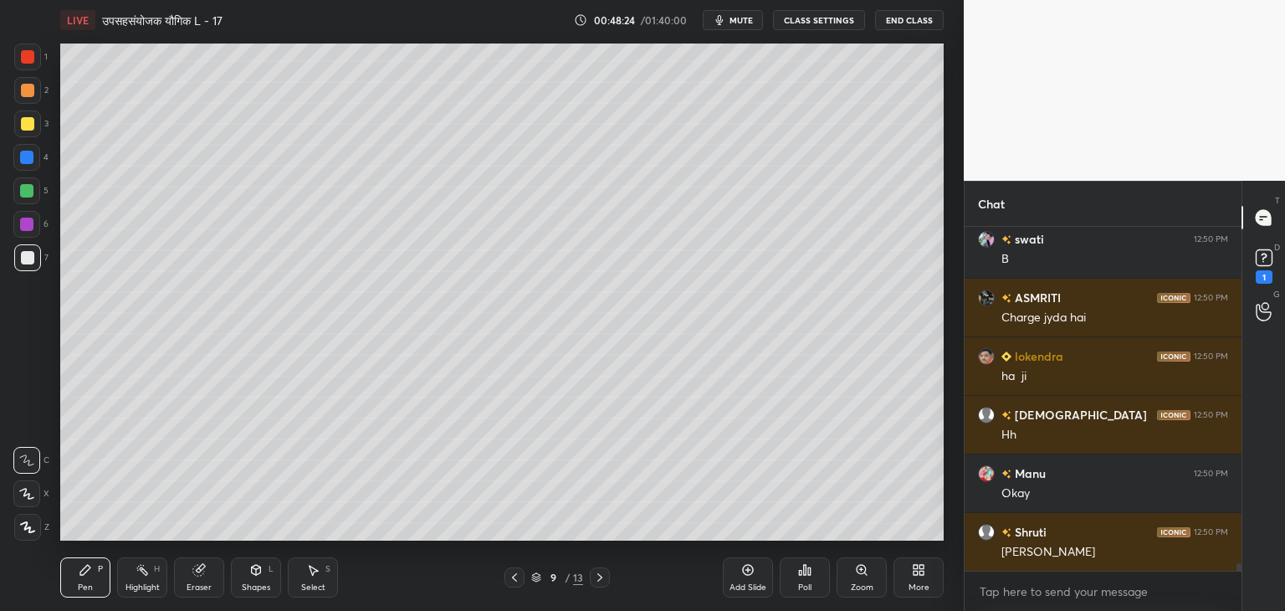
scroll to position [15618, 0]
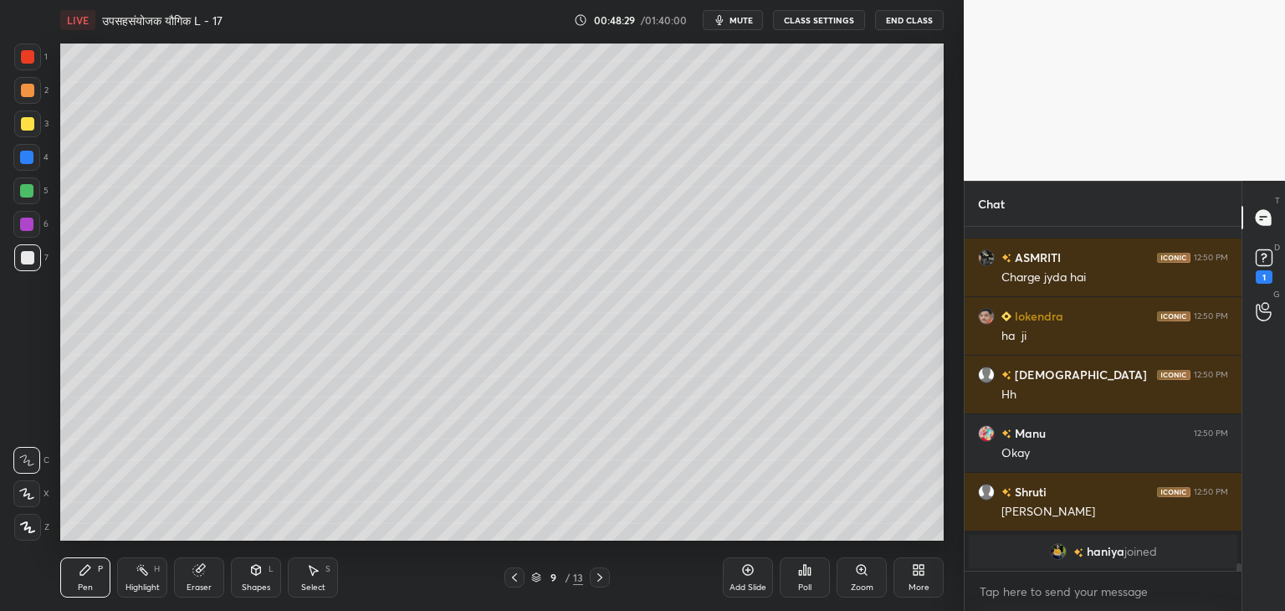
click at [30, 191] on div at bounding box center [26, 190] width 13 height 13
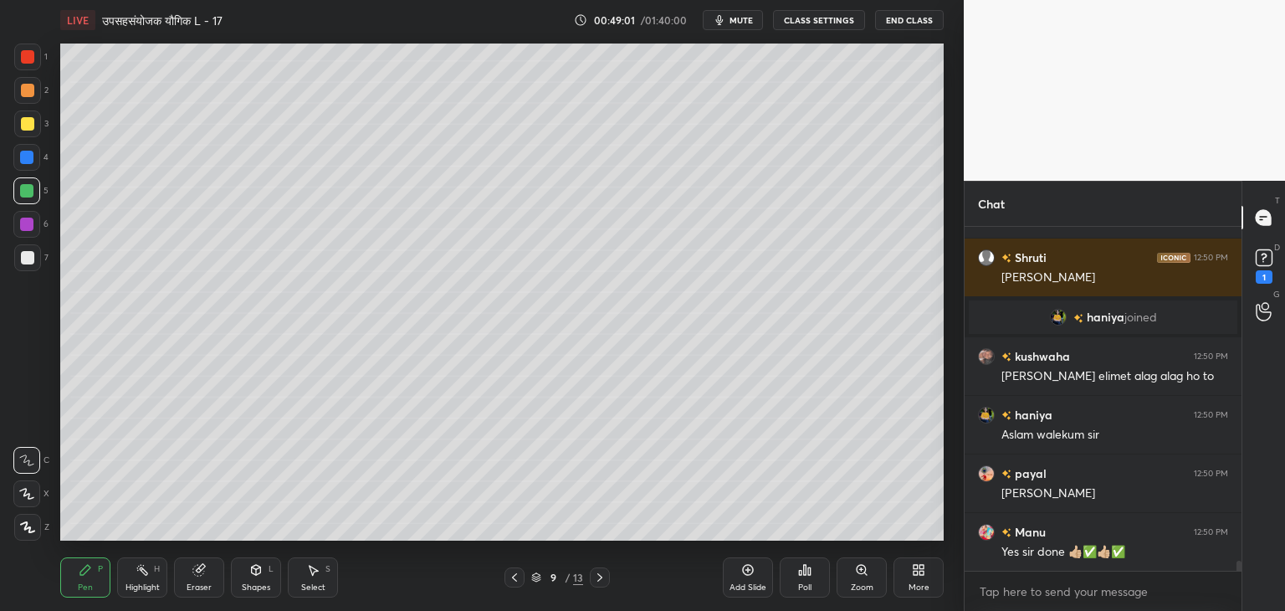
scroll to position [11392, 0]
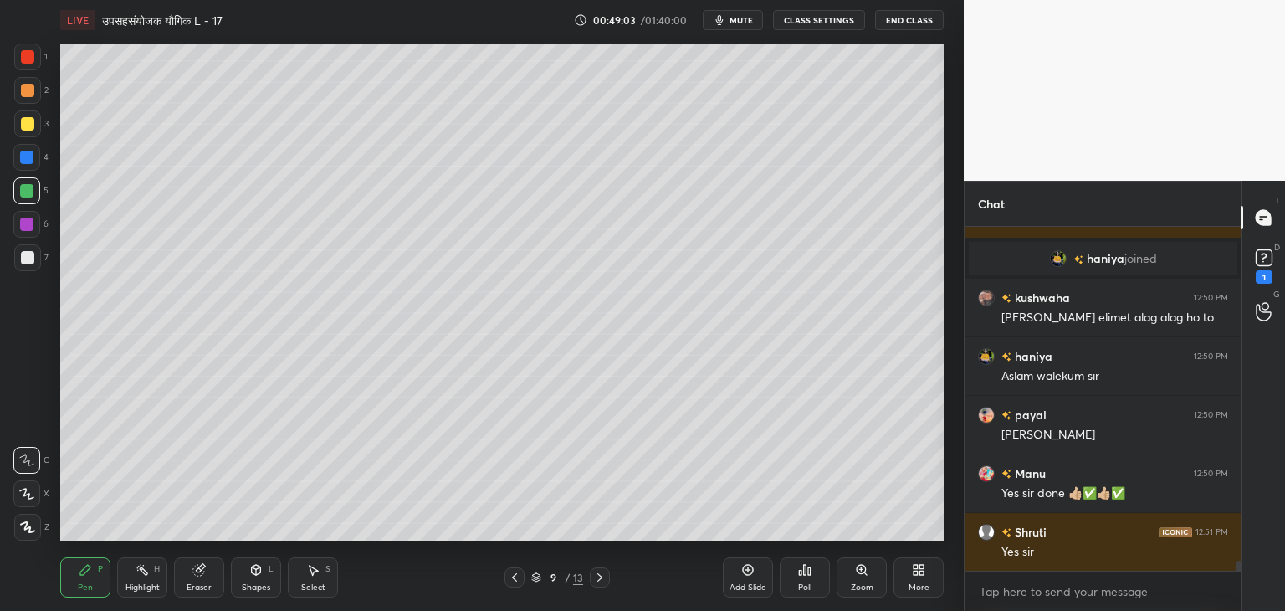
click at [598, 580] on icon at bounding box center [599, 577] width 5 height 8
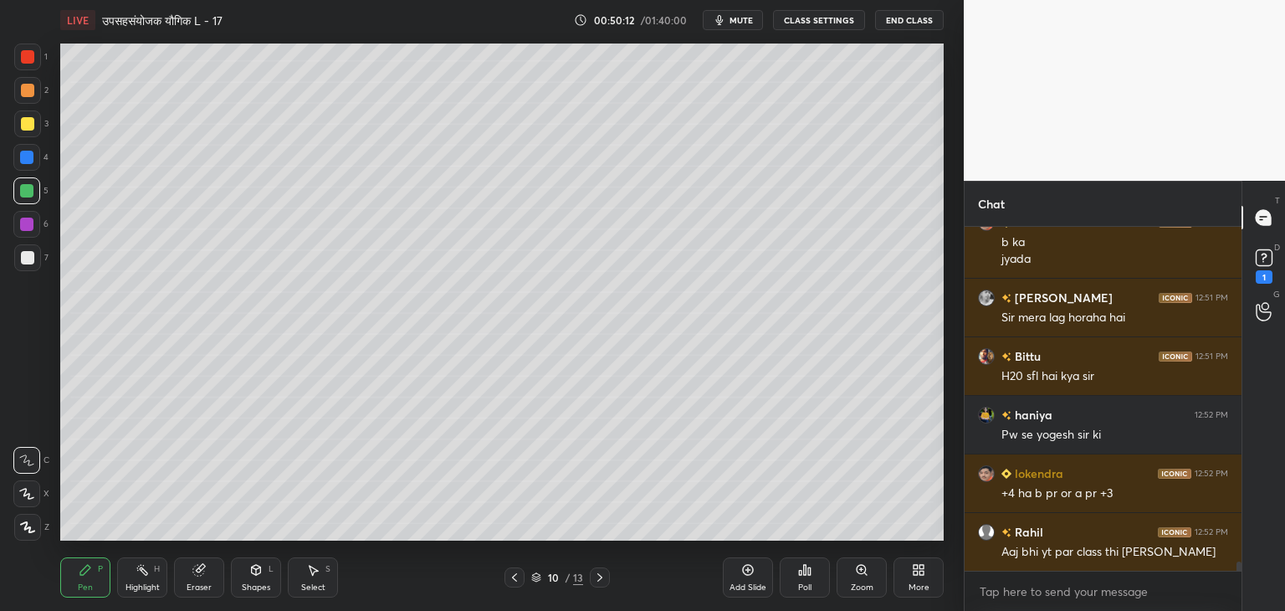
scroll to position [12392, 0]
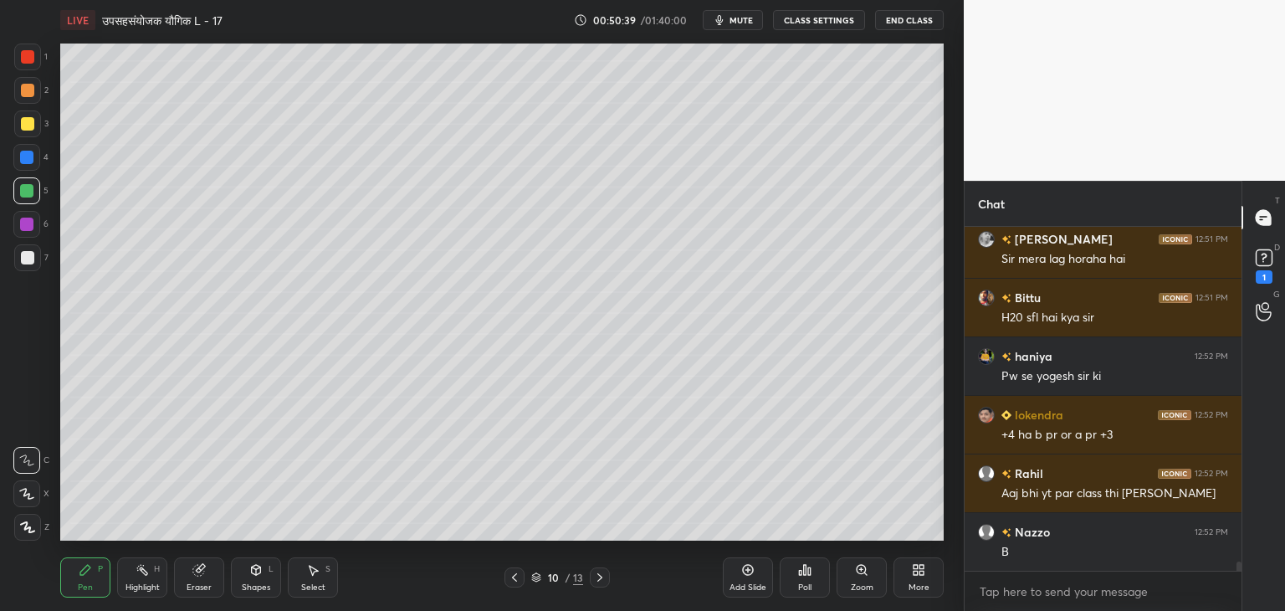
click at [27, 128] on div at bounding box center [27, 123] width 13 height 13
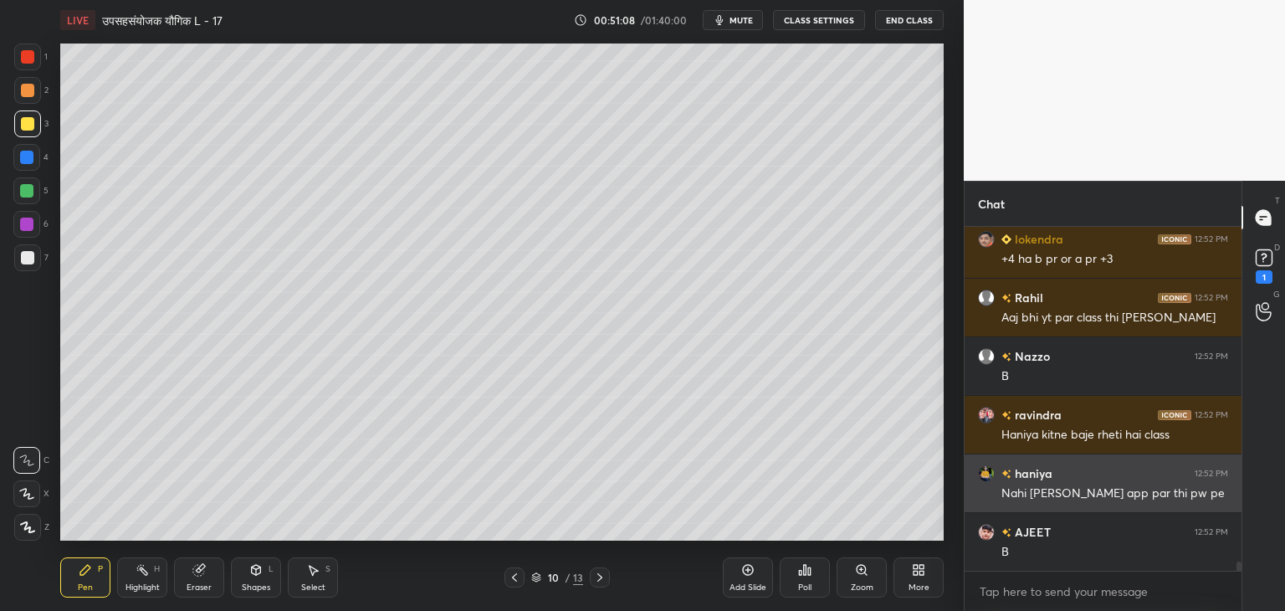
scroll to position [12627, 0]
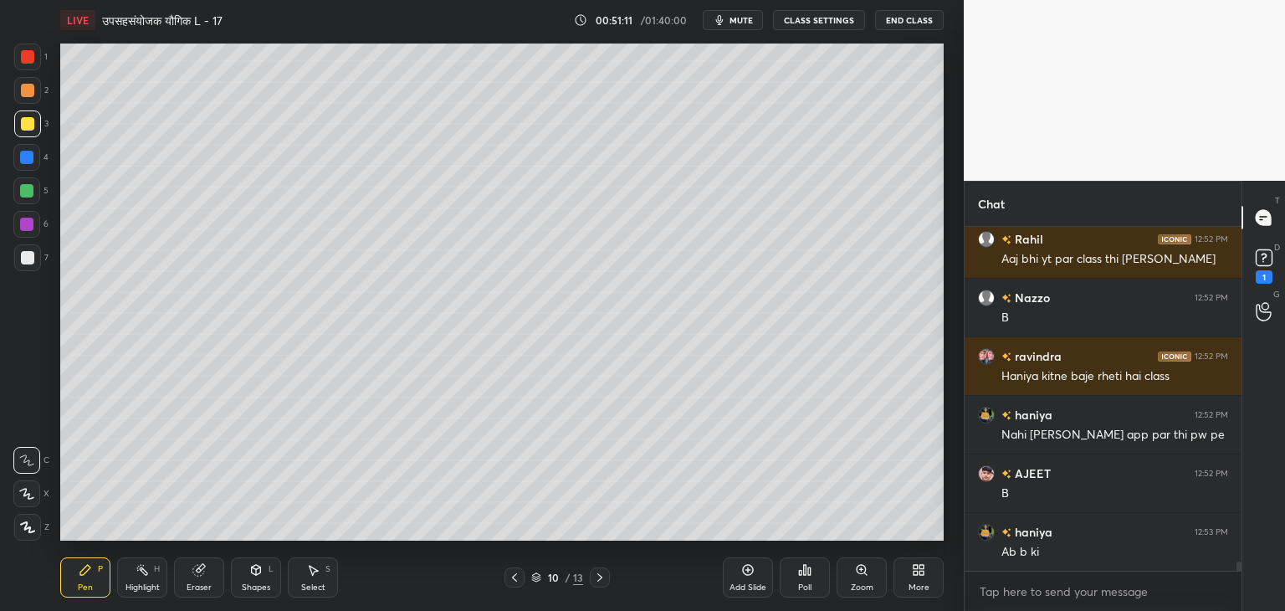
click at [33, 258] on div at bounding box center [27, 257] width 13 height 13
click at [197, 572] on icon at bounding box center [198, 570] width 11 height 11
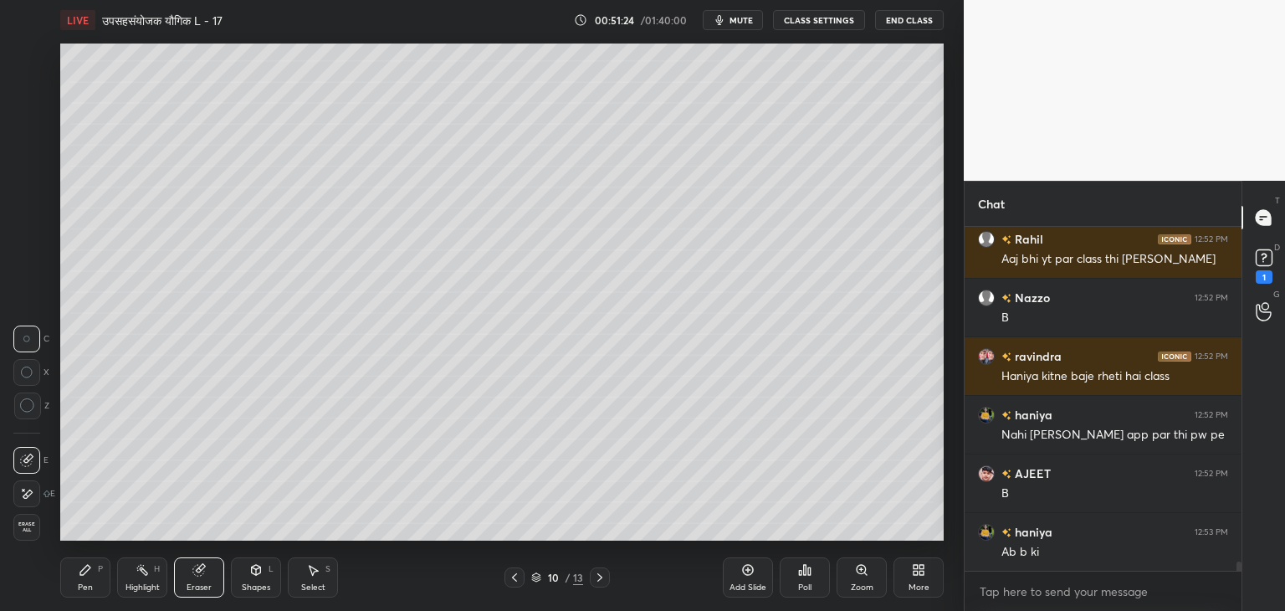
scroll to position [12685, 0]
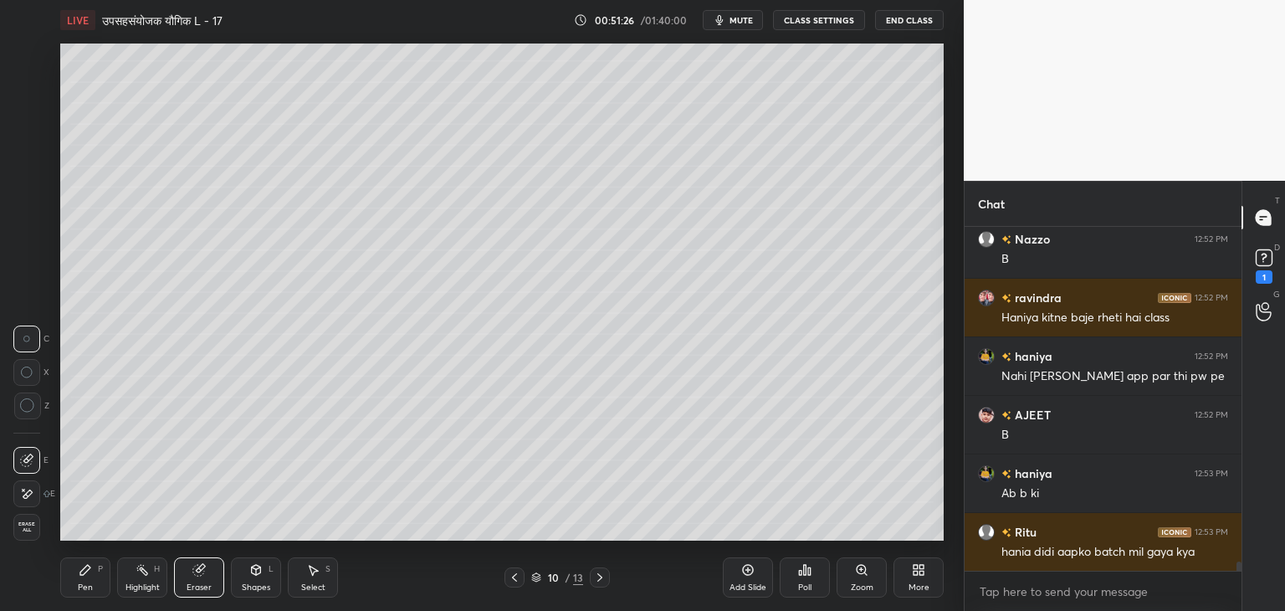
click at [85, 569] on icon at bounding box center [85, 570] width 10 height 10
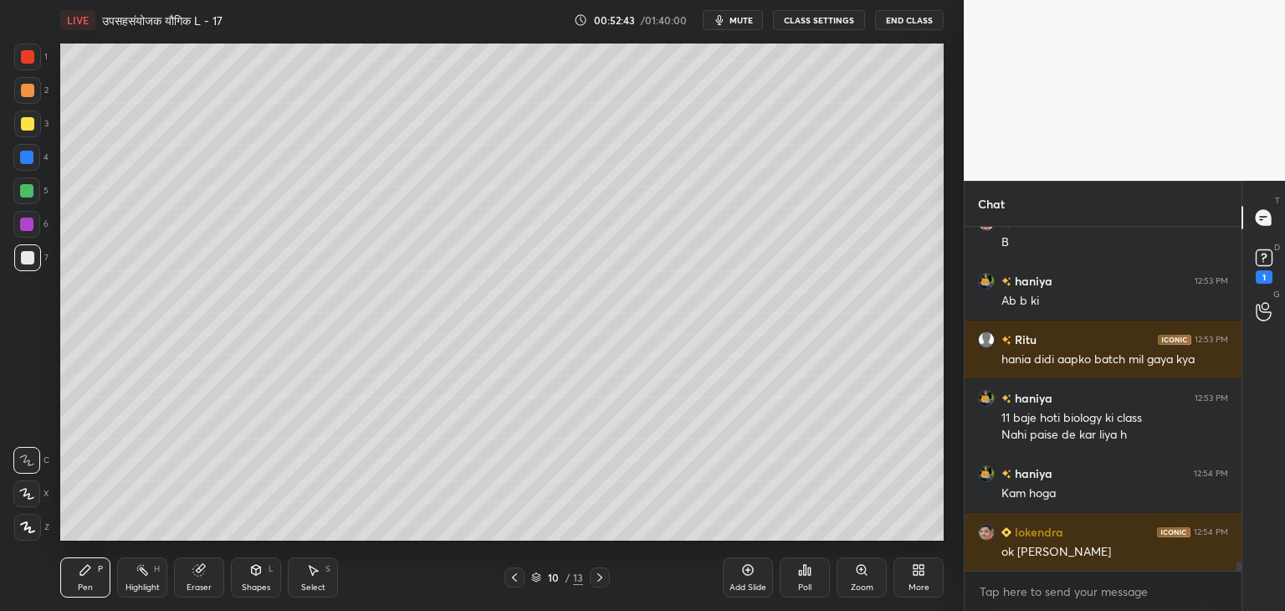
scroll to position [12936, 0]
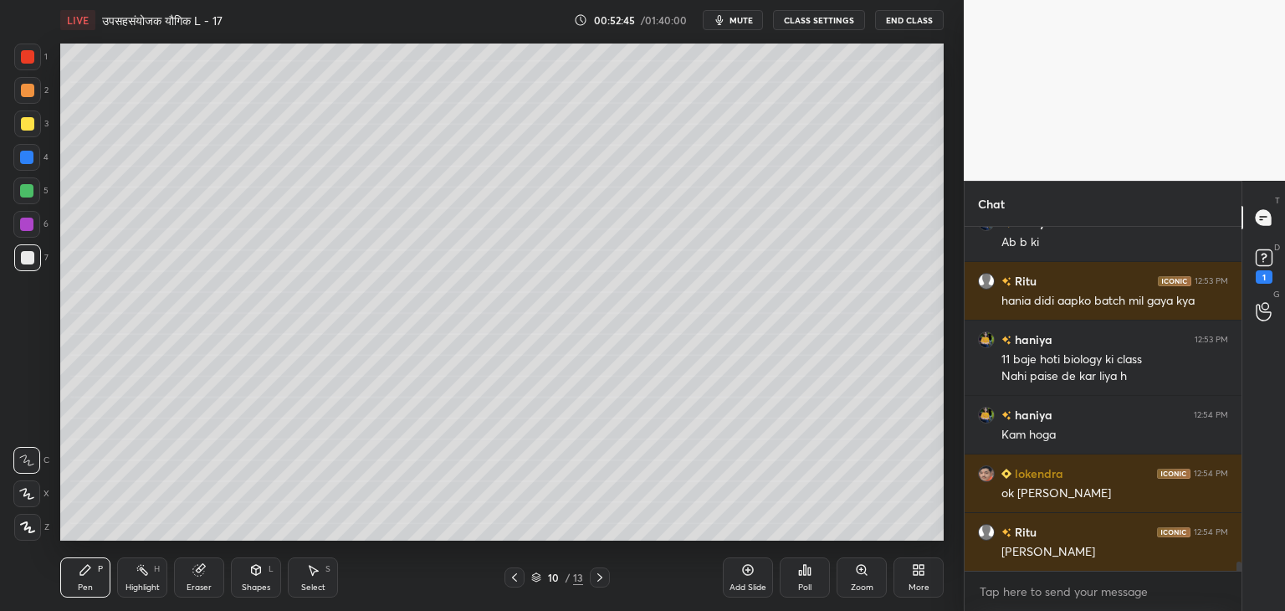
click at [28, 192] on div at bounding box center [26, 190] width 13 height 13
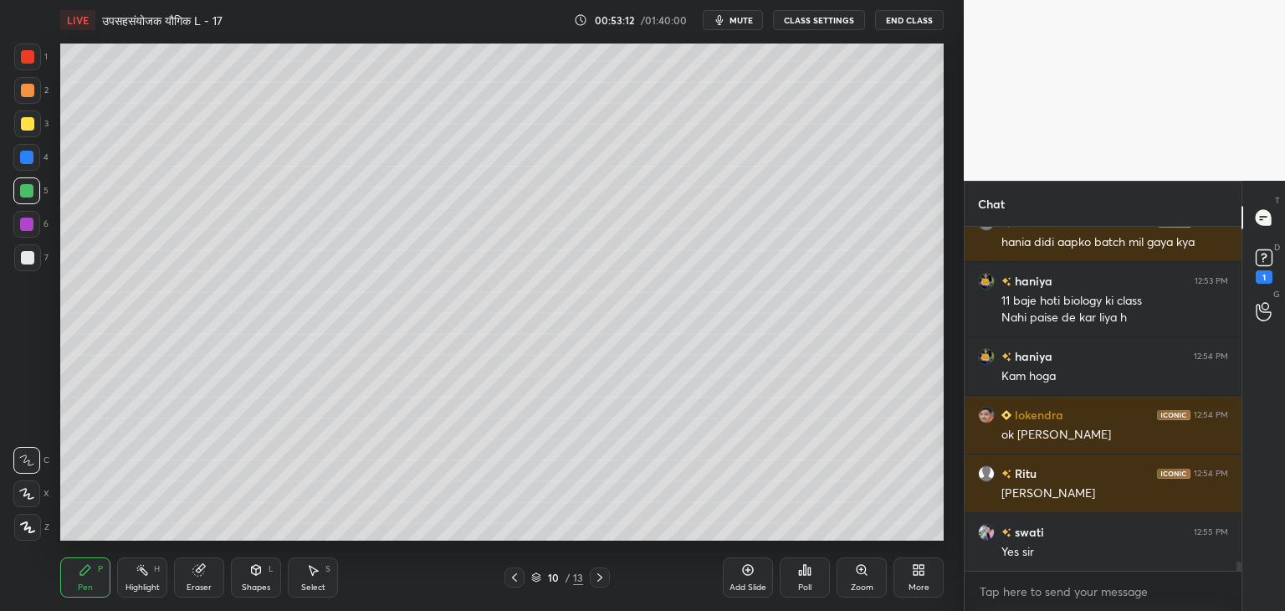
click at [26, 127] on div at bounding box center [27, 123] width 13 height 13
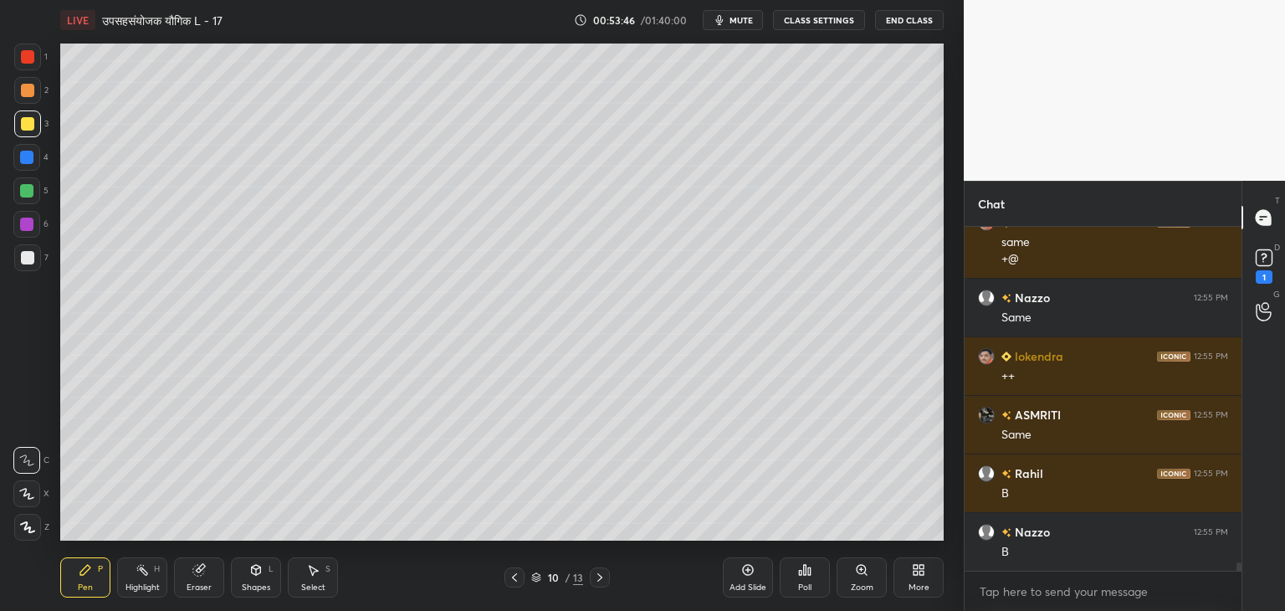
scroll to position [13421, 0]
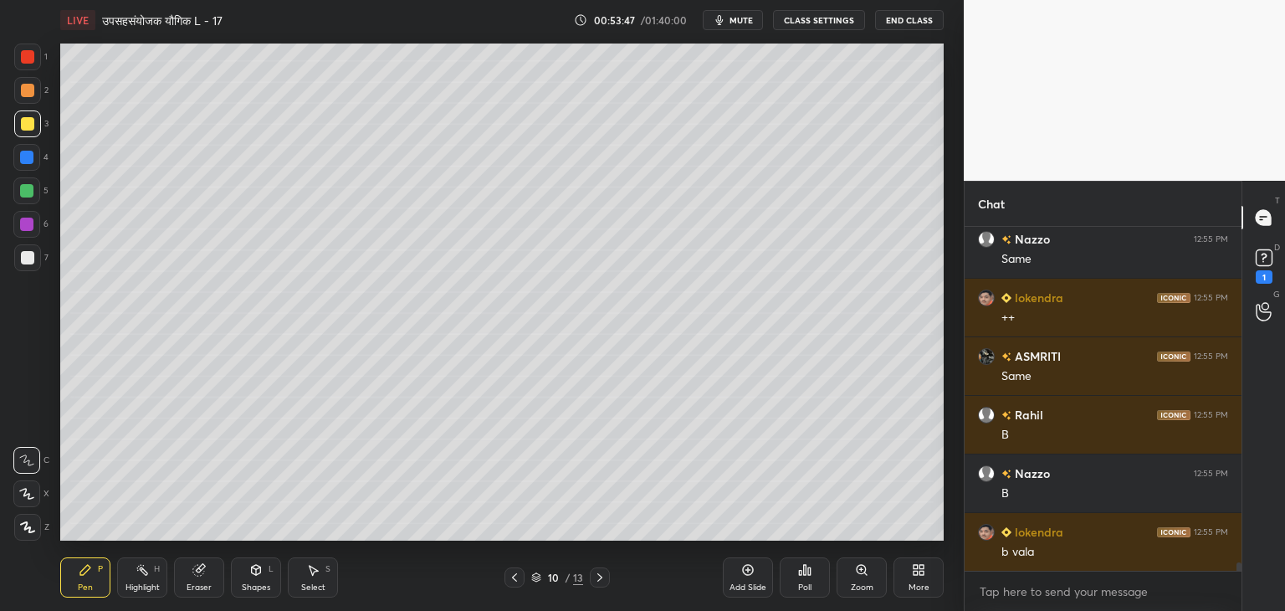
click at [30, 192] on div at bounding box center [26, 190] width 13 height 13
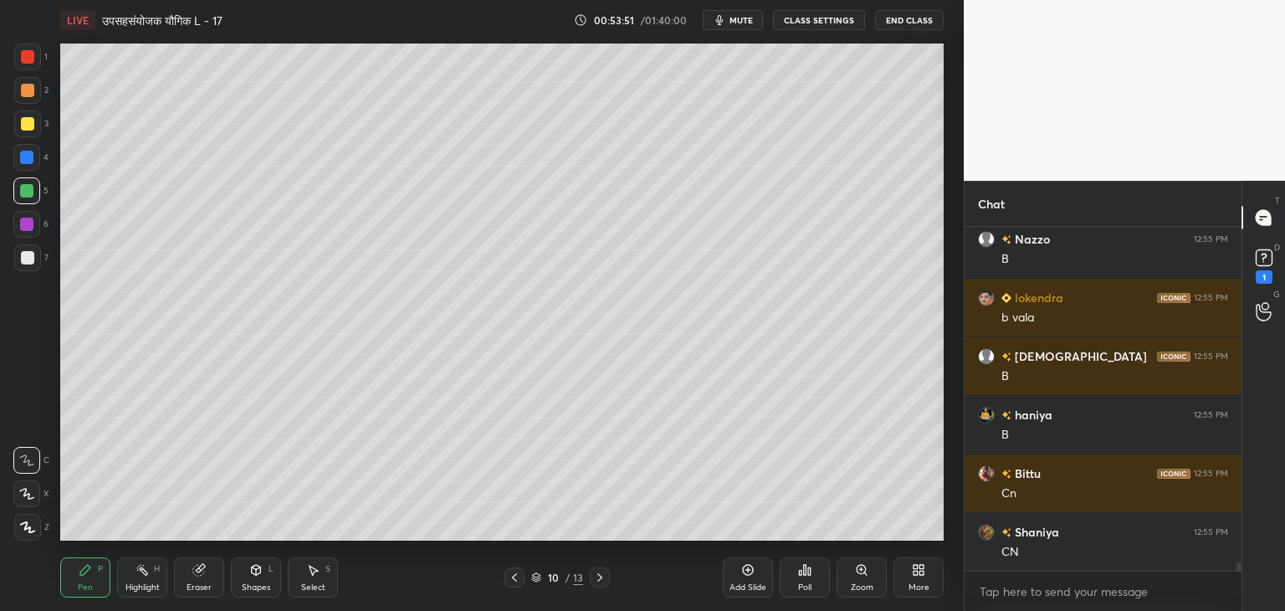
scroll to position [13714, 0]
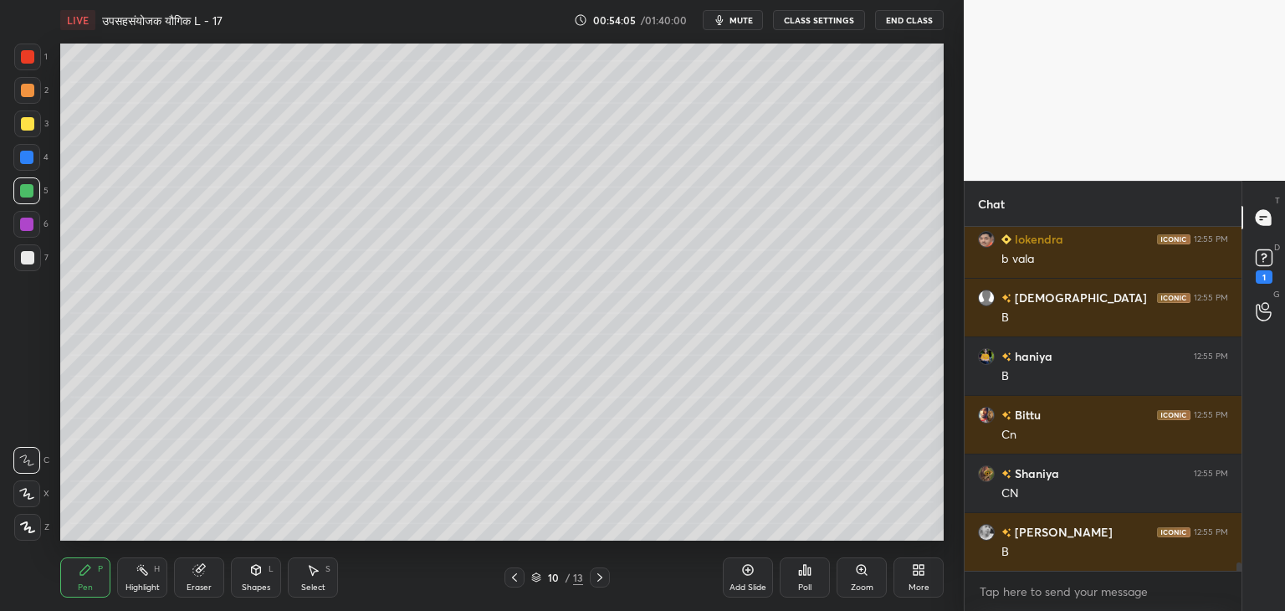
click at [29, 124] on div at bounding box center [27, 123] width 13 height 13
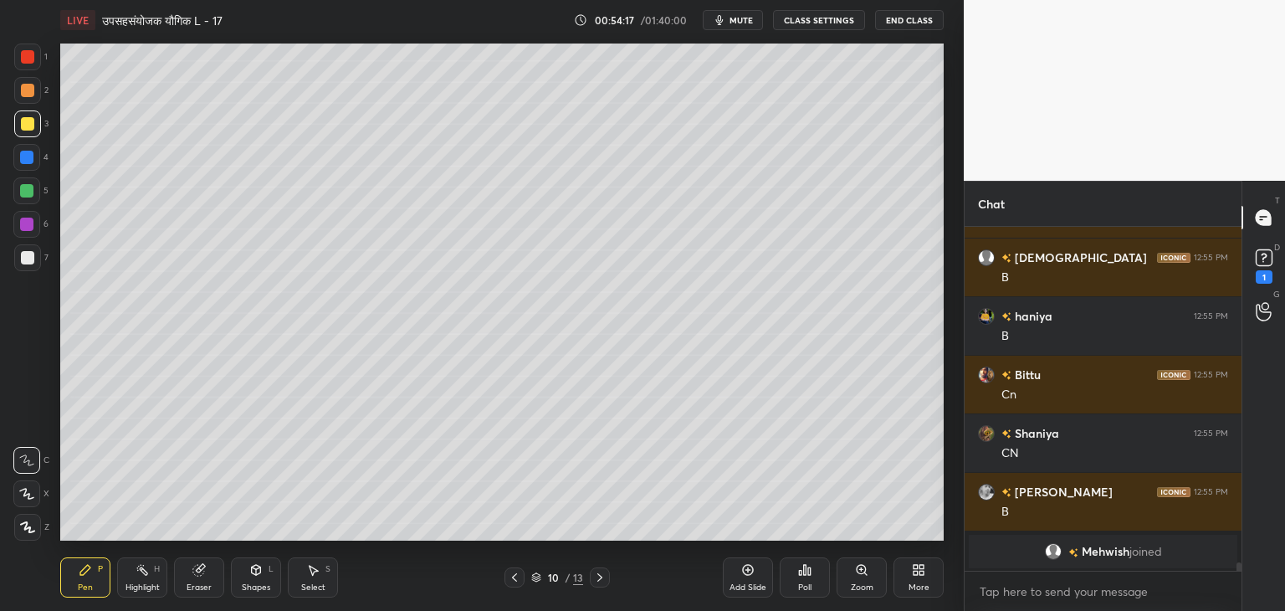
scroll to position [12931, 0]
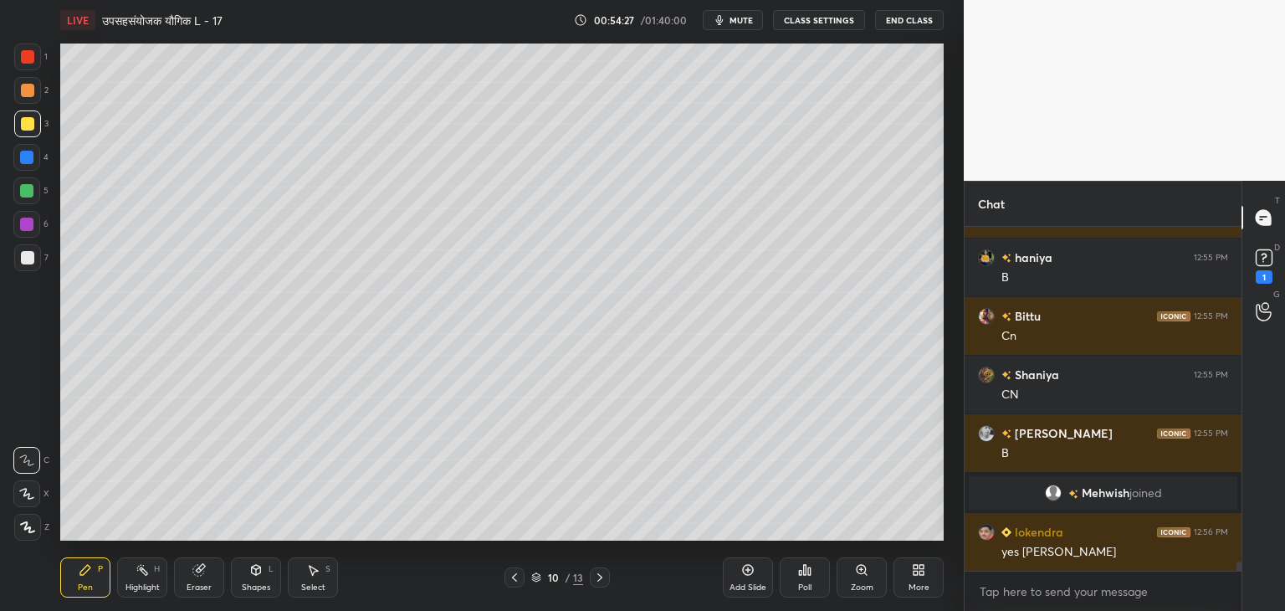
click at [746, 579] on div "Add Slide" at bounding box center [748, 577] width 50 height 40
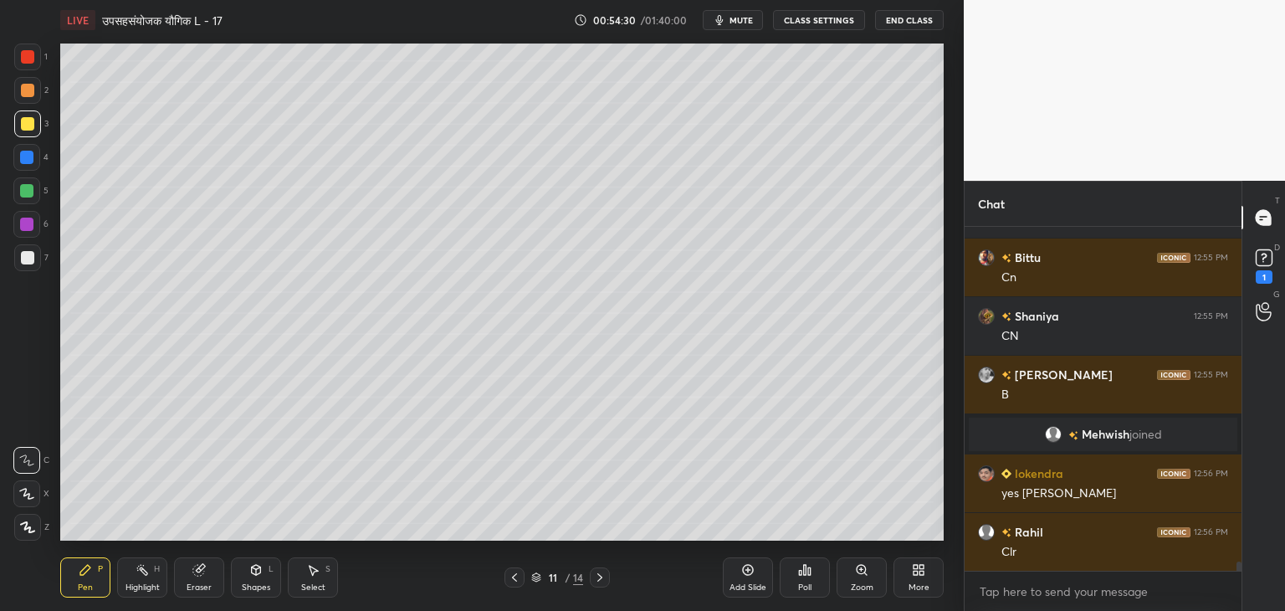
click at [23, 185] on div at bounding box center [26, 190] width 13 height 13
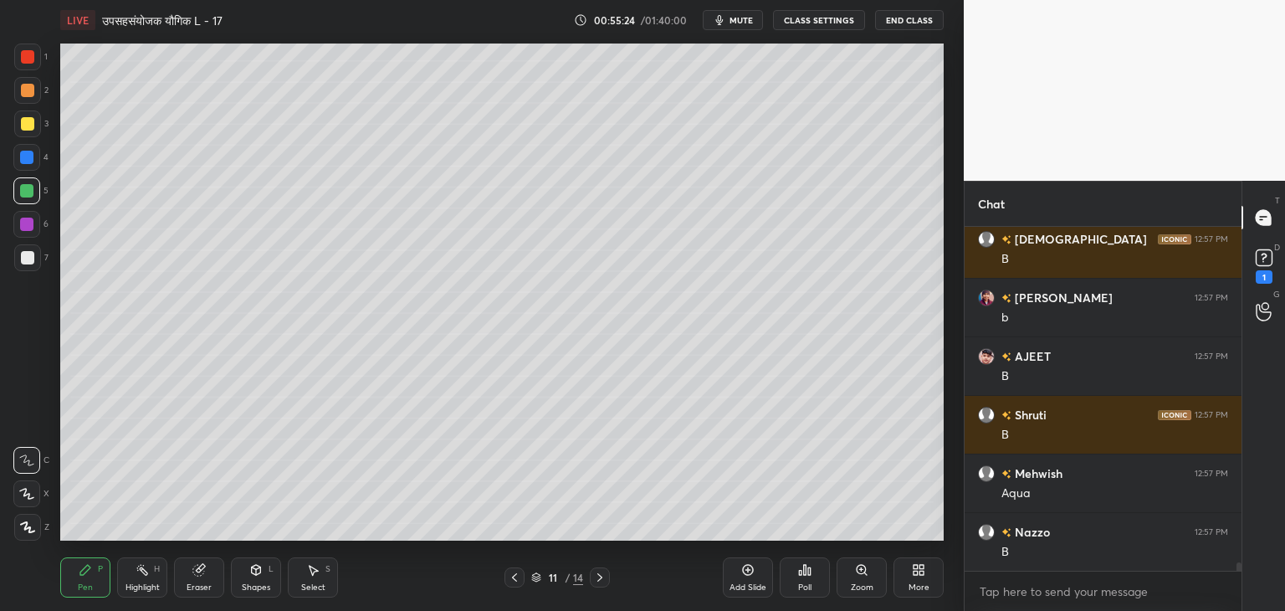
scroll to position [14102, 0]
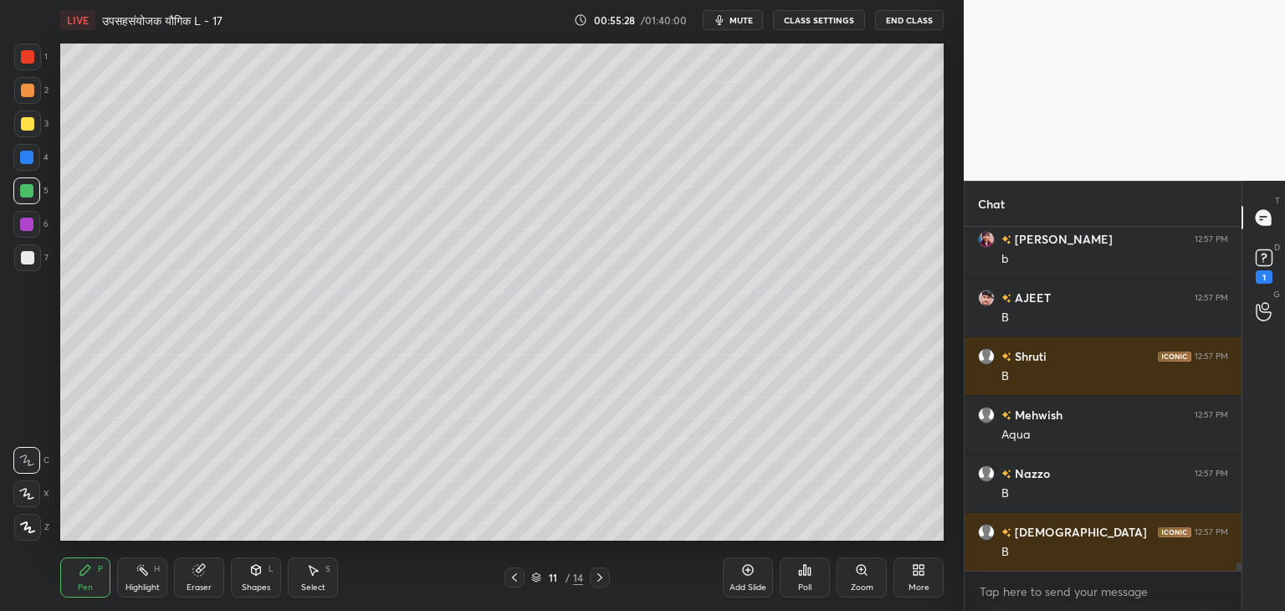
click at [32, 124] on div at bounding box center [27, 123] width 13 height 13
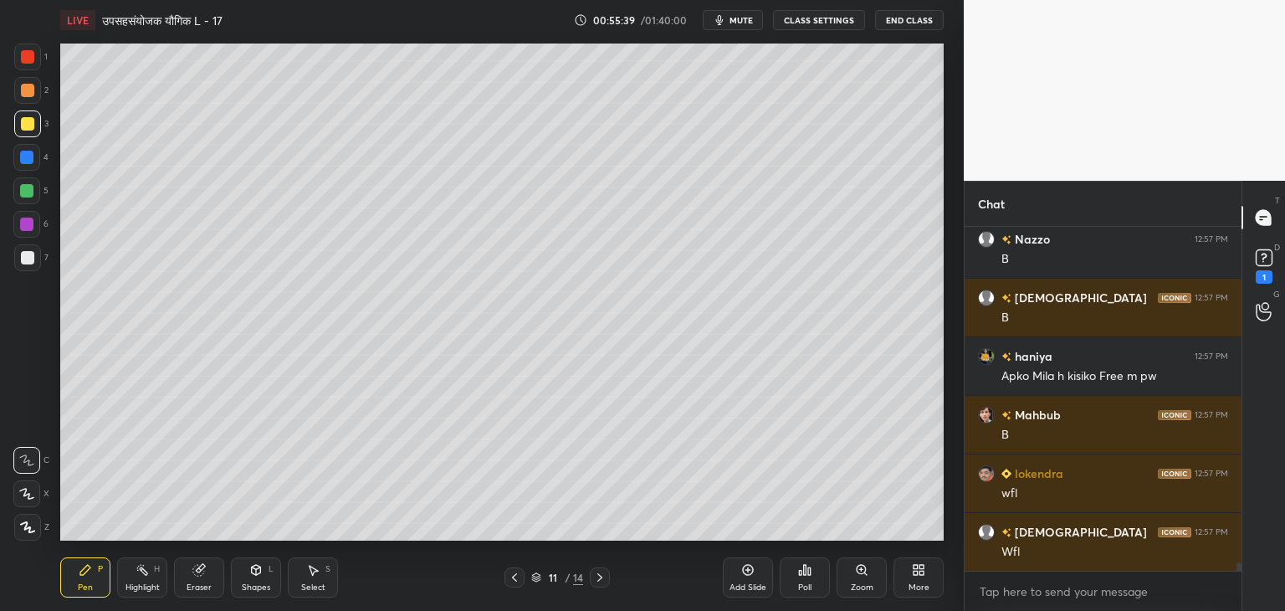
scroll to position [14410, 0]
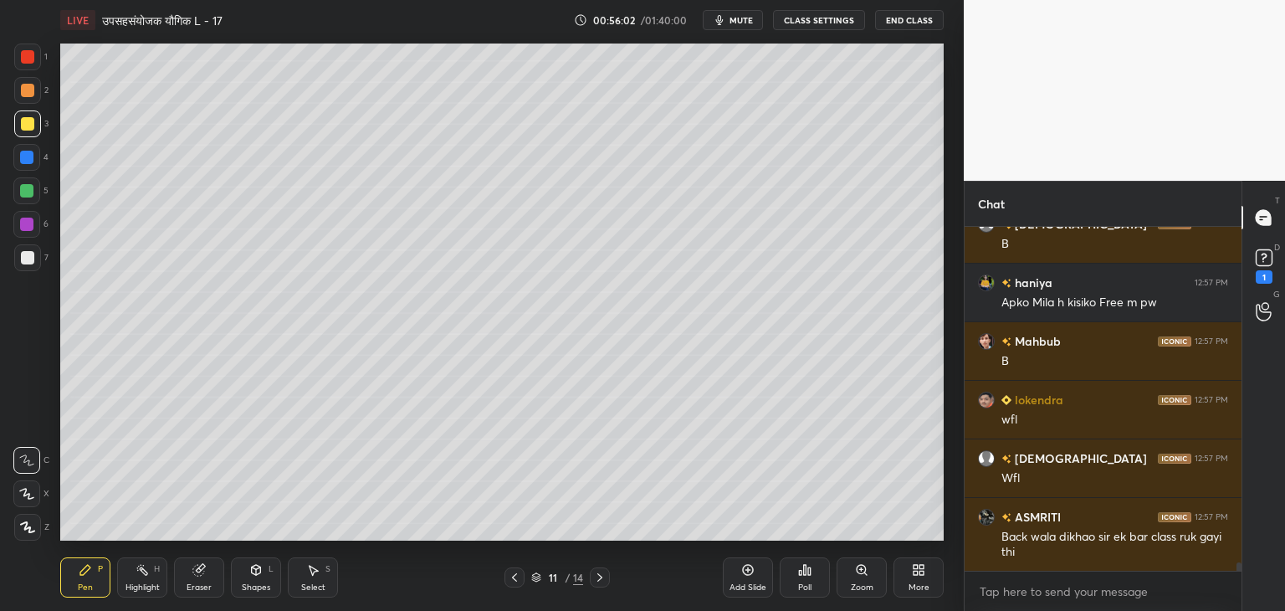
click at [600, 578] on icon at bounding box center [599, 577] width 13 height 13
click at [516, 581] on icon at bounding box center [514, 577] width 5 height 8
click at [519, 576] on icon at bounding box center [514, 577] width 13 height 13
click at [602, 578] on icon at bounding box center [599, 577] width 13 height 13
click at [33, 258] on div at bounding box center [27, 257] width 13 height 13
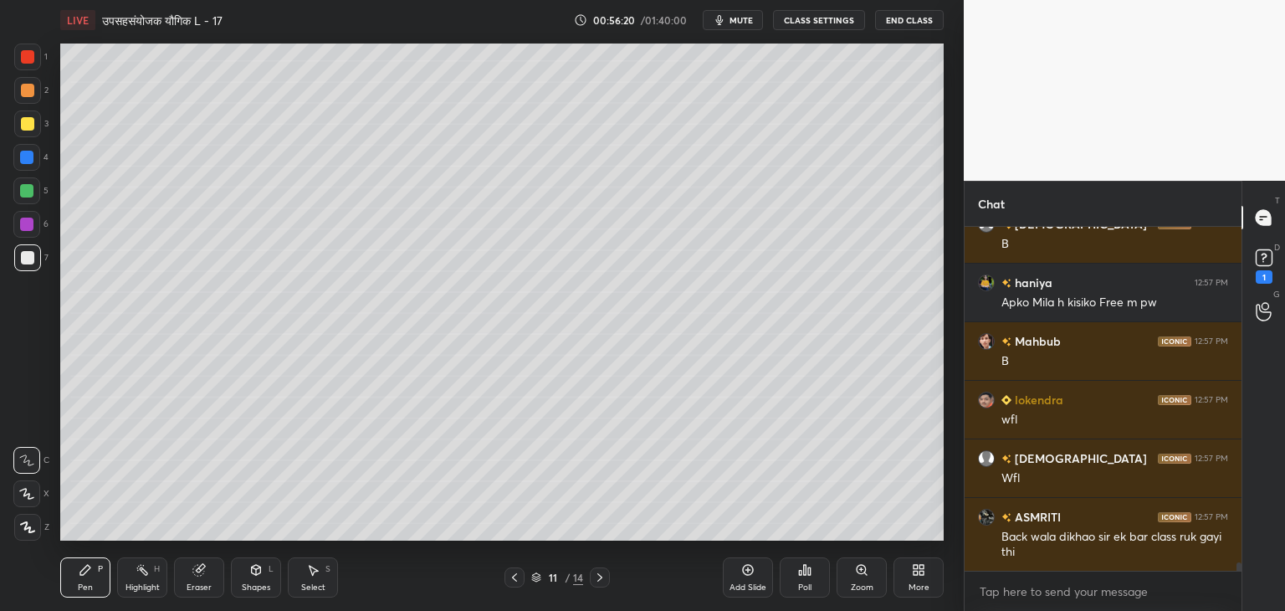
scroll to position [14469, 0]
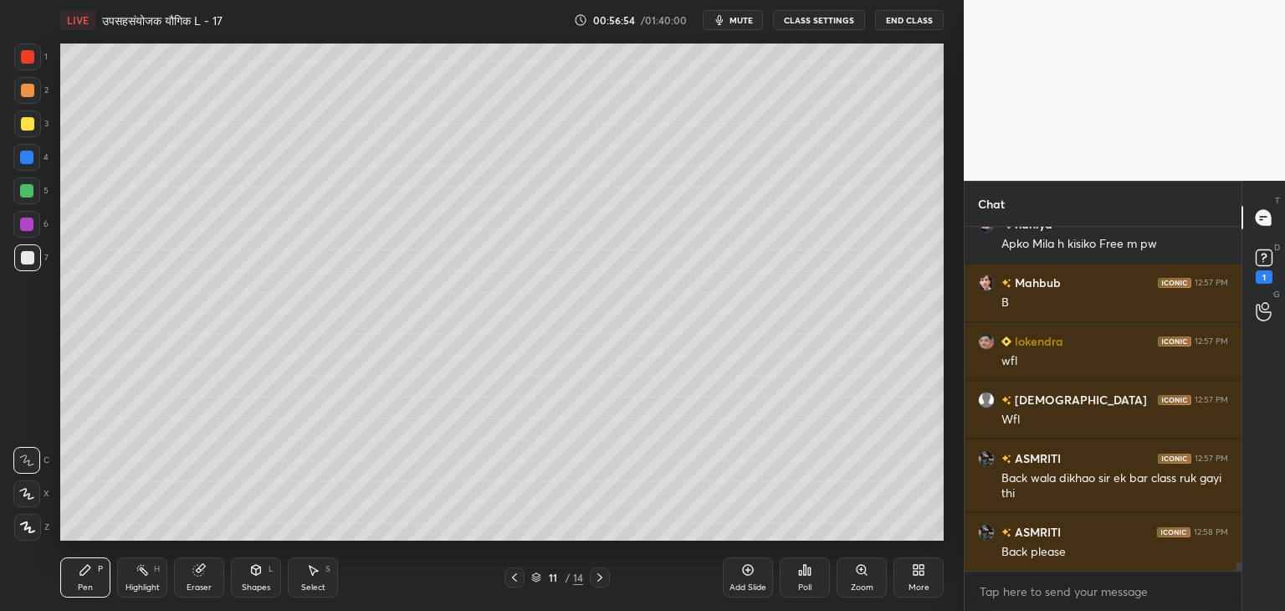
click at [28, 193] on div at bounding box center [26, 190] width 13 height 13
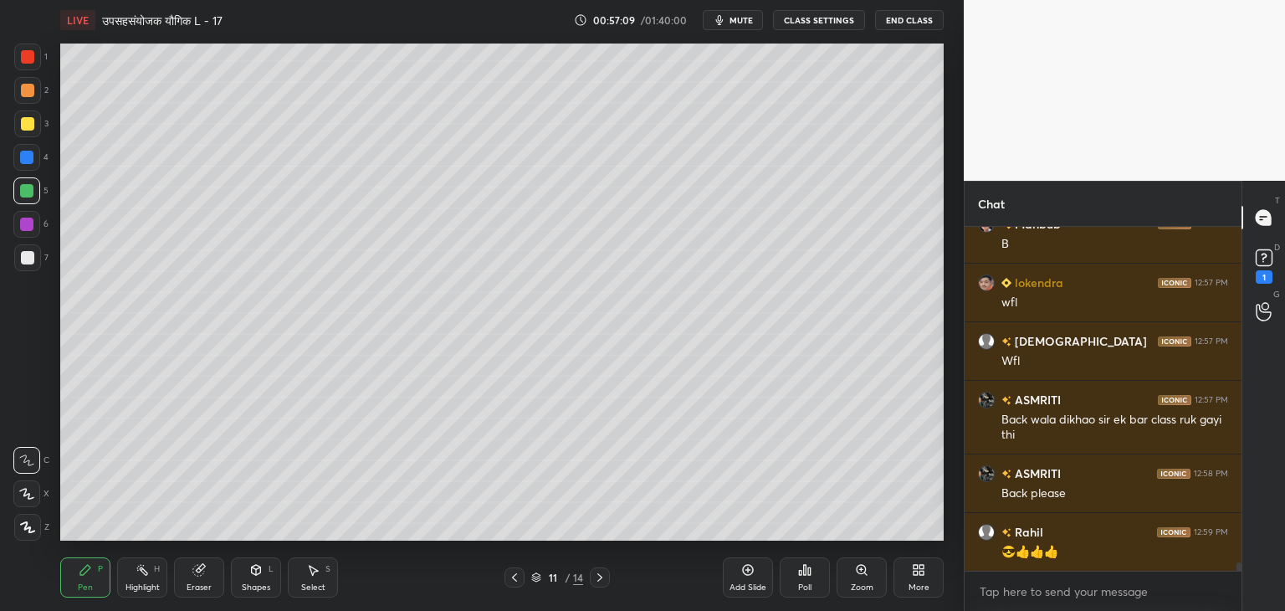
click at [261, 569] on icon at bounding box center [255, 569] width 13 height 13
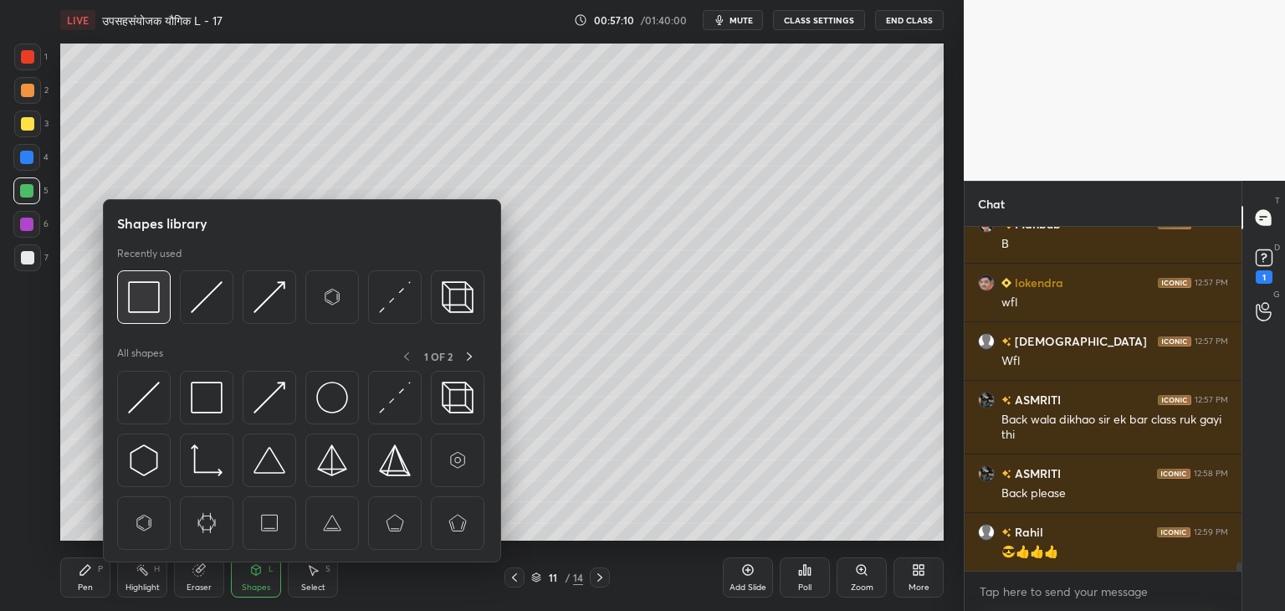
click at [154, 294] on img at bounding box center [144, 297] width 32 height 32
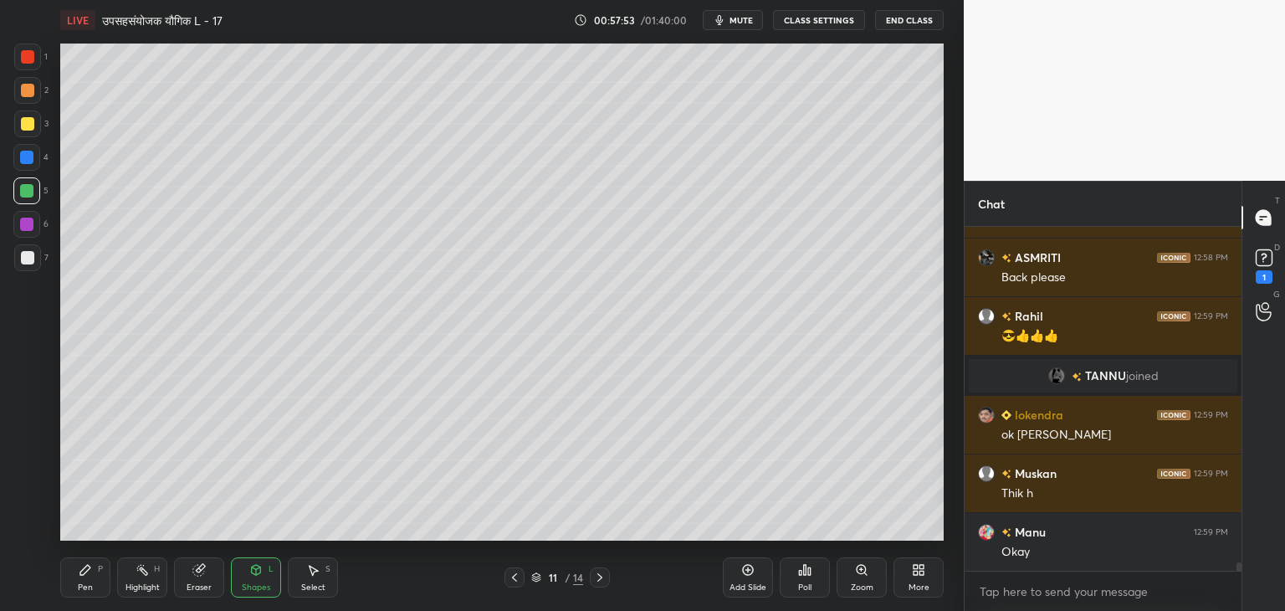
scroll to position [14285, 0]
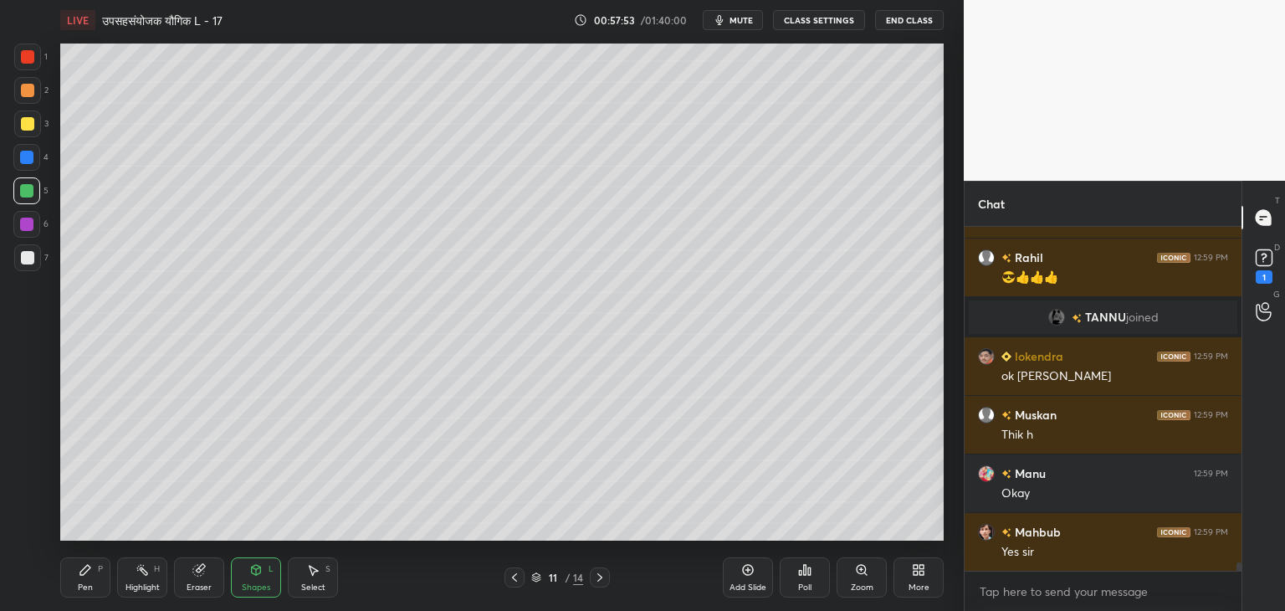
click at [22, 255] on div at bounding box center [27, 257] width 13 height 13
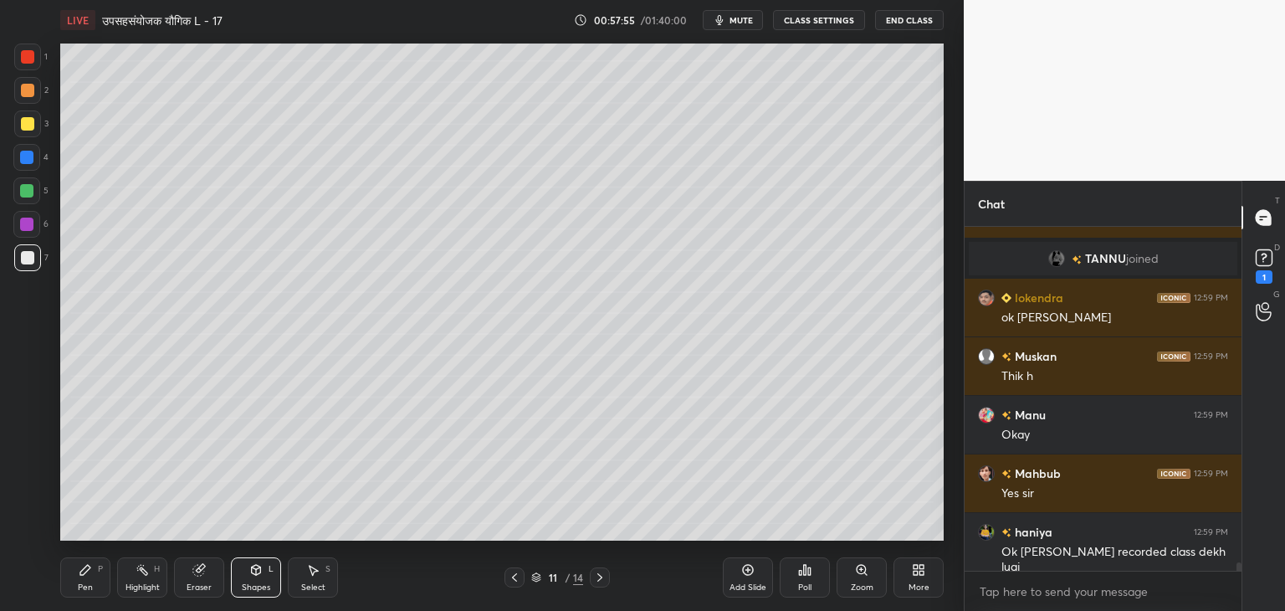
click at [95, 570] on div "Pen P" at bounding box center [85, 577] width 50 height 40
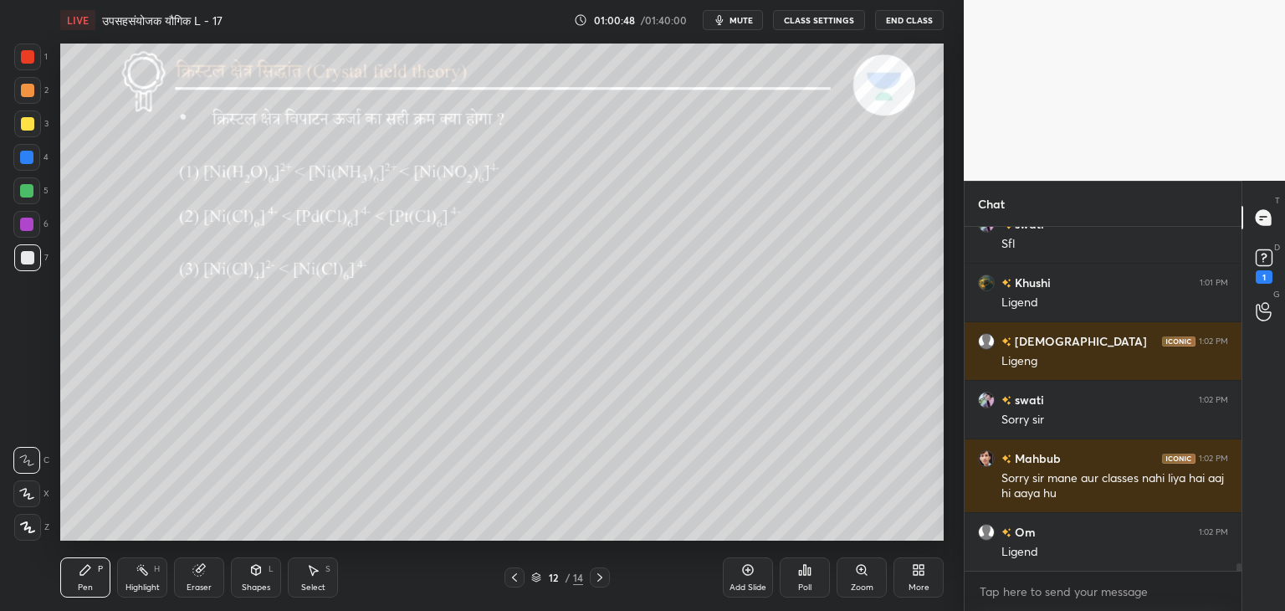
scroll to position [15771, 0]
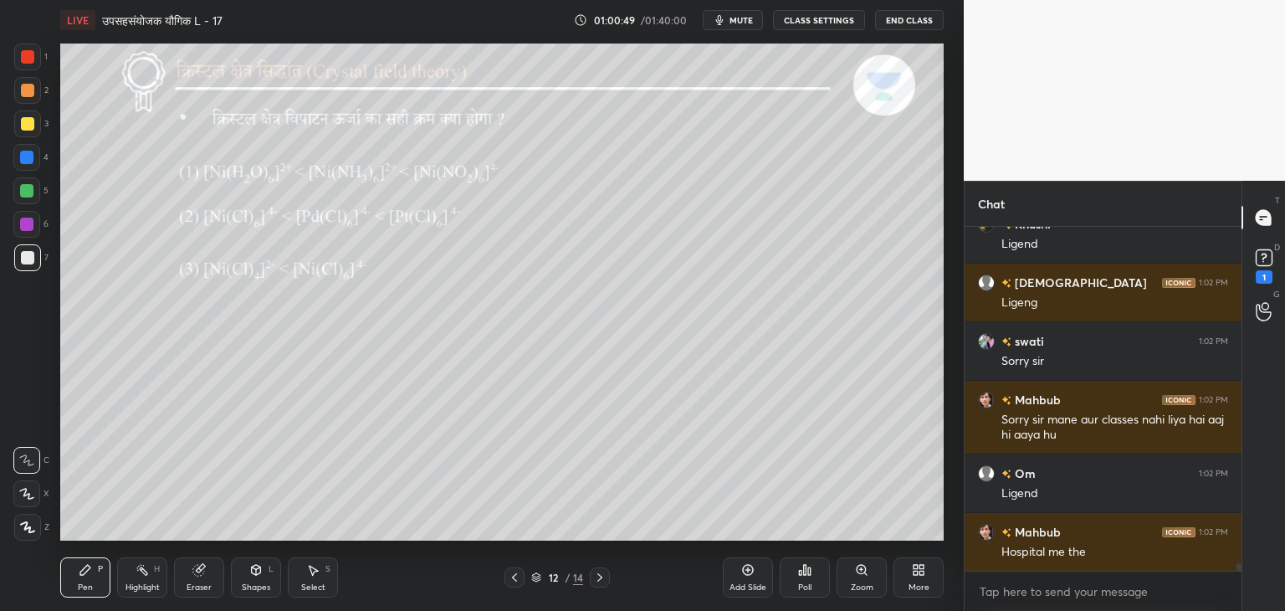
click at [33, 190] on div at bounding box center [26, 190] width 13 height 13
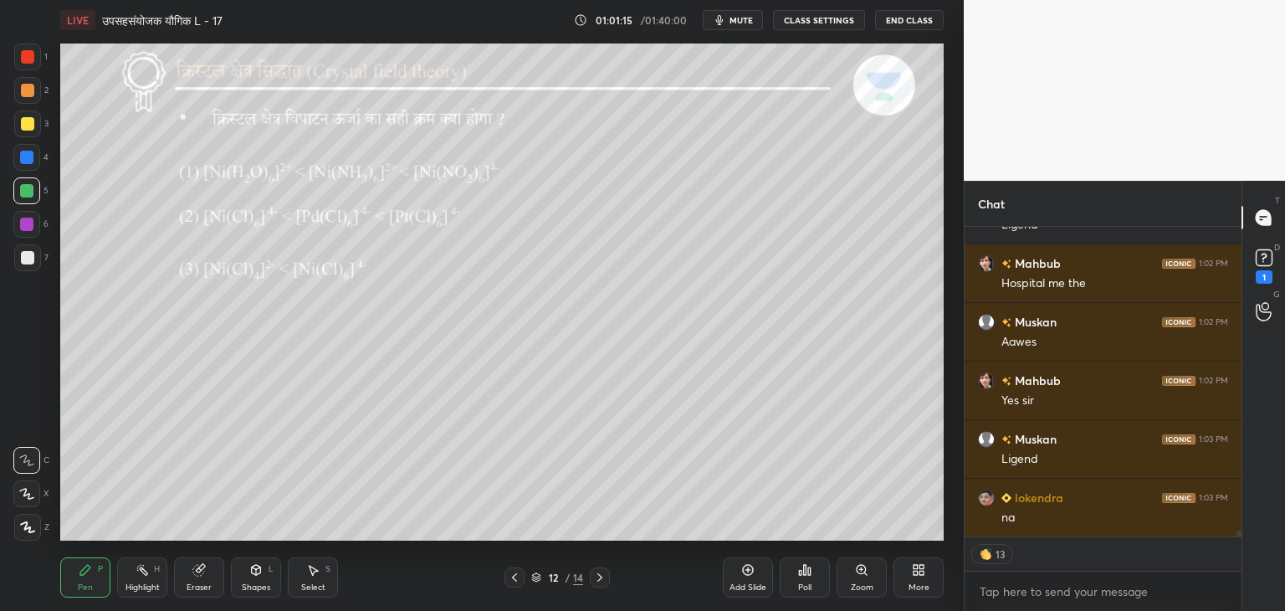
scroll to position [16097, 0]
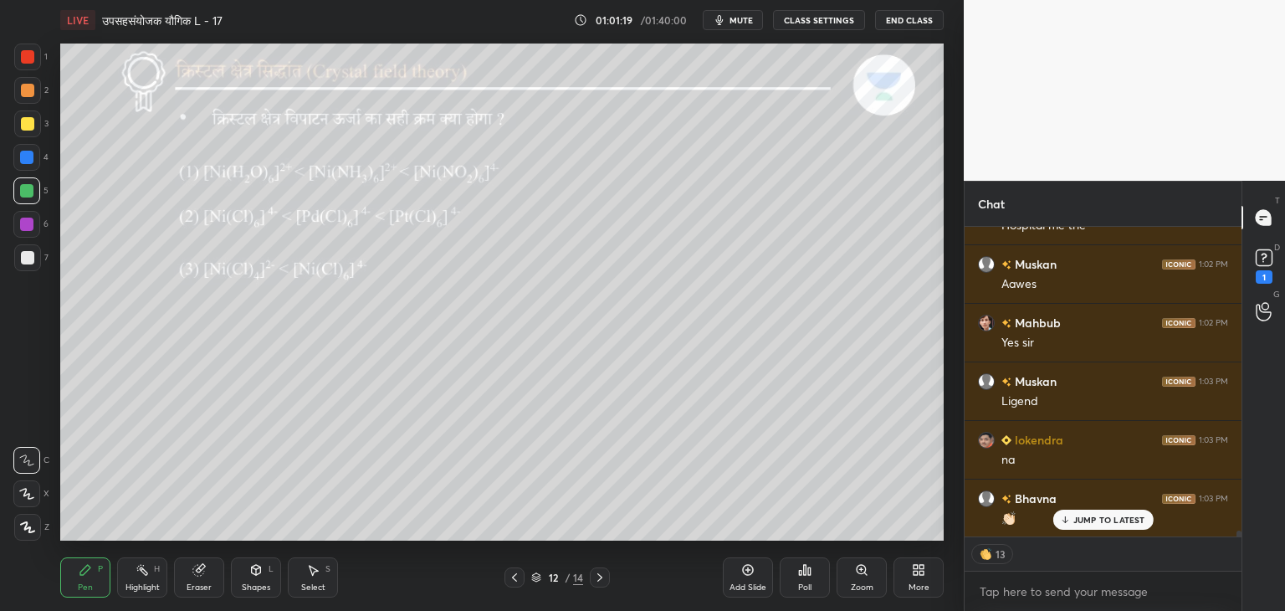
click at [192, 587] on div "Eraser" at bounding box center [199, 587] width 25 height 8
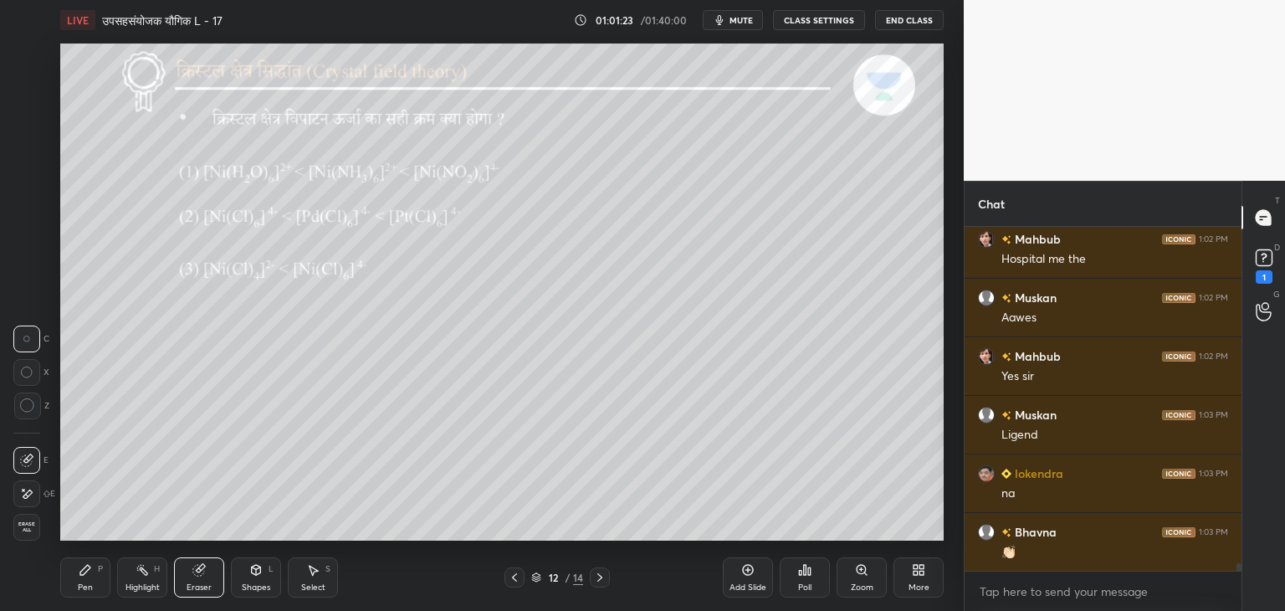
scroll to position [16122, 0]
click at [75, 584] on div "Pen P" at bounding box center [85, 577] width 50 height 40
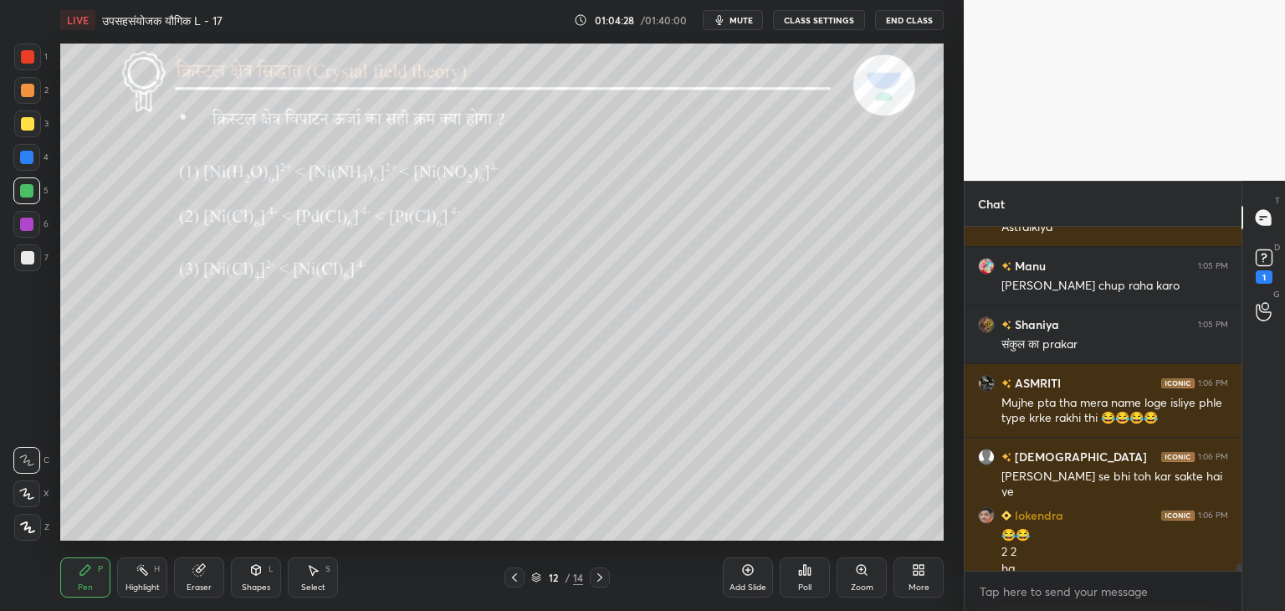
scroll to position [17416, 0]
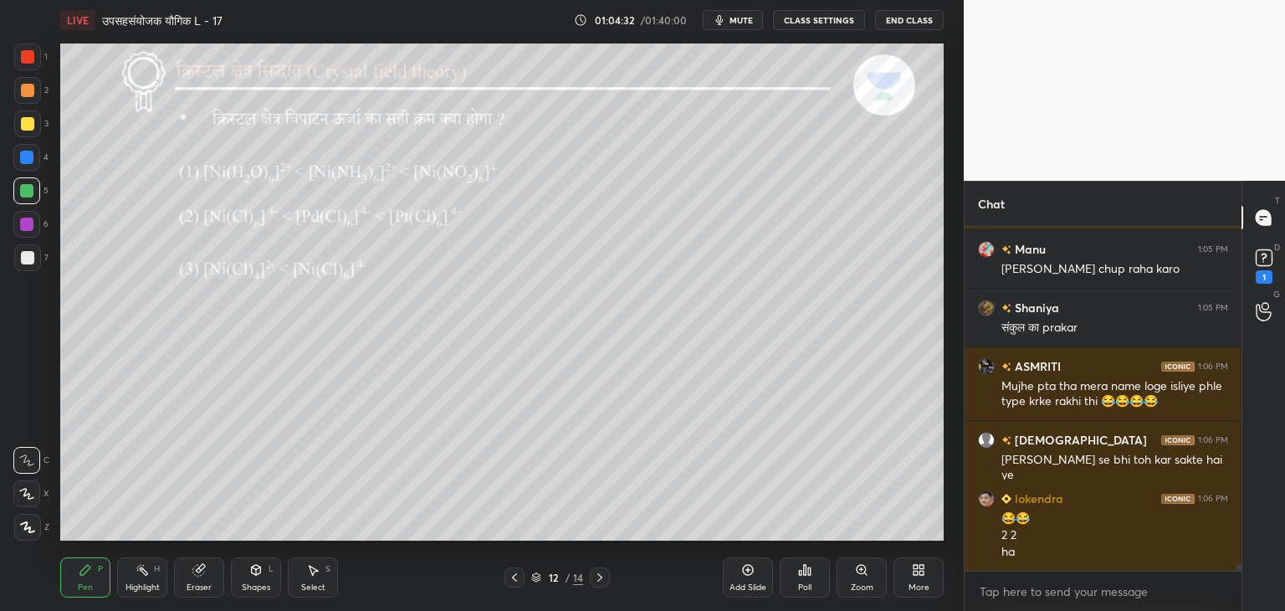
click at [599, 576] on icon at bounding box center [599, 577] width 13 height 13
click at [602, 577] on icon at bounding box center [599, 577] width 13 height 13
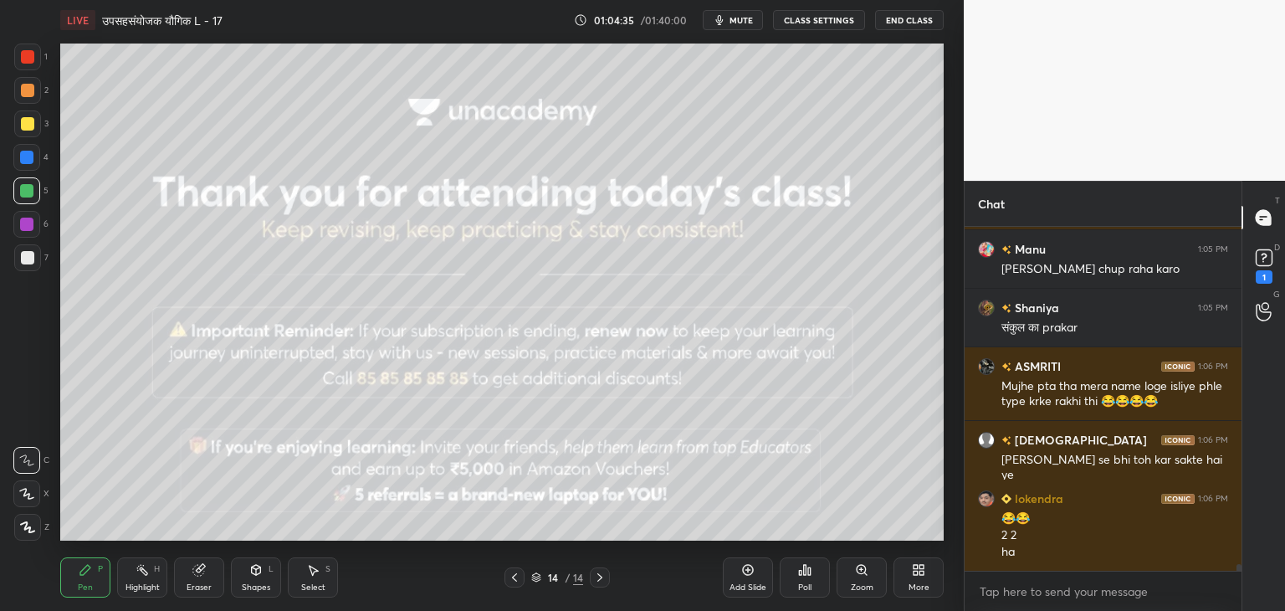
click at [514, 581] on icon at bounding box center [514, 577] width 13 height 13
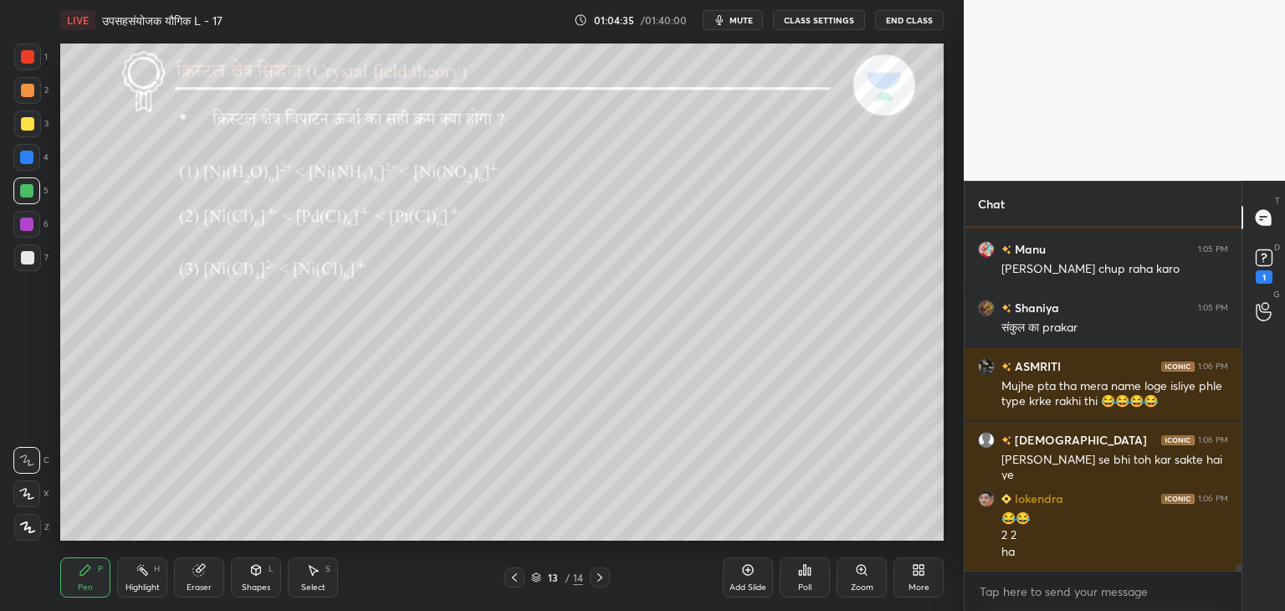
scroll to position [17474, 0]
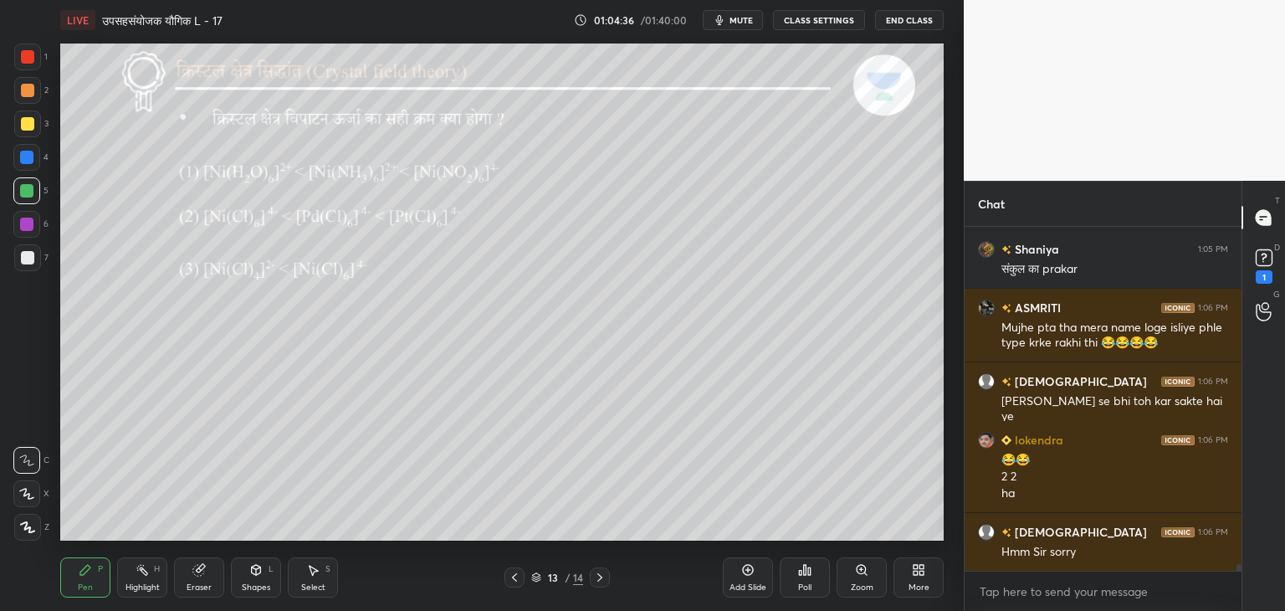
click at [514, 578] on icon at bounding box center [514, 577] width 5 height 8
click at [750, 576] on div "Add Slide" at bounding box center [748, 577] width 50 height 40
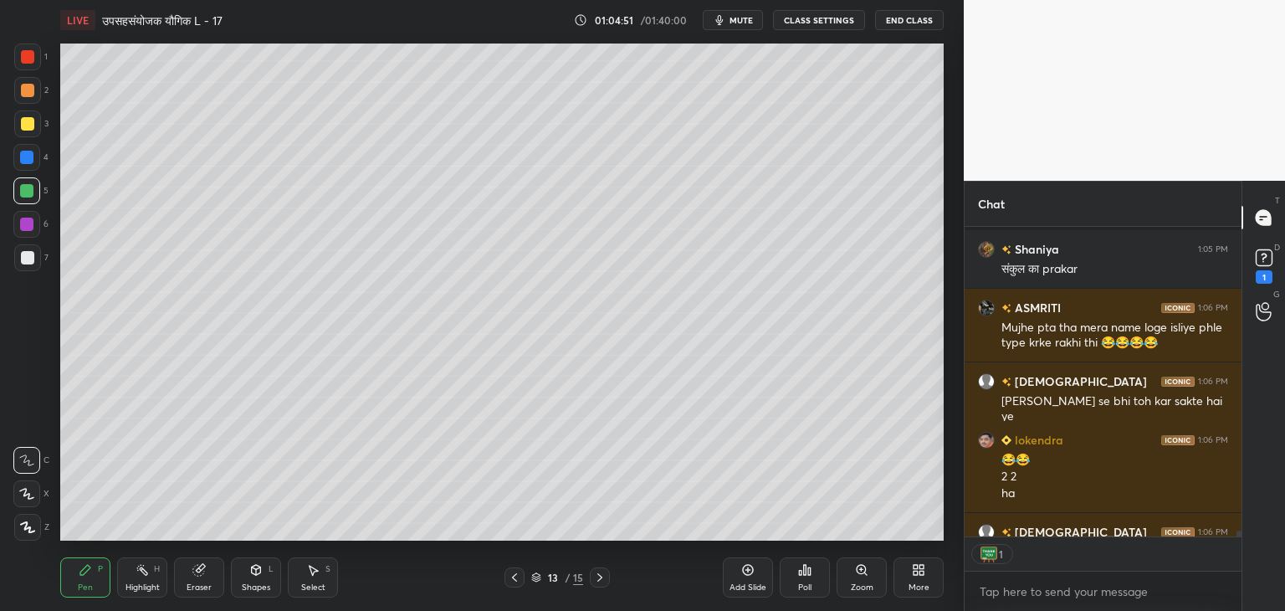
scroll to position [17566, 0]
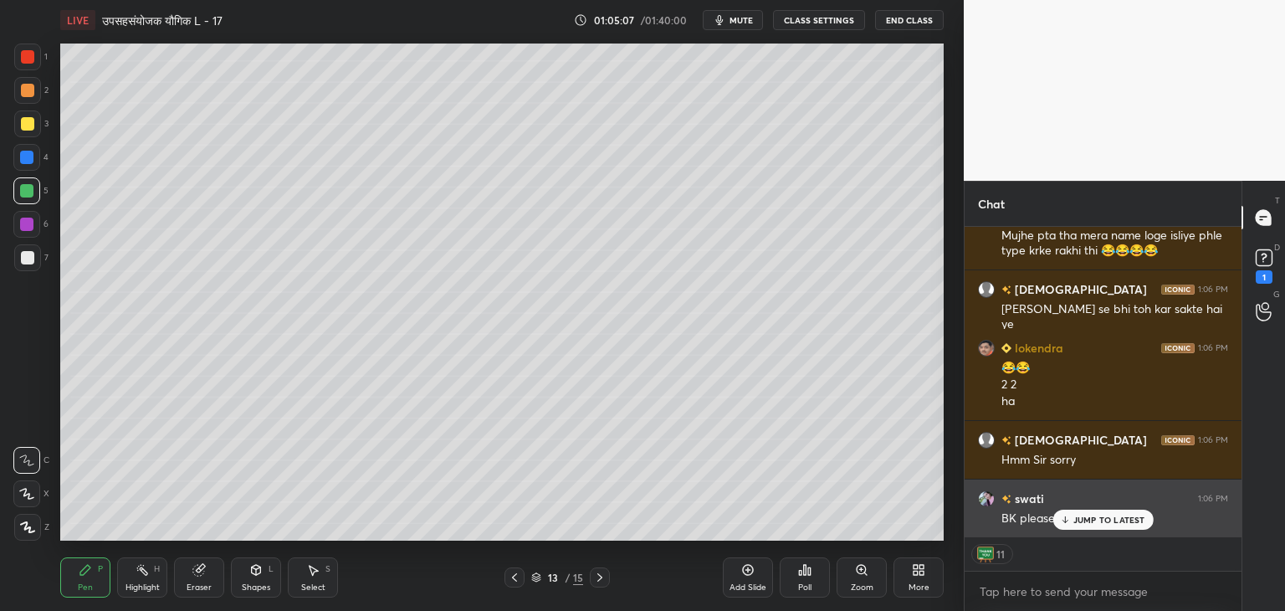
click at [1084, 519] on p "JUMP TO LATEST" at bounding box center [1109, 520] width 72 height 10
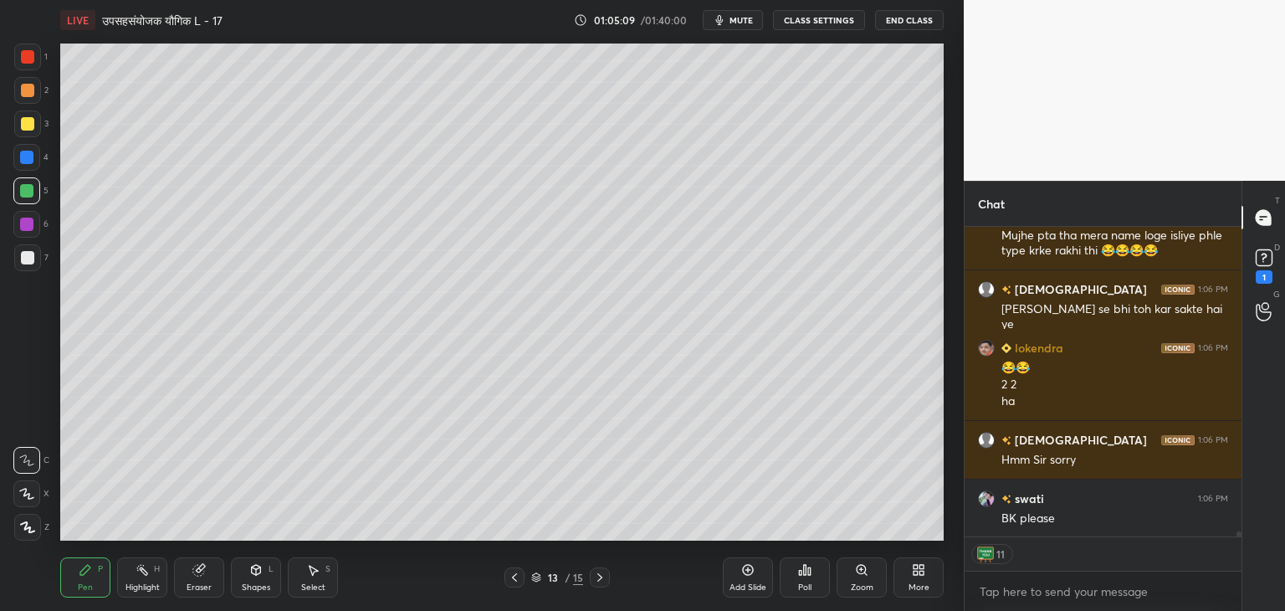
click at [516, 580] on icon at bounding box center [514, 577] width 13 height 13
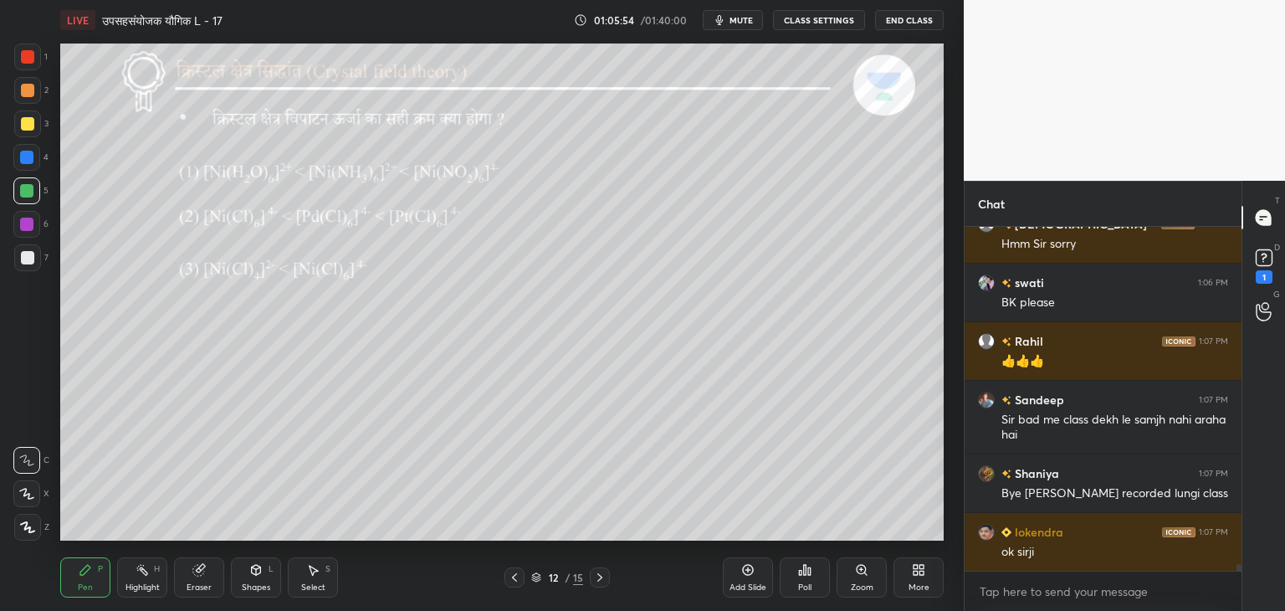
scroll to position [17856, 0]
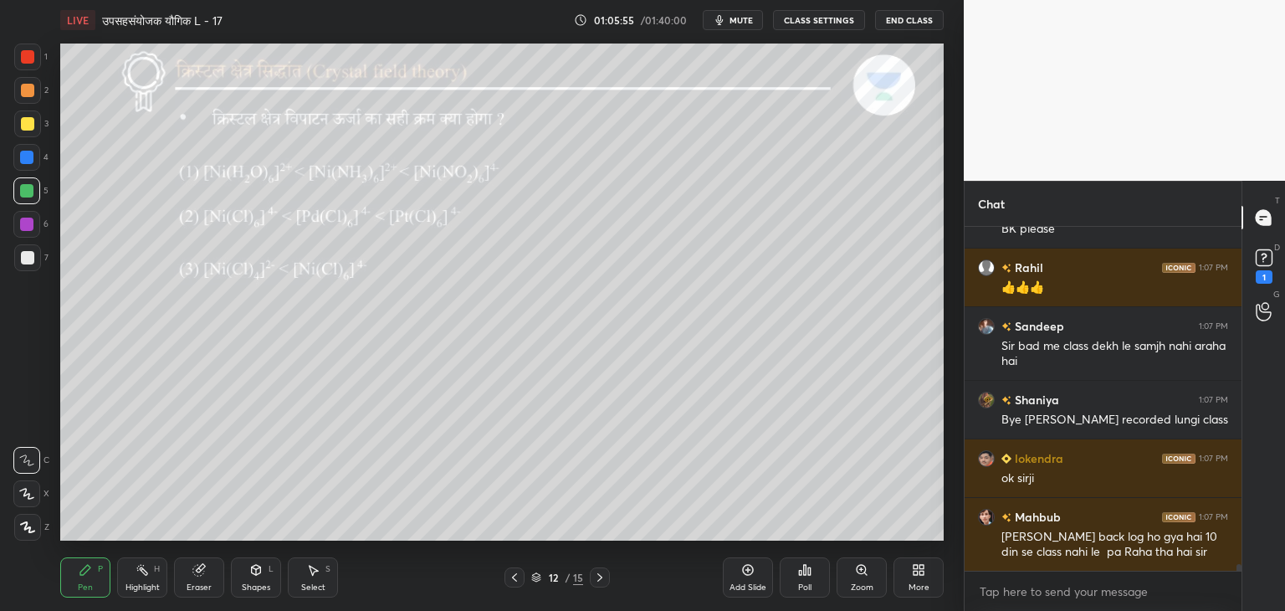
click at [600, 583] on icon at bounding box center [599, 577] width 13 height 13
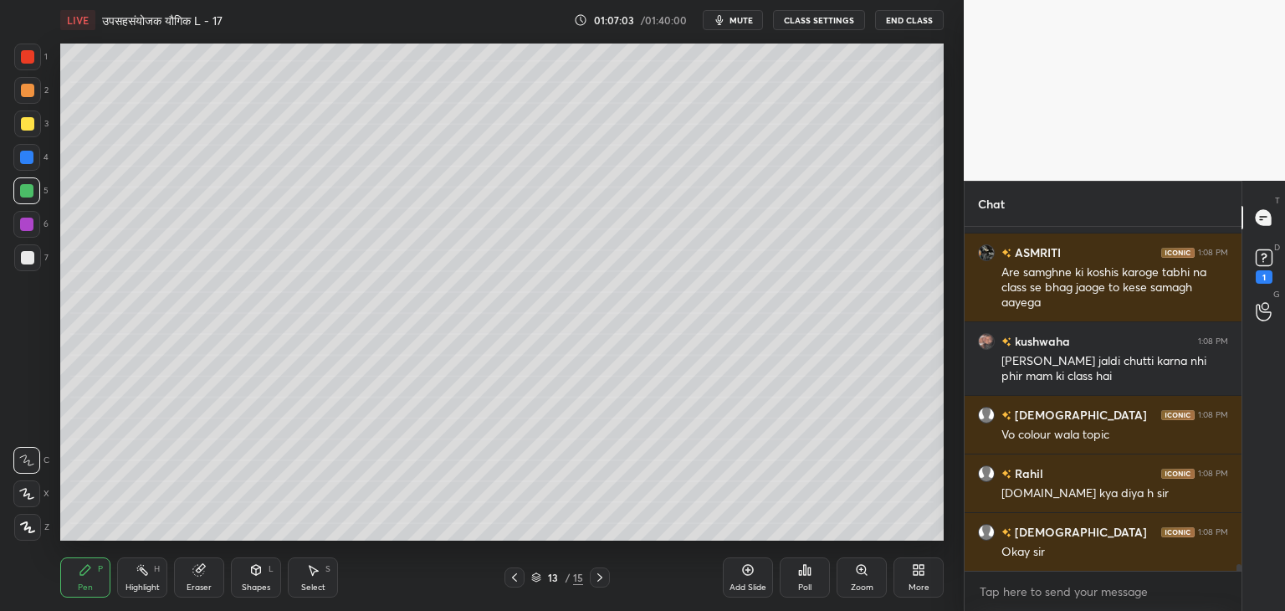
scroll to position [18384, 0]
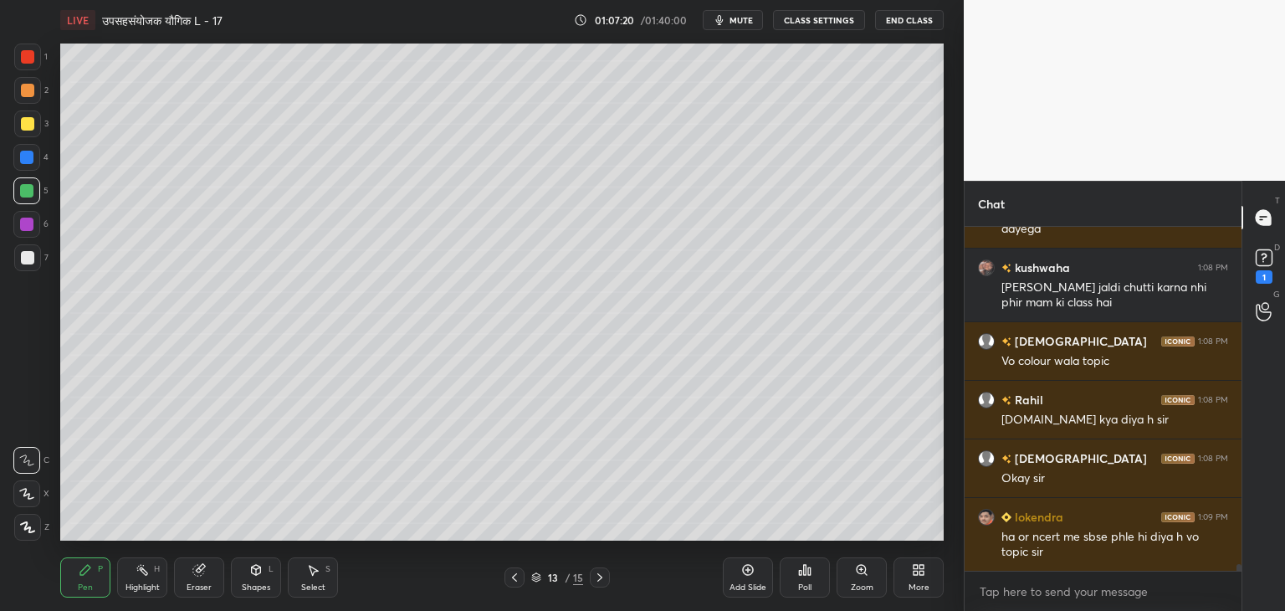
click at [25, 115] on div at bounding box center [27, 123] width 27 height 27
click at [26, 118] on div at bounding box center [27, 123] width 13 height 13
click at [254, 560] on div "Shapes L" at bounding box center [256, 577] width 50 height 40
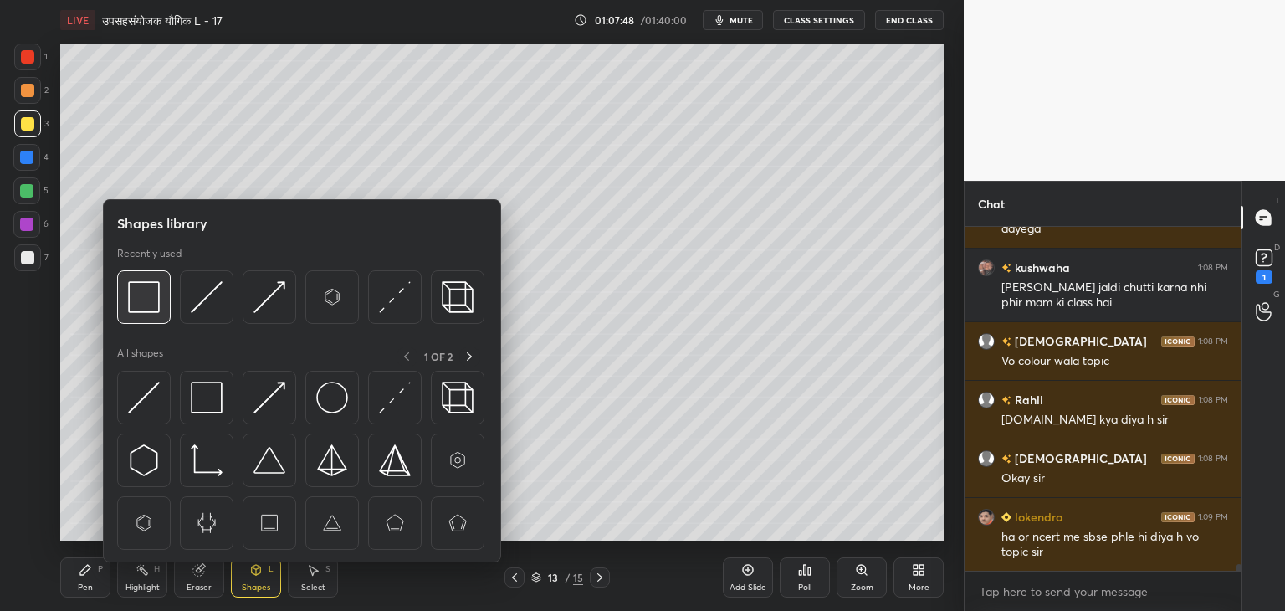
click at [139, 282] on img at bounding box center [144, 297] width 32 height 32
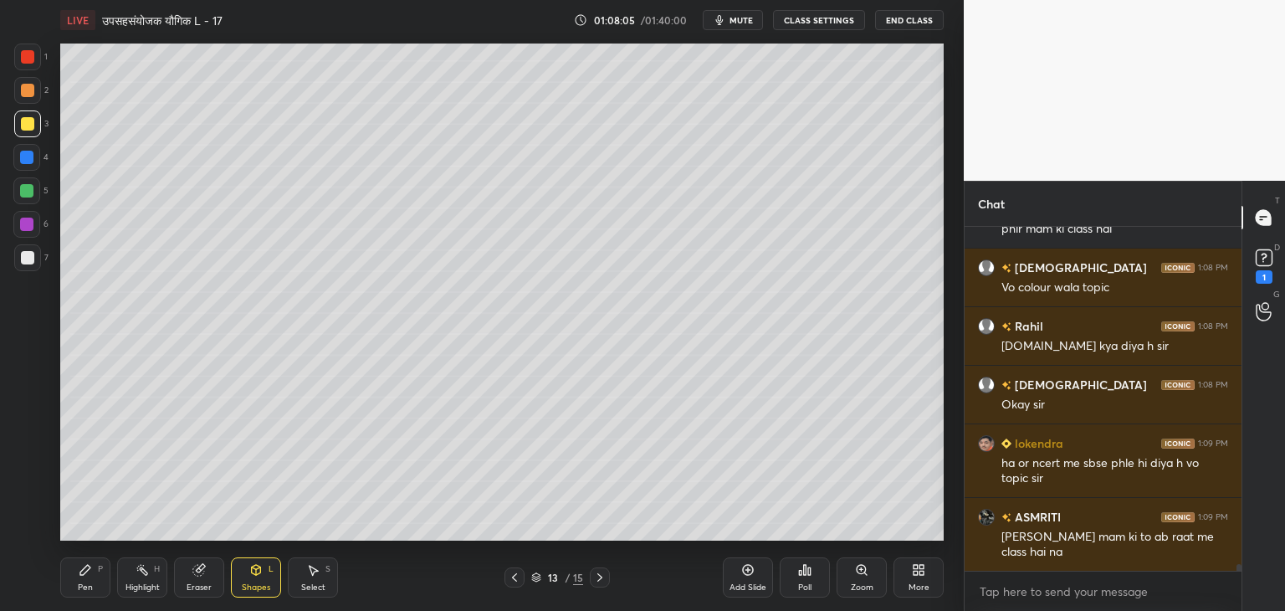
scroll to position [18517, 0]
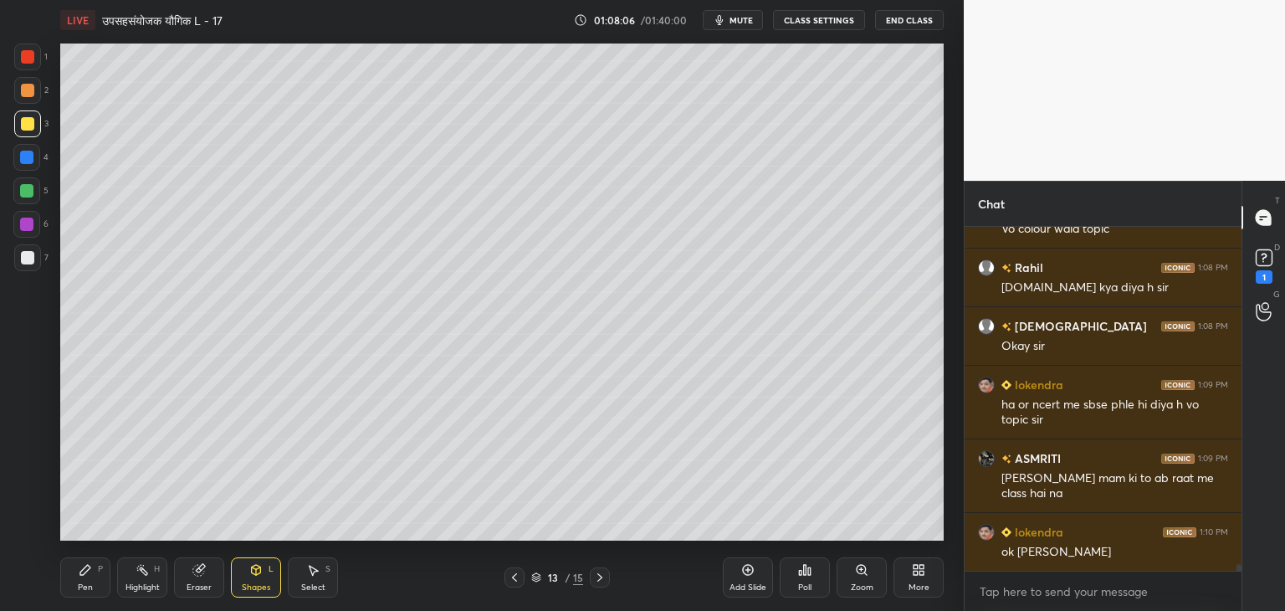
click at [79, 573] on icon at bounding box center [85, 569] width 13 height 13
click at [150, 580] on div "Highlight H" at bounding box center [142, 577] width 50 height 40
click at [28, 259] on div at bounding box center [27, 257] width 13 height 13
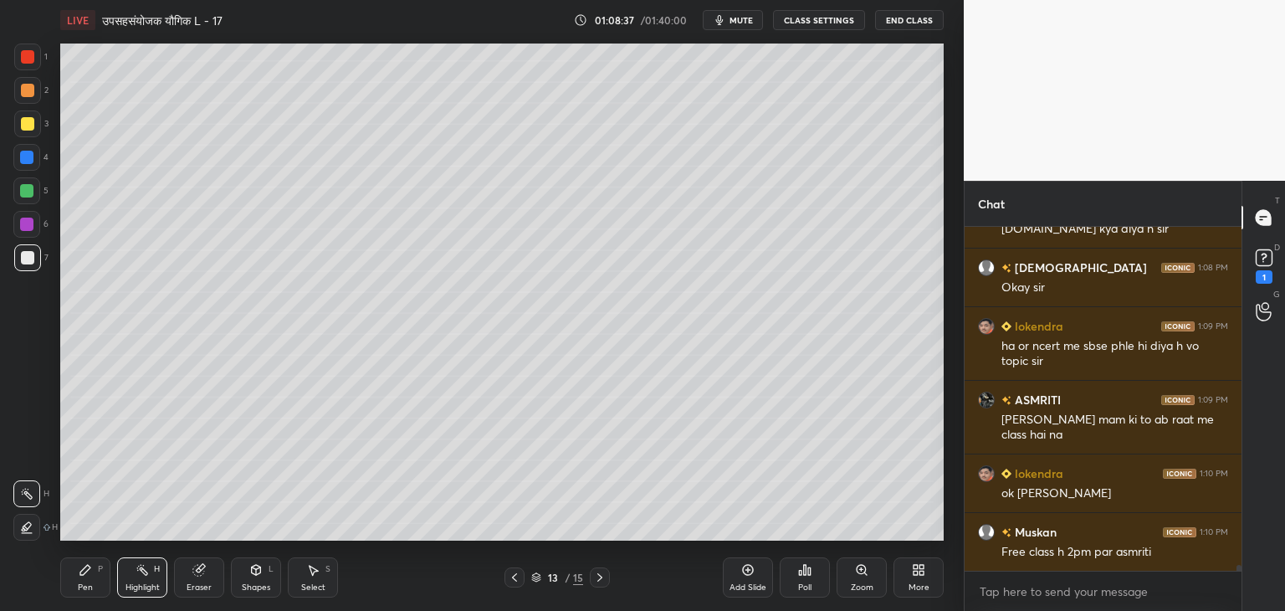
click at [80, 568] on icon at bounding box center [85, 569] width 13 height 13
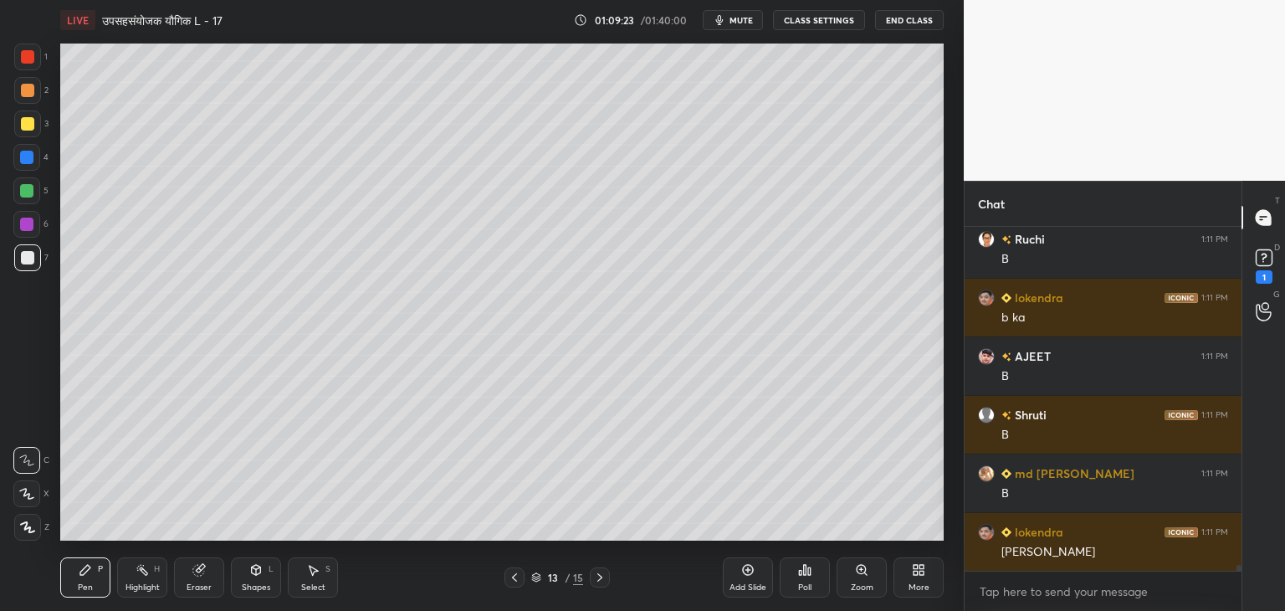
scroll to position [19259, 0]
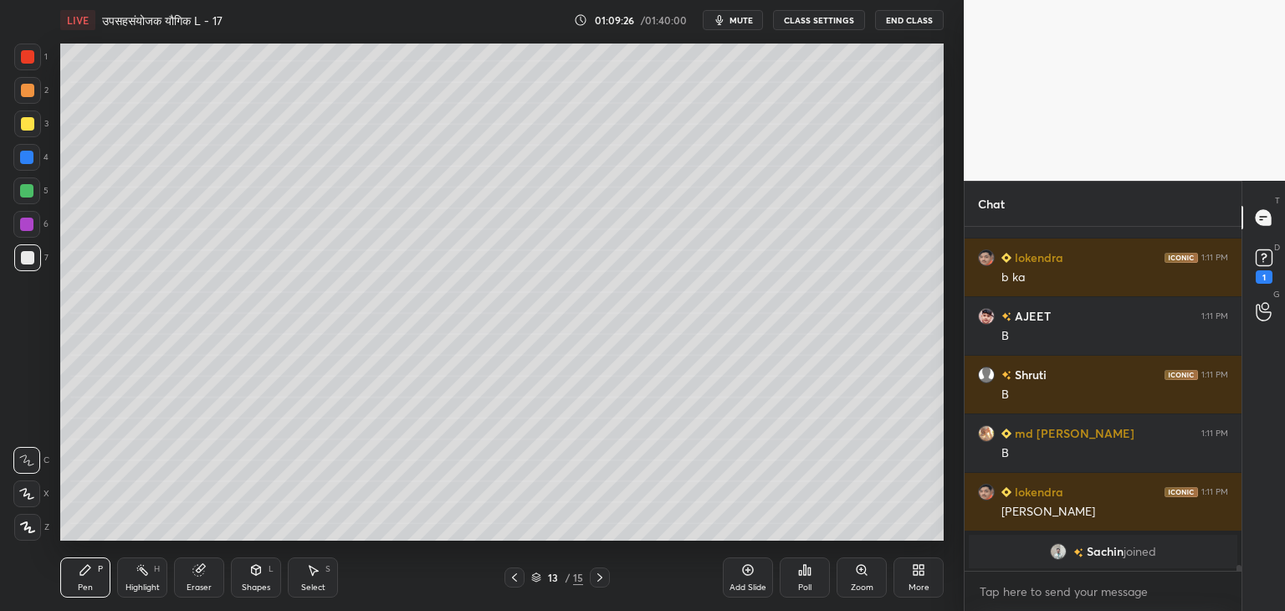
click at [28, 195] on div at bounding box center [26, 190] width 13 height 13
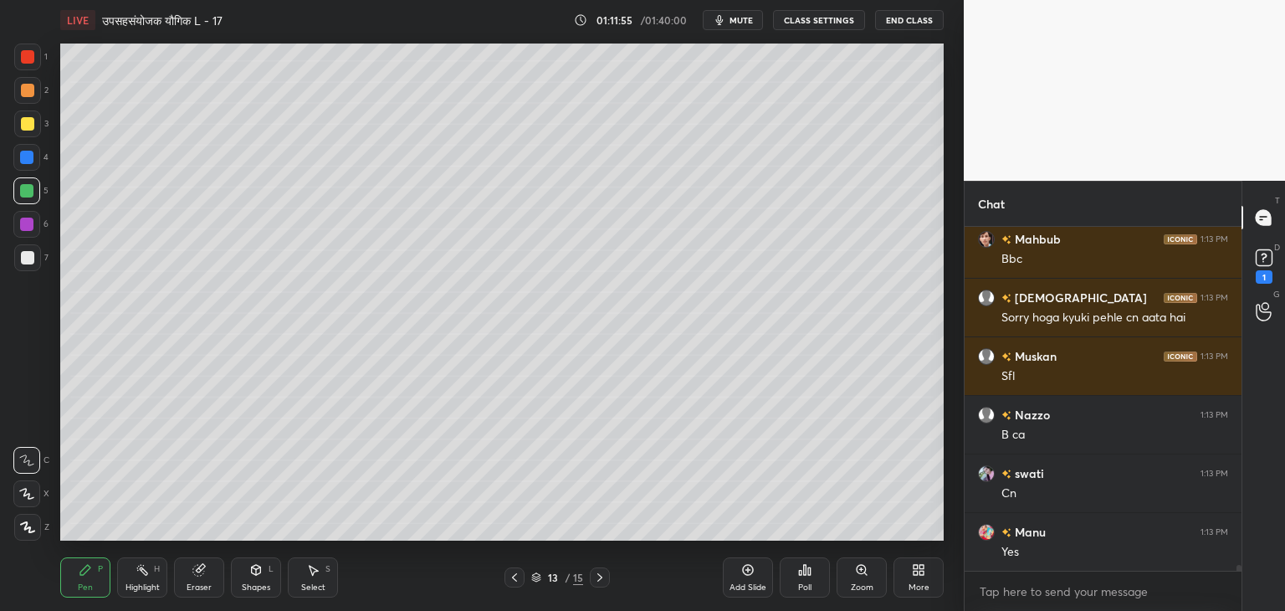
scroll to position [18915, 0]
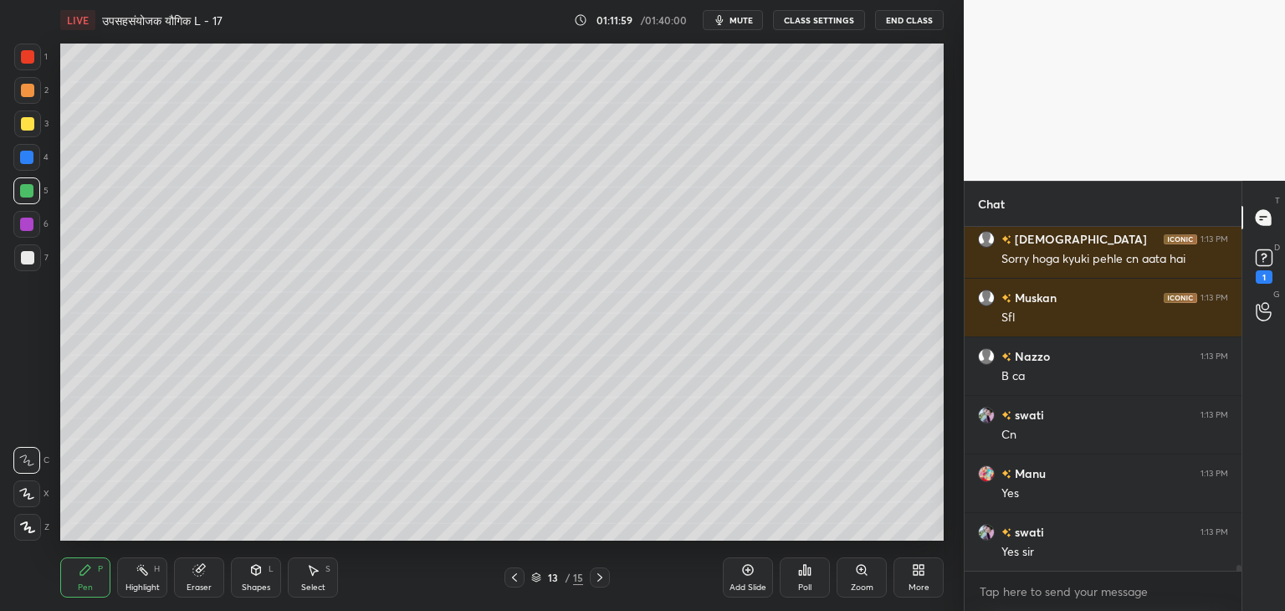
click at [741, 583] on div "Add Slide" at bounding box center [748, 587] width 37 height 8
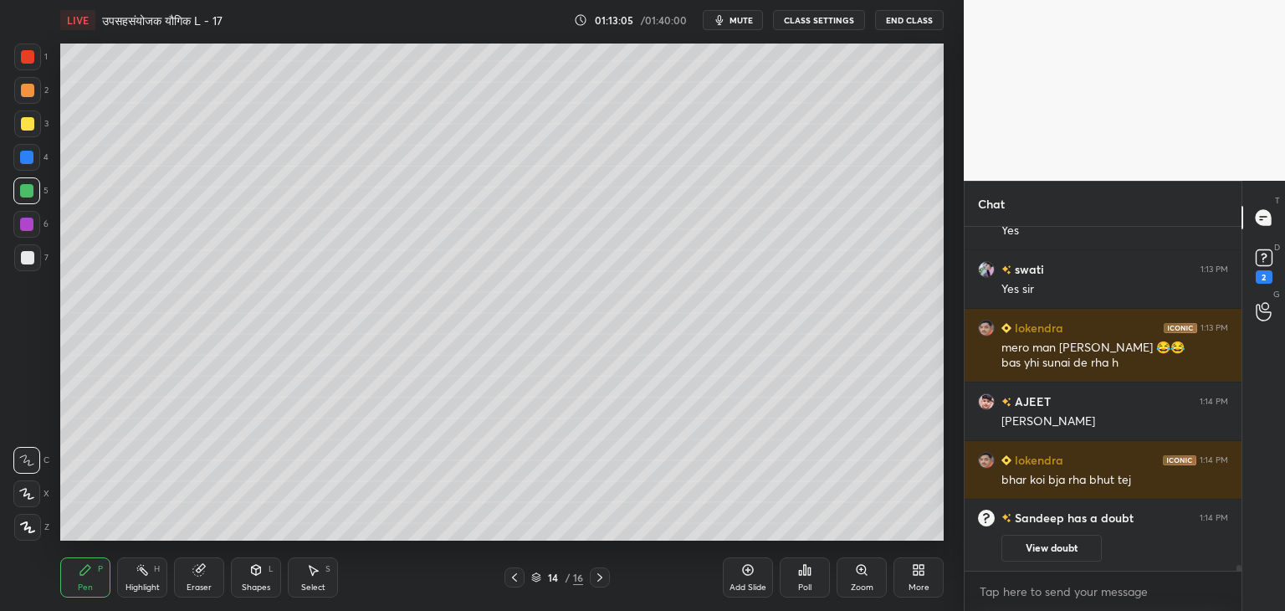
scroll to position [19099, 0]
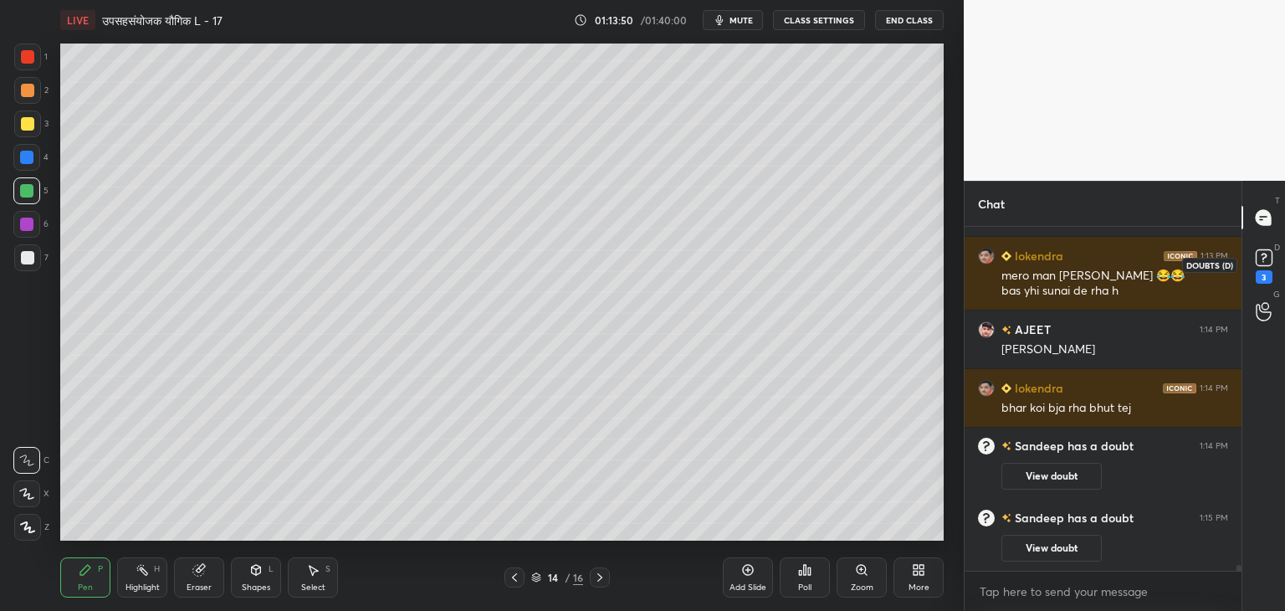
click at [1259, 269] on icon at bounding box center [1264, 257] width 25 height 25
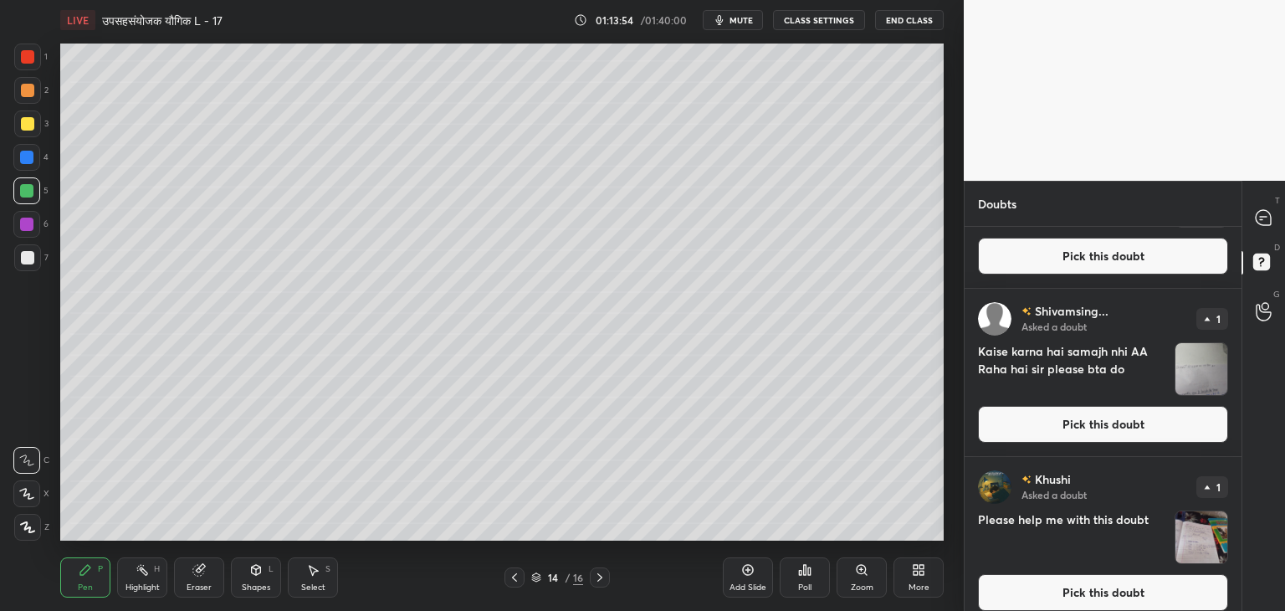
scroll to position [288, 0]
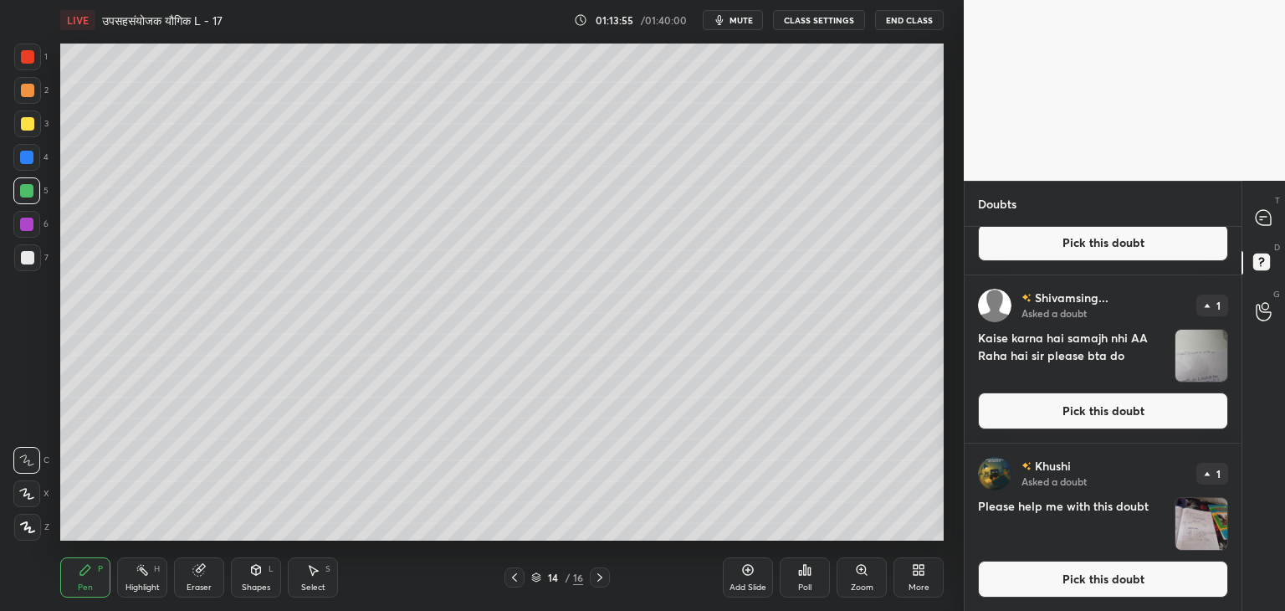
click at [1262, 191] on div "T Messages (T) D Doubts (D) G Raise Hand (G)" at bounding box center [1264, 396] width 44 height 430
click at [1268, 213] on icon at bounding box center [1263, 217] width 15 height 15
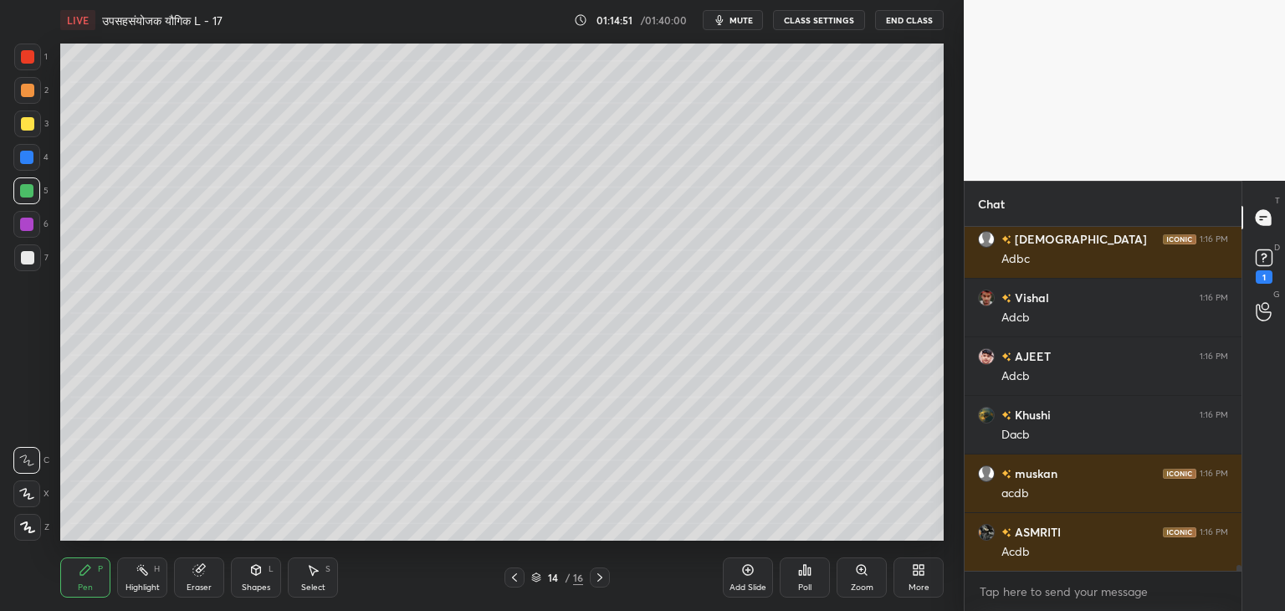
scroll to position [19957, 0]
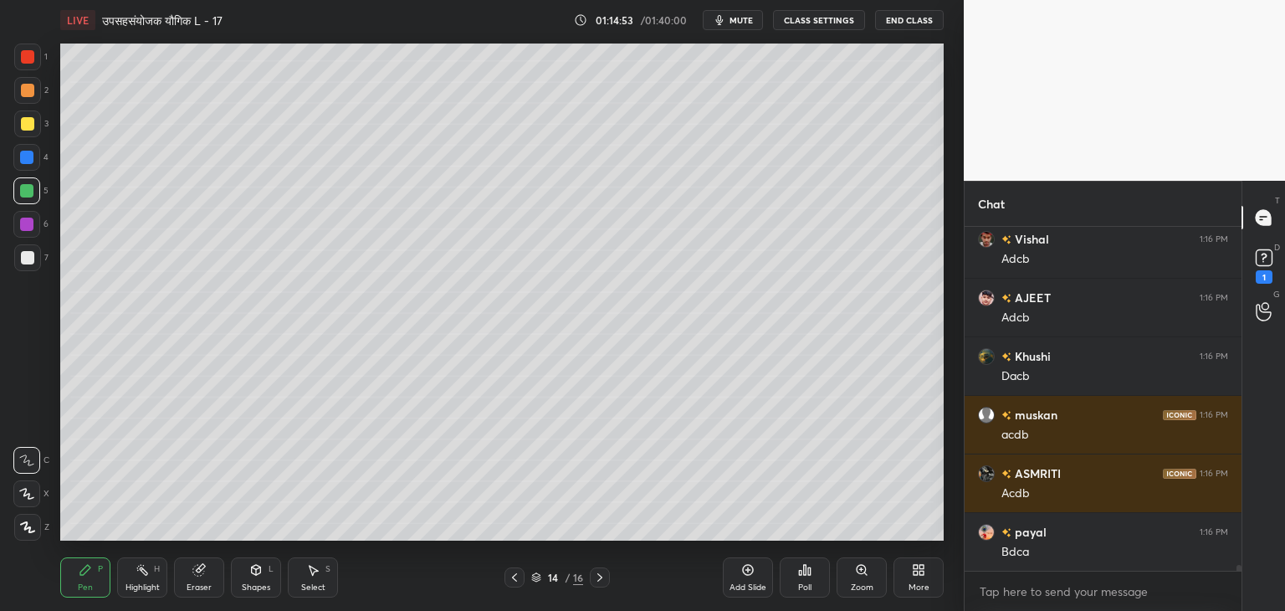
click at [27, 262] on div at bounding box center [27, 257] width 13 height 13
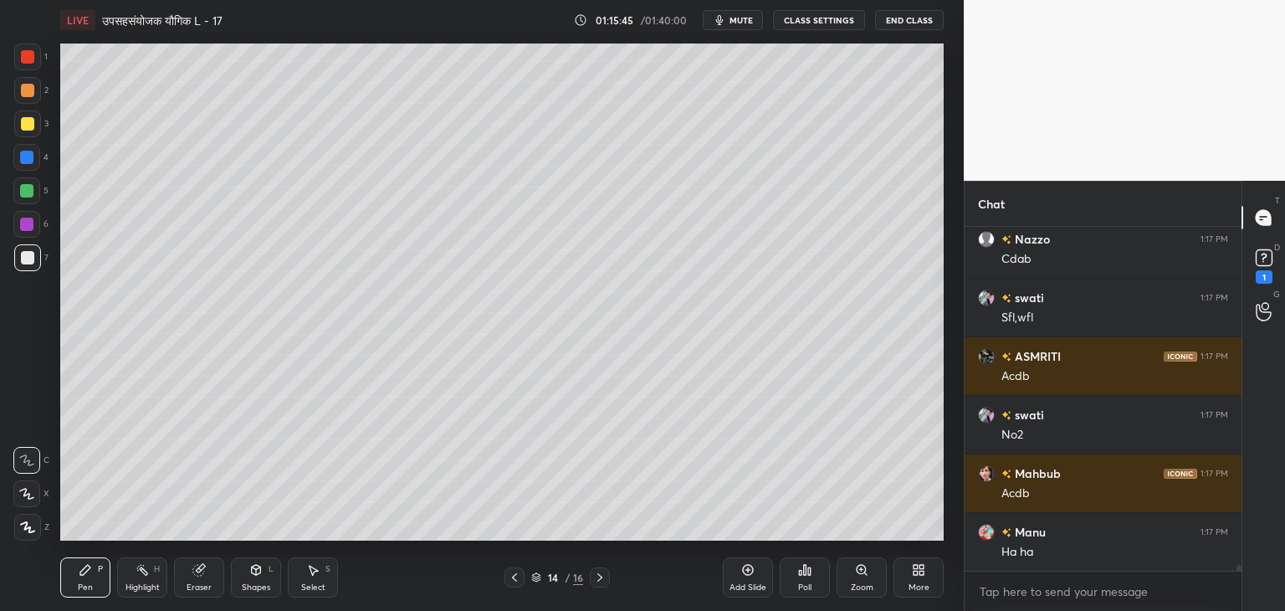
scroll to position [20484, 0]
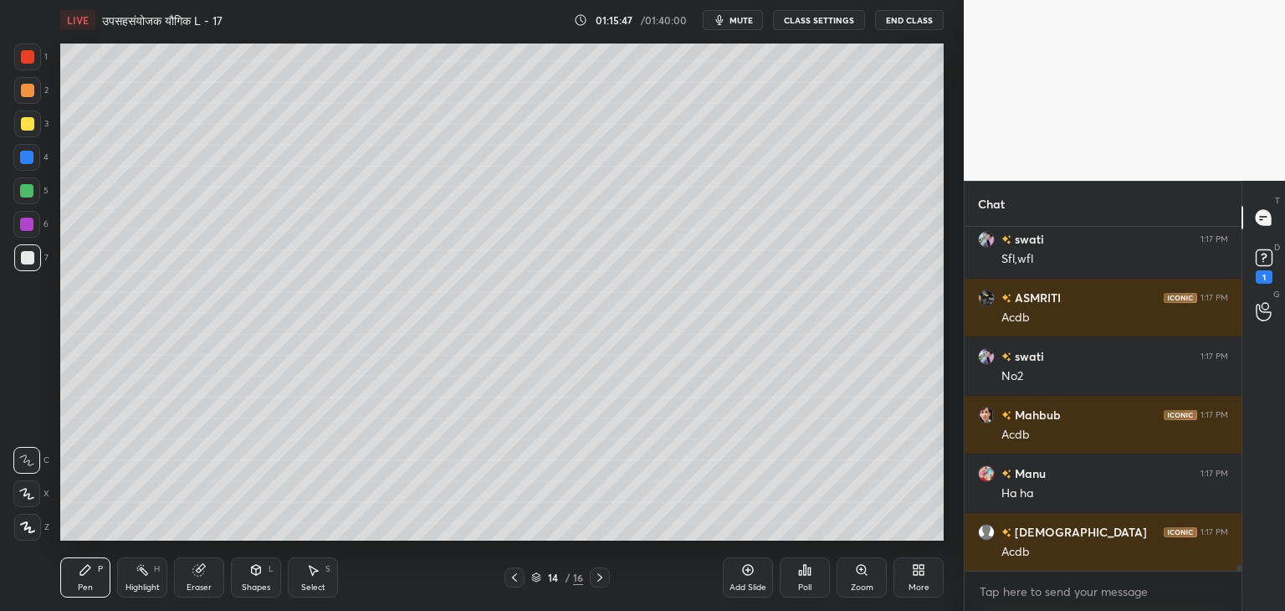
click at [253, 571] on icon at bounding box center [256, 570] width 9 height 10
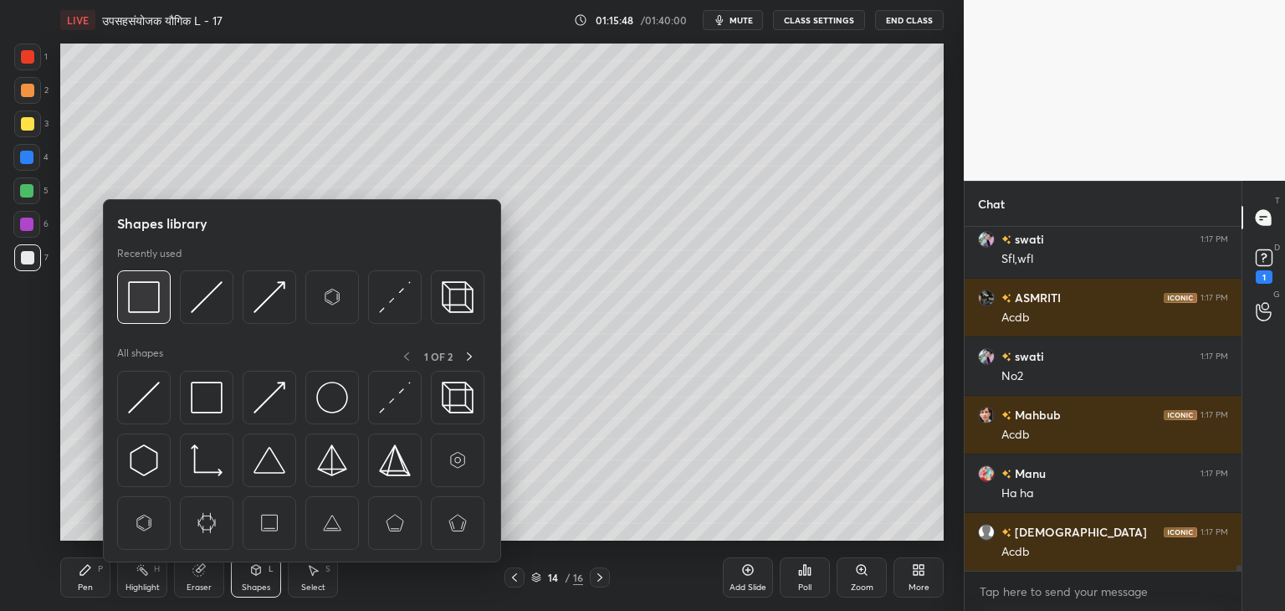
click at [146, 302] on img at bounding box center [144, 297] width 32 height 32
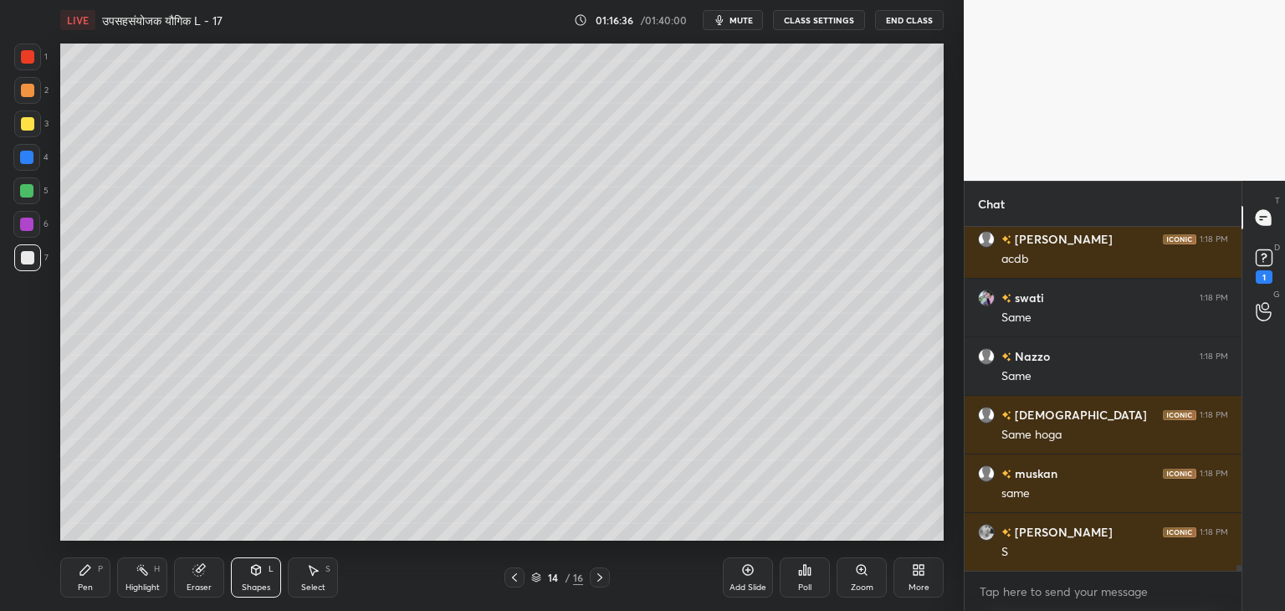
scroll to position [21187, 0]
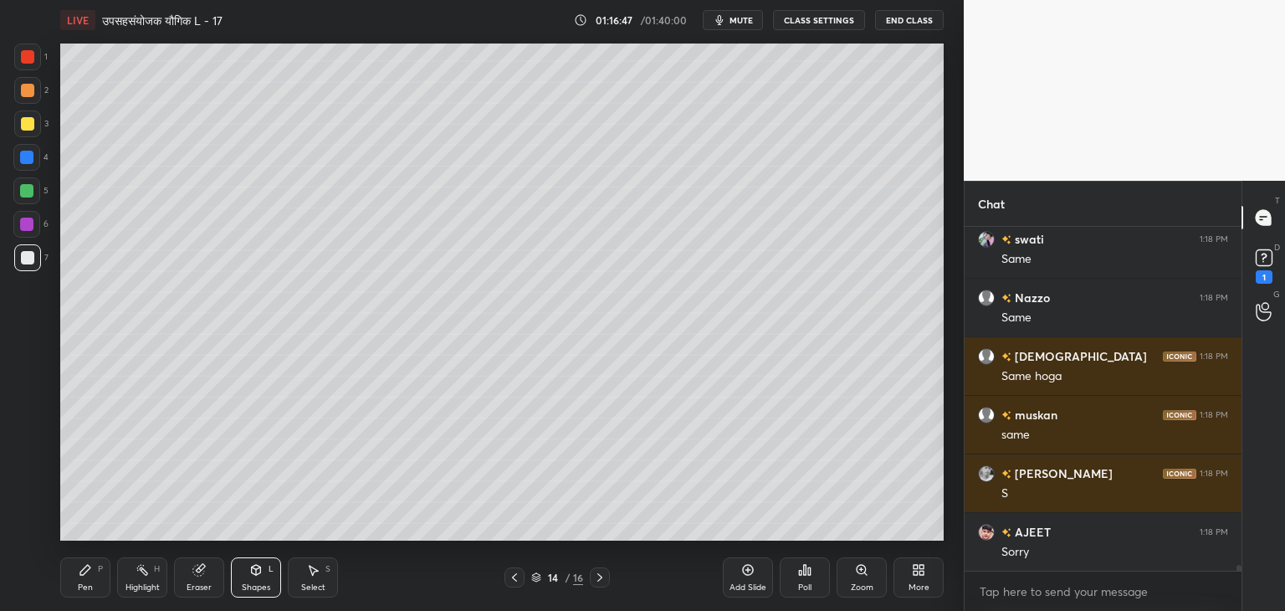
click at [83, 580] on div "Pen P" at bounding box center [85, 577] width 50 height 40
click at [258, 572] on icon at bounding box center [256, 570] width 9 height 10
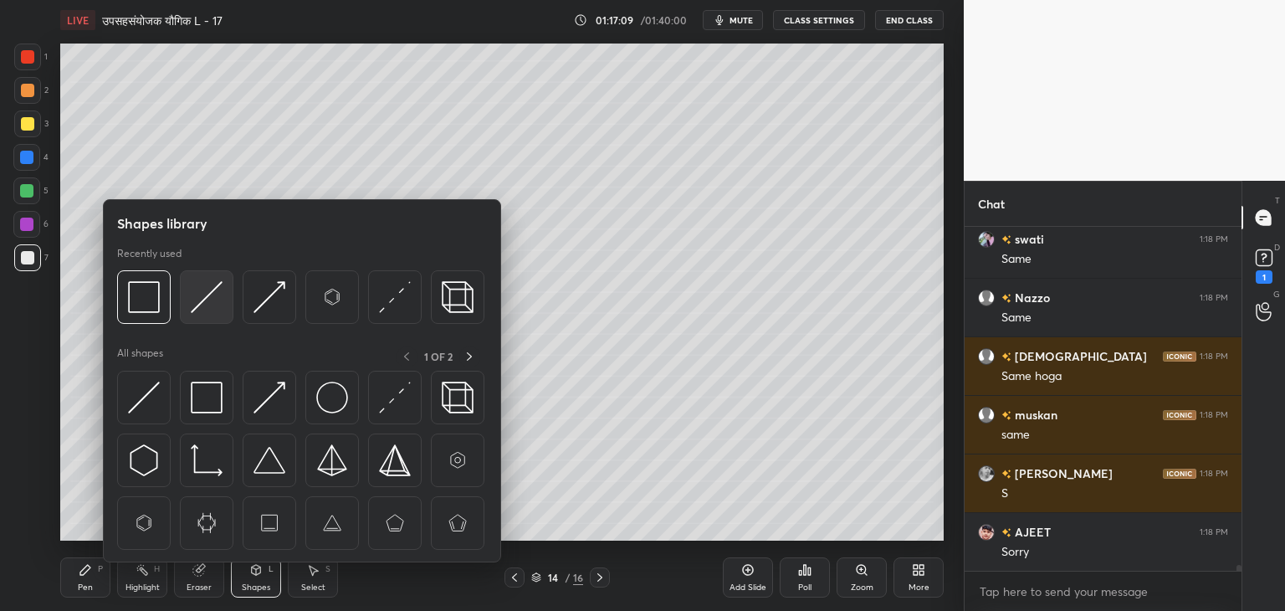
click at [208, 309] on img at bounding box center [207, 297] width 32 height 32
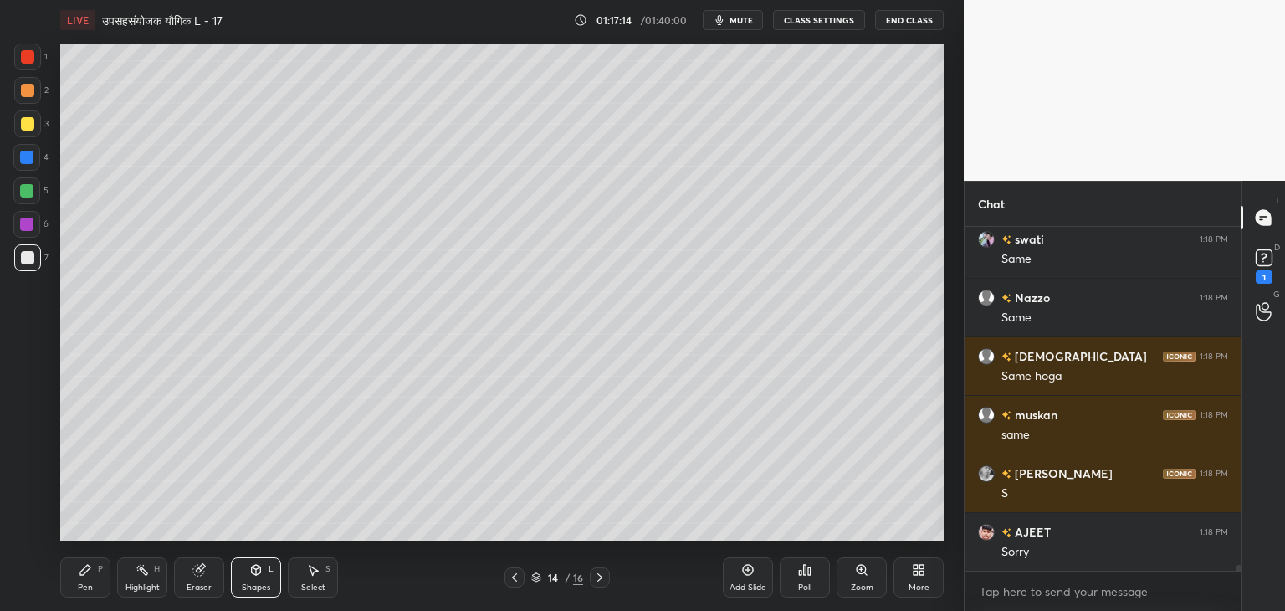
click at [90, 572] on icon at bounding box center [85, 569] width 13 height 13
click at [27, 196] on div at bounding box center [26, 190] width 13 height 13
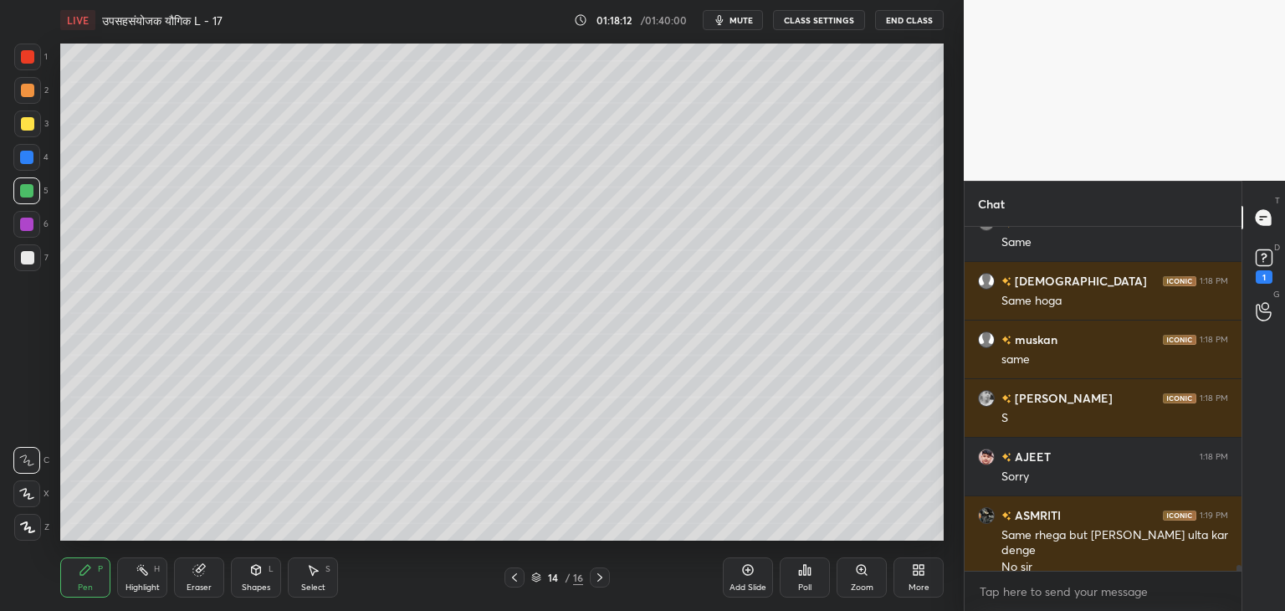
scroll to position [21321, 0]
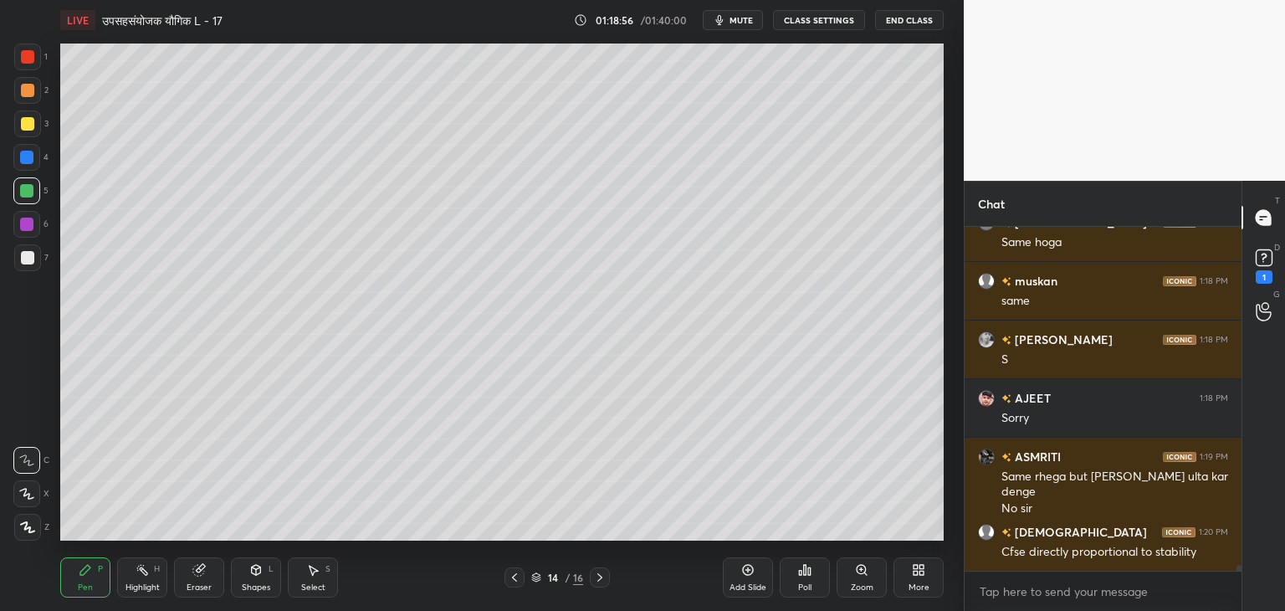
click at [201, 576] on div "Eraser" at bounding box center [199, 577] width 50 height 40
click at [101, 570] on div "P" at bounding box center [100, 569] width 5 height 8
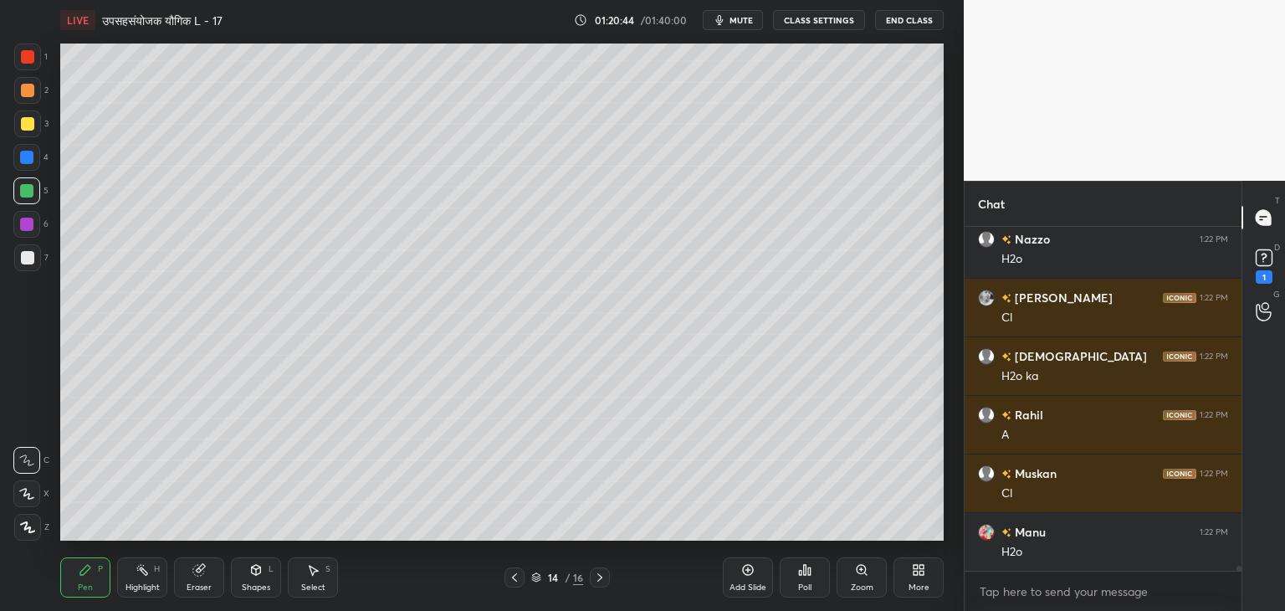
scroll to position [21992, 0]
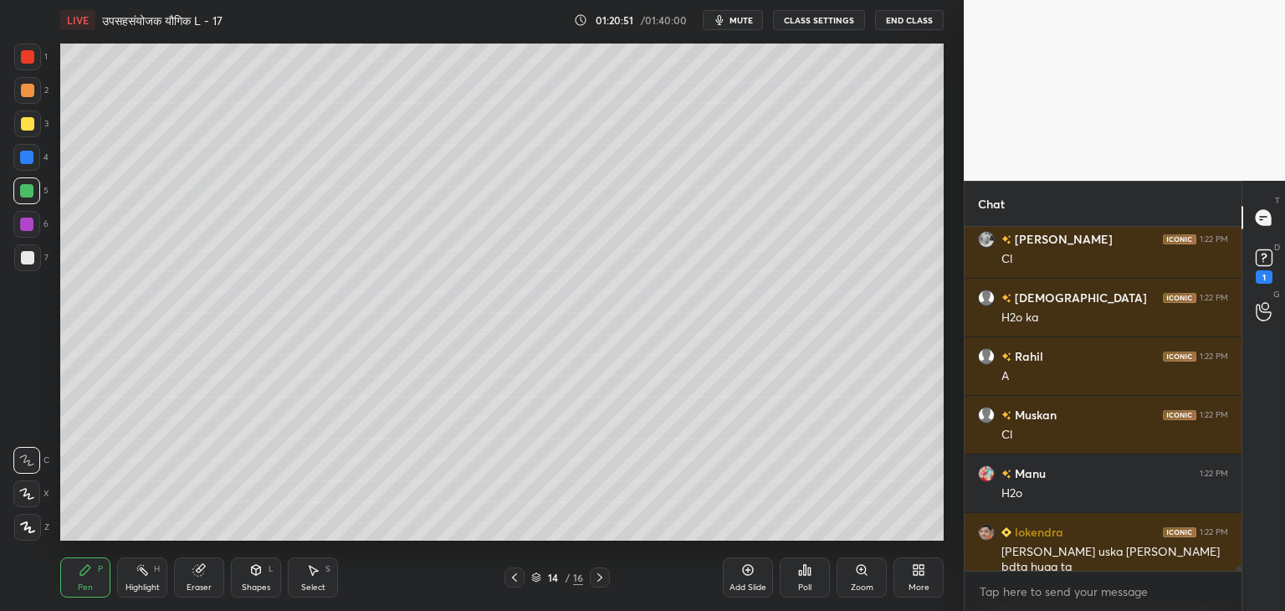
click at [744, 579] on div "Add Slide" at bounding box center [748, 577] width 50 height 40
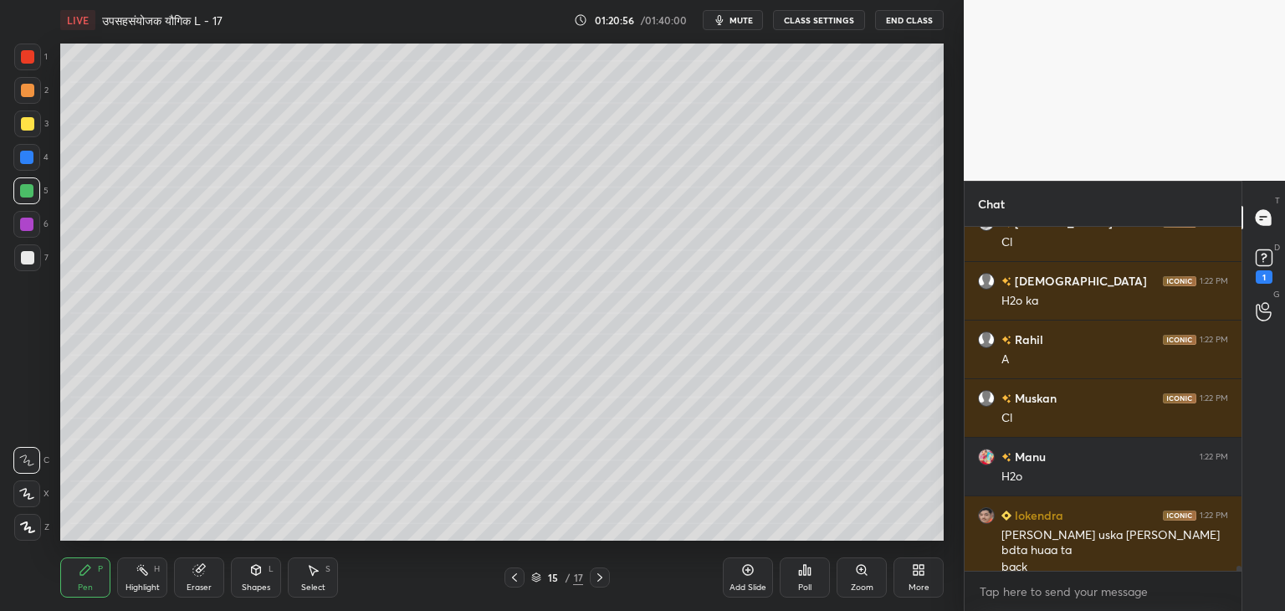
click at [24, 192] on div at bounding box center [26, 190] width 13 height 13
click at [30, 130] on div at bounding box center [27, 123] width 13 height 13
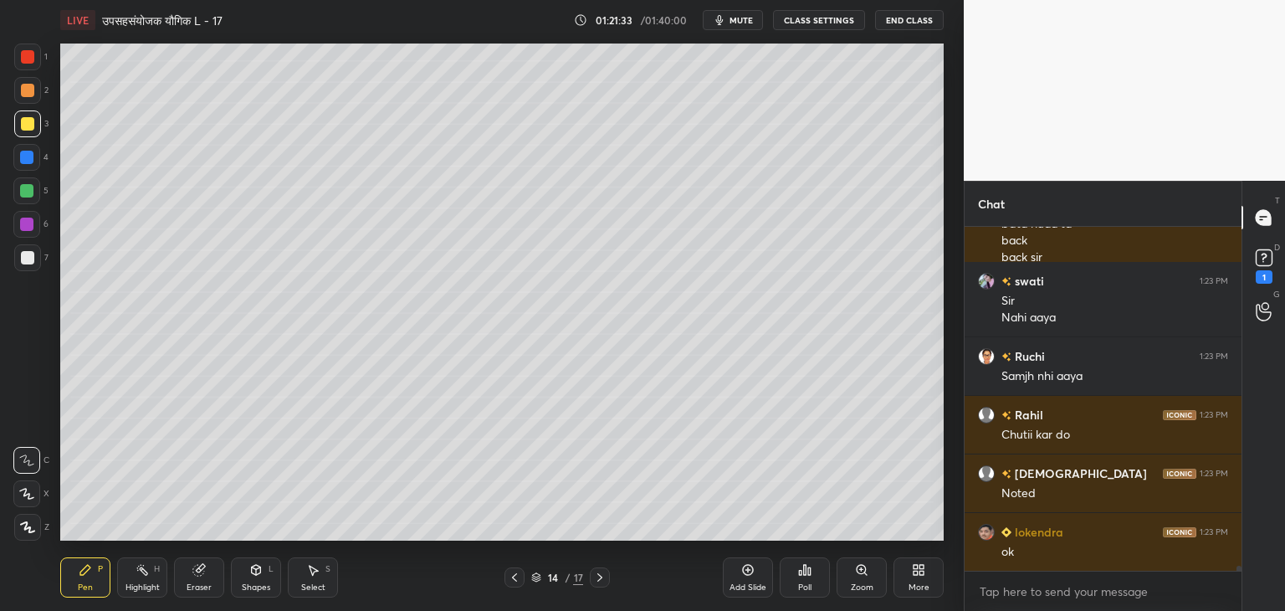
scroll to position [22394, 0]
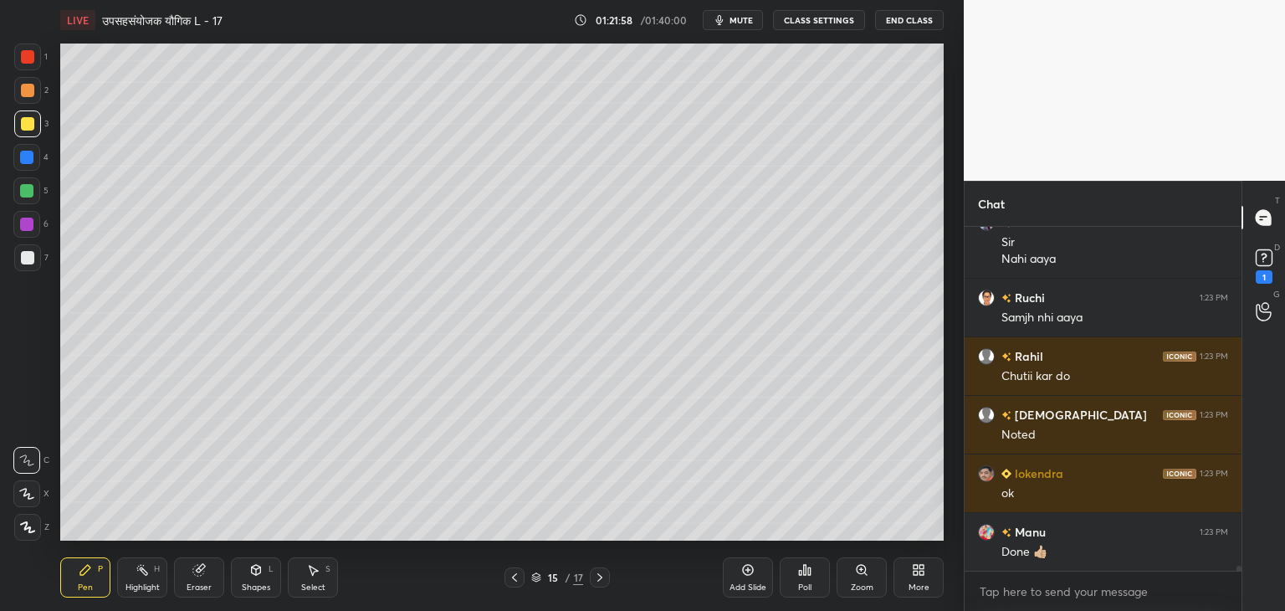
click at [28, 191] on div at bounding box center [26, 190] width 13 height 13
click at [257, 569] on icon at bounding box center [256, 568] width 9 height 3
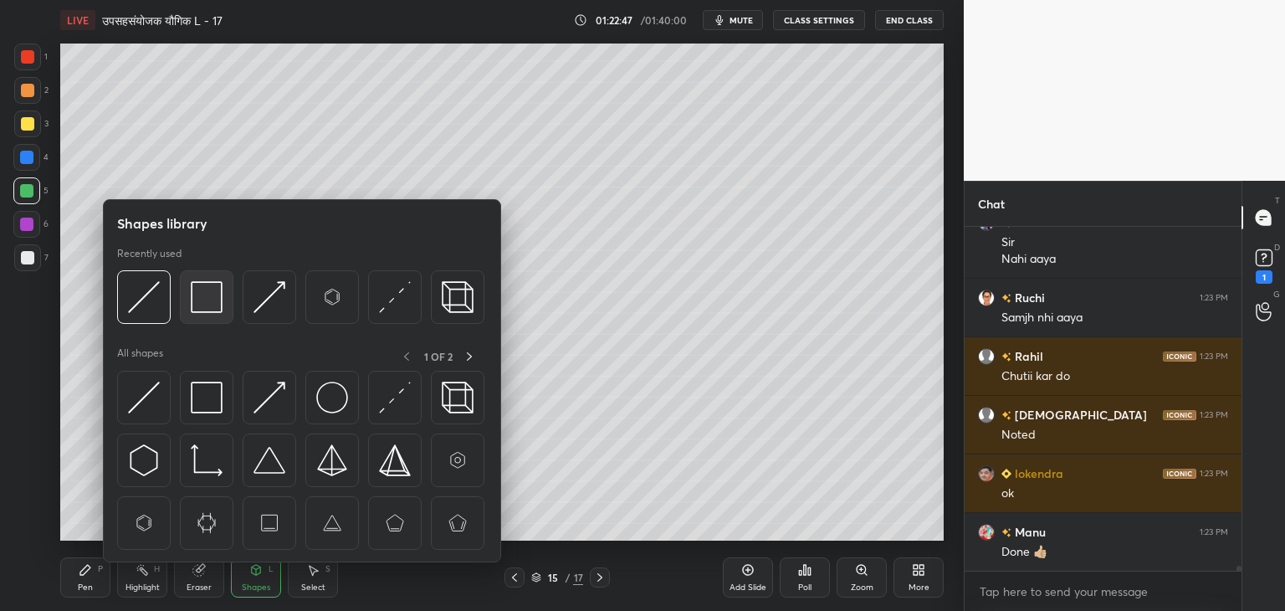
click at [204, 293] on img at bounding box center [207, 297] width 32 height 32
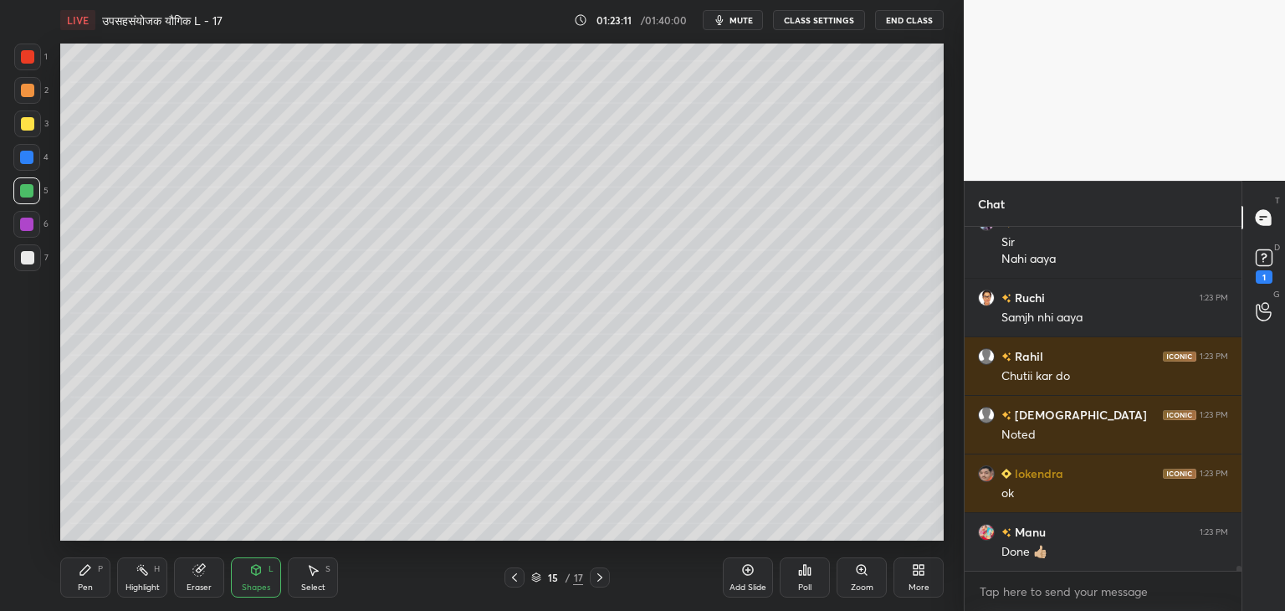
scroll to position [22452, 0]
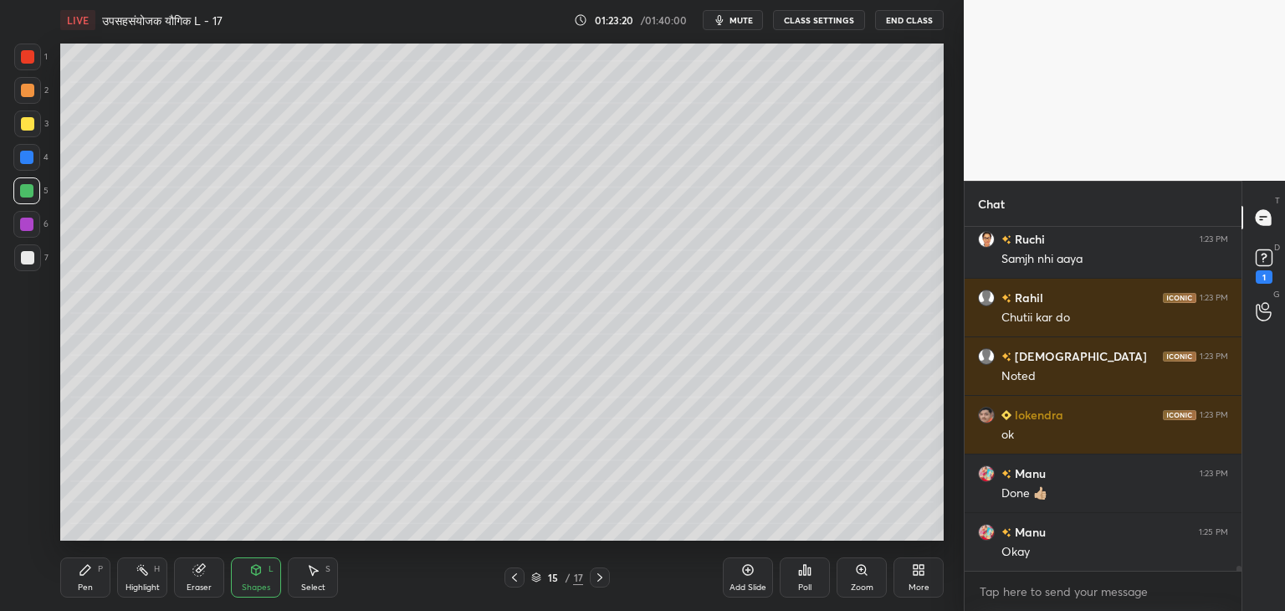
click at [79, 566] on icon at bounding box center [85, 569] width 13 height 13
click at [27, 259] on div at bounding box center [27, 257] width 13 height 13
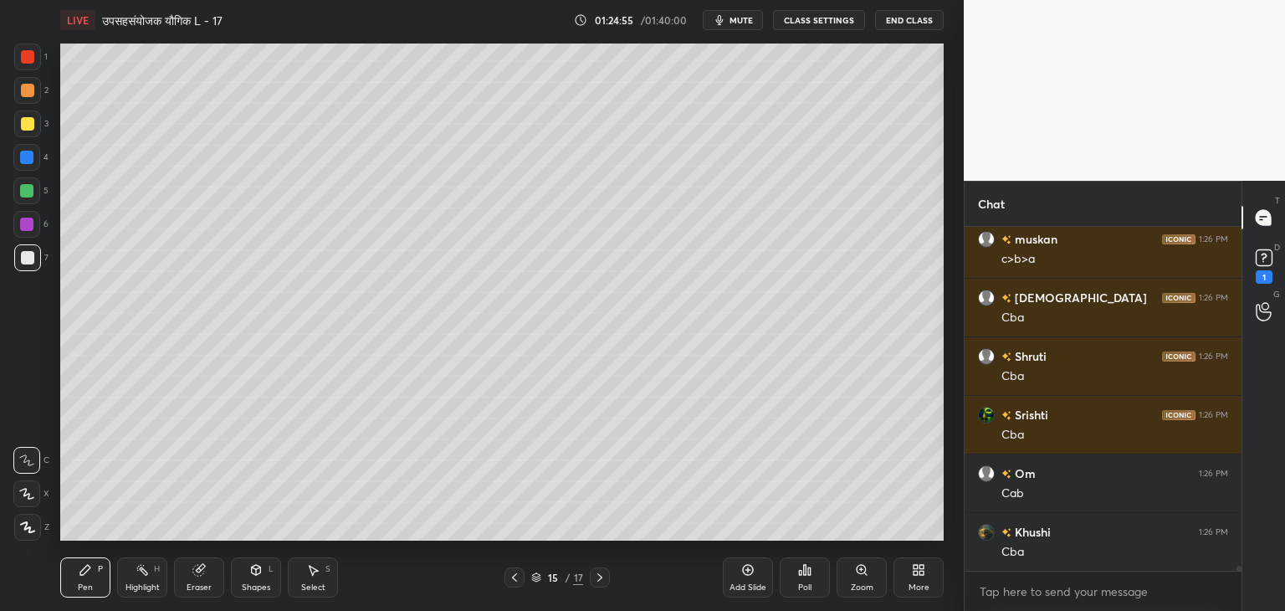
scroll to position [23172, 0]
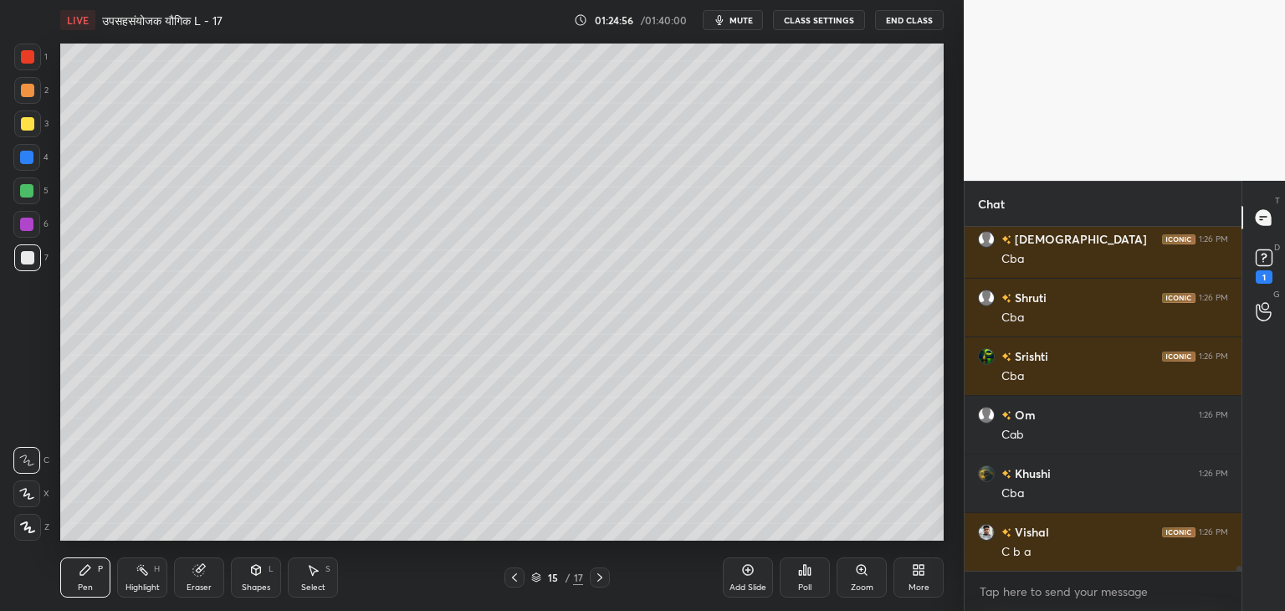
click at [30, 198] on div at bounding box center [26, 190] width 27 height 27
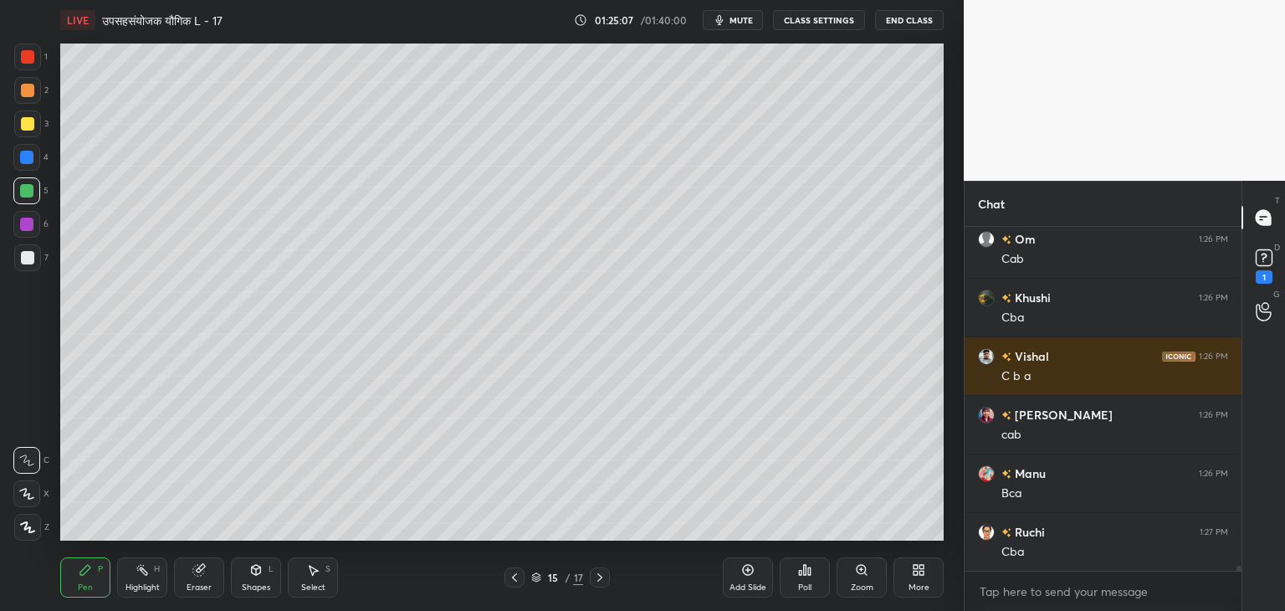
scroll to position [23406, 0]
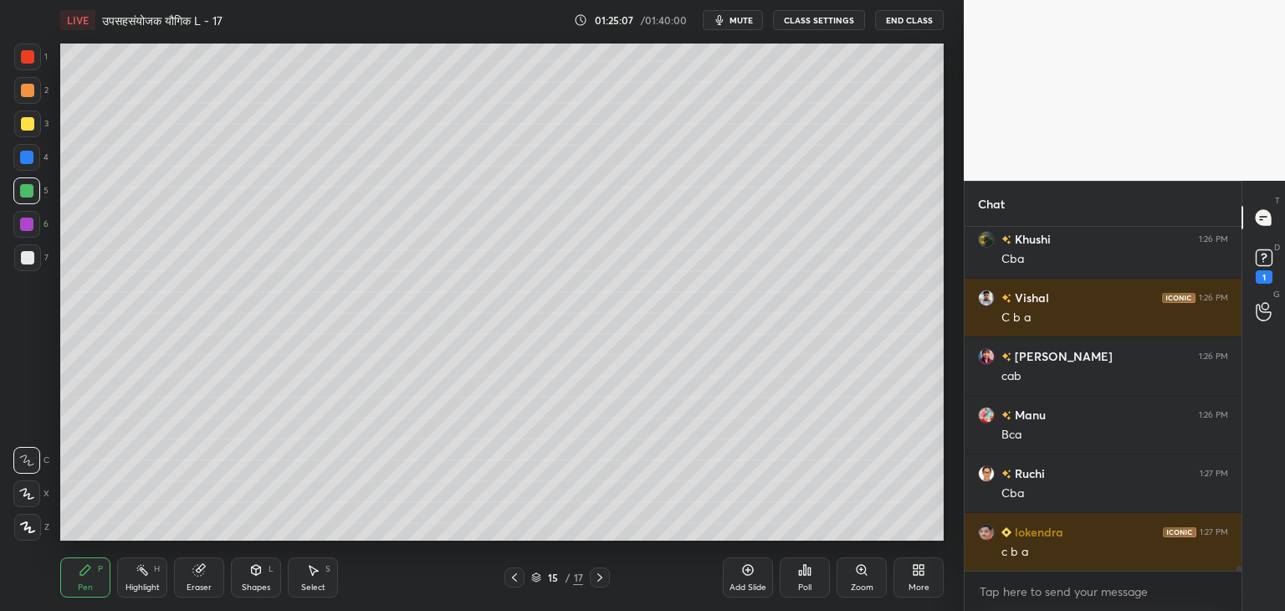
click at [50, 126] on div "1 2 3 4 5 6 7 C X Z C X Z E E Erase all H H" at bounding box center [27, 292] width 54 height 497
click at [33, 123] on div at bounding box center [27, 123] width 13 height 13
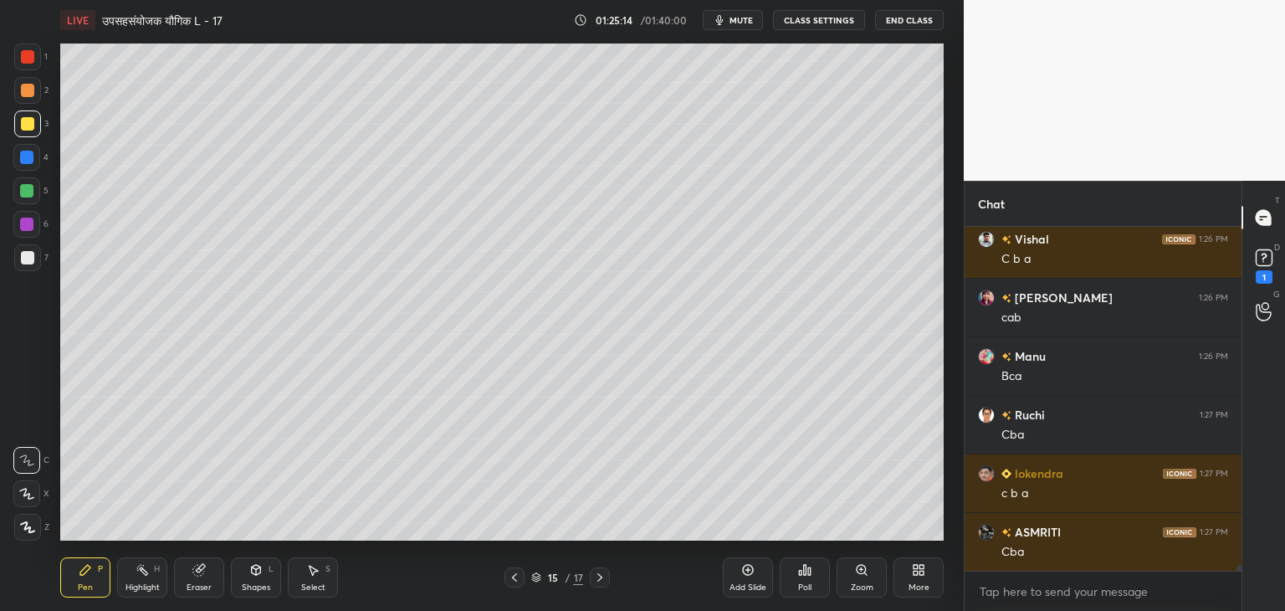
scroll to position [23523, 0]
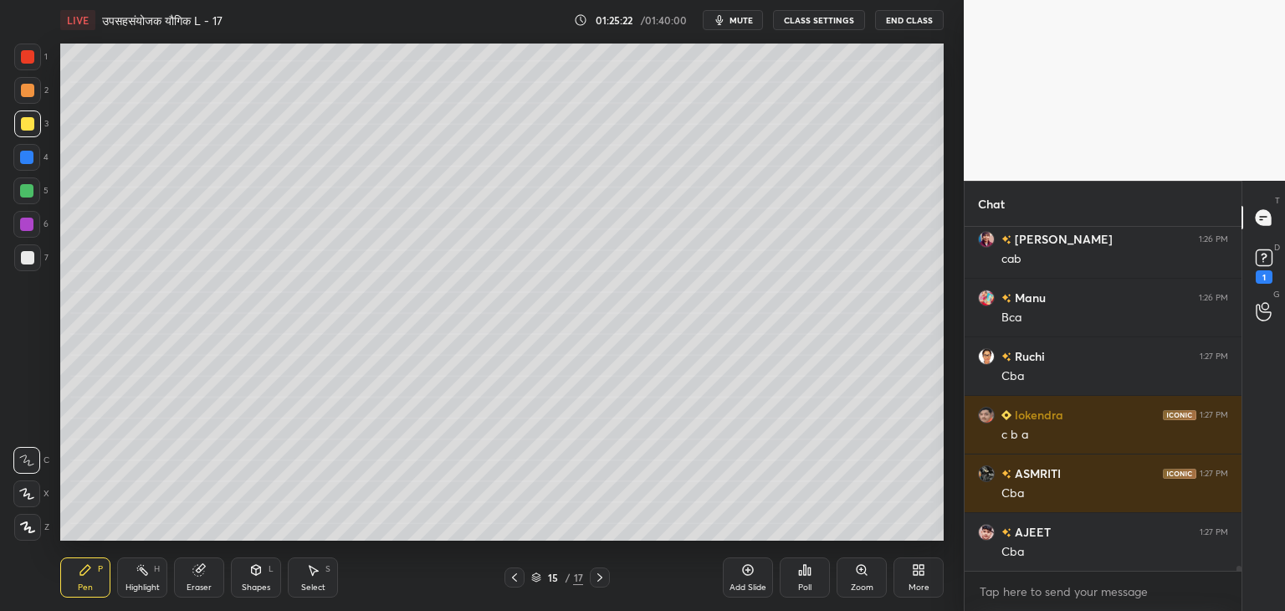
click at [263, 586] on div "Shapes" at bounding box center [256, 587] width 28 height 8
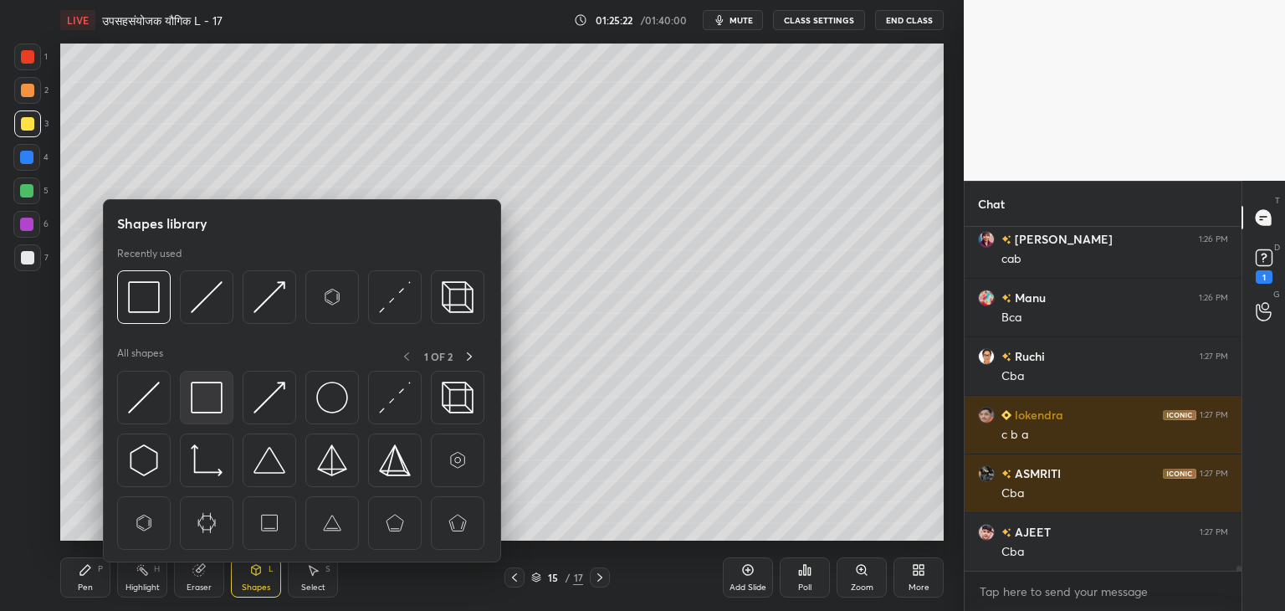
scroll to position [23582, 0]
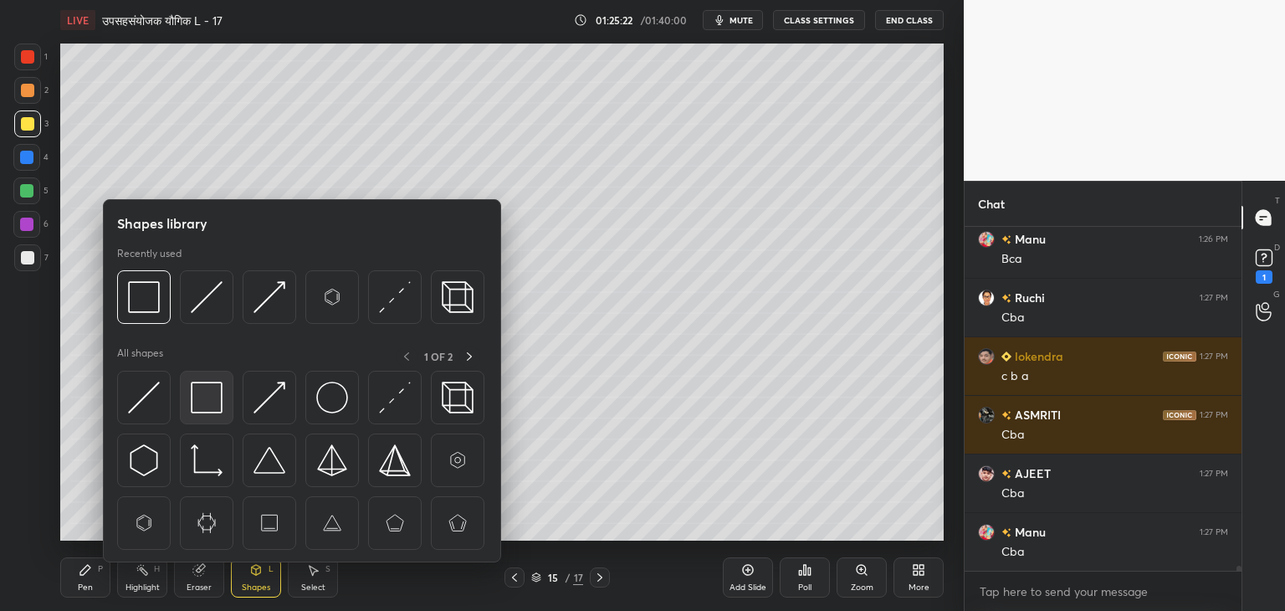
click at [195, 389] on img at bounding box center [207, 398] width 32 height 32
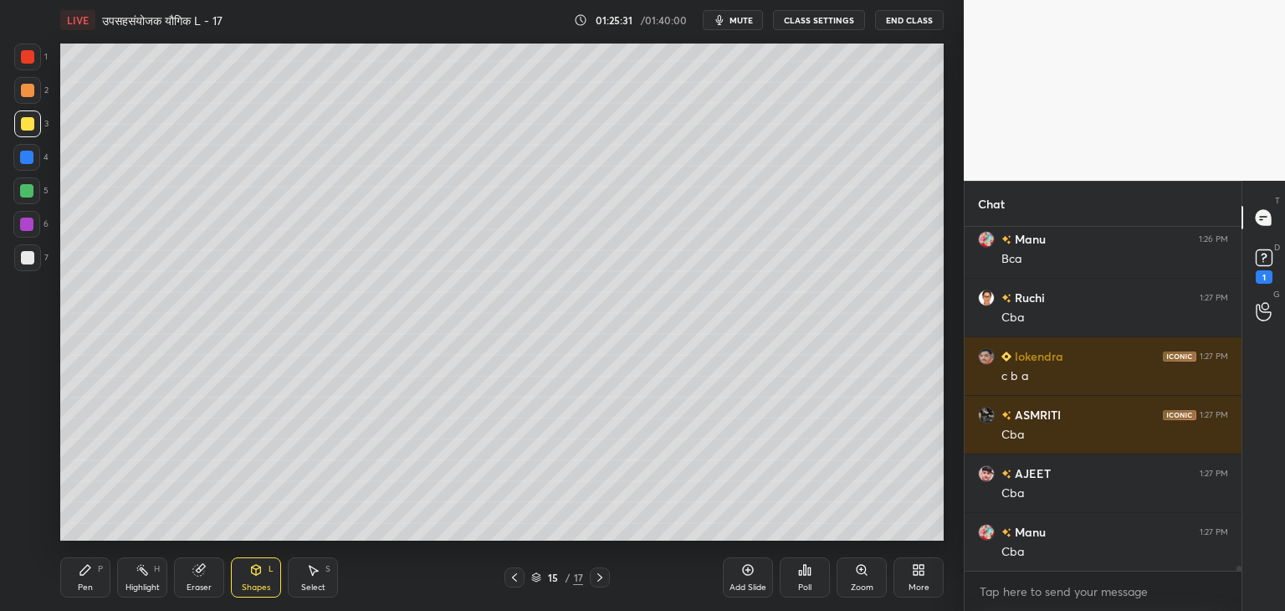
click at [84, 581] on div "Pen P" at bounding box center [85, 577] width 50 height 40
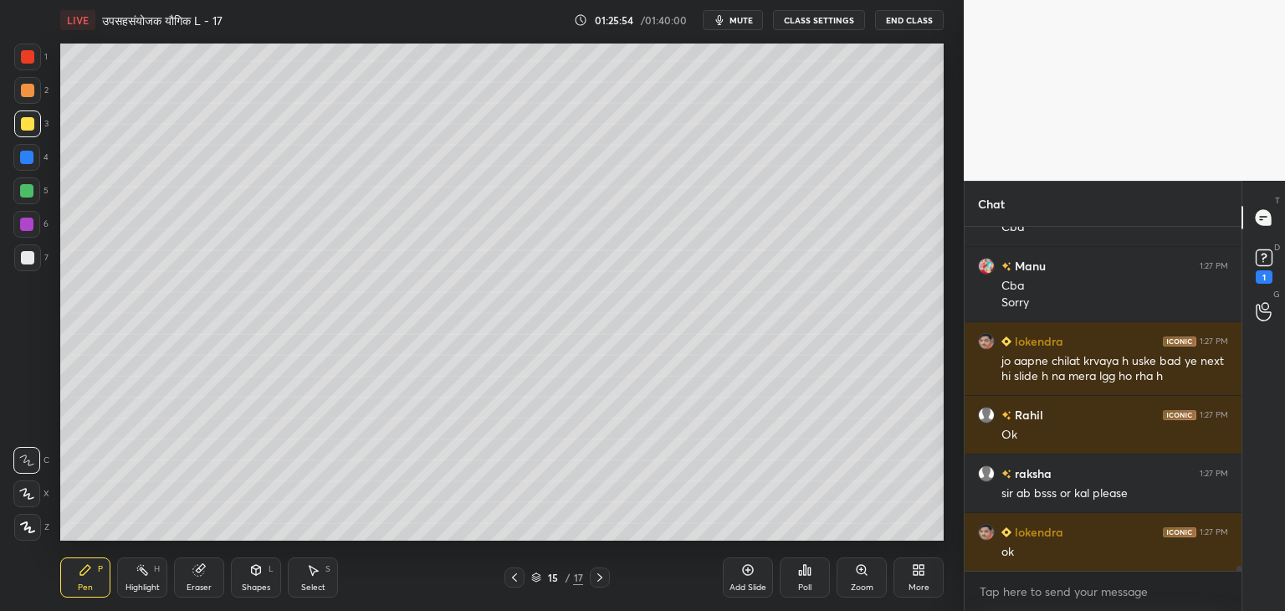
scroll to position [23906, 0]
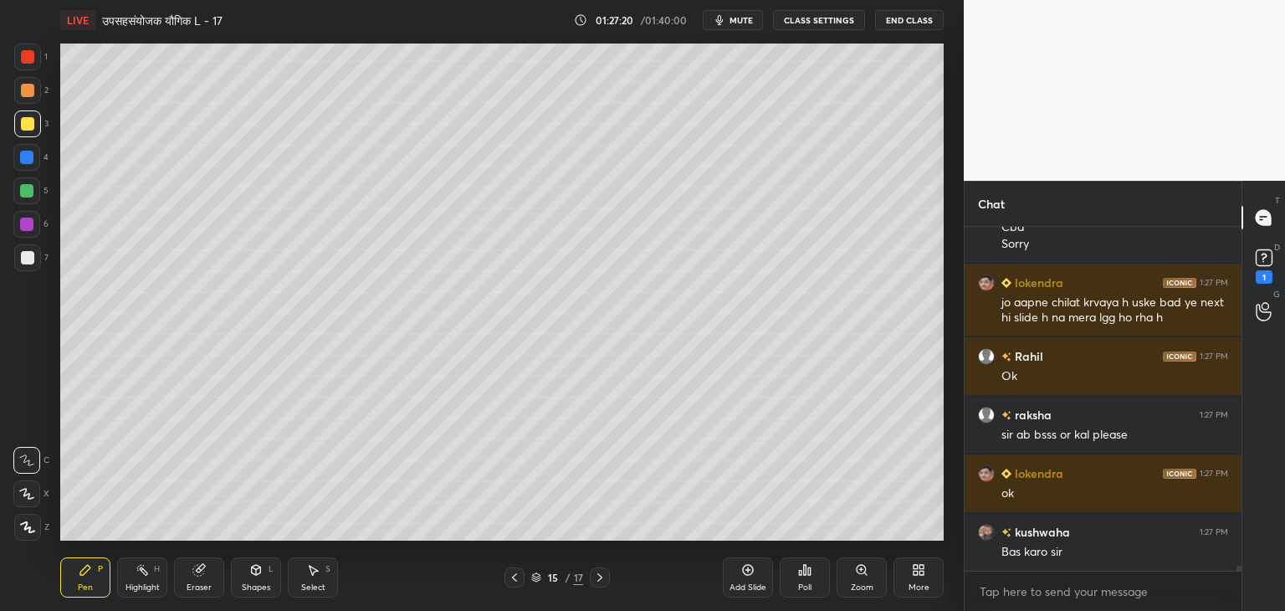
click at [746, 575] on icon at bounding box center [748, 570] width 11 height 11
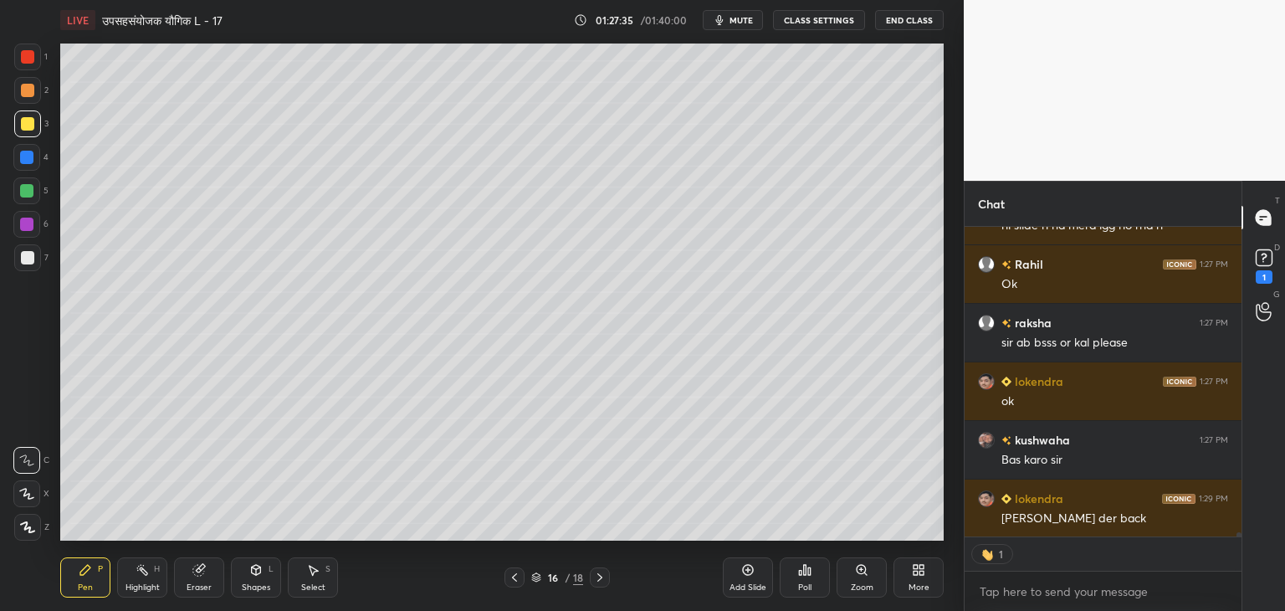
click at [516, 577] on icon at bounding box center [514, 577] width 13 height 13
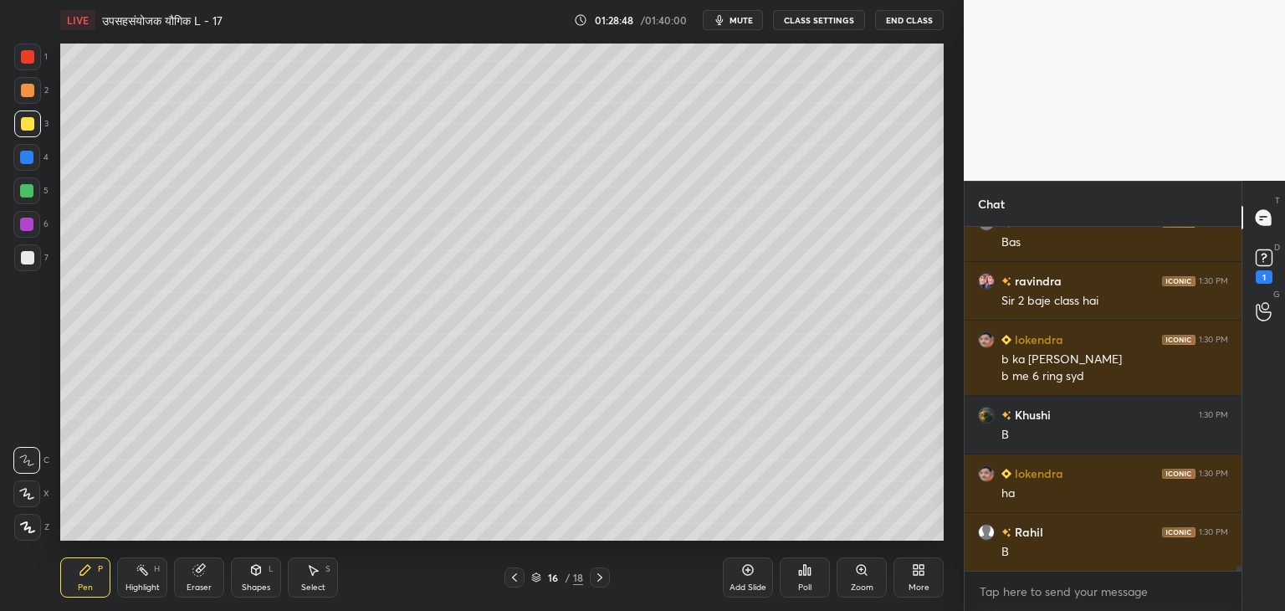
scroll to position [24584, 0]
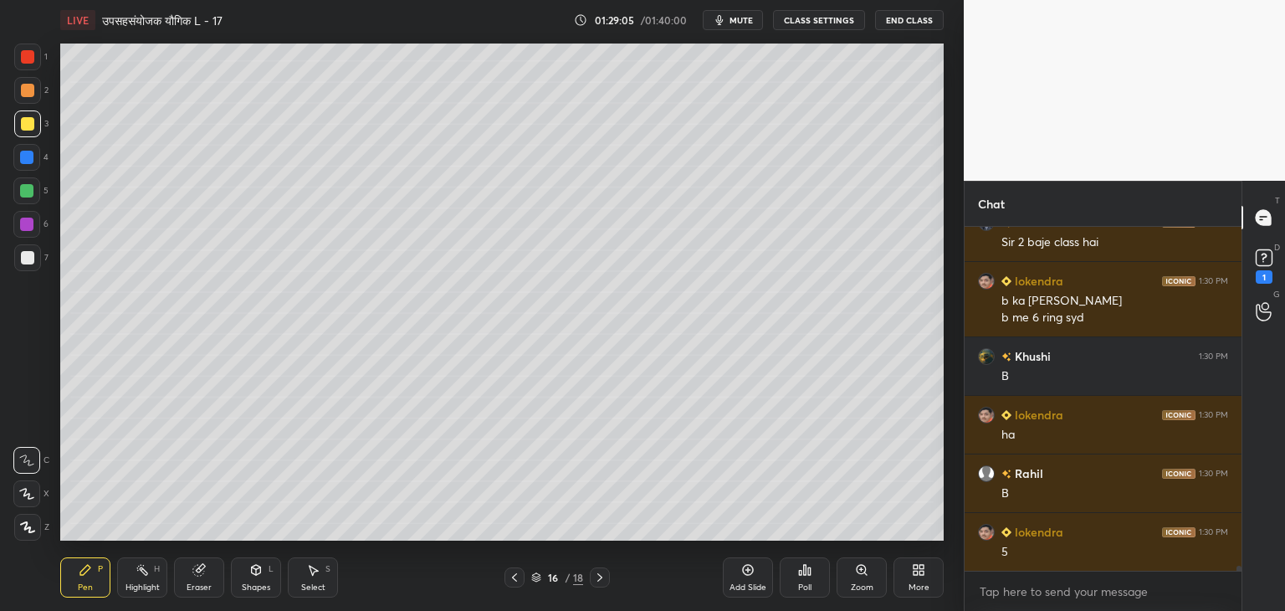
click at [17, 188] on div at bounding box center [26, 190] width 27 height 27
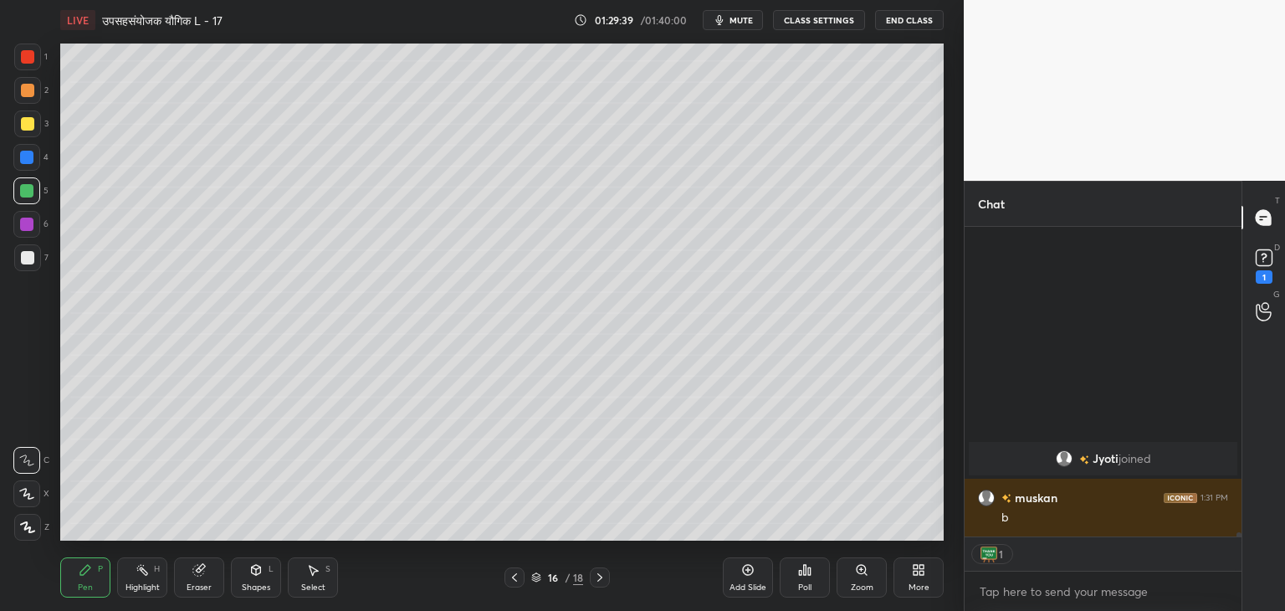
scroll to position [23590, 0]
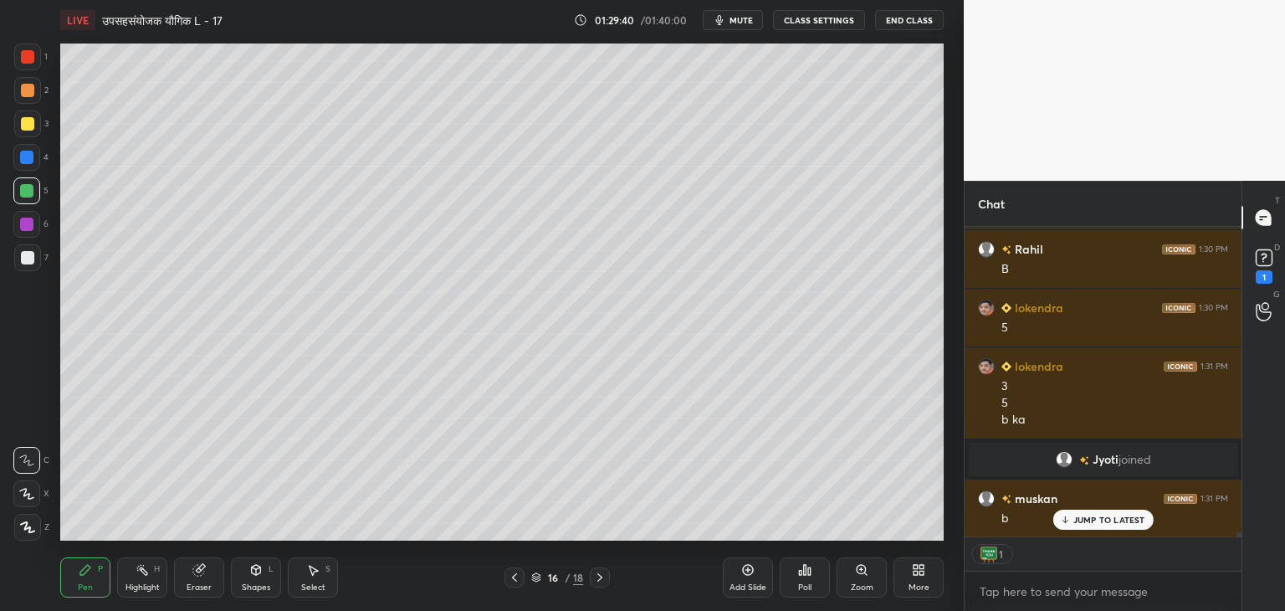
click at [146, 579] on div "Highlight H" at bounding box center [142, 577] width 50 height 40
click at [74, 570] on div "Pen P" at bounding box center [85, 577] width 50 height 40
click at [33, 121] on div at bounding box center [27, 123] width 13 height 13
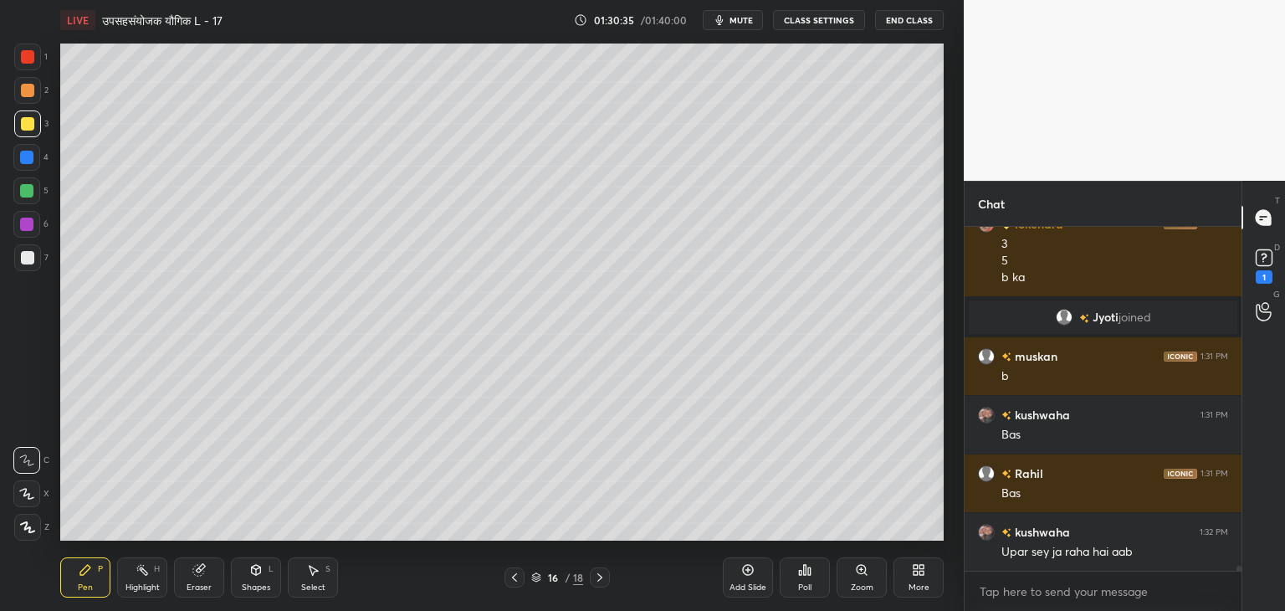
scroll to position [23791, 0]
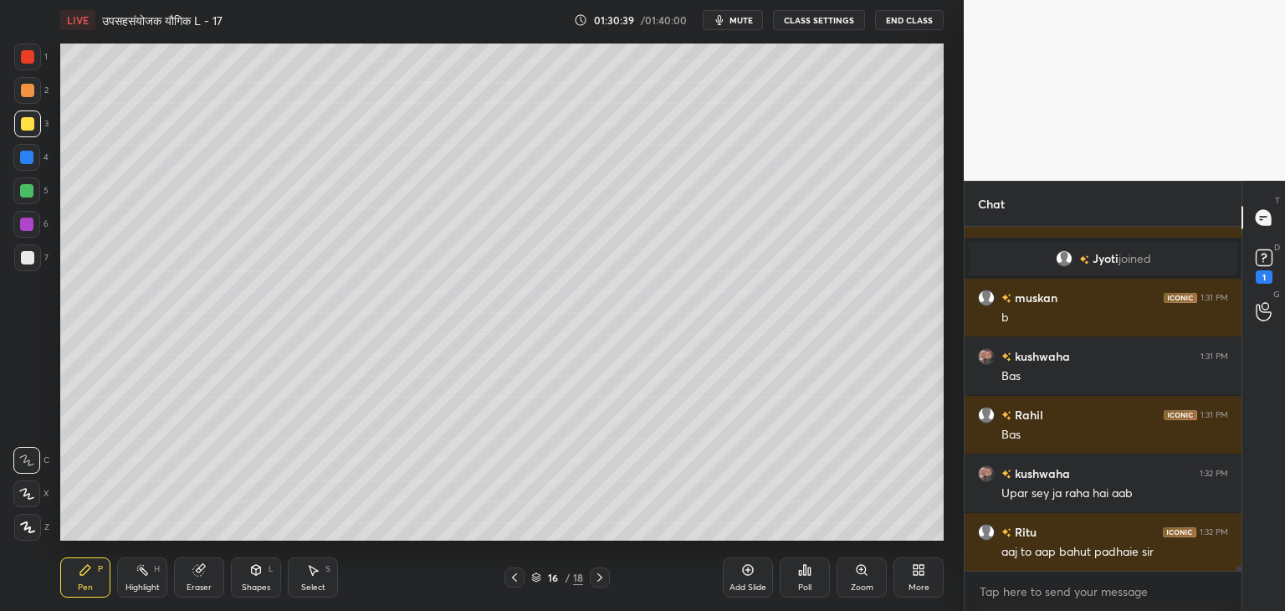
click at [249, 573] on icon at bounding box center [255, 569] width 13 height 13
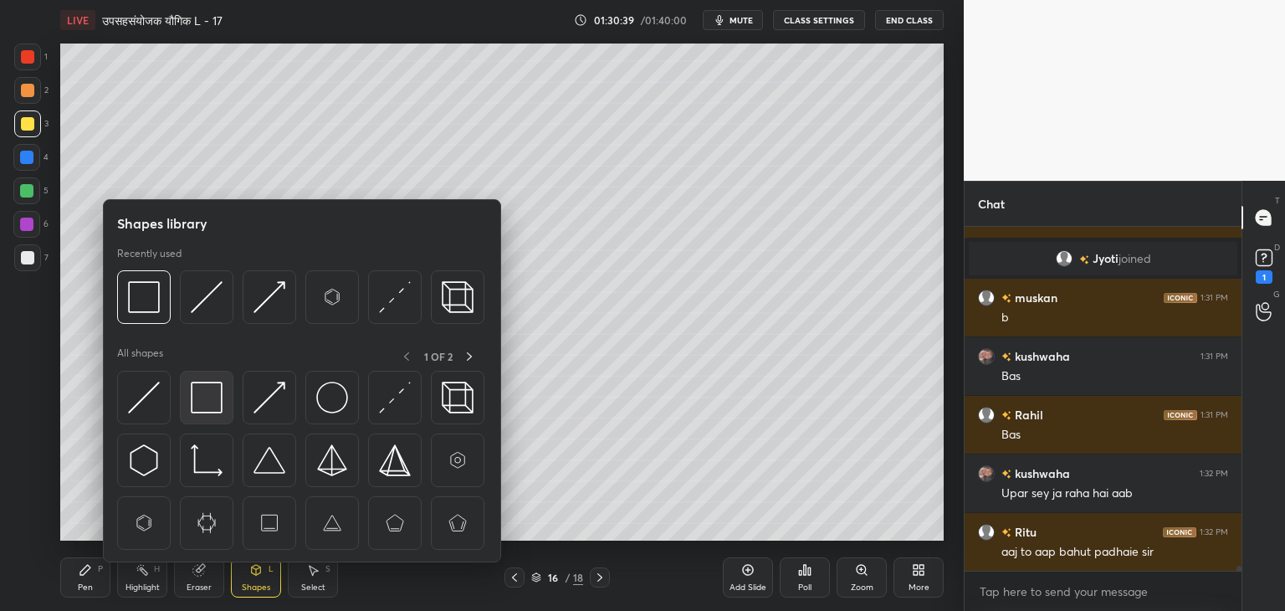
click at [206, 391] on img at bounding box center [207, 398] width 32 height 32
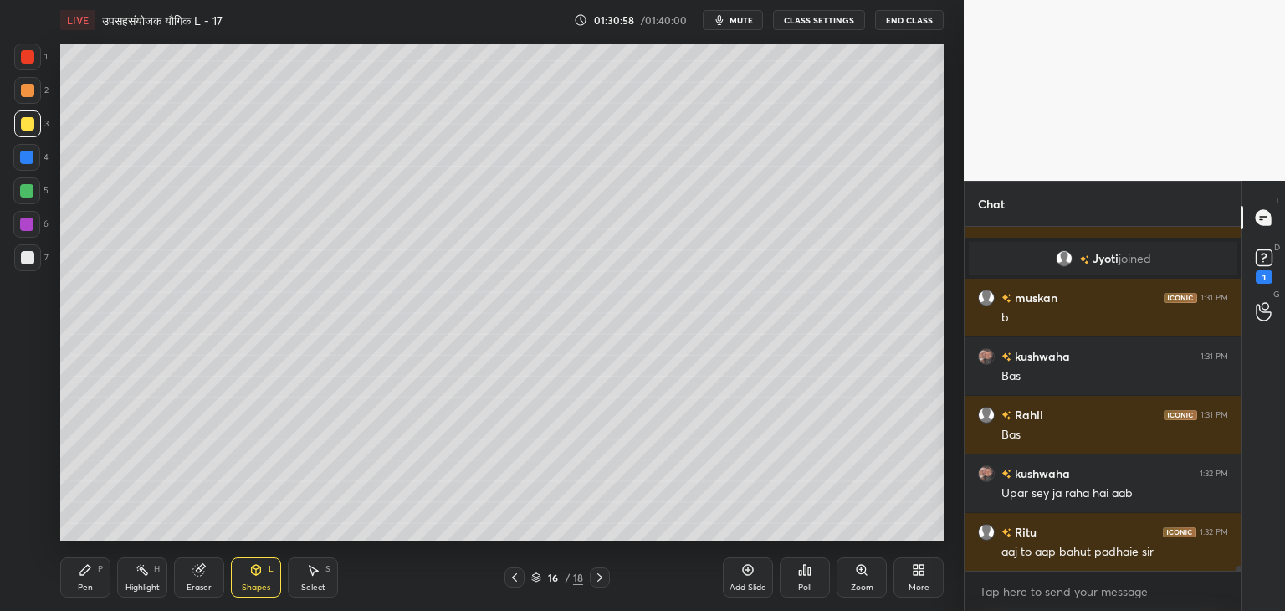
click at [86, 572] on icon at bounding box center [85, 570] width 10 height 10
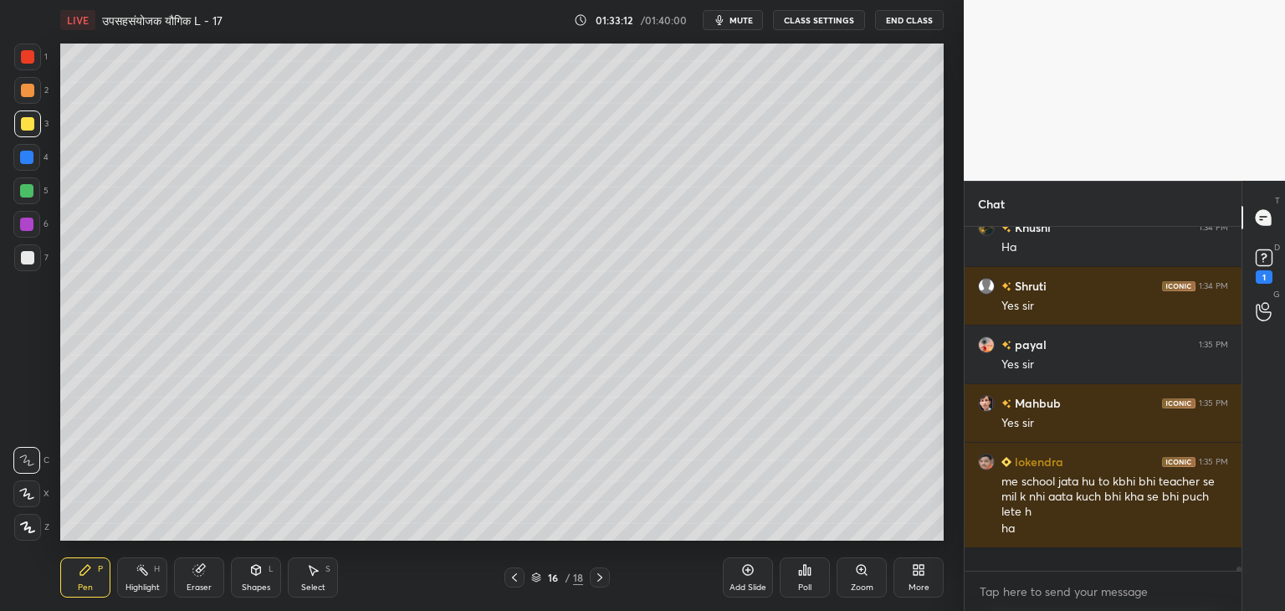
scroll to position [339, 272]
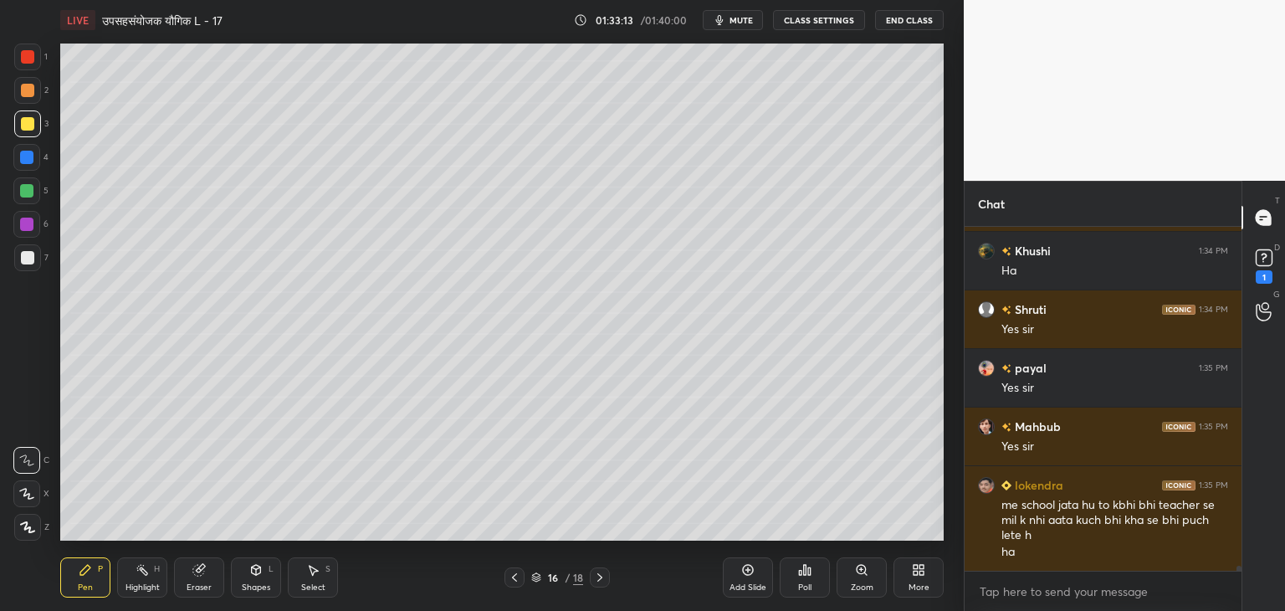
click at [599, 587] on div "Pen P Highlight H Eraser Shapes L Select S 16 / 18 Add Slide Poll Zoom More" at bounding box center [501, 577] width 883 height 67
click at [600, 579] on icon at bounding box center [599, 577] width 5 height 8
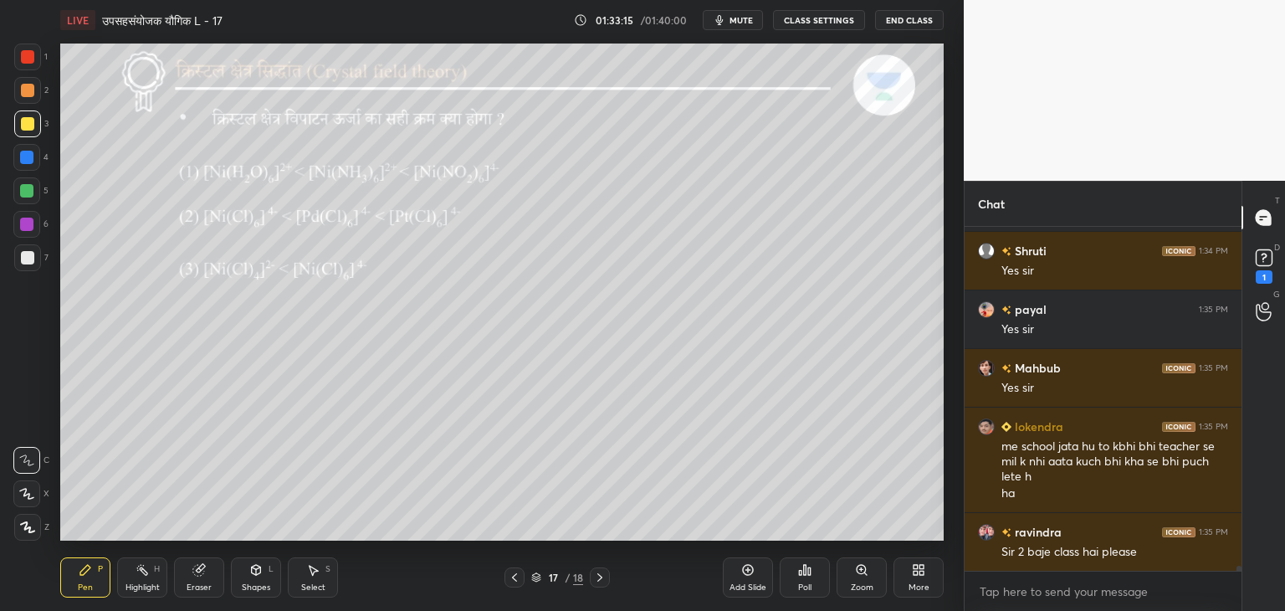
click at [517, 574] on icon at bounding box center [514, 577] width 13 height 13
click at [750, 578] on div "Add Slide" at bounding box center [748, 577] width 50 height 40
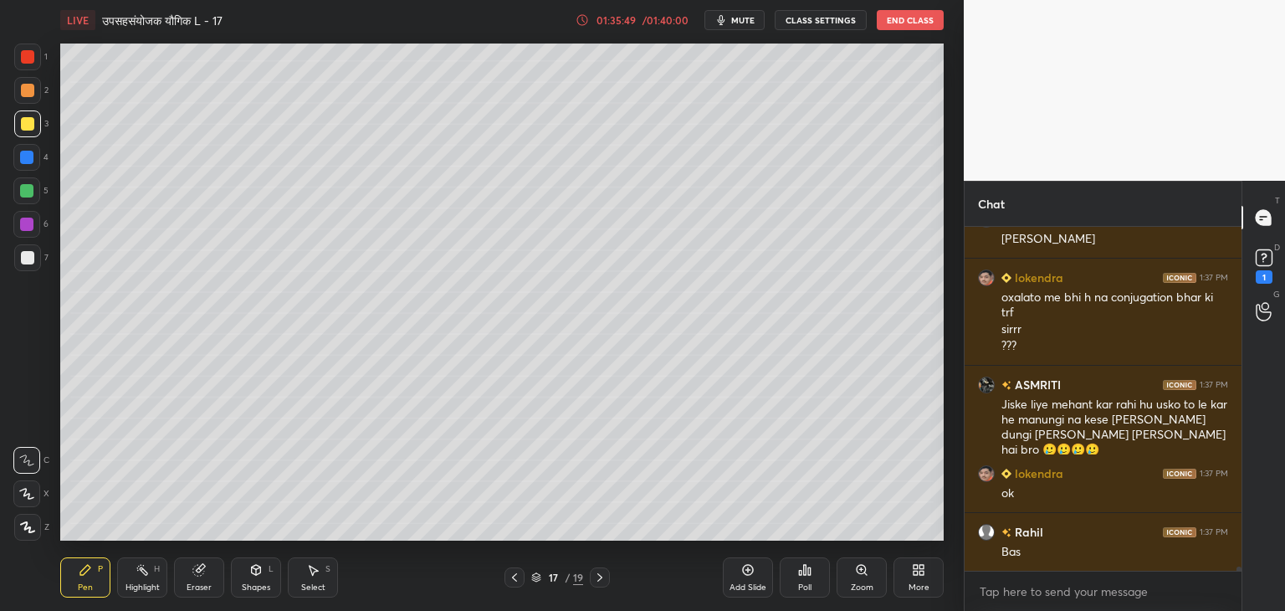
scroll to position [25822, 0]
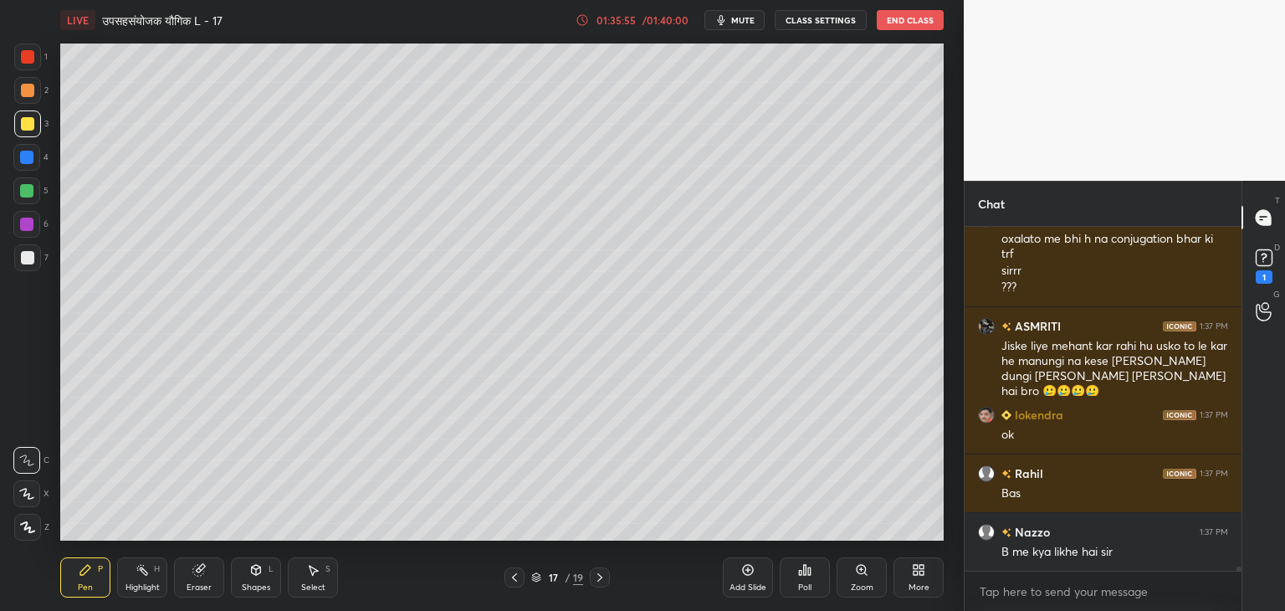
click at [200, 581] on div "Eraser" at bounding box center [199, 577] width 50 height 40
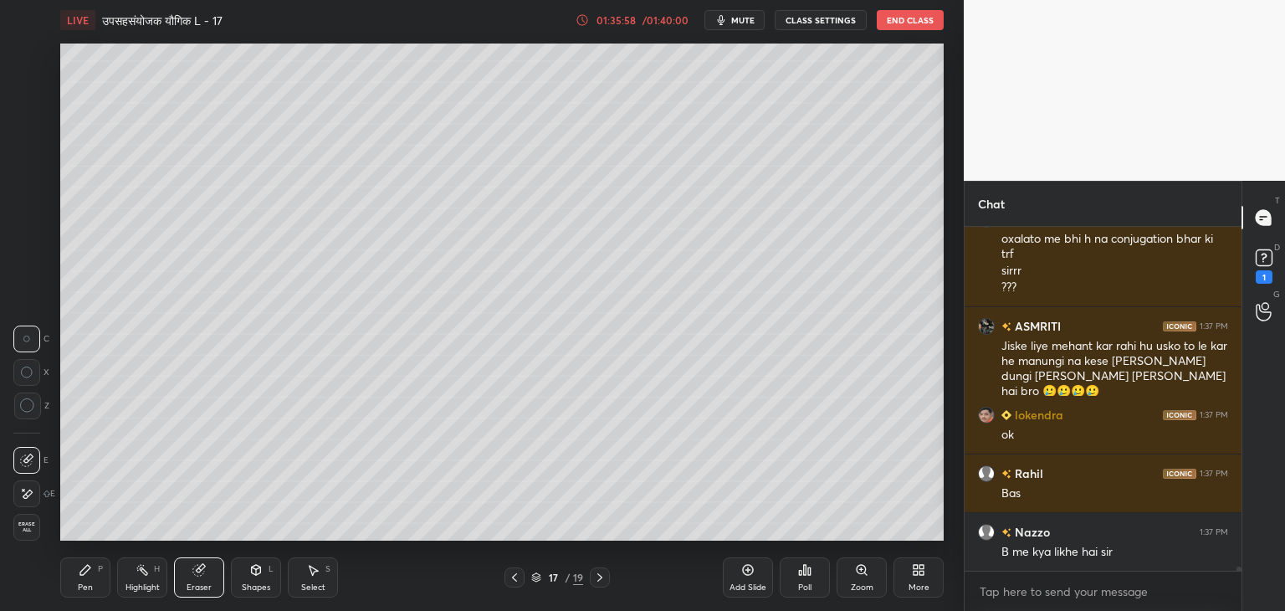
click at [90, 583] on div "Pen" at bounding box center [85, 587] width 15 height 8
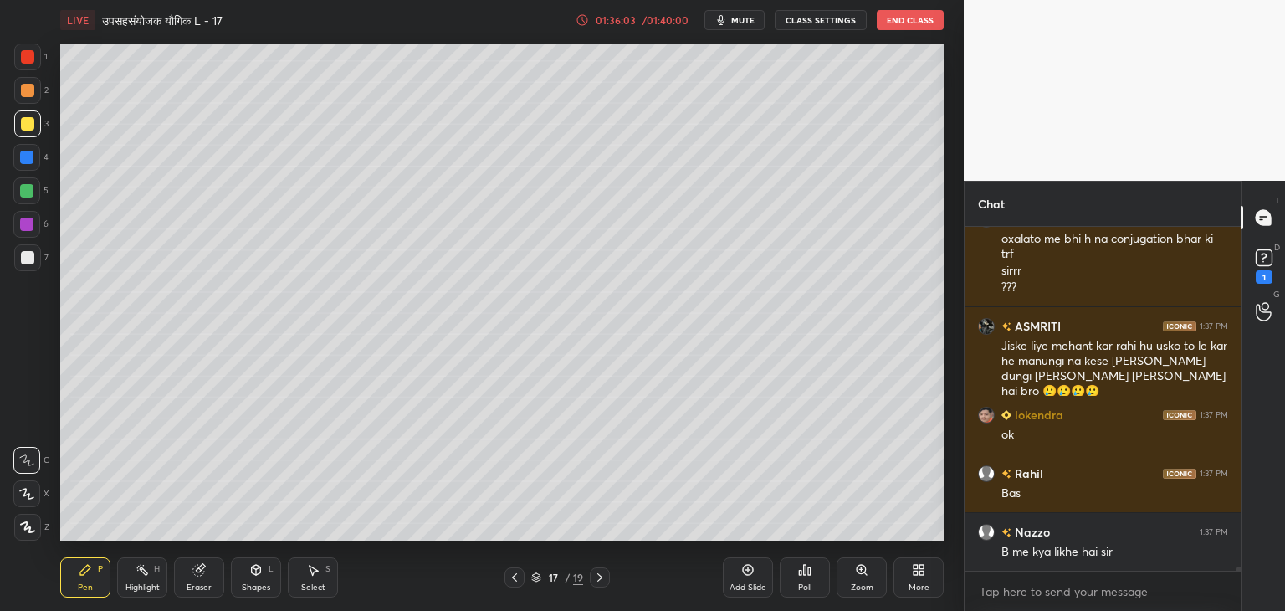
click at [192, 576] on div "Eraser" at bounding box center [199, 577] width 50 height 40
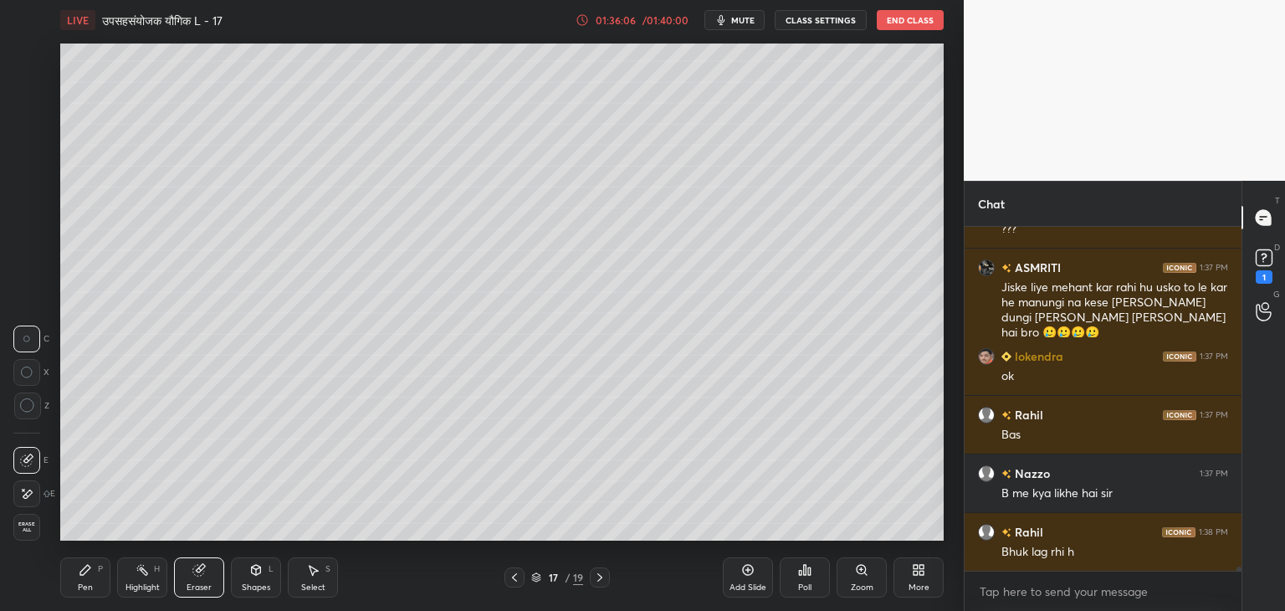
scroll to position [25954, 0]
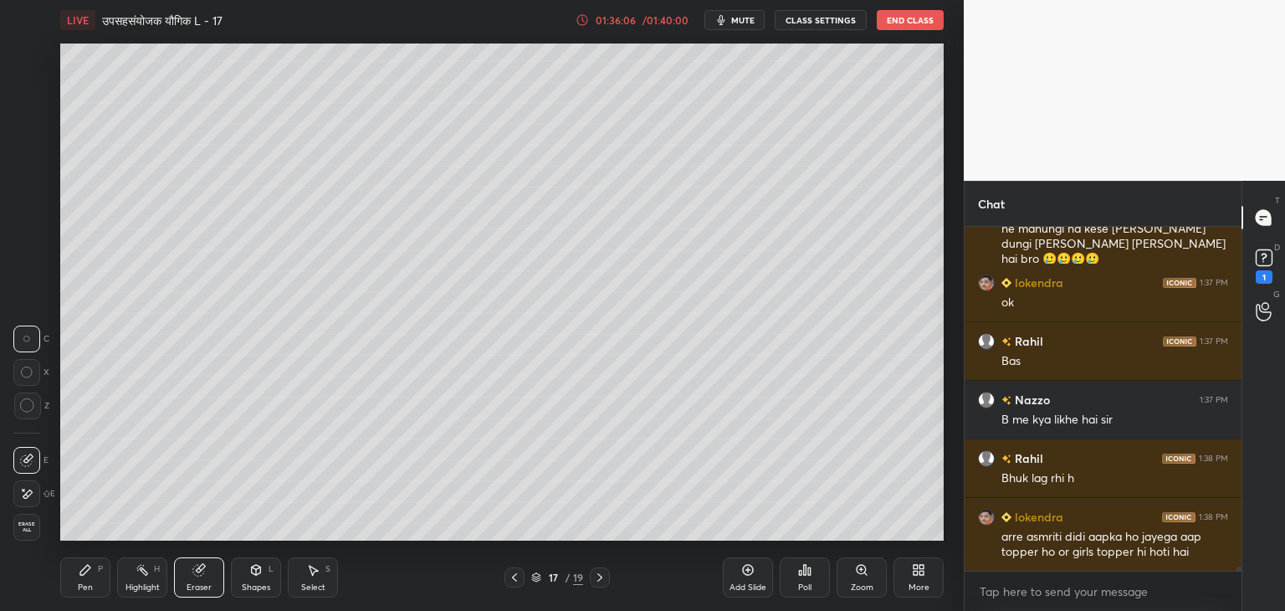
click at [90, 567] on icon at bounding box center [85, 570] width 10 height 10
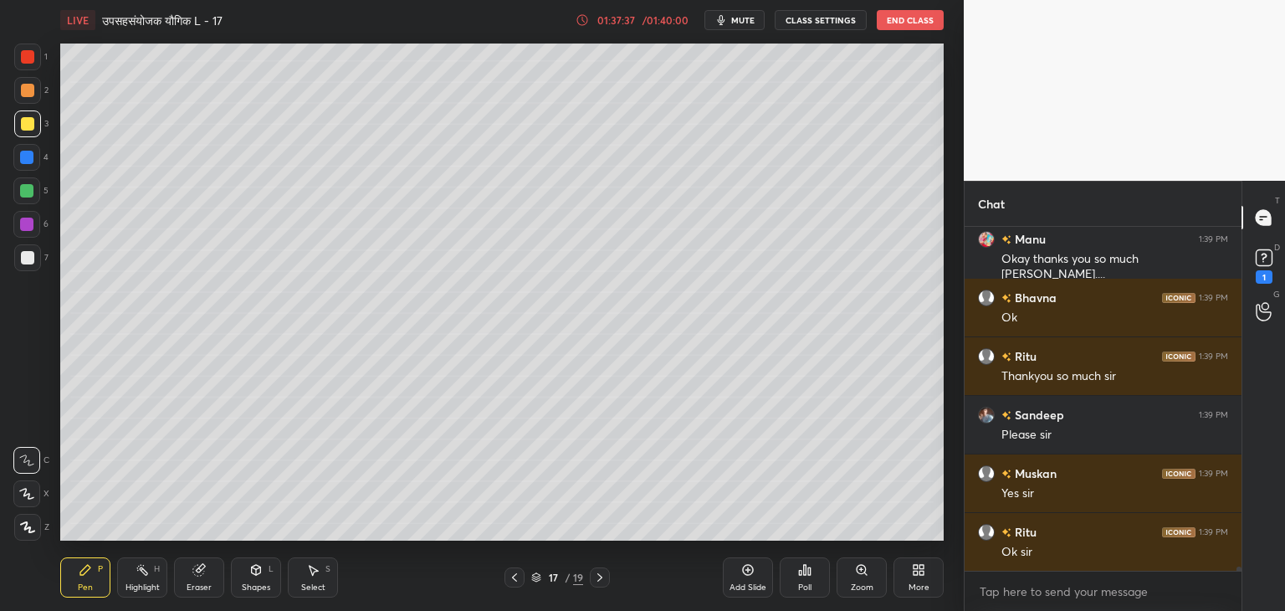
scroll to position [27581, 0]
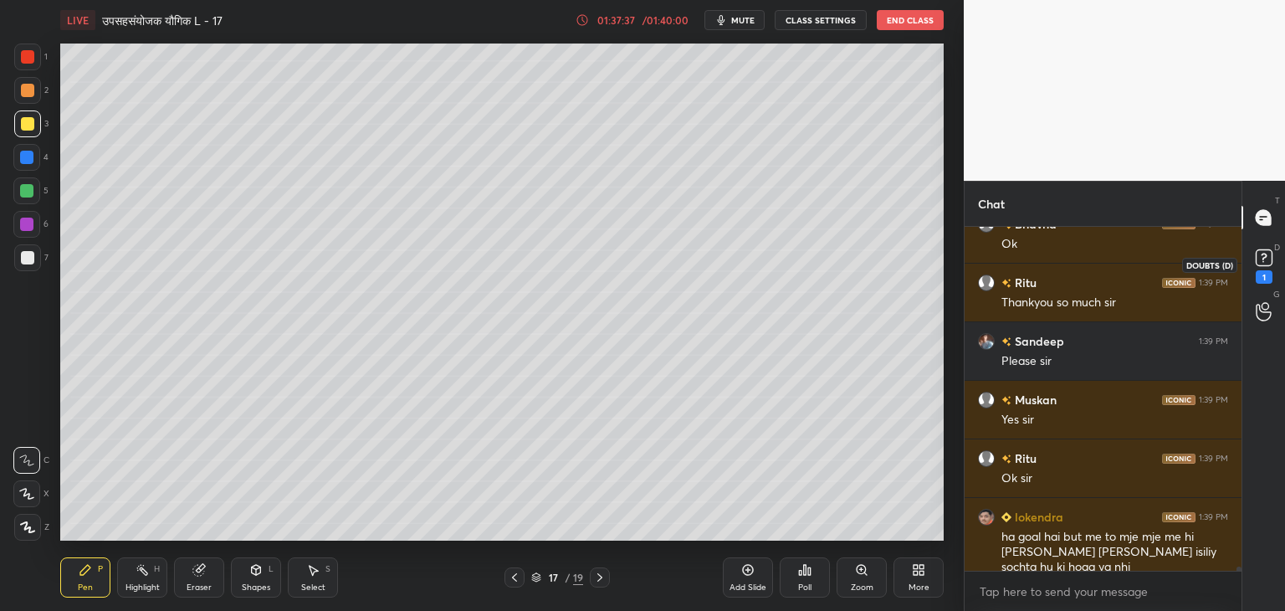
click at [1257, 255] on rect at bounding box center [1264, 258] width 16 height 16
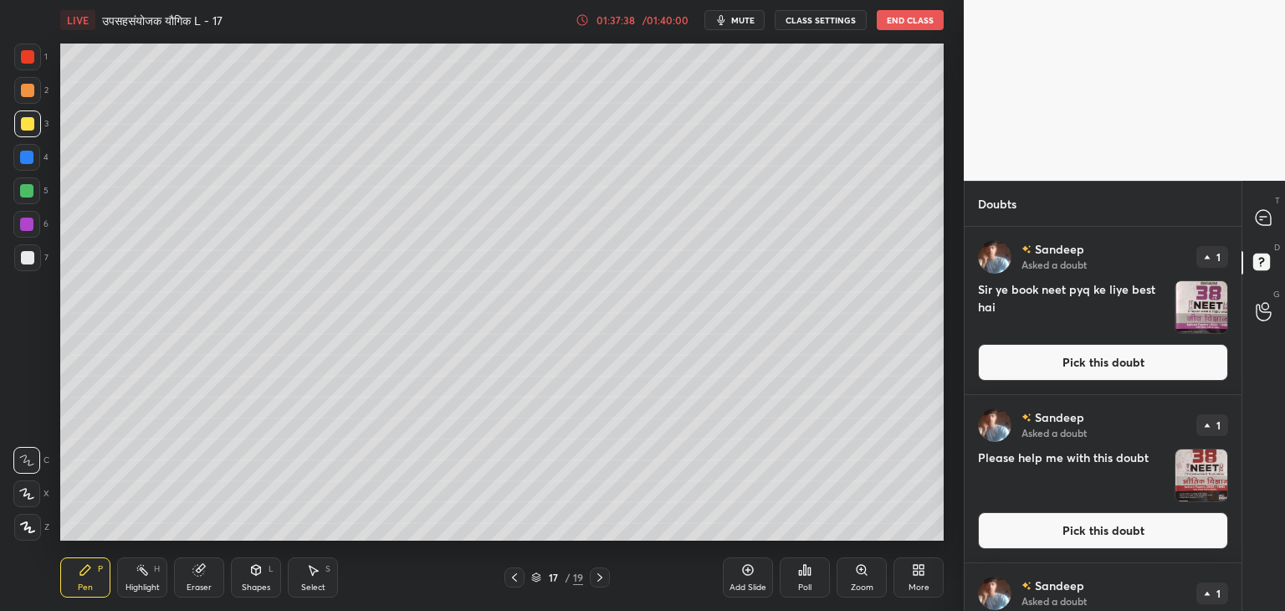
click at [1268, 200] on div "T Messages (T)" at bounding box center [1263, 217] width 43 height 47
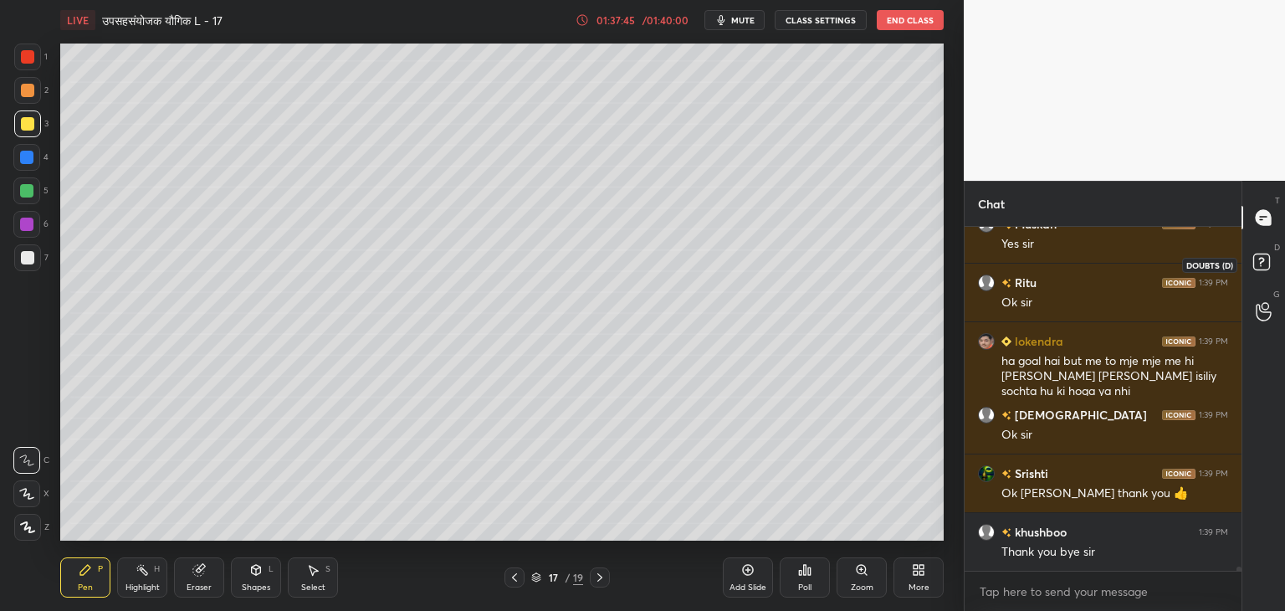
click at [1262, 249] on icon at bounding box center [1264, 264] width 30 height 30
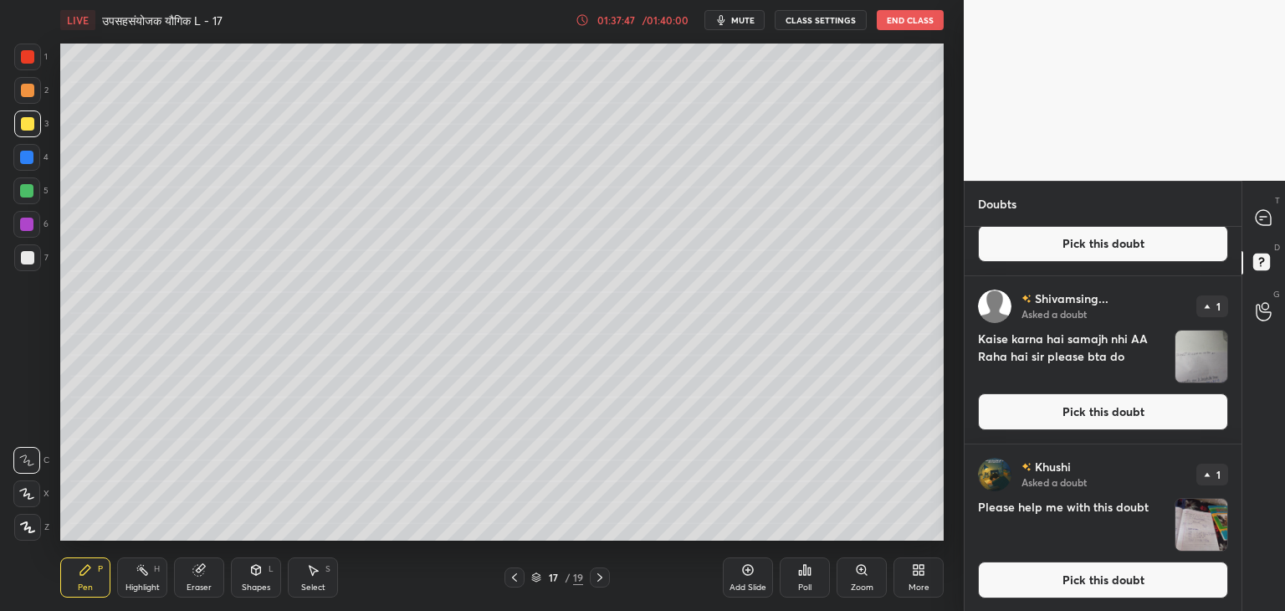
click at [1204, 516] on img "grid" at bounding box center [1201, 525] width 52 height 52
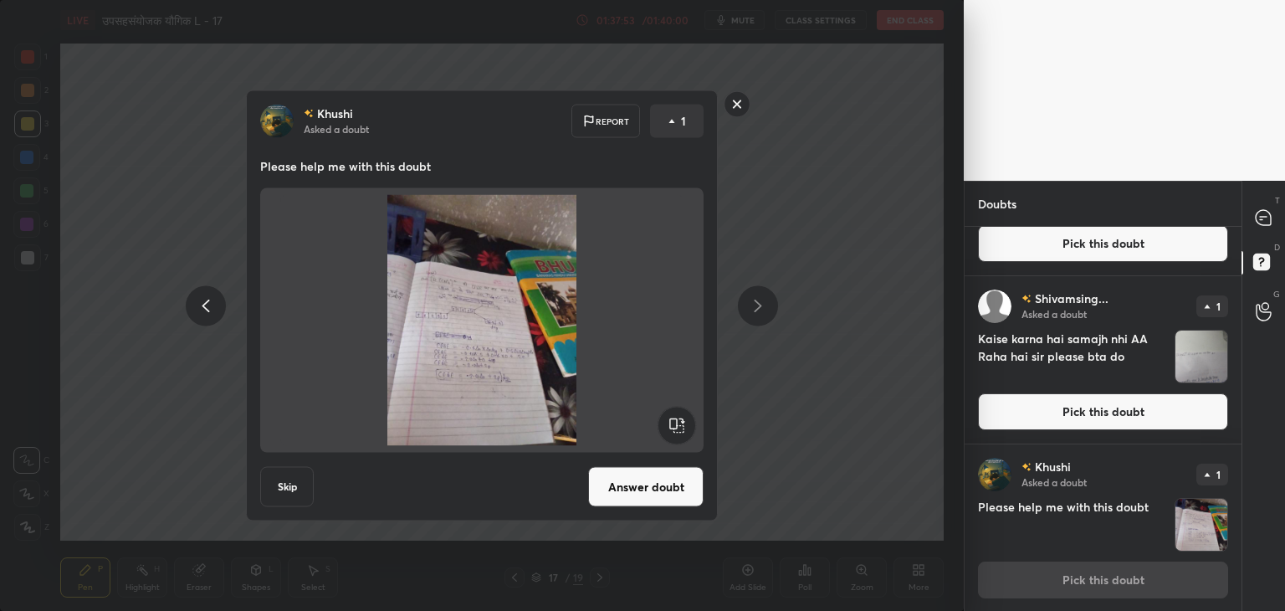
click at [612, 489] on button "Answer doubt" at bounding box center [645, 487] width 115 height 40
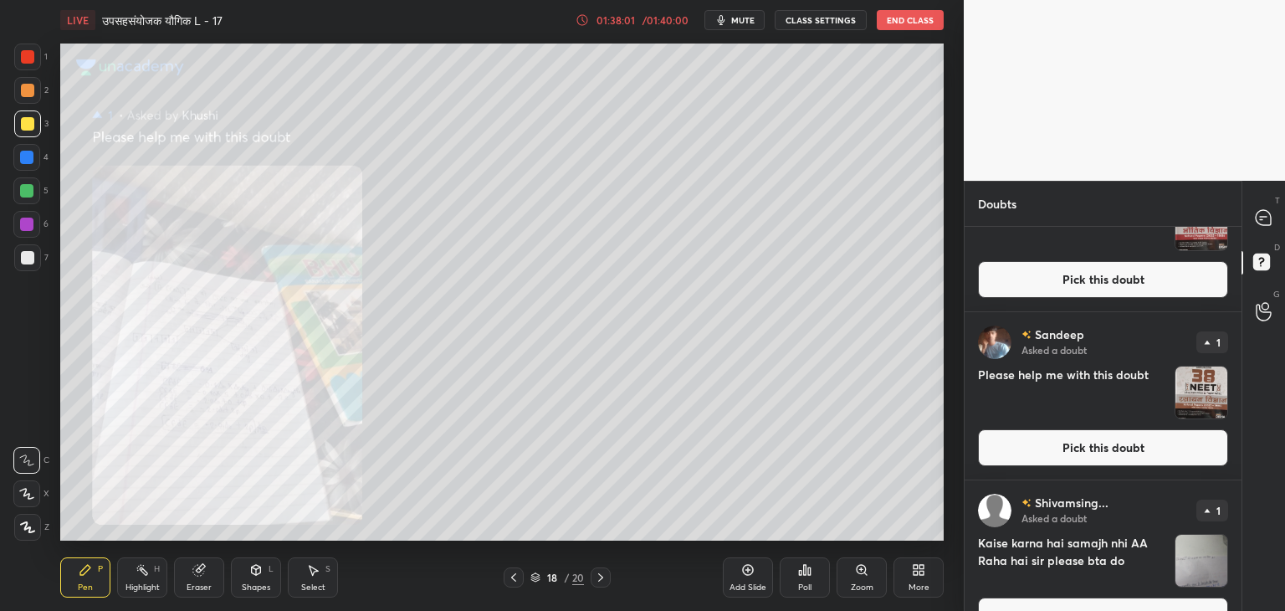
scroll to position [288, 0]
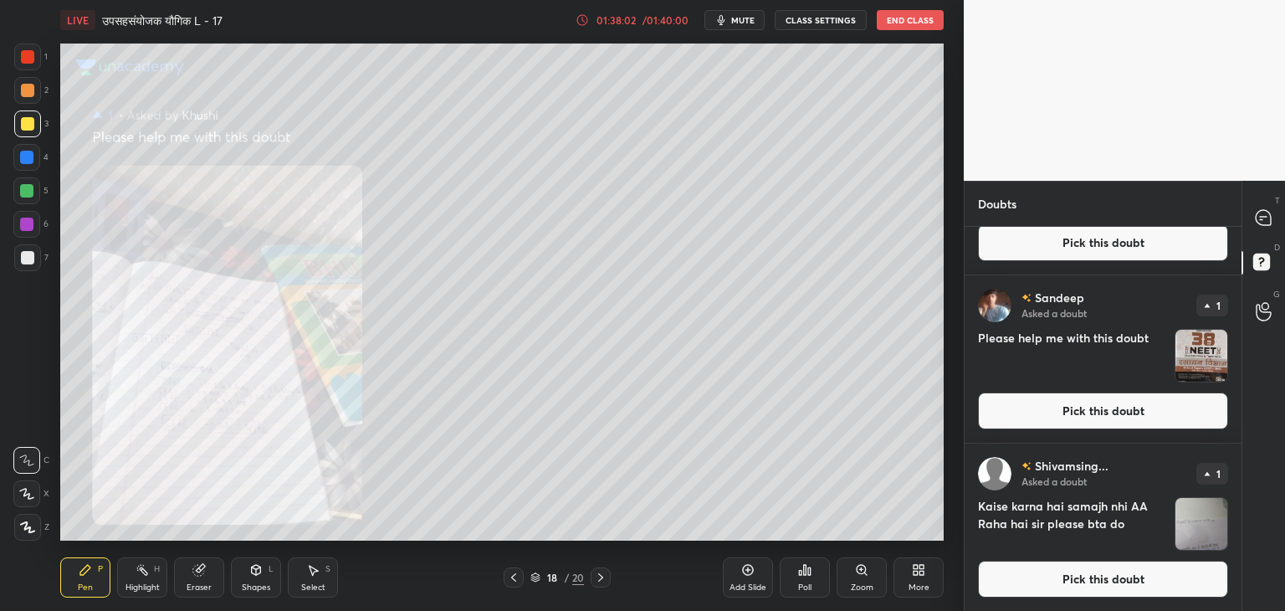
click at [1209, 524] on img "grid" at bounding box center [1201, 524] width 52 height 52
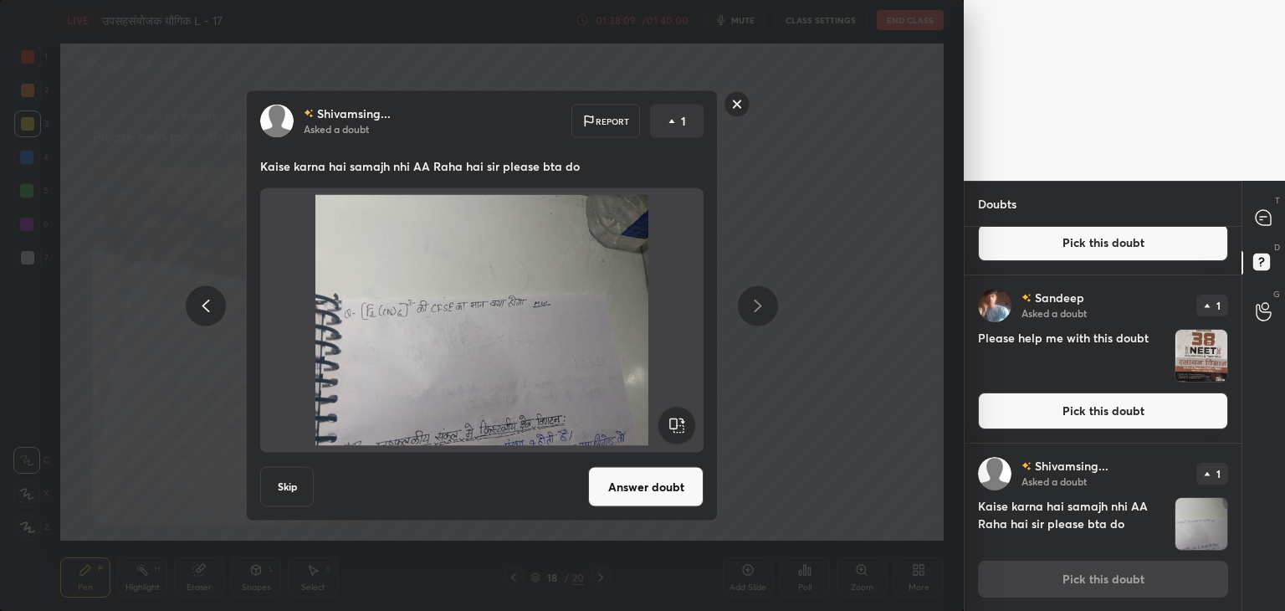
click at [640, 488] on button "Answer doubt" at bounding box center [645, 487] width 115 height 40
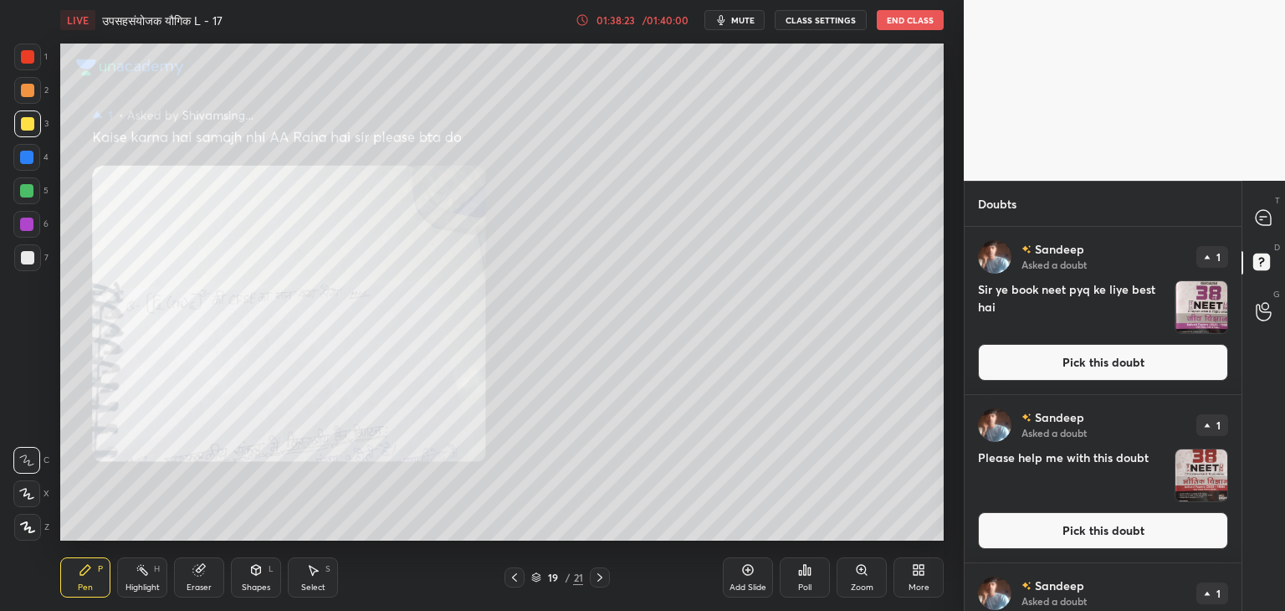
scroll to position [120, 0]
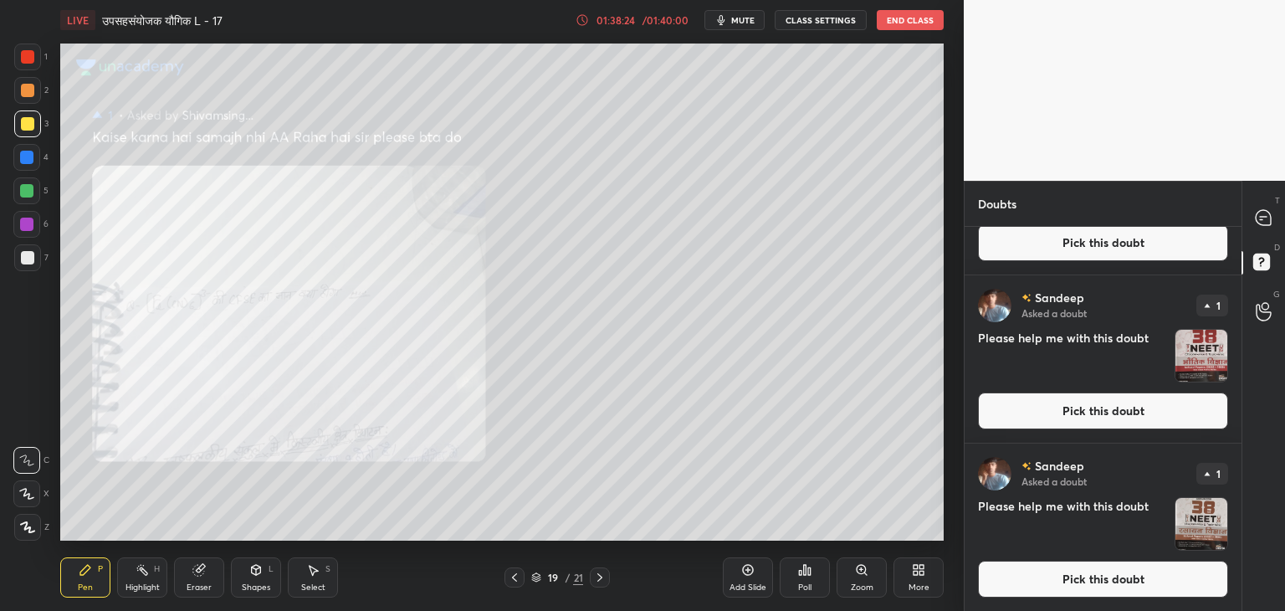
click at [1201, 520] on img "grid" at bounding box center [1201, 524] width 52 height 52
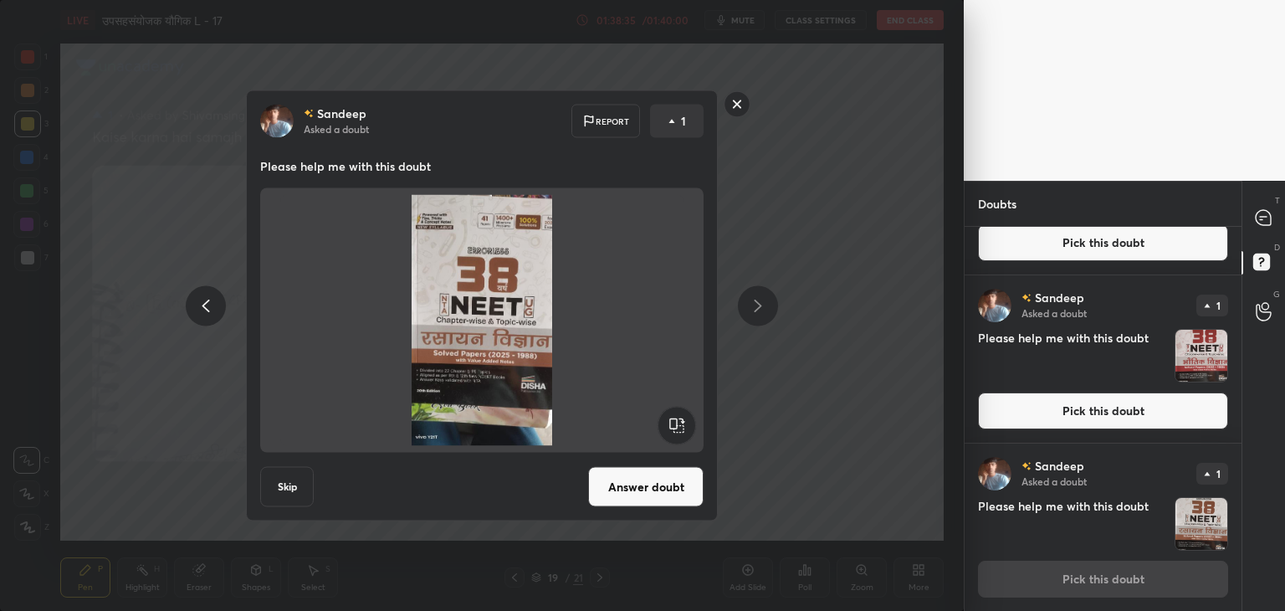
click at [1083, 346] on h4 "Please help me with this doubt" at bounding box center [1073, 356] width 190 height 54
click at [745, 105] on rect at bounding box center [738, 104] width 26 height 26
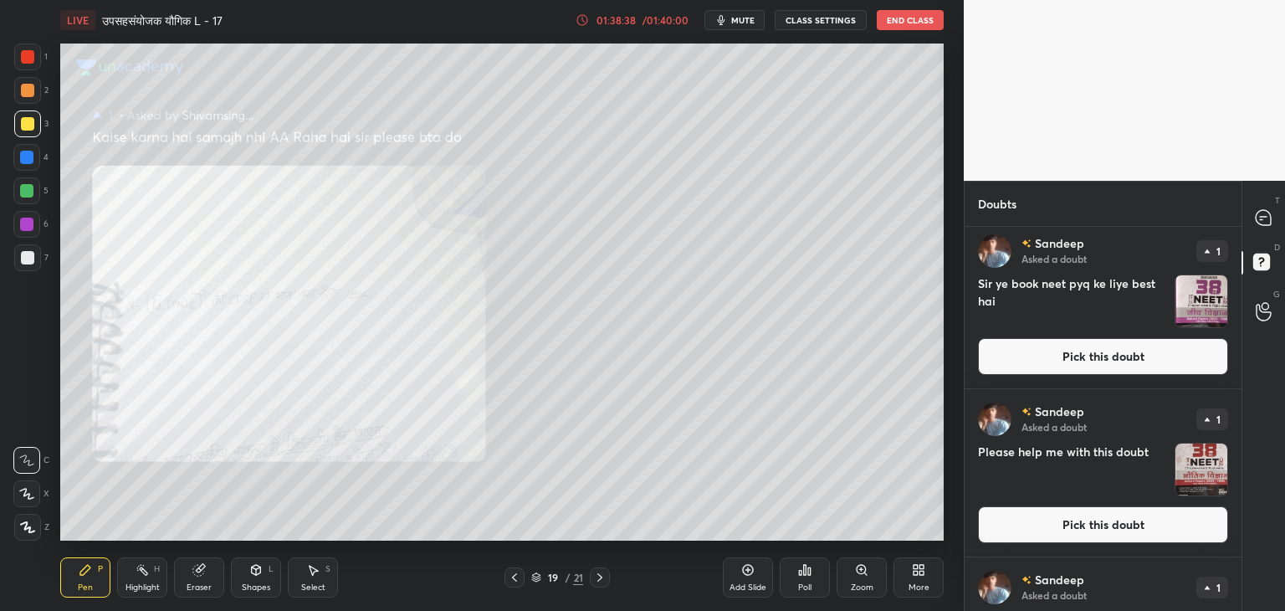
scroll to position [0, 0]
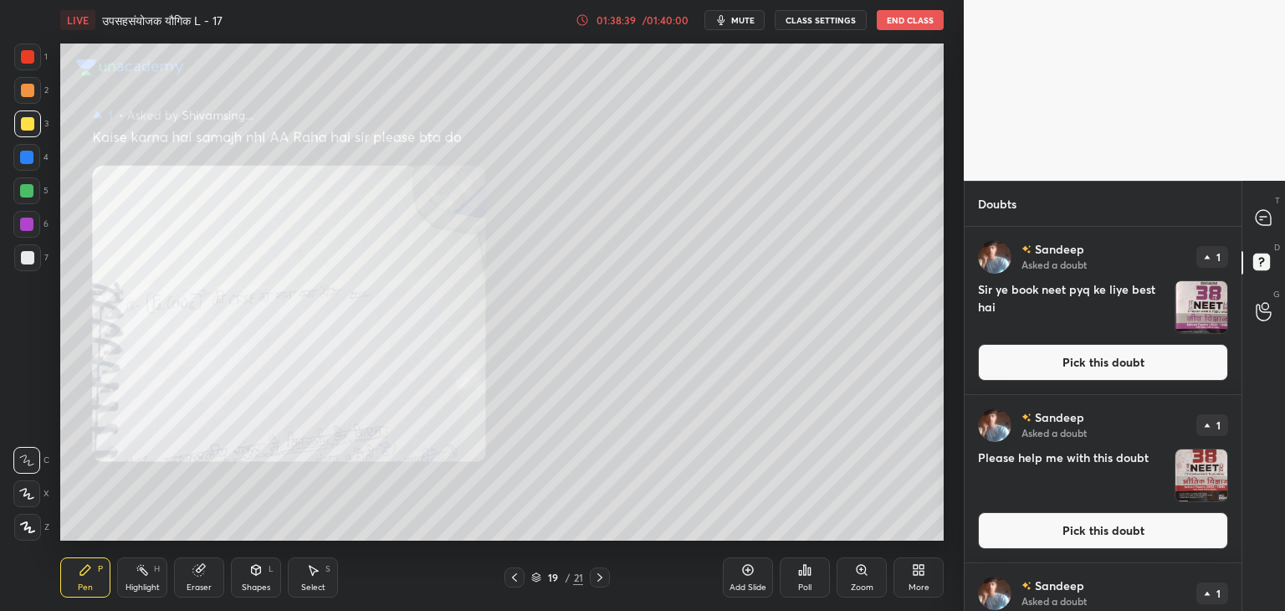
click at [1203, 310] on img "grid" at bounding box center [1201, 307] width 52 height 52
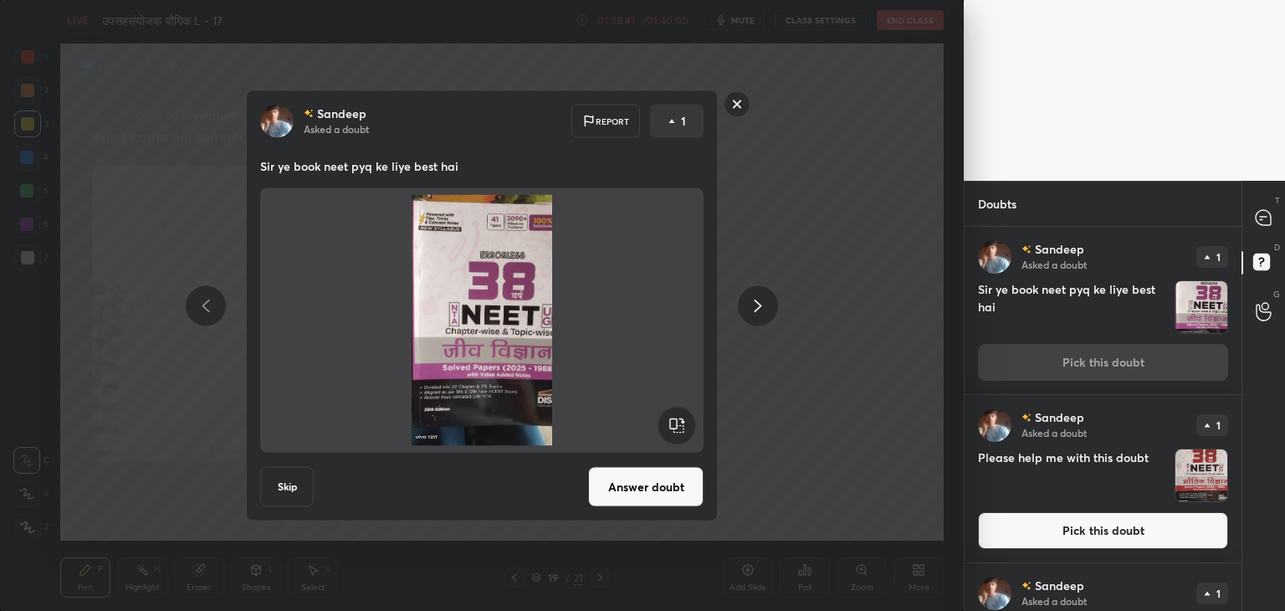
click at [293, 482] on button "Skip" at bounding box center [287, 487] width 54 height 40
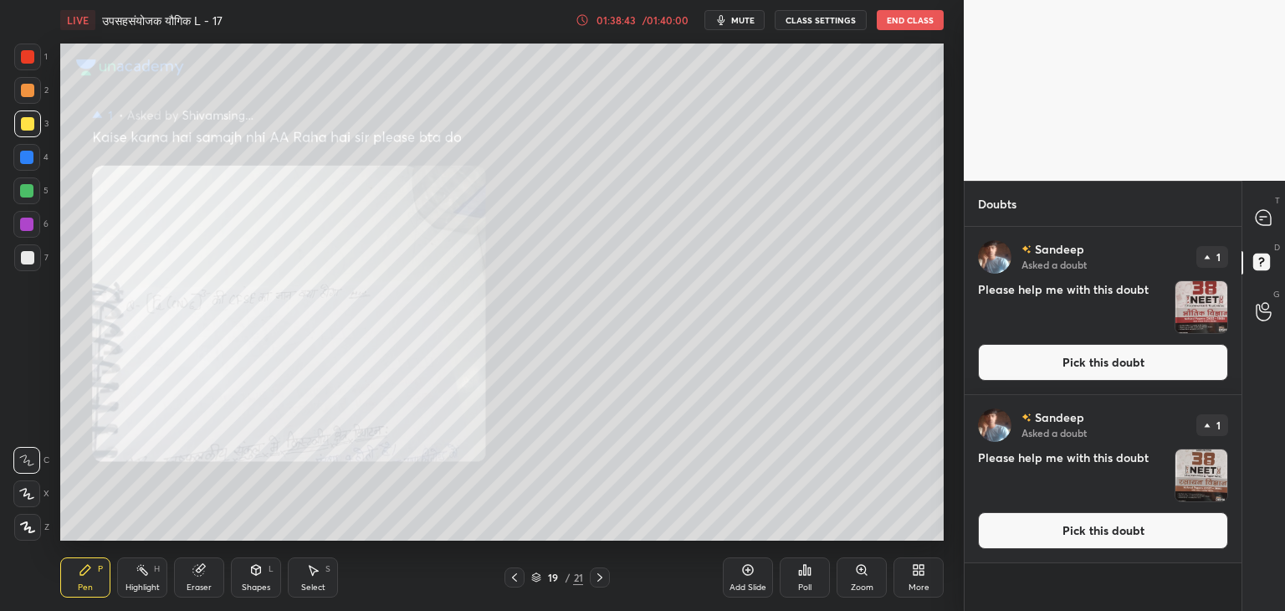
click at [1205, 316] on img "grid" at bounding box center [1201, 307] width 52 height 52
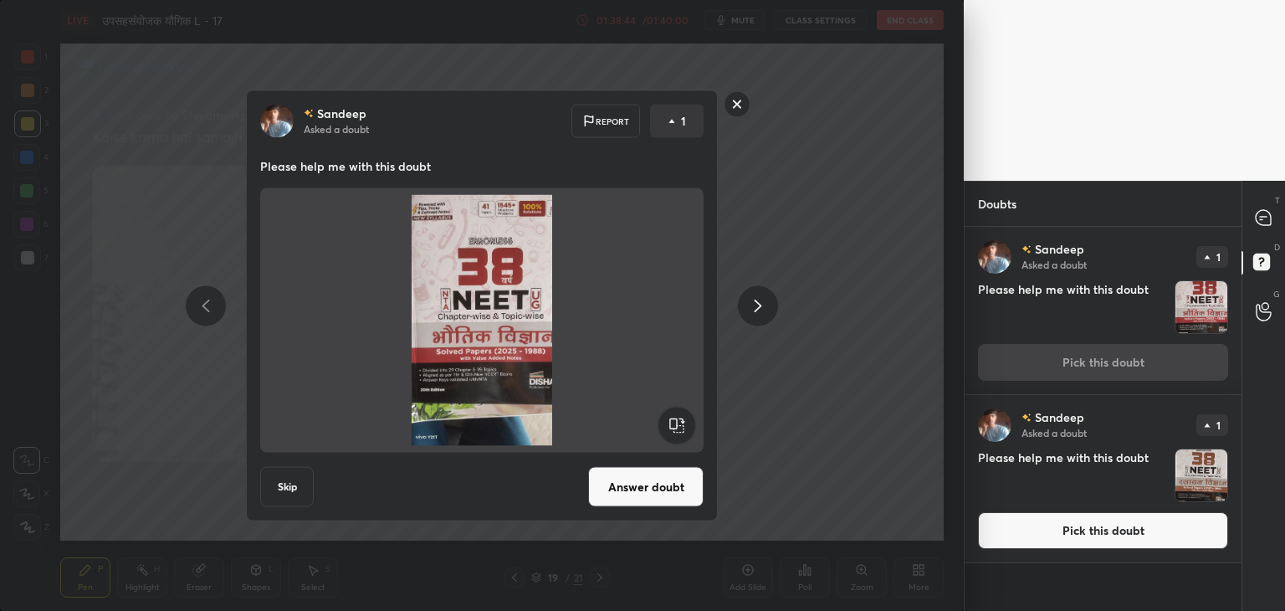
click at [284, 498] on button "Skip" at bounding box center [287, 487] width 54 height 40
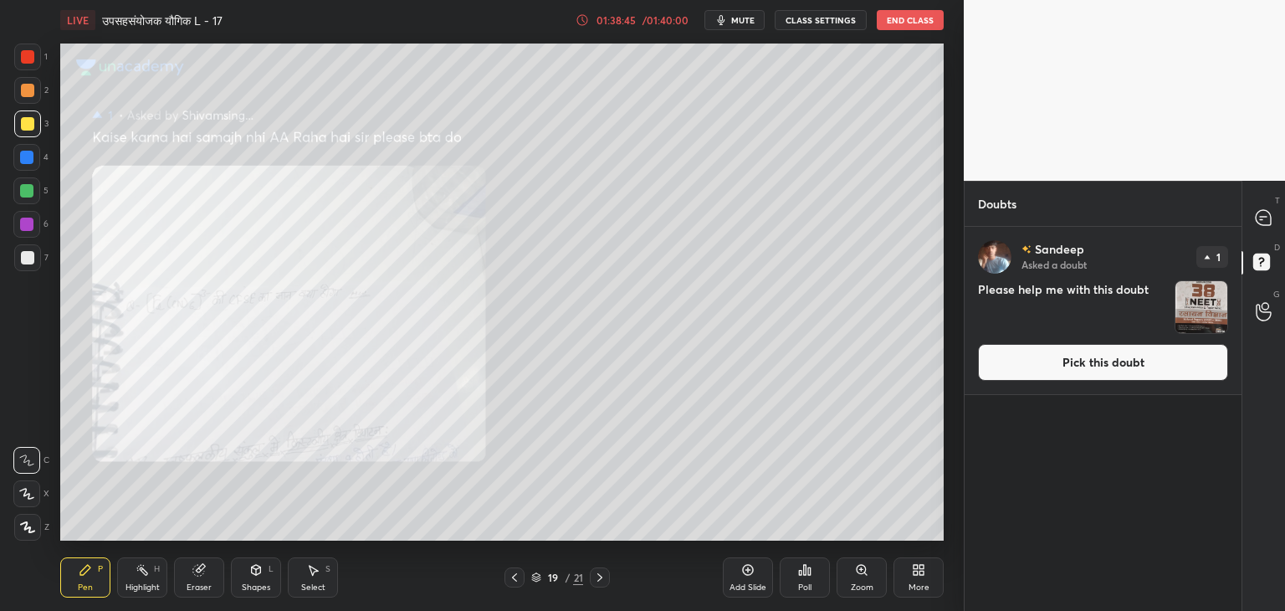
click at [1201, 315] on img "grid" at bounding box center [1201, 307] width 52 height 52
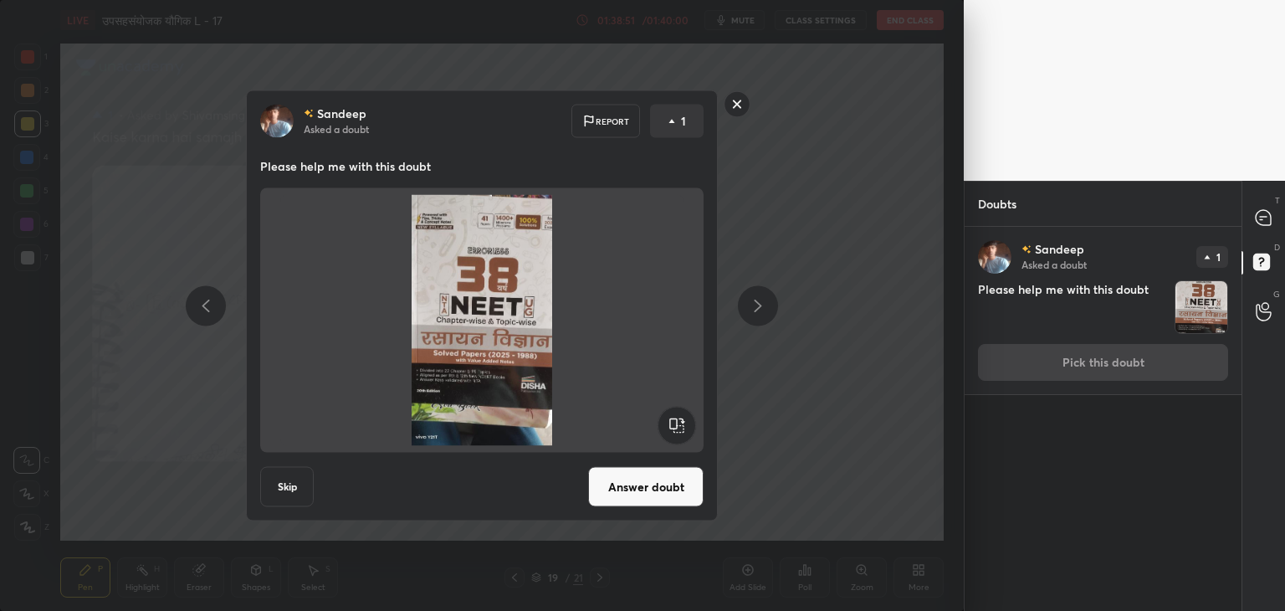
click at [291, 488] on button "Skip" at bounding box center [287, 487] width 54 height 40
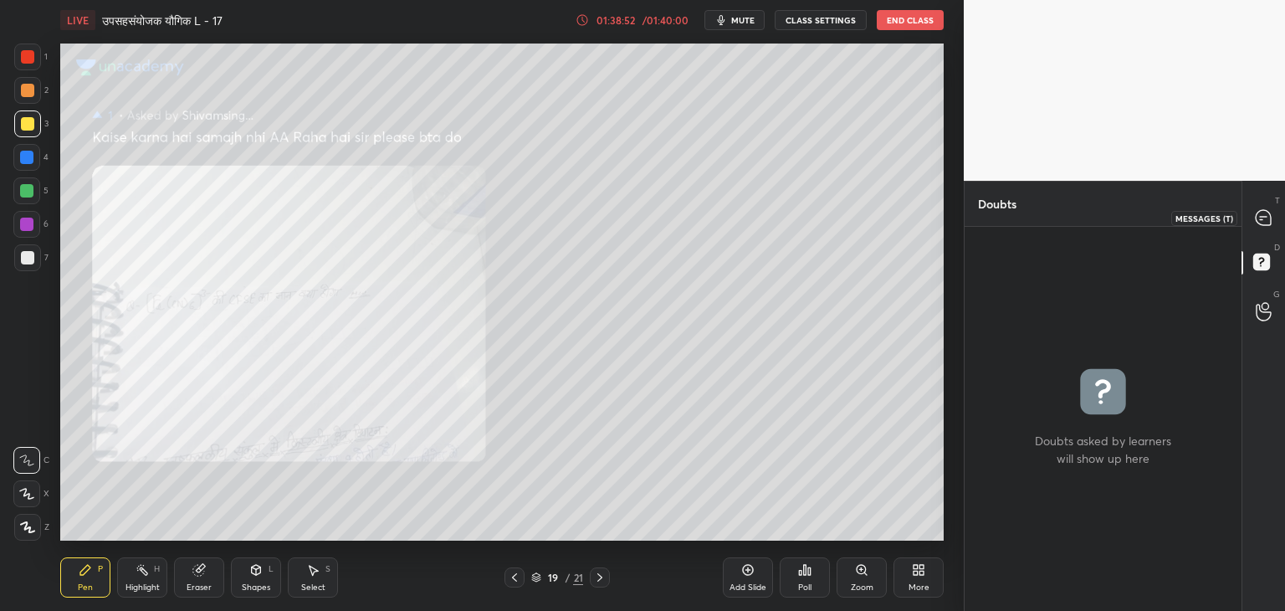
click at [1272, 210] on icon at bounding box center [1264, 218] width 18 height 18
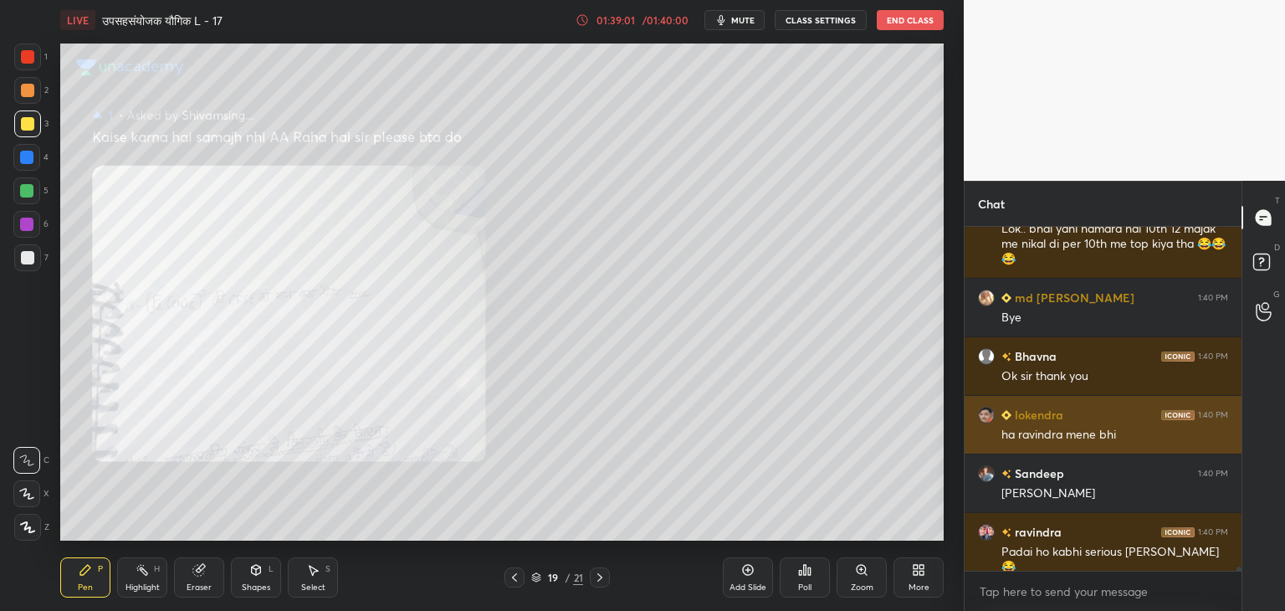
scroll to position [28804, 0]
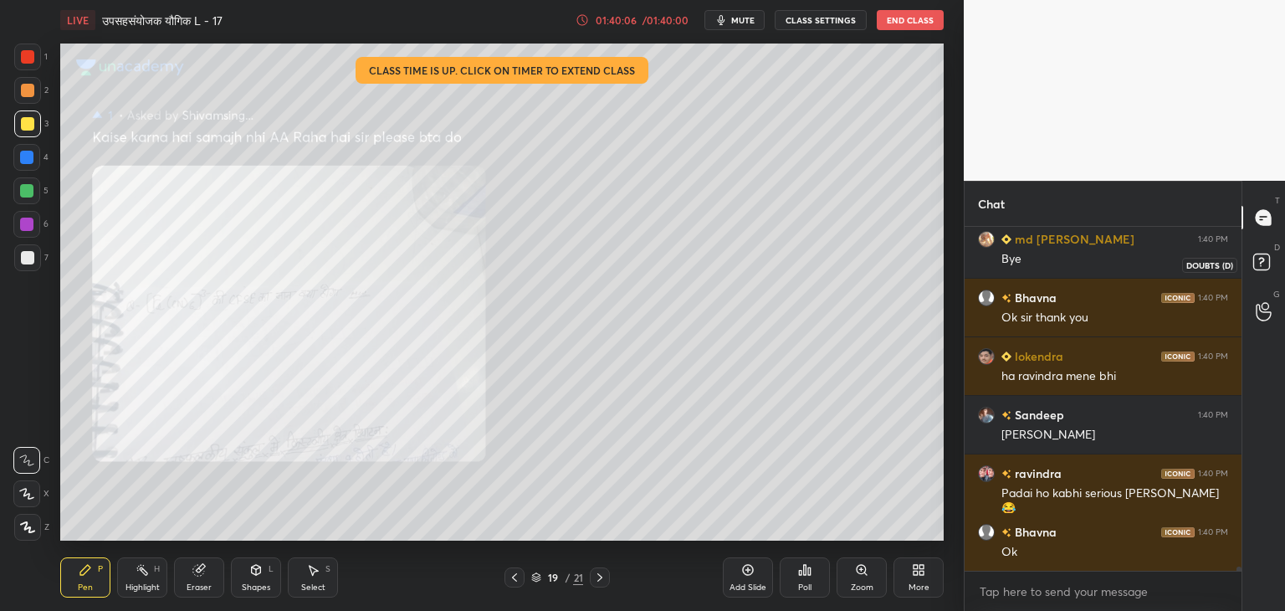
click at [1277, 255] on icon at bounding box center [1264, 264] width 30 height 30
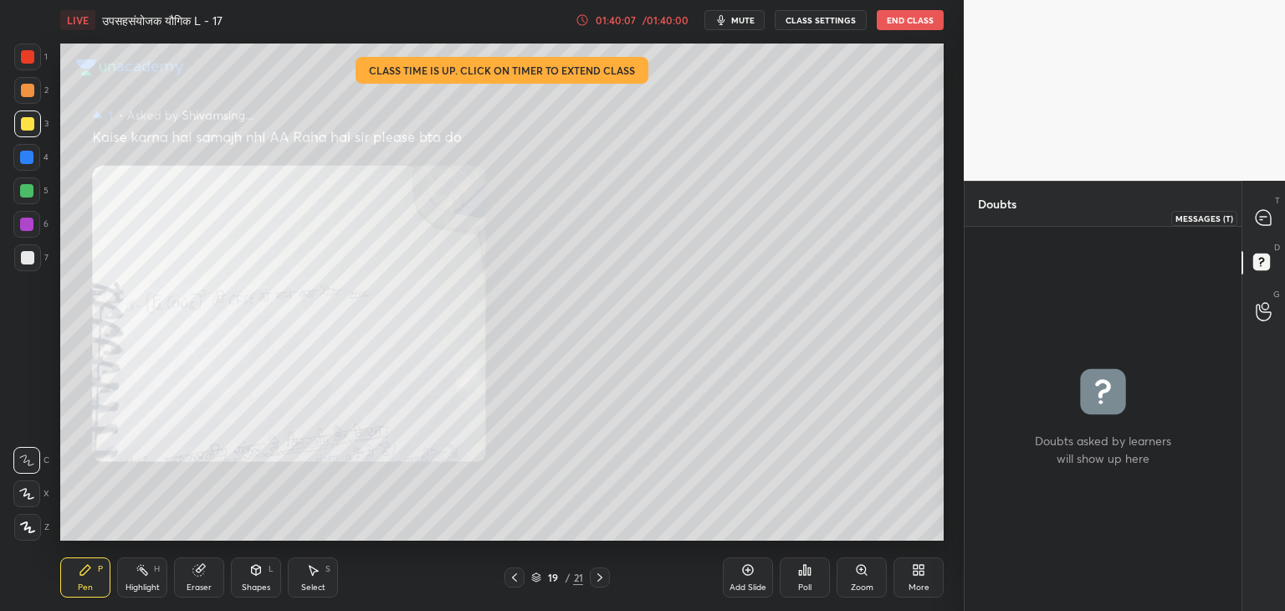
click at [1258, 215] on icon at bounding box center [1263, 217] width 15 height 15
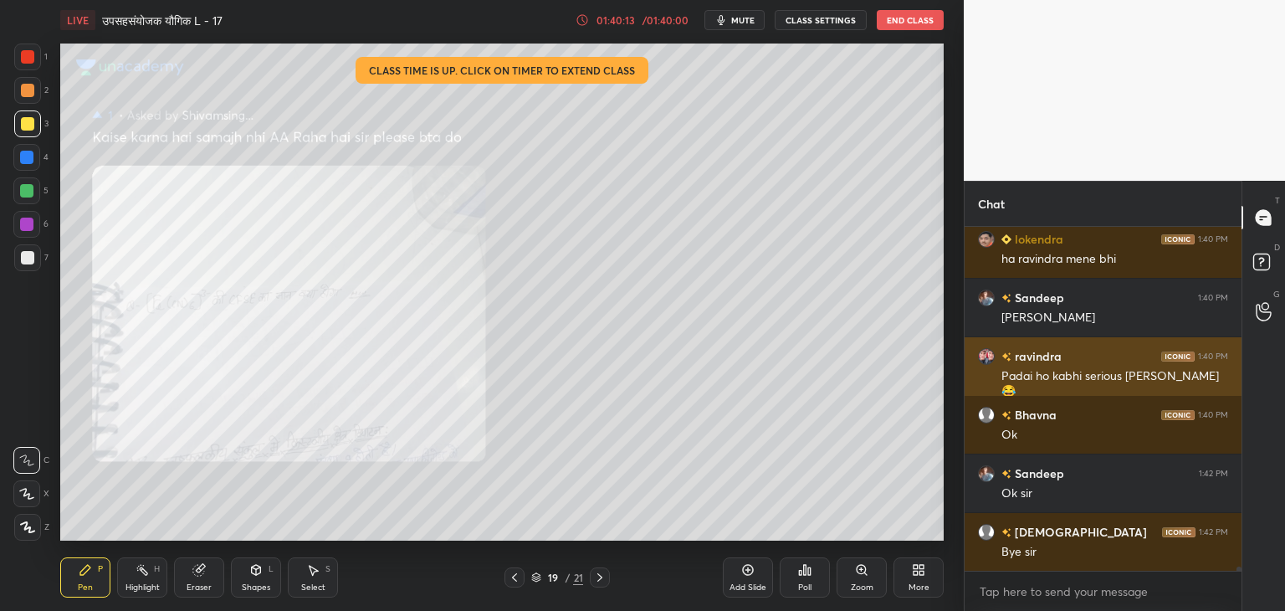
scroll to position [28980, 0]
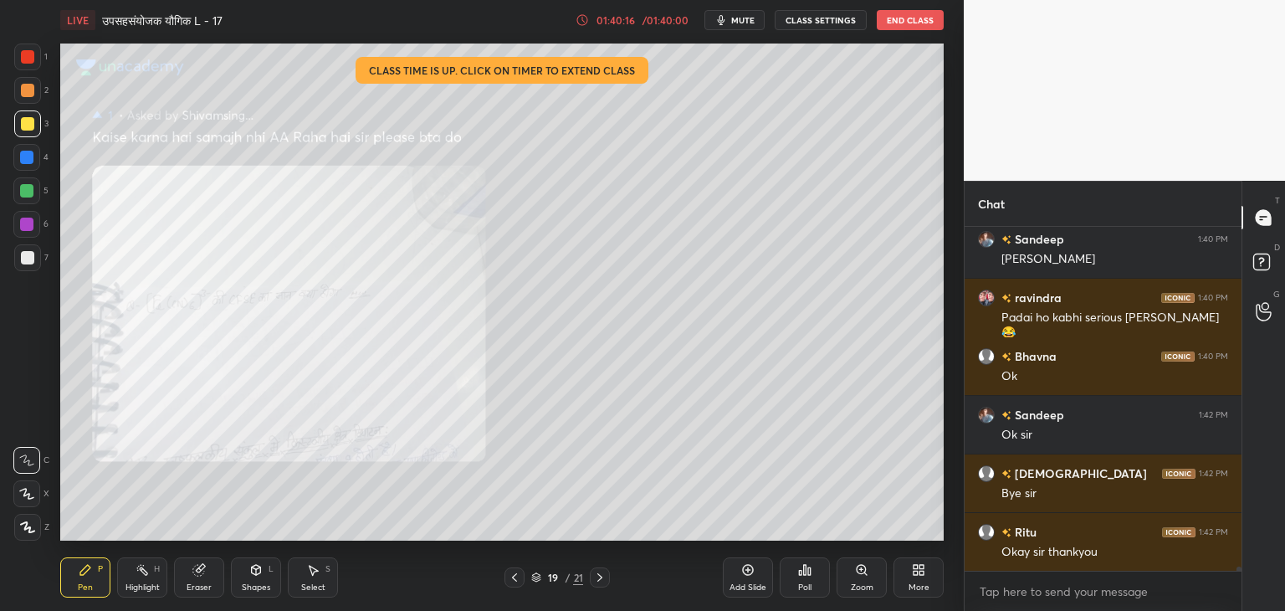
click at [911, 23] on button "End Class" at bounding box center [910, 20] width 67 height 20
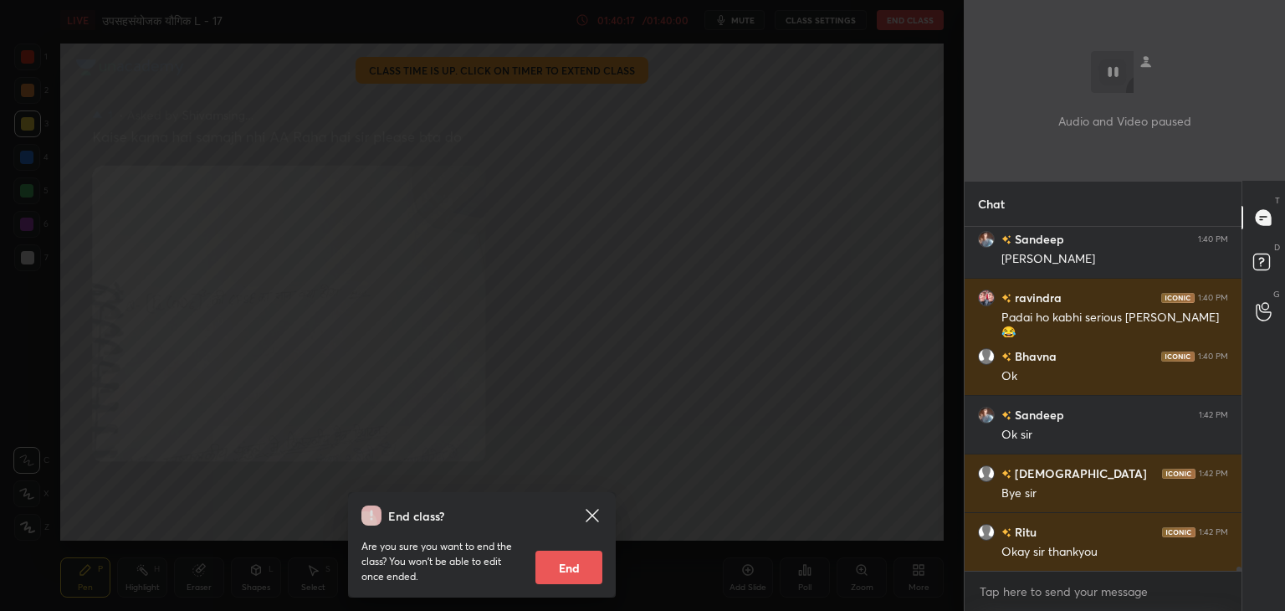
click at [560, 561] on button "End" at bounding box center [568, 567] width 67 height 33
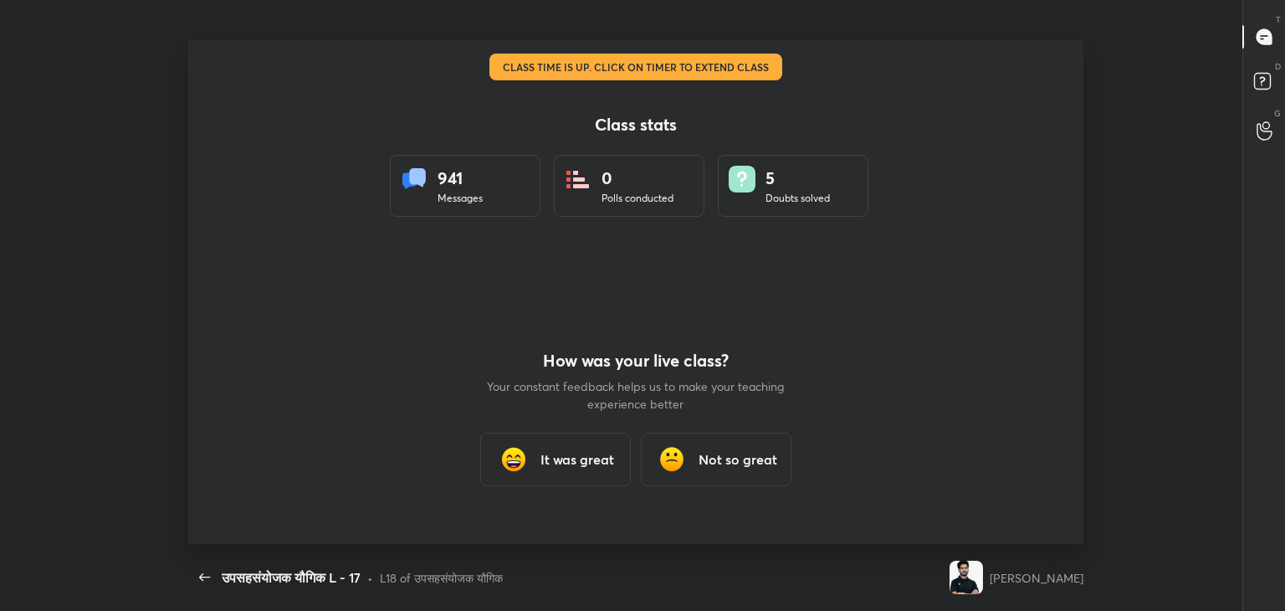
scroll to position [0, 0]
click at [559, 425] on div "How was your live class? Your constant feedback helps us to make your teaching …" at bounding box center [635, 418] width 301 height 252
click at [557, 439] on div "It was great" at bounding box center [555, 460] width 151 height 54
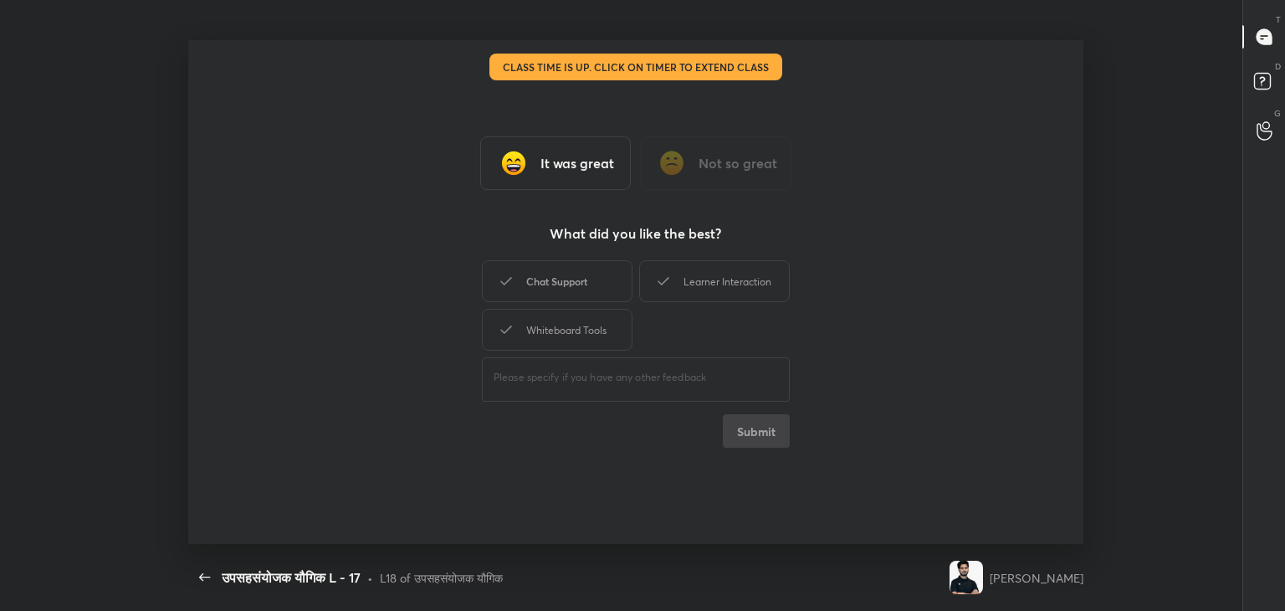
click at [556, 292] on div "Chat Support" at bounding box center [557, 281] width 151 height 42
click at [560, 324] on div "Whiteboard Tools" at bounding box center [557, 330] width 151 height 42
click at [669, 285] on icon at bounding box center [663, 281] width 20 height 20
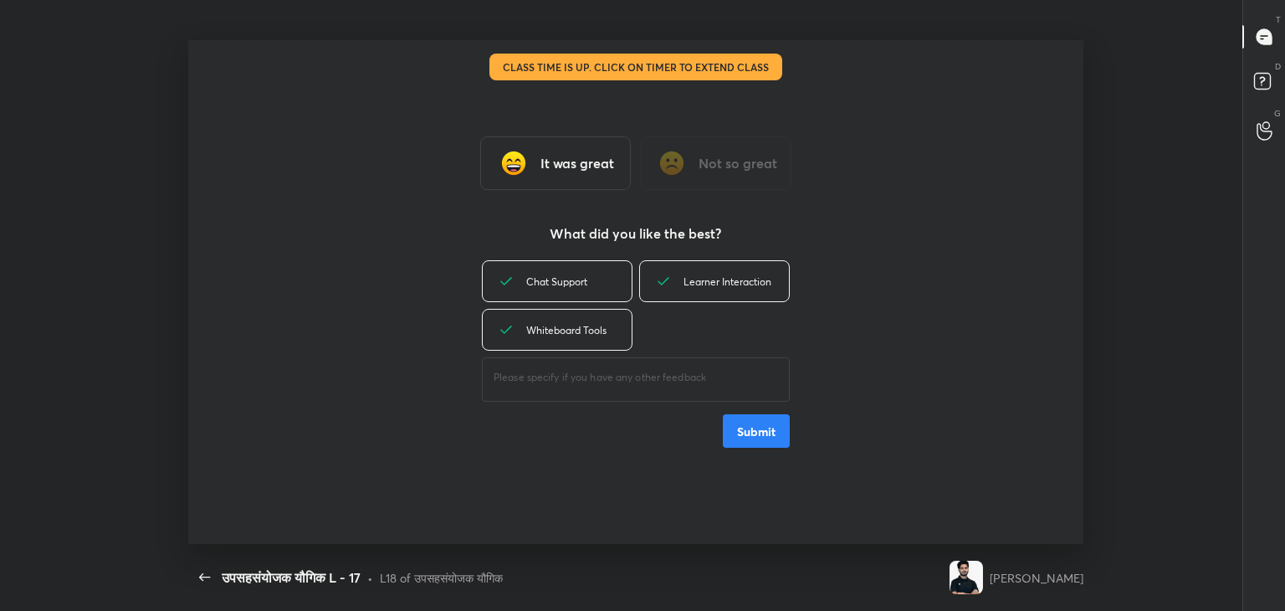
click at [755, 446] on button "Submit" at bounding box center [756, 430] width 67 height 33
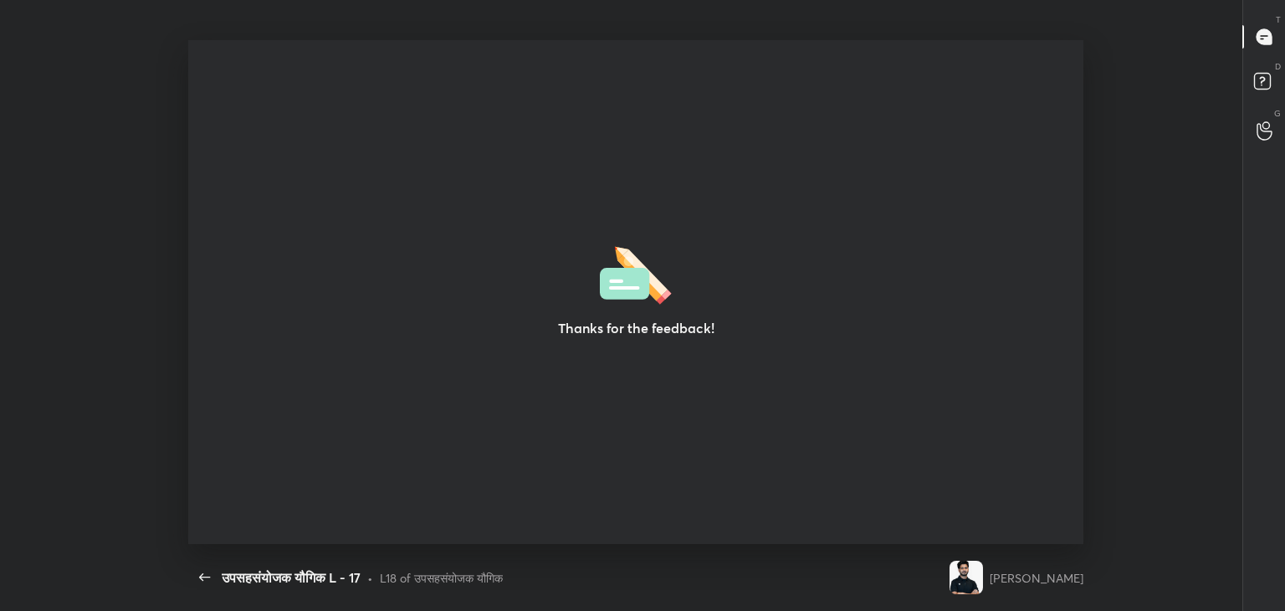
type textarea "x"
